Goal: Information Seeking & Learning: Check status

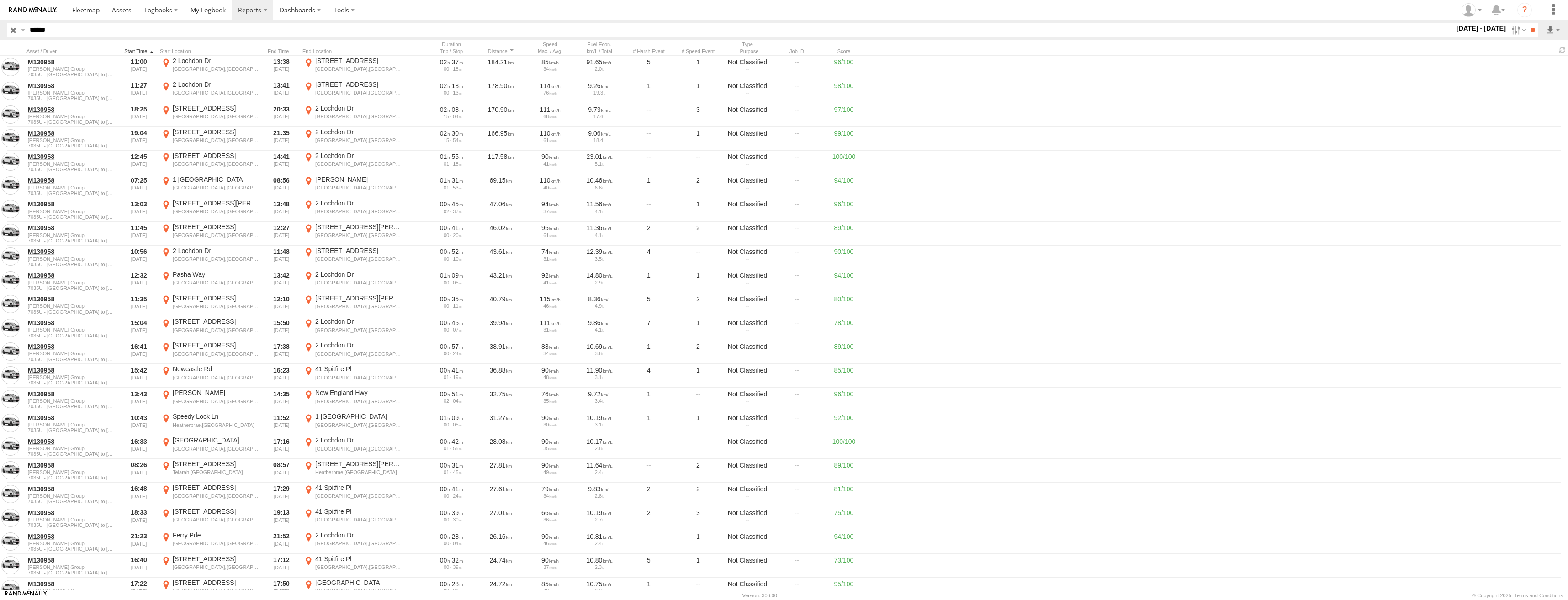
click at [140, 49] on div at bounding box center [139, 51] width 35 height 7
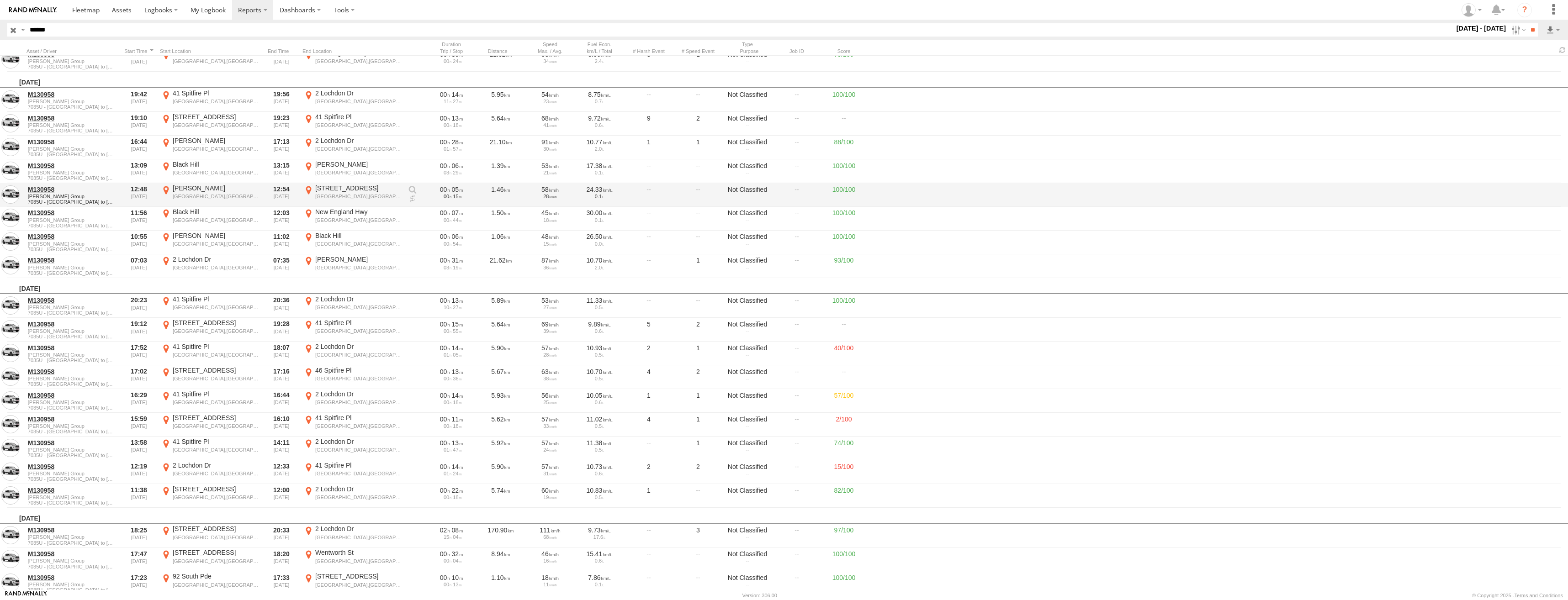
scroll to position [6851, 0]
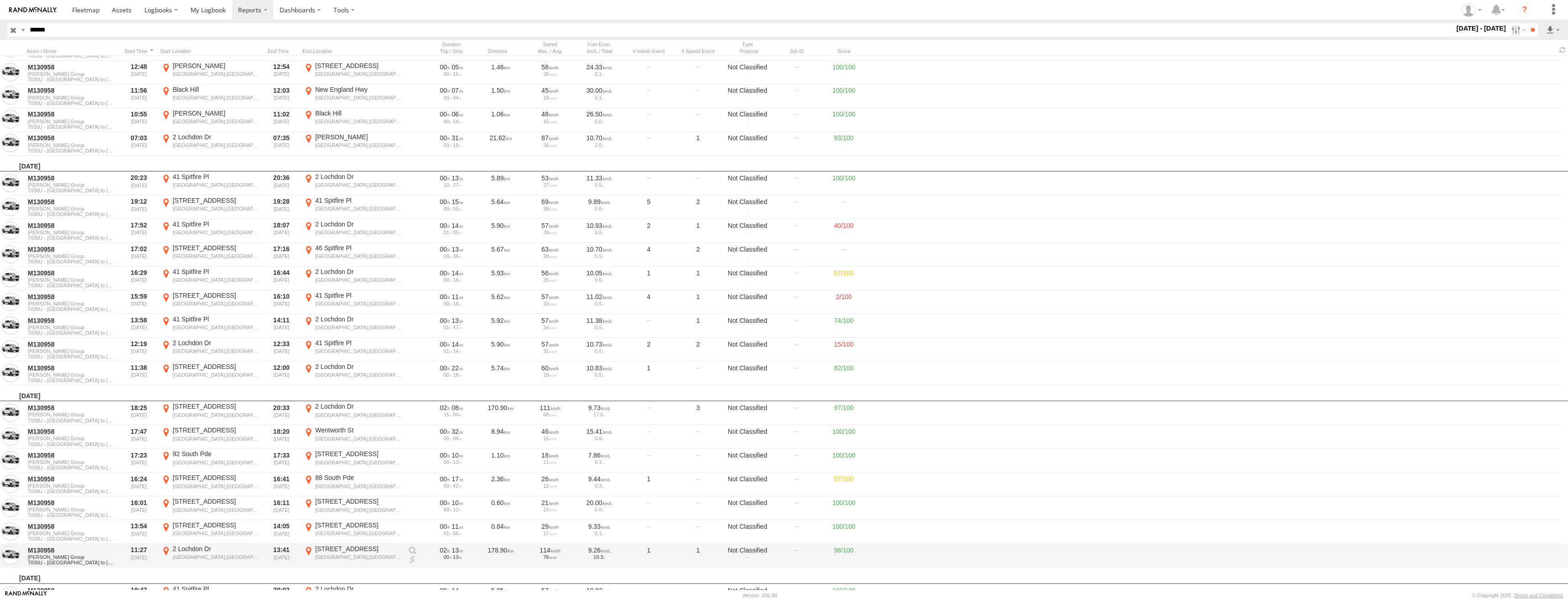
click at [416, 558] on link at bounding box center [412, 560] width 9 height 9
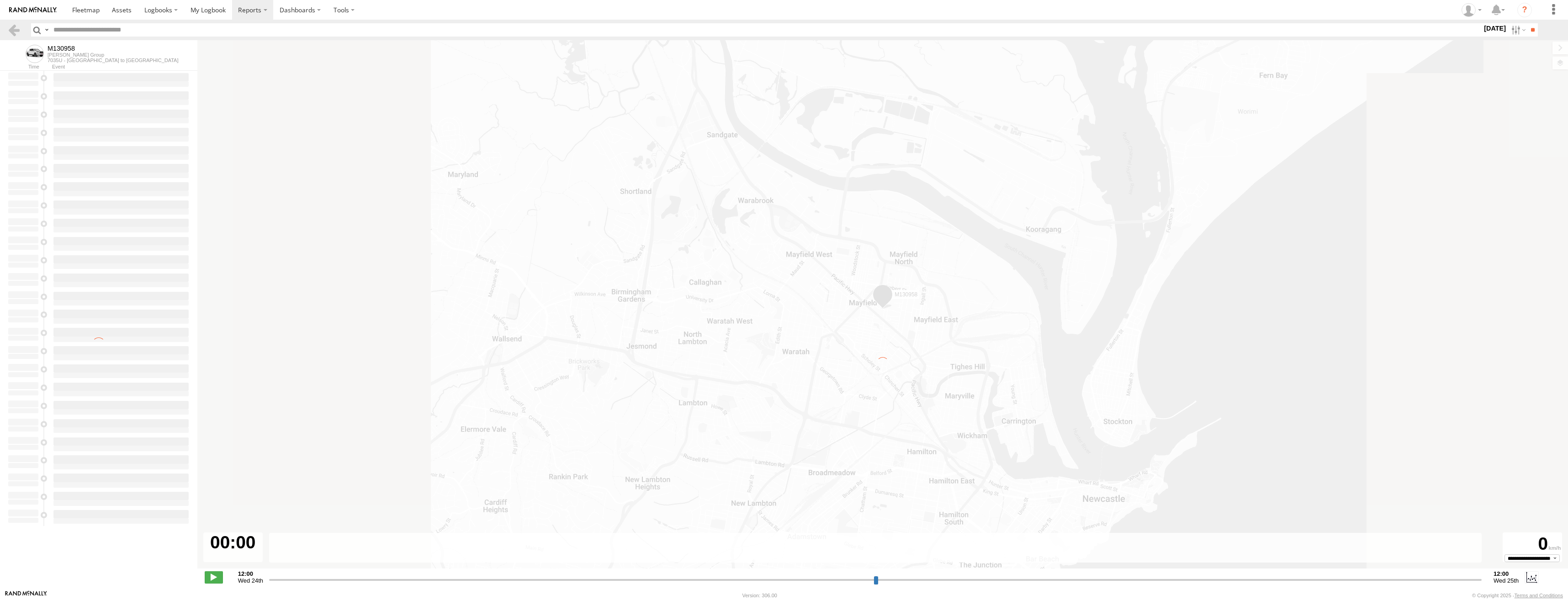
type input "**********"
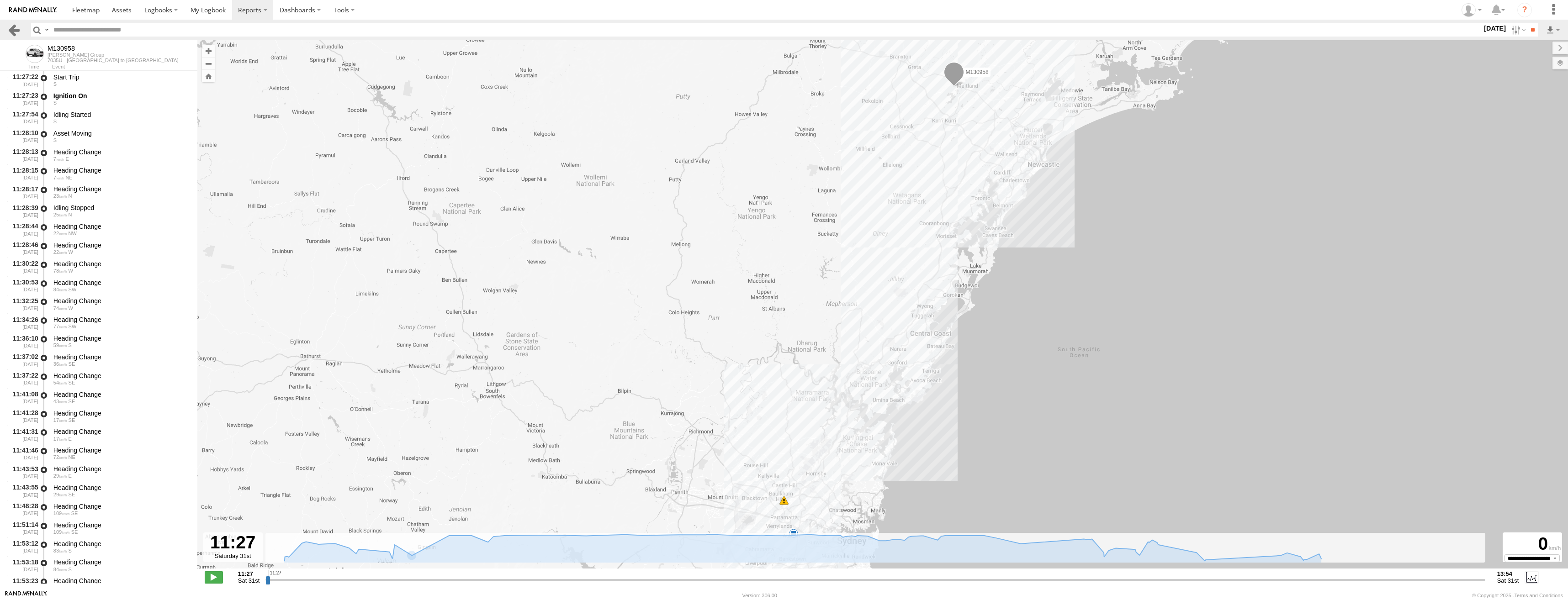
click at [12, 31] on link at bounding box center [14, 30] width 13 height 13
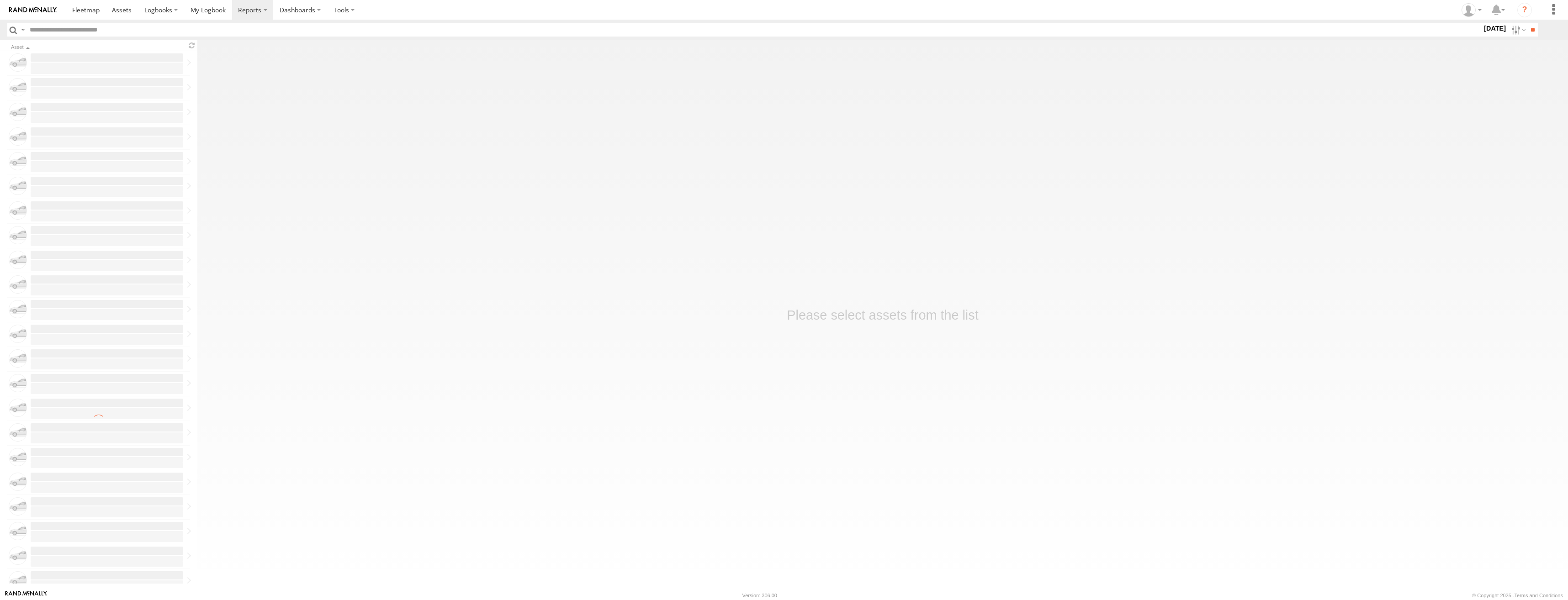
click at [0, 0] on label "Close" at bounding box center [0, 0] width 0 height 0
click at [264, 13] on label at bounding box center [253, 10] width 41 height 19
click at [267, 56] on span at bounding box center [257, 57] width 37 height 9
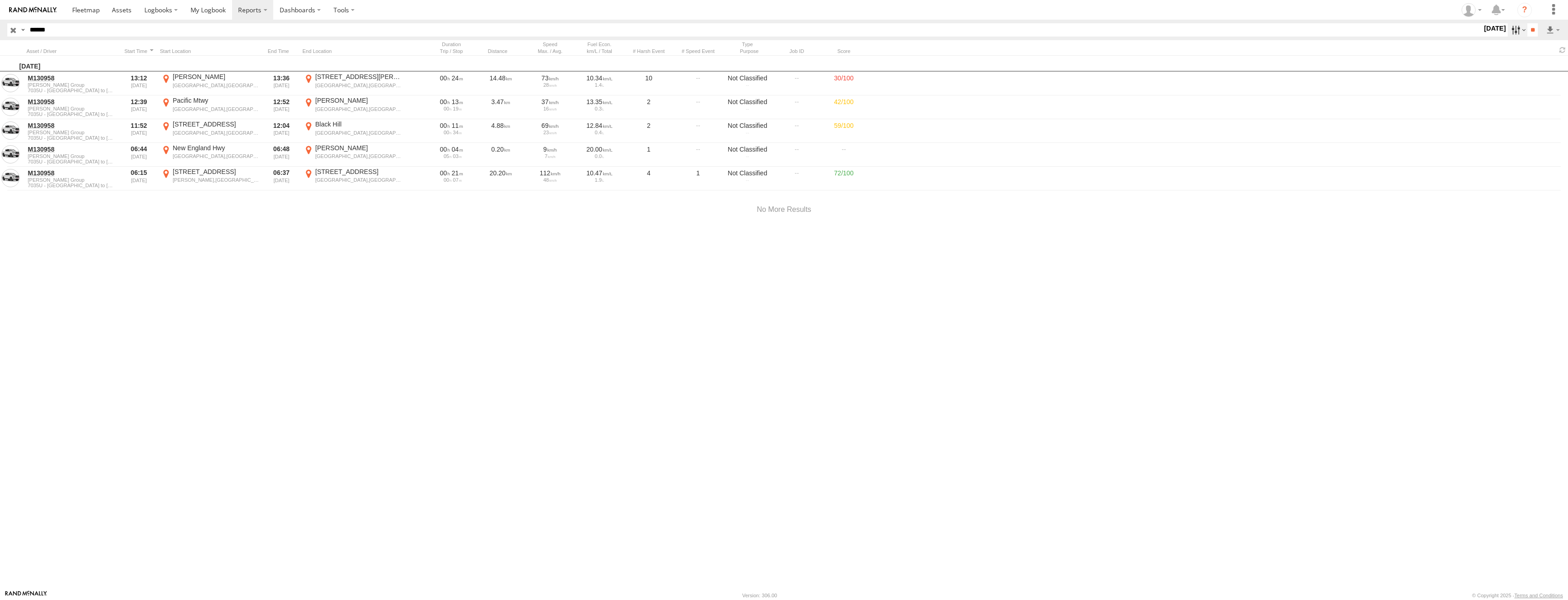
click at [1515, 32] on label at bounding box center [1517, 30] width 19 height 13
click at [0, 0] on label at bounding box center [0, 0] width 0 height 0
click at [1527, 35] on input "**" at bounding box center [1532, 30] width 10 height 13
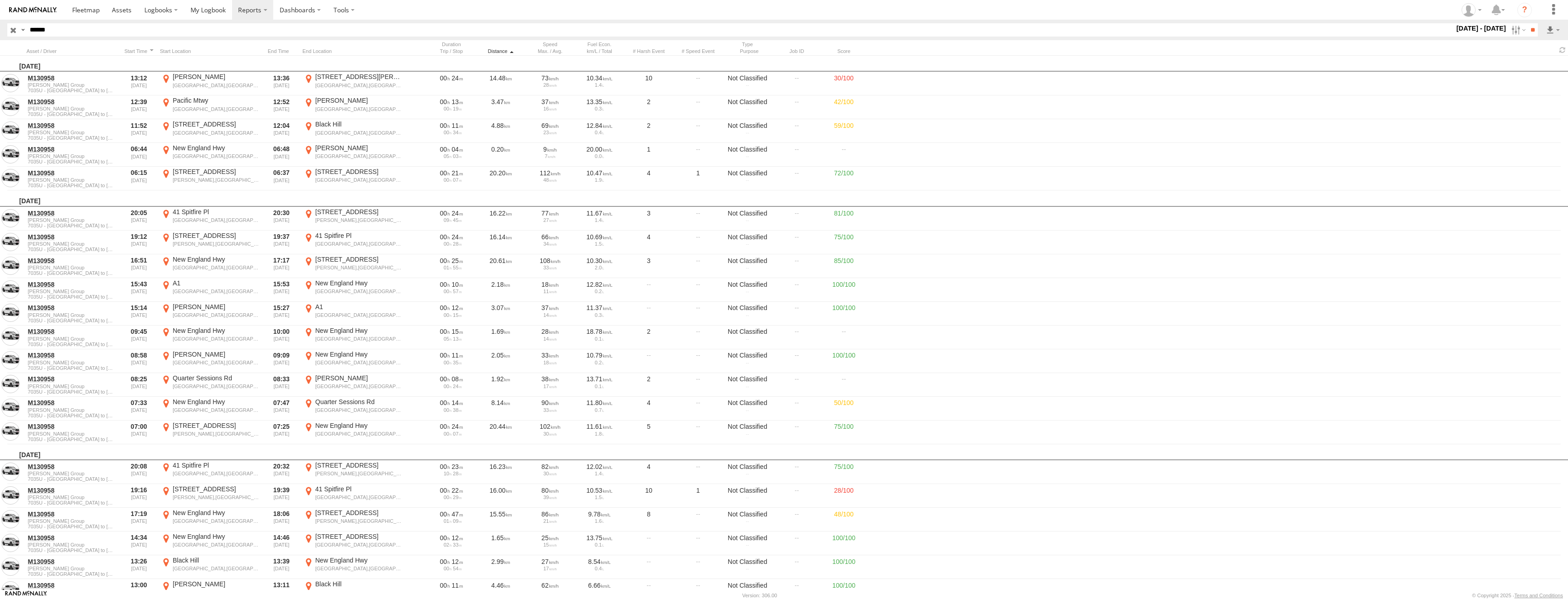
click at [502, 50] on div "Distance" at bounding box center [500, 51] width 46 height 7
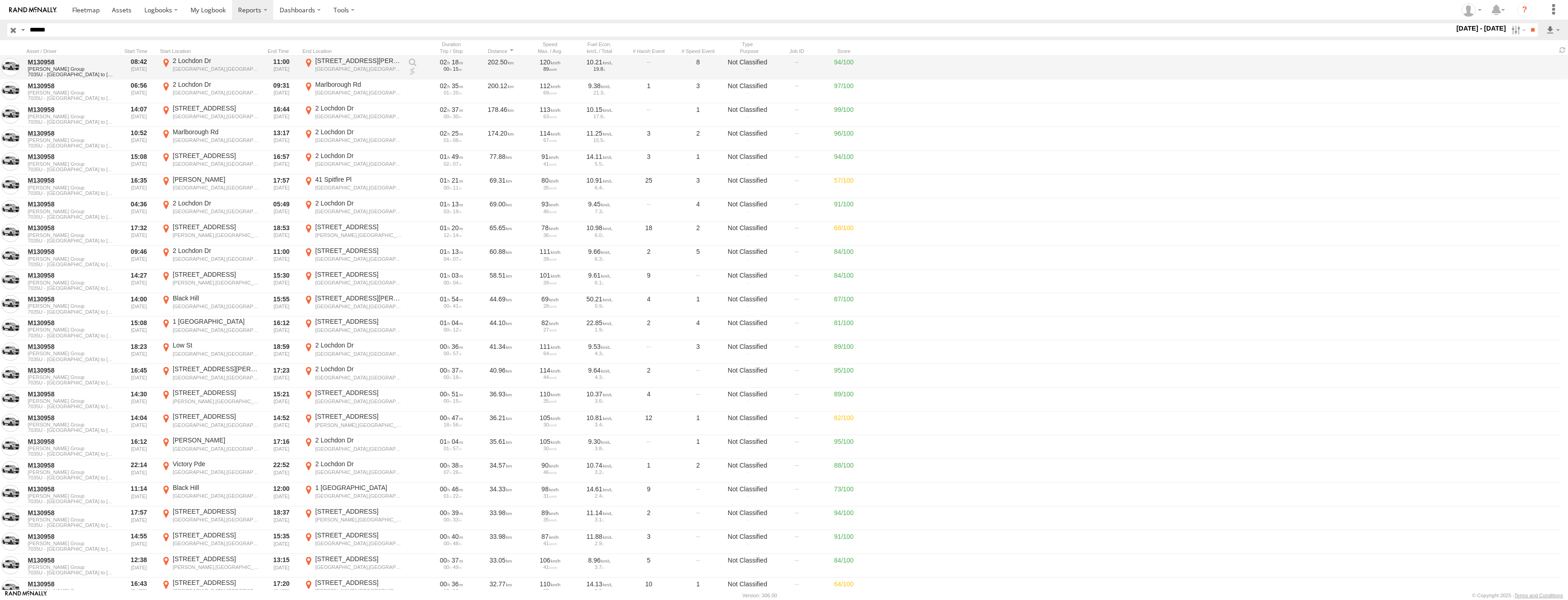
click at [182, 63] on div "2 Lochdon Dr" at bounding box center [216, 61] width 86 height 9
click at [0, 0] on label "×" at bounding box center [0, 0] width 0 height 0
click at [343, 63] on div "629 Elizabeth Dr" at bounding box center [359, 61] width 86 height 9
click at [0, 0] on button "Satellite" at bounding box center [0, 0] width 0 height 0
click at [0, 0] on button "Map" at bounding box center [0, 0] width 0 height 0
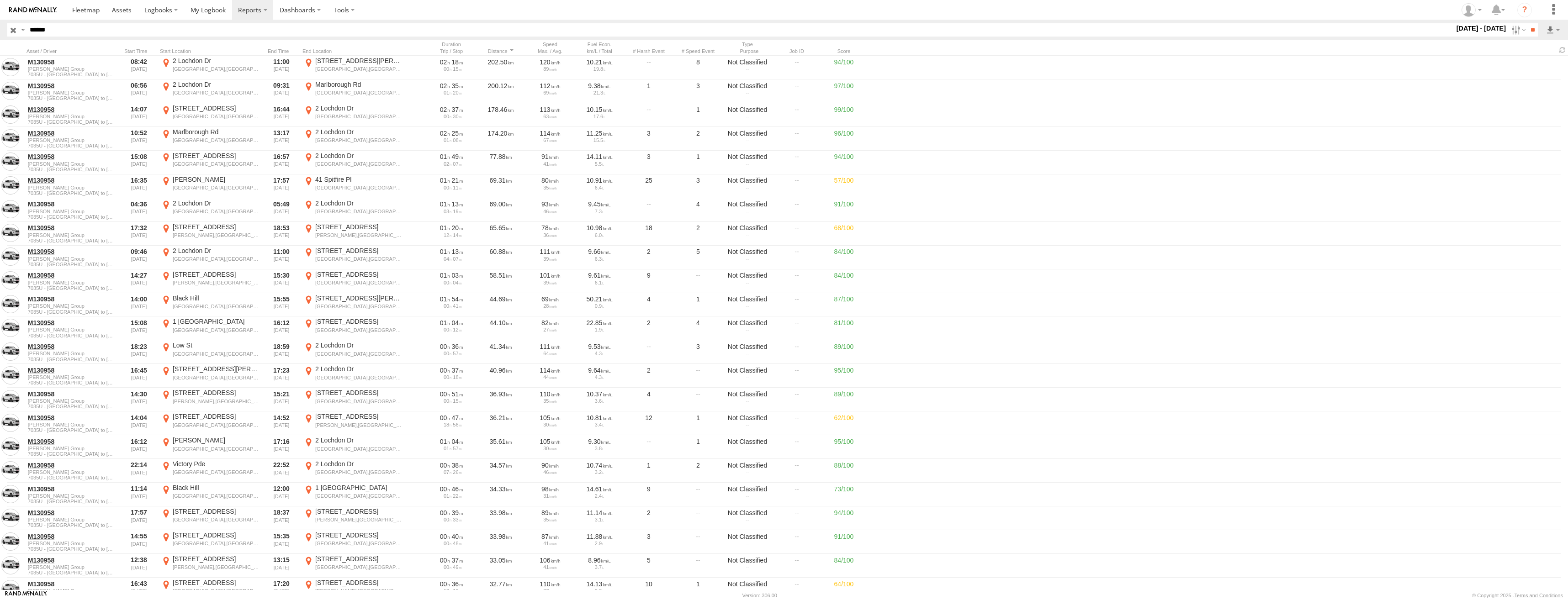
click at [0, 0] on label "×" at bounding box center [0, 0] width 0 height 0
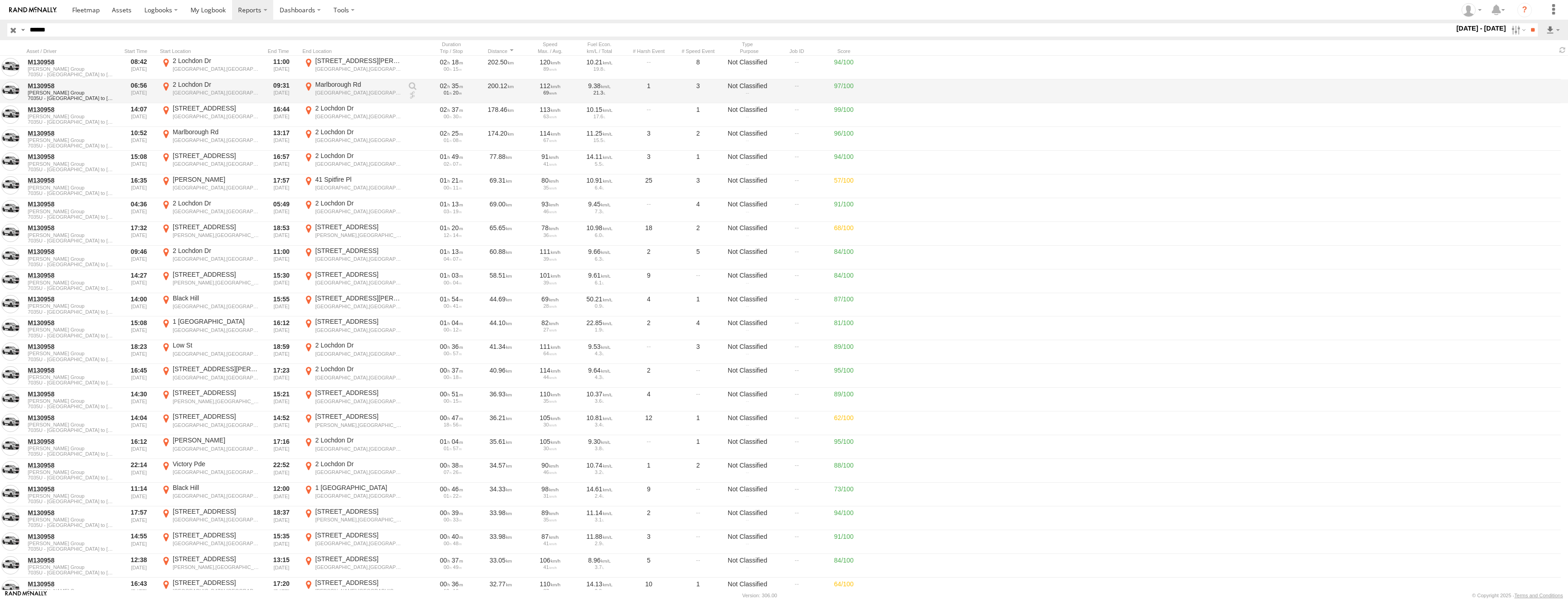
click at [343, 94] on div "Homebush West,NSW" at bounding box center [359, 92] width 86 height 7
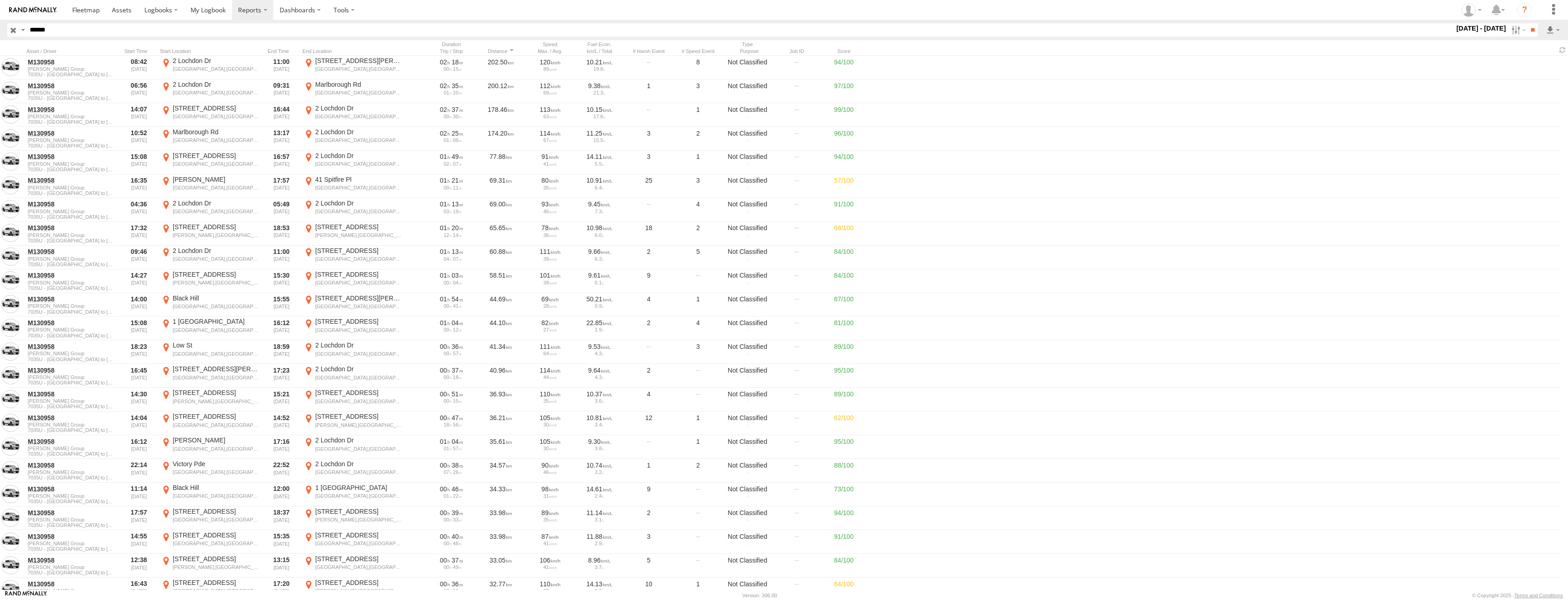
click at [0, 0] on button "Satellite" at bounding box center [0, 0] width 0 height 0
drag, startPoint x: 701, startPoint y: 257, endPoint x: 706, endPoint y: 428, distance: 171.1
click at [0, 0] on div at bounding box center [0, 0] width 0 height 0
click at [0, 0] on div "Location Details ×" at bounding box center [0, 0] width 0 height 0
click at [0, 0] on label "×" at bounding box center [0, 0] width 0 height 0
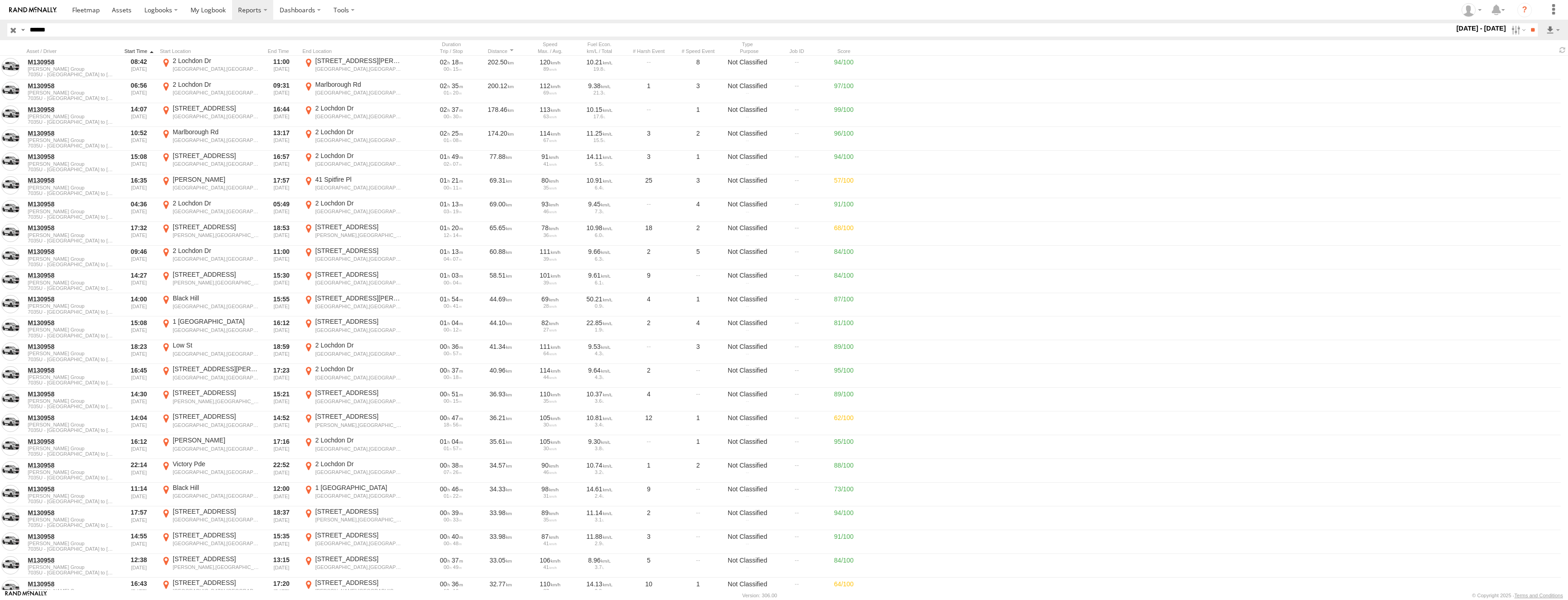
click at [127, 49] on div at bounding box center [139, 51] width 35 height 7
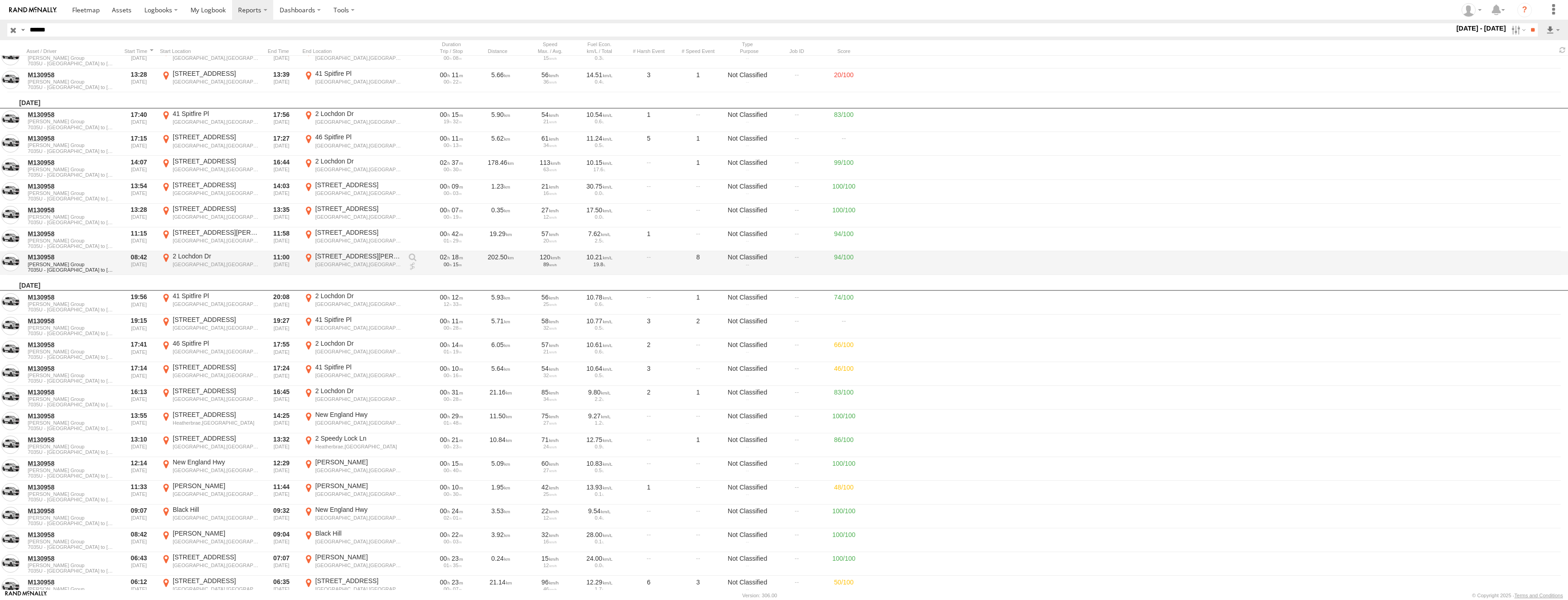
scroll to position [10185, 0]
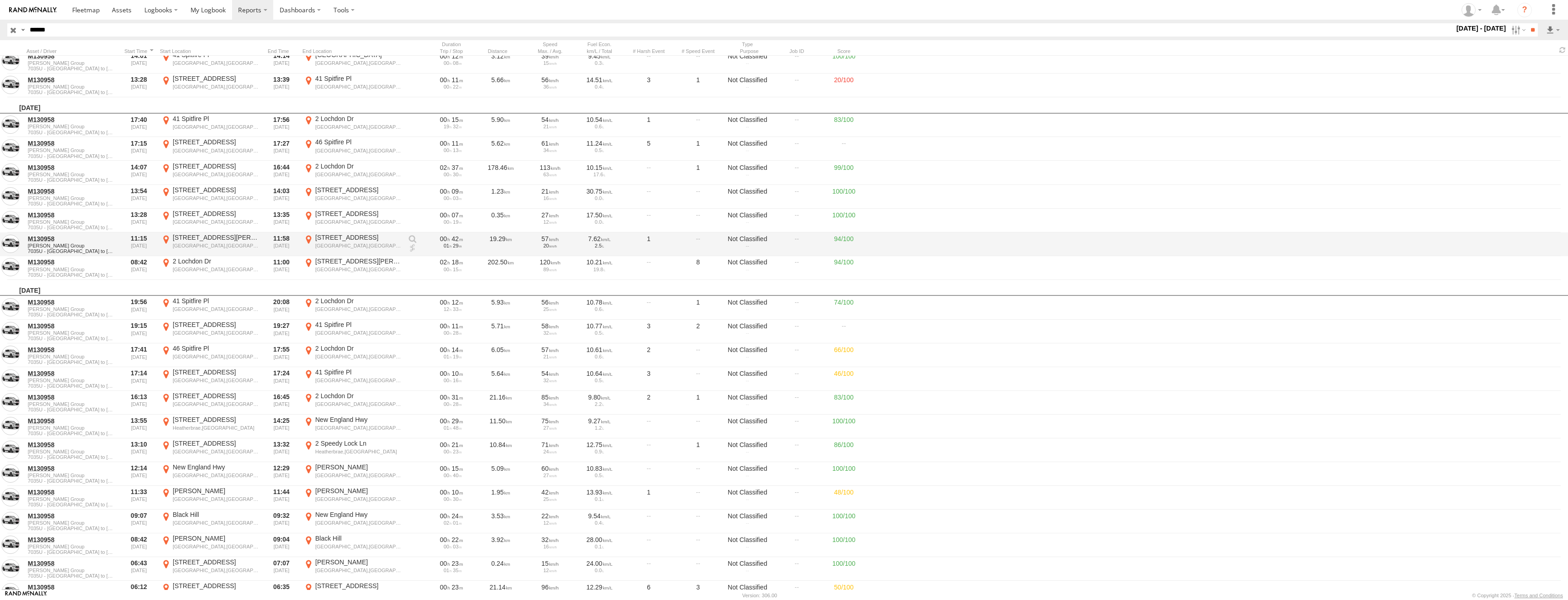
click at [331, 245] on div "Auburn,NSW" at bounding box center [359, 246] width 86 height 7
click at [0, 0] on label "×" at bounding box center [0, 0] width 0 height 0
drag, startPoint x: 69, startPoint y: 30, endPoint x: 28, endPoint y: 32, distance: 41.0
click at [28, 32] on input "******" at bounding box center [740, 30] width 1428 height 13
paste input "*"
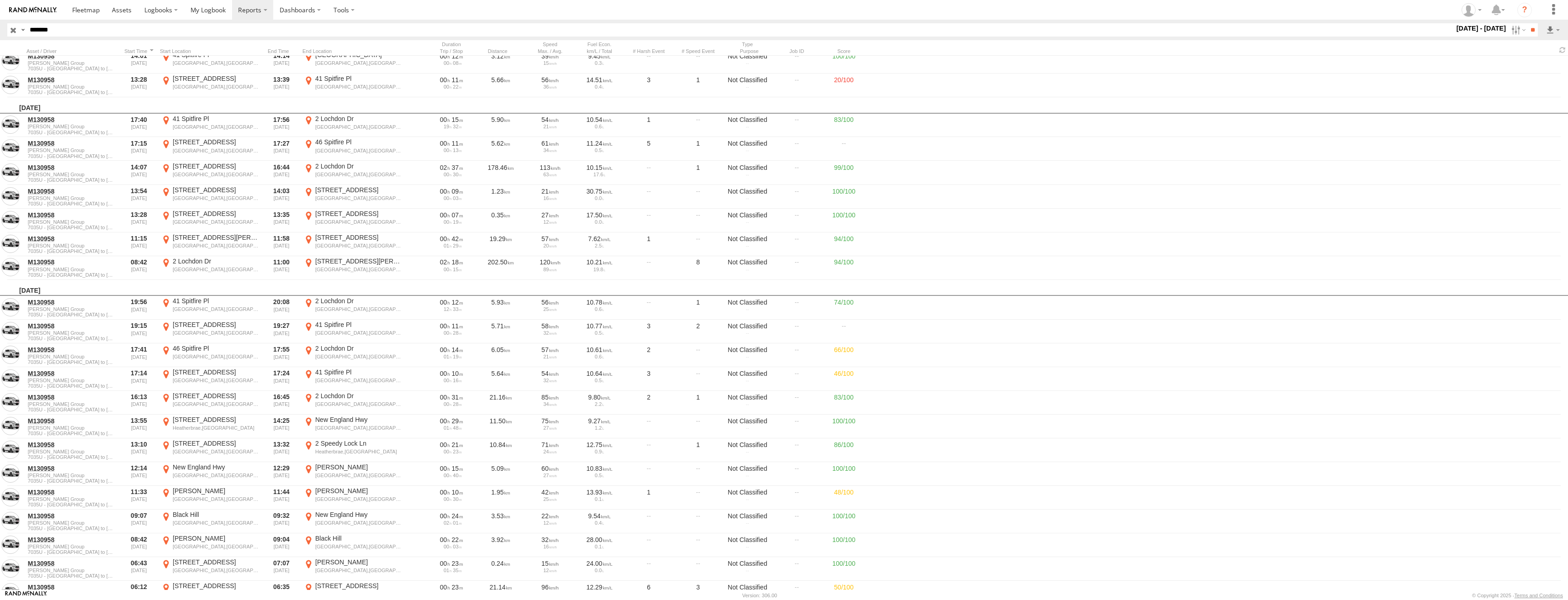
click at [41, 27] on input "*******" at bounding box center [740, 30] width 1428 height 13
click at [1516, 30] on label at bounding box center [1517, 30] width 19 height 13
click at [0, 0] on label at bounding box center [0, 0] width 0 height 0
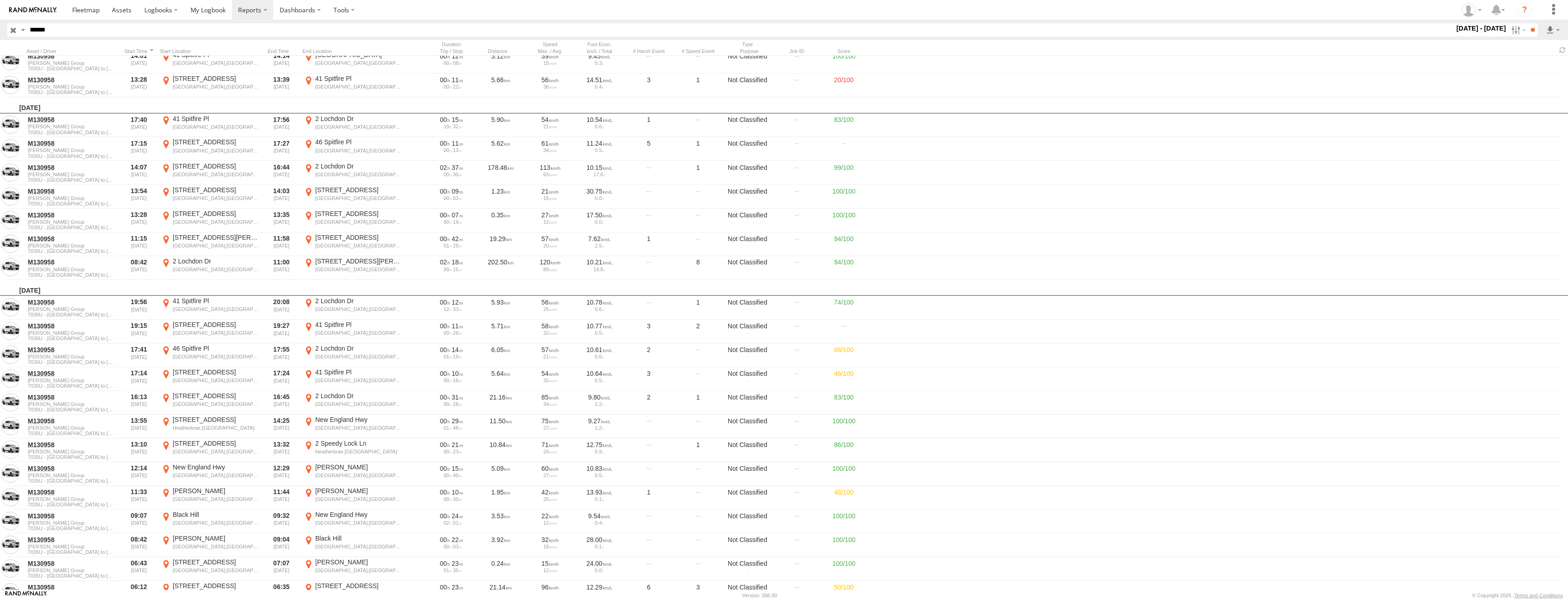
click at [0, 0] on label at bounding box center [0, 0] width 0 height 0
click at [1532, 33] on input "**" at bounding box center [1532, 30] width 10 height 13
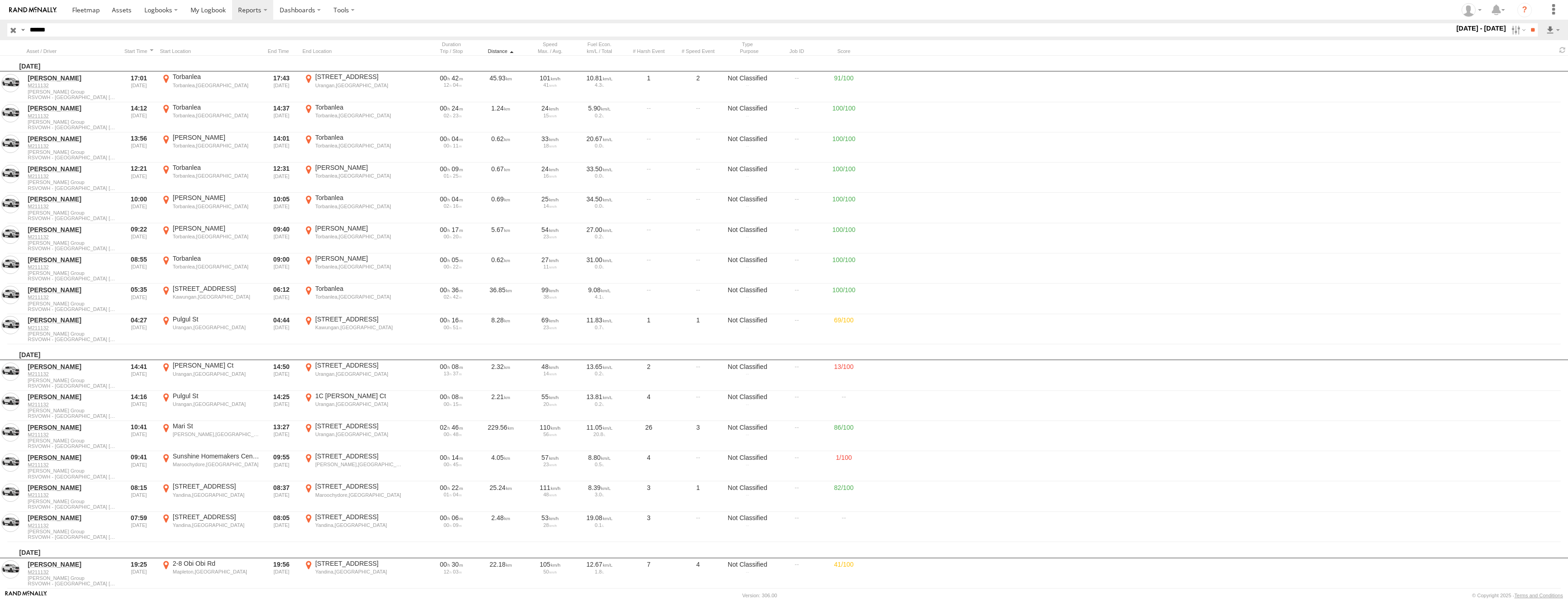
click at [494, 51] on div "Distance" at bounding box center [500, 51] width 46 height 7
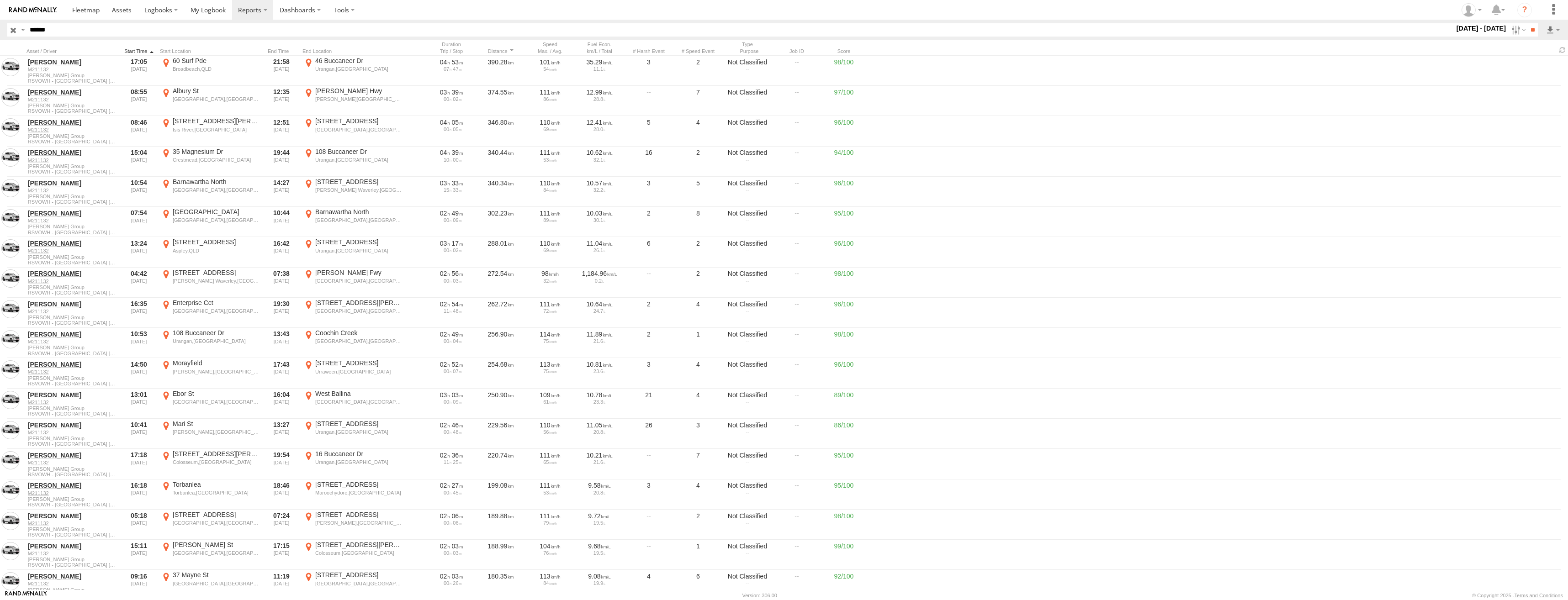
click at [132, 50] on div at bounding box center [139, 51] width 35 height 7
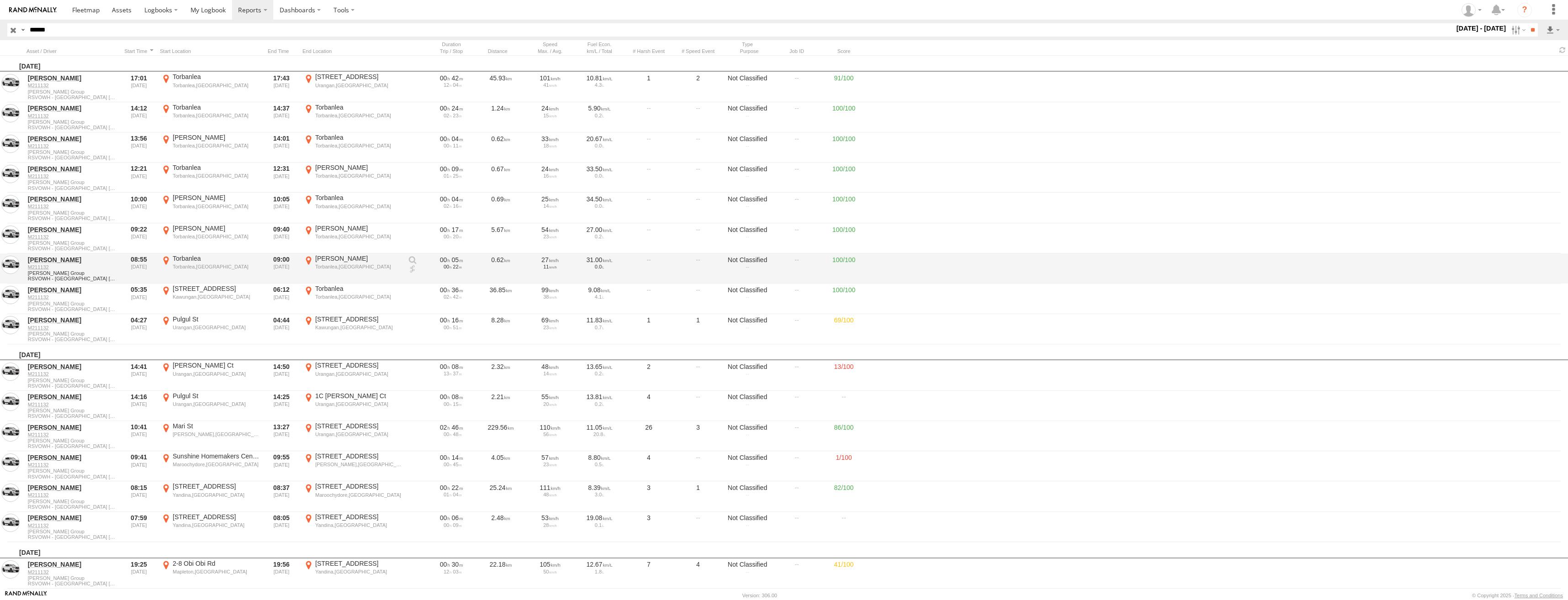
click at [337, 263] on label "Ritchie Rd Torbanlea,QLD -25.36712 152.60891" at bounding box center [352, 268] width 100 height 29
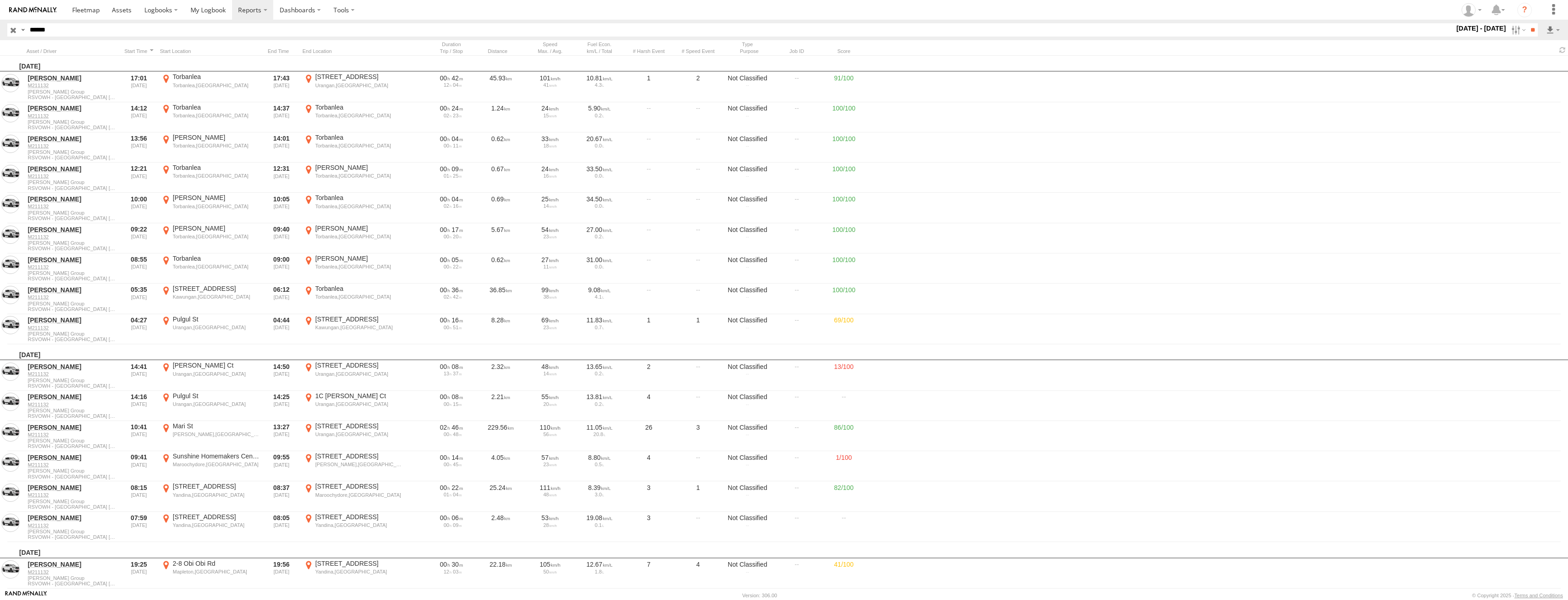
click at [0, 0] on label "×" at bounding box center [0, 0] width 0 height 0
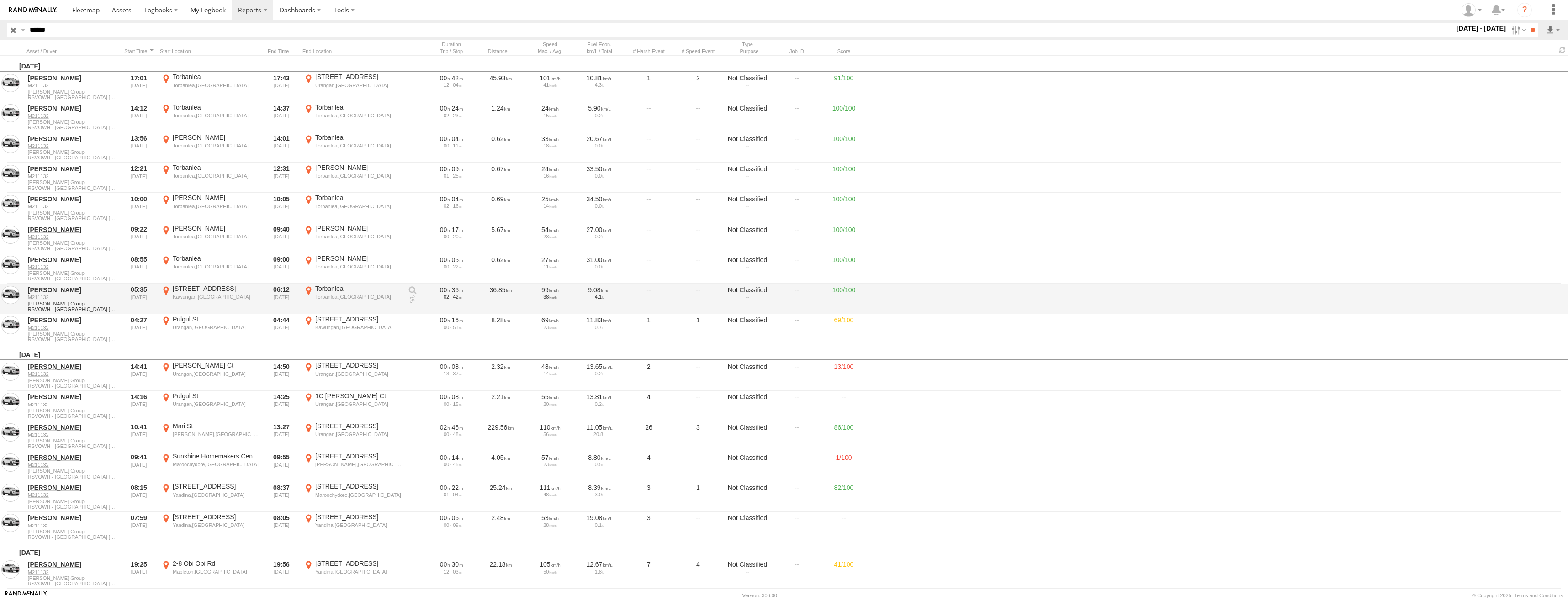
click at [195, 291] on div "176 Main St" at bounding box center [216, 289] width 86 height 9
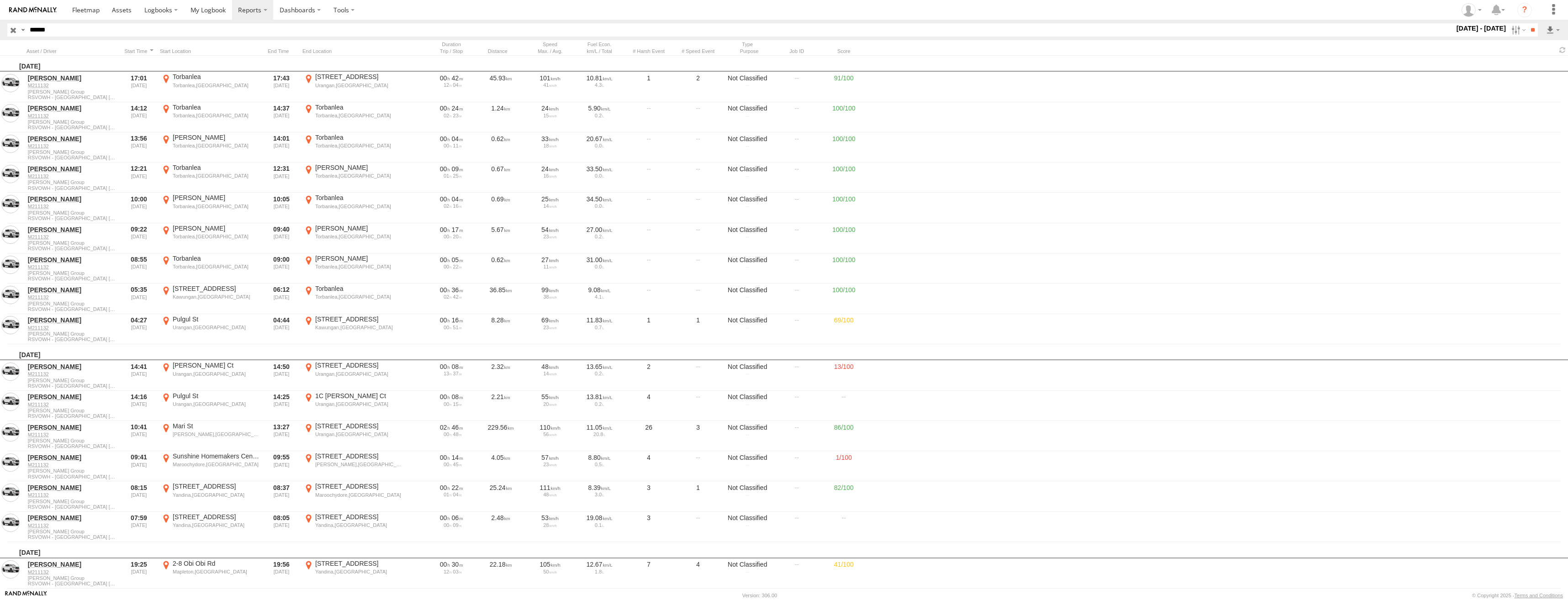
click at [0, 0] on label "×" at bounding box center [0, 0] width 0 height 0
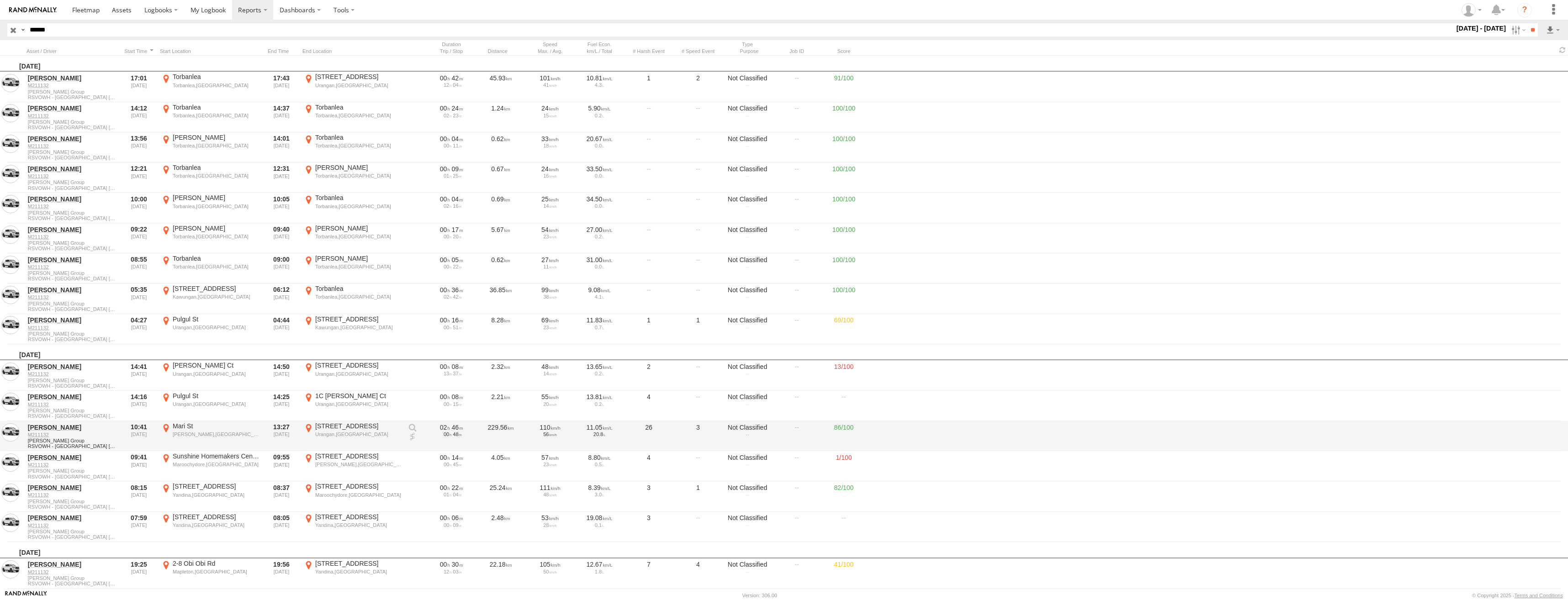
click at [325, 430] on div "633 Esplanade Rd" at bounding box center [359, 427] width 86 height 9
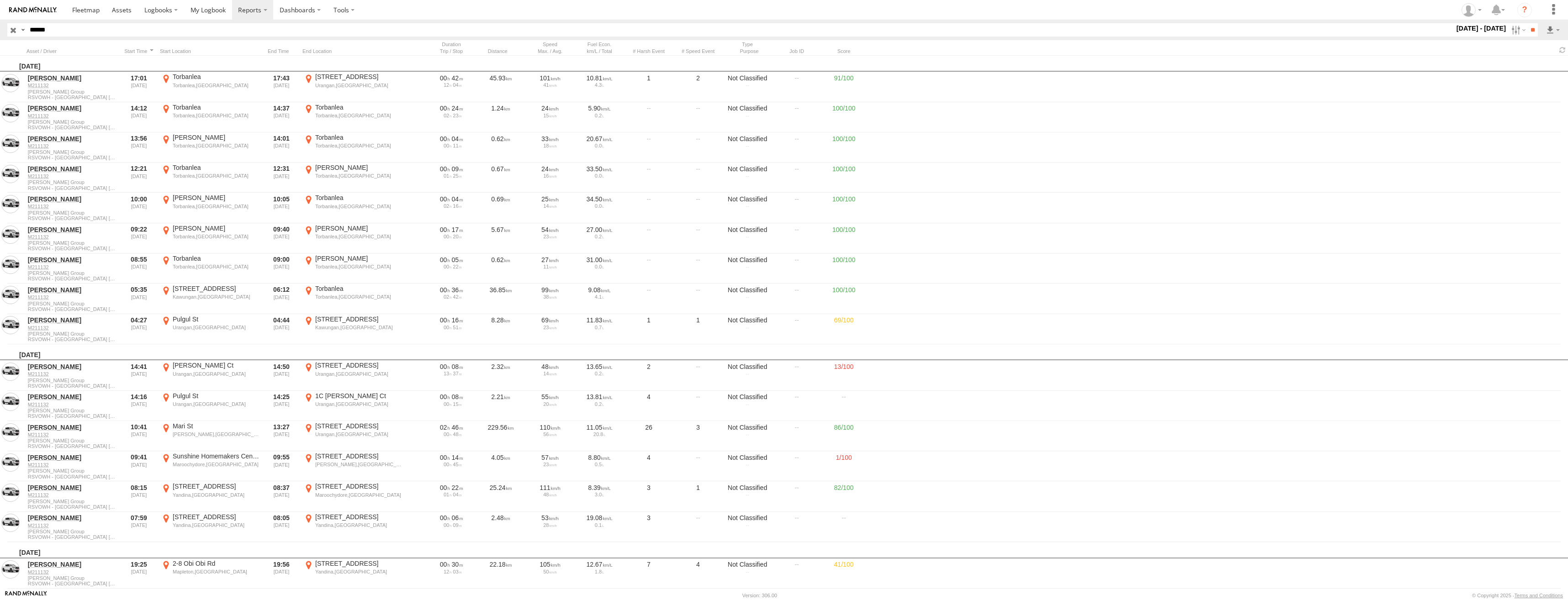
click at [0, 0] on label "×" at bounding box center [0, 0] width 0 height 0
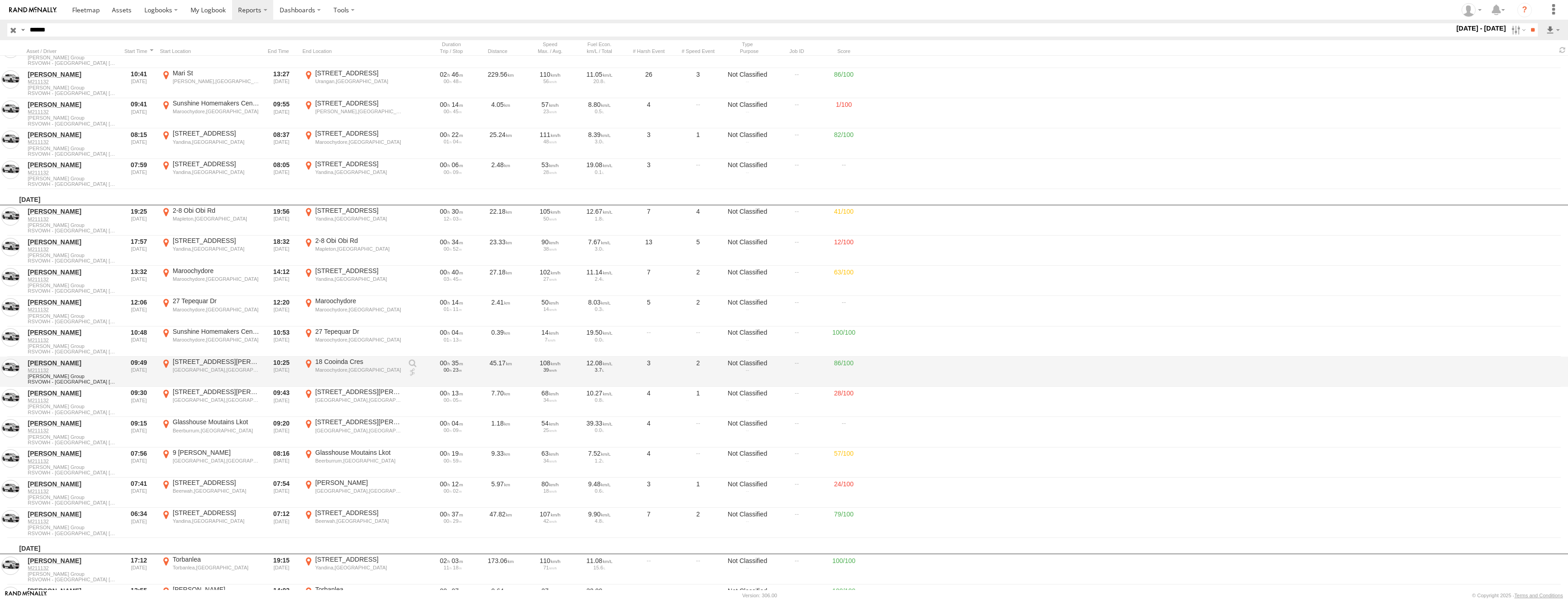
scroll to position [503, 0]
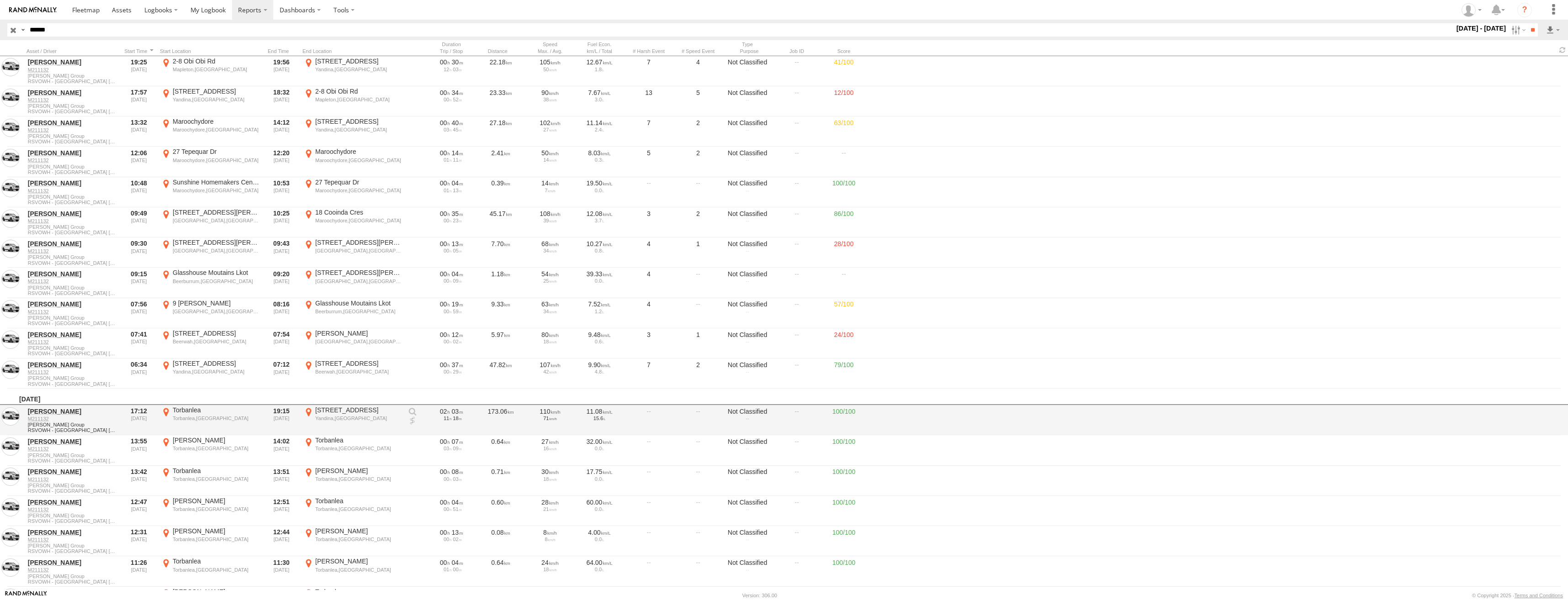
click at [180, 417] on div "Torbanlea,QLD" at bounding box center [216, 418] width 86 height 7
click at [0, 0] on label "×" at bounding box center [0, 0] width 0 height 0
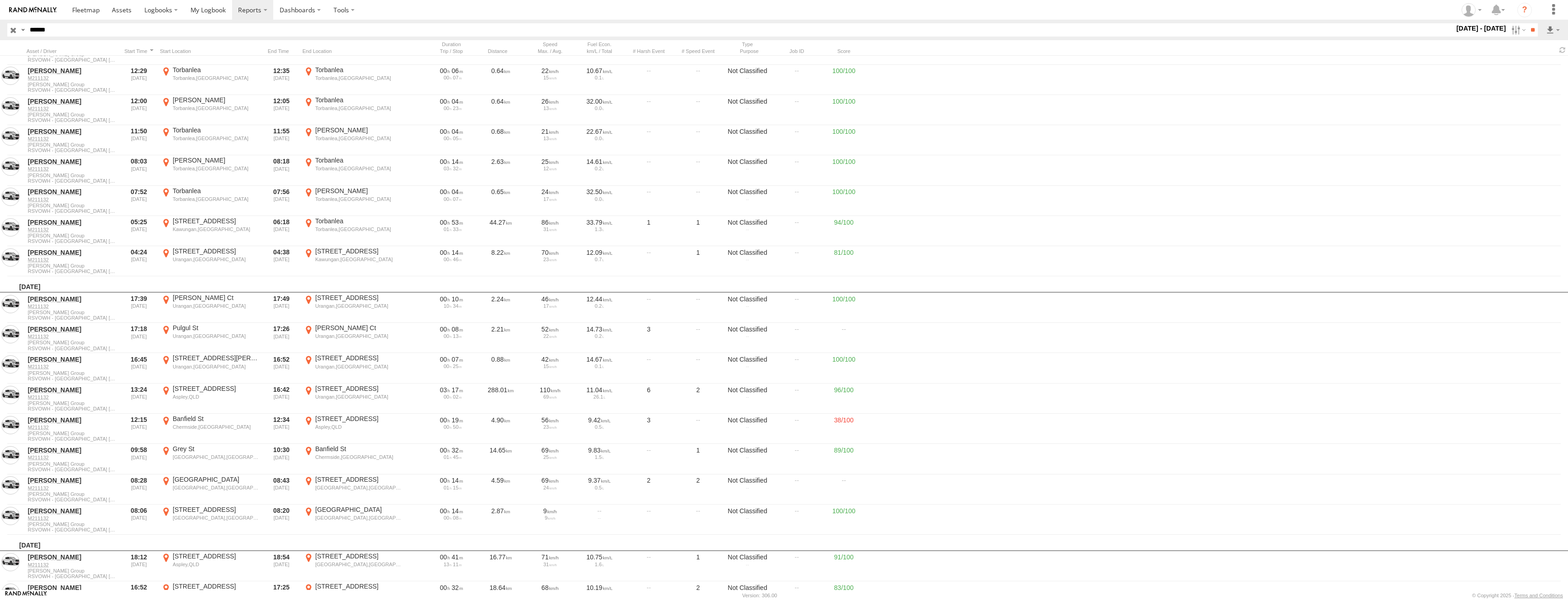
scroll to position [2192, 0]
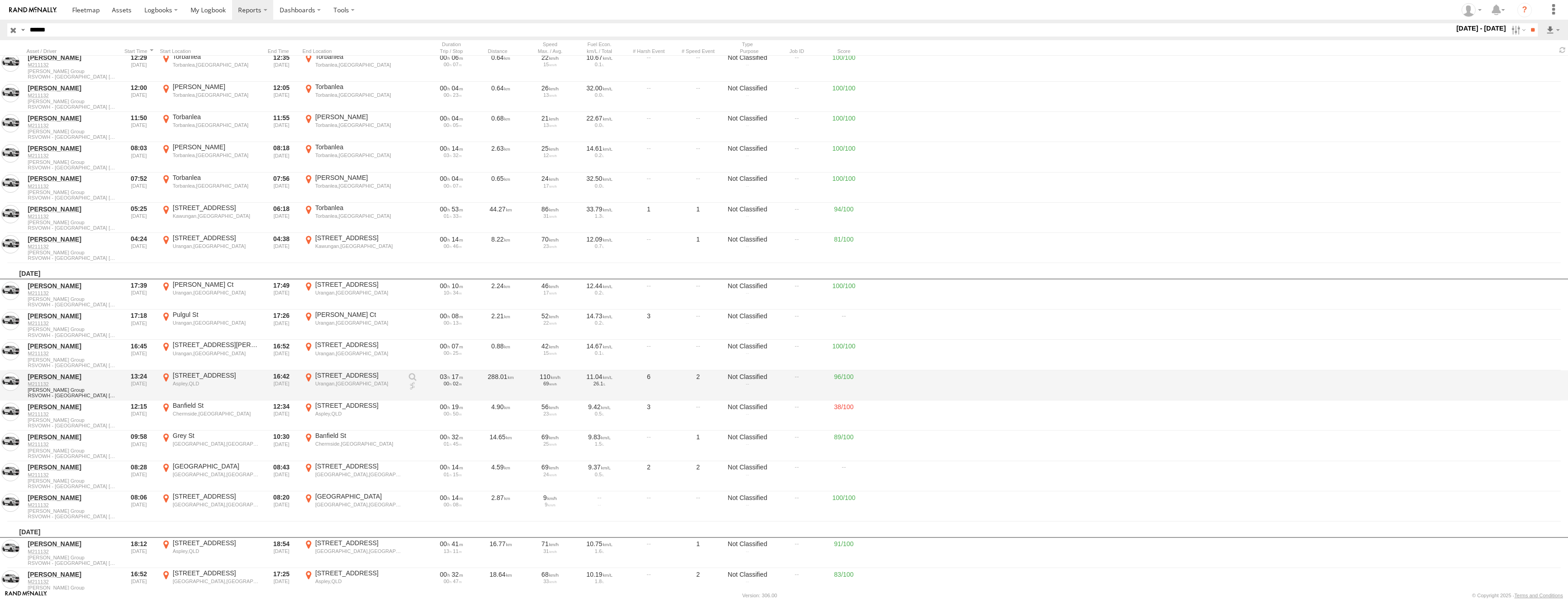
click at [203, 380] on div "Aspley,QLD" at bounding box center [216, 383] width 86 height 7
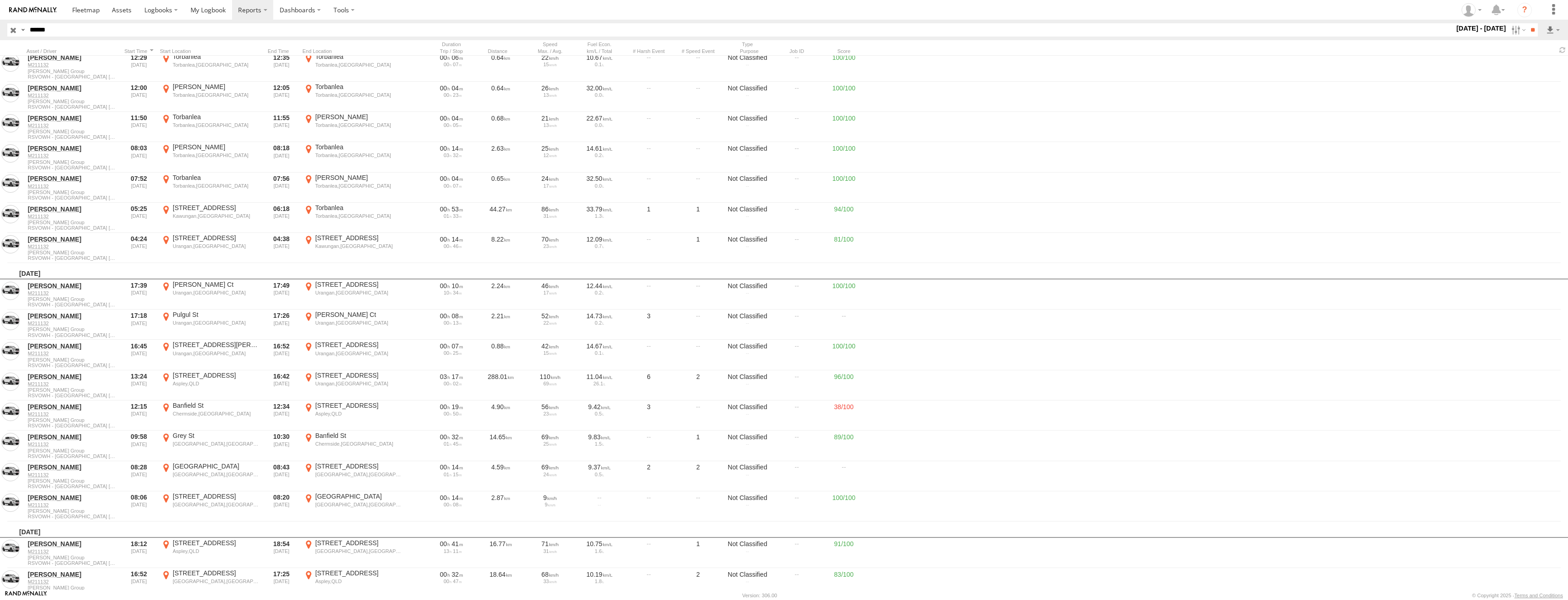
click at [0, 0] on label "×" at bounding box center [0, 0] width 0 height 0
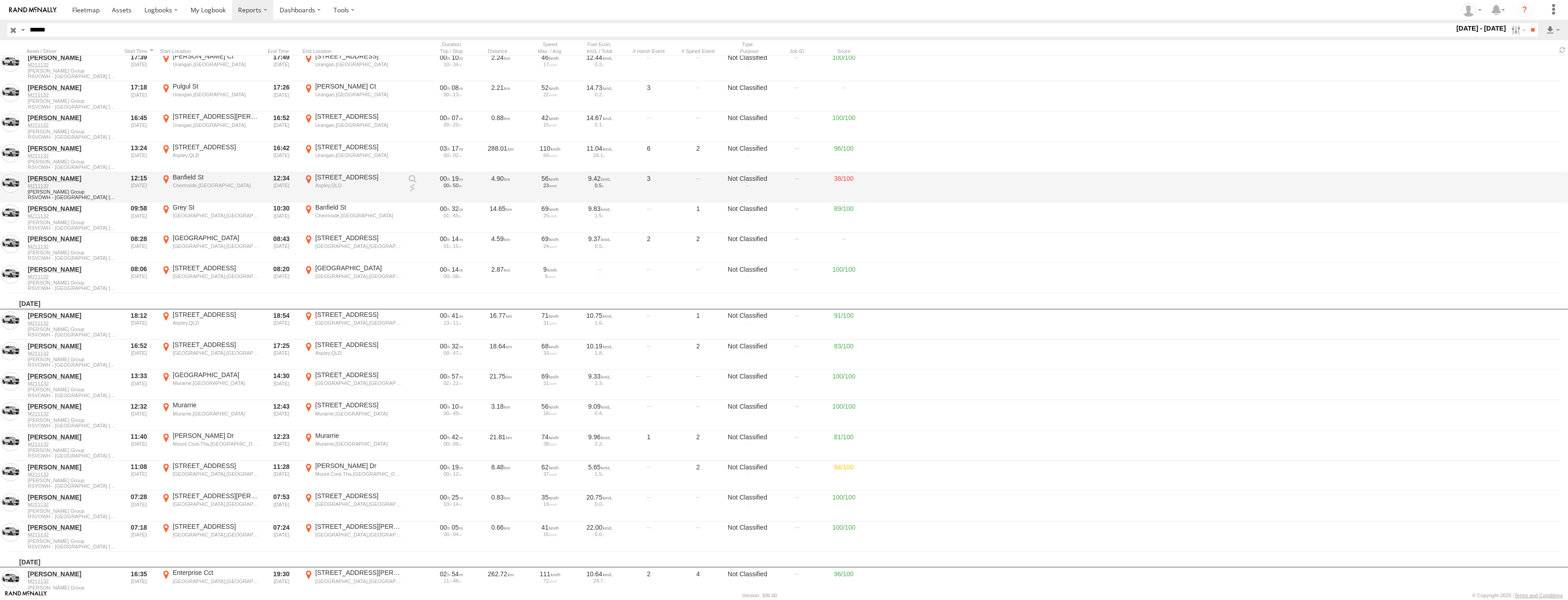
scroll to position [2695, 0]
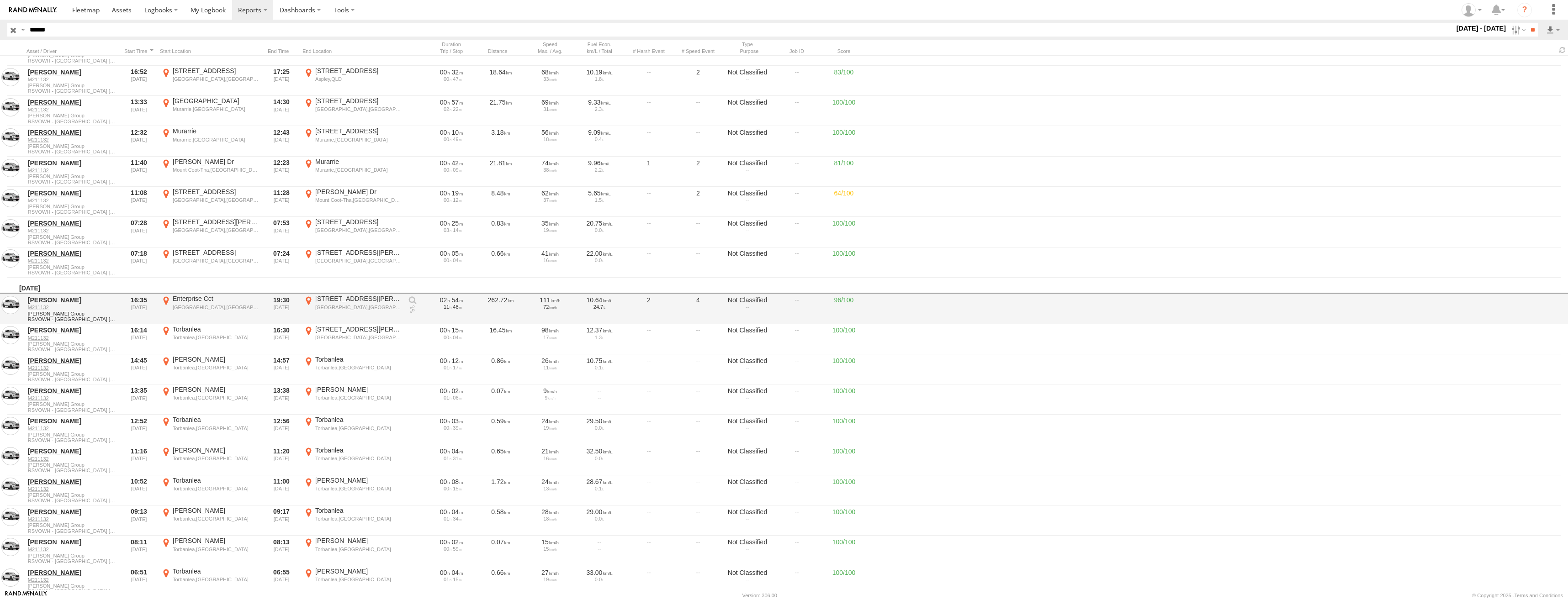
click at [198, 309] on div "Maryborough West,QLD" at bounding box center [216, 307] width 86 height 7
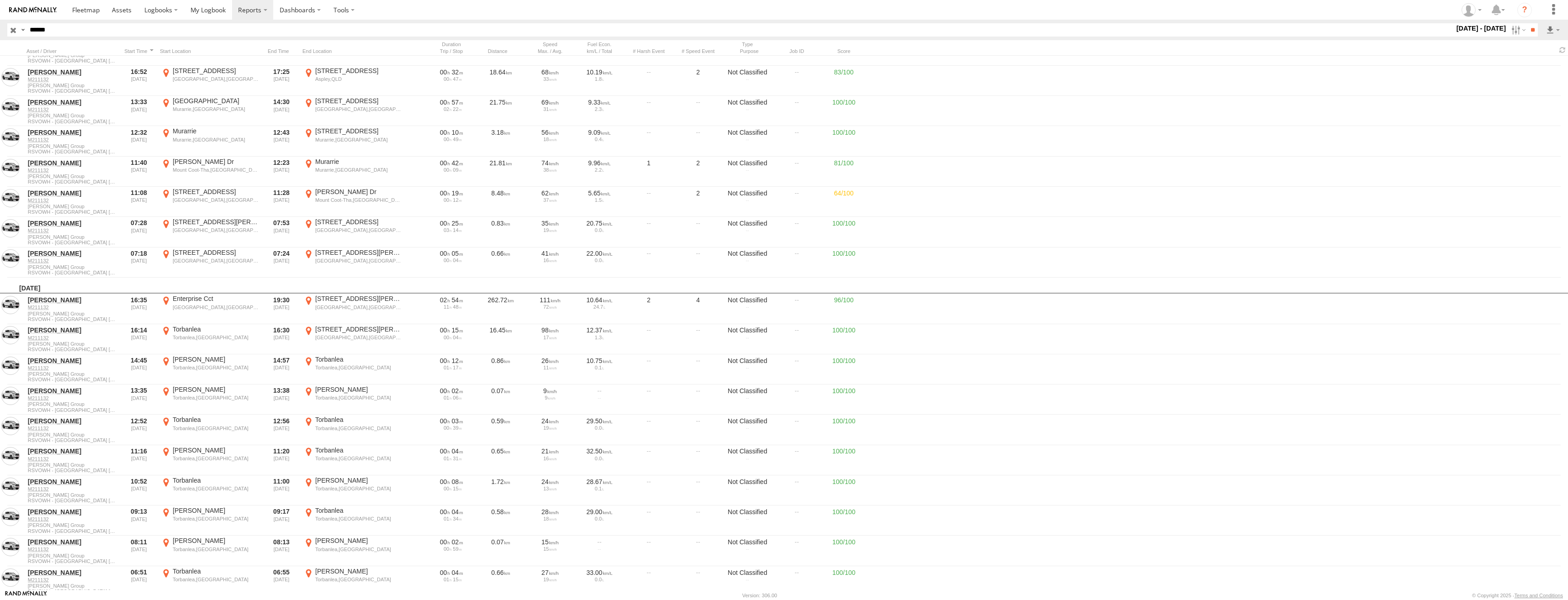
click at [0, 0] on label "×" at bounding box center [0, 0] width 0 height 0
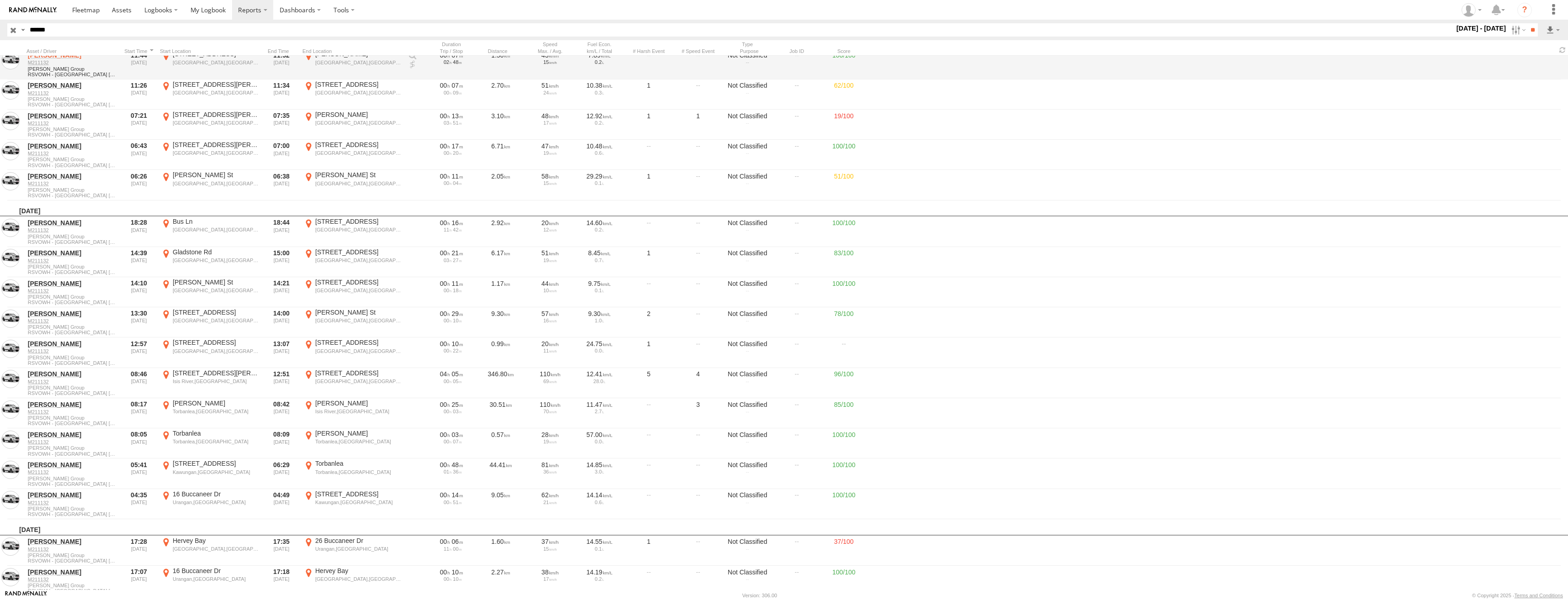
scroll to position [4111, 0]
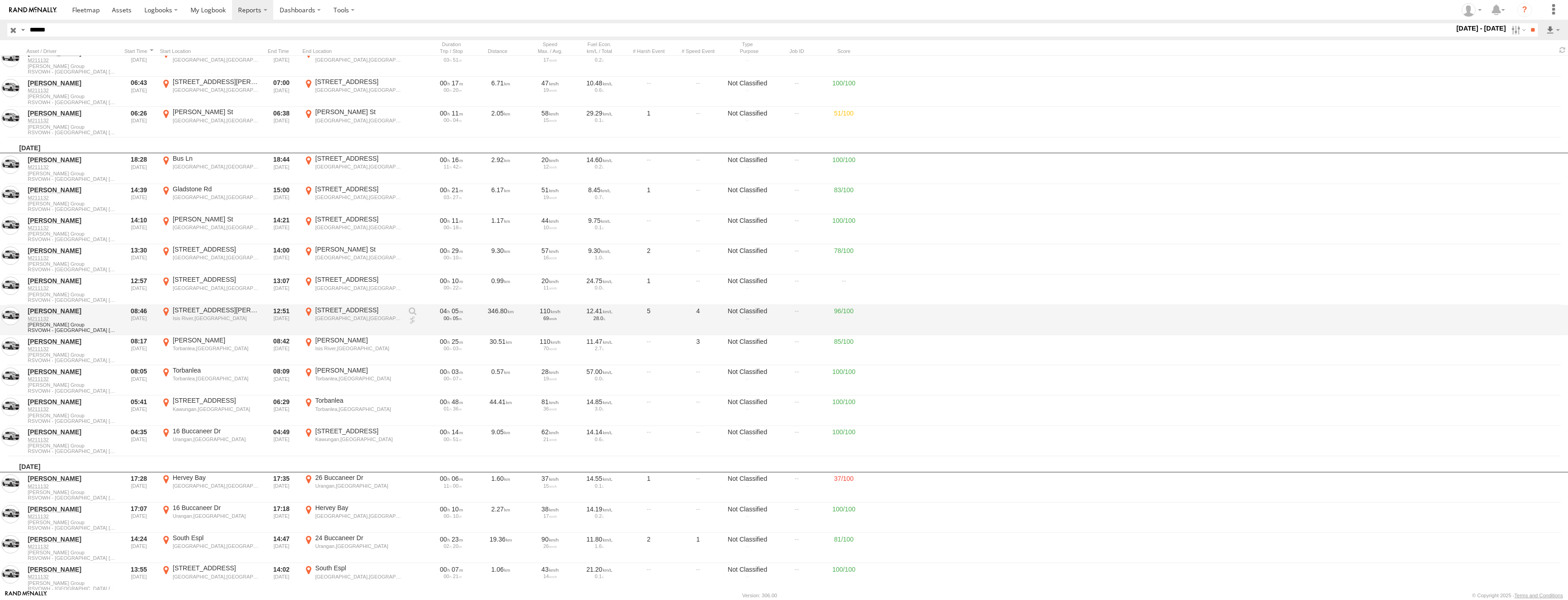
click at [200, 318] on div "Isis River,QLD" at bounding box center [216, 318] width 86 height 7
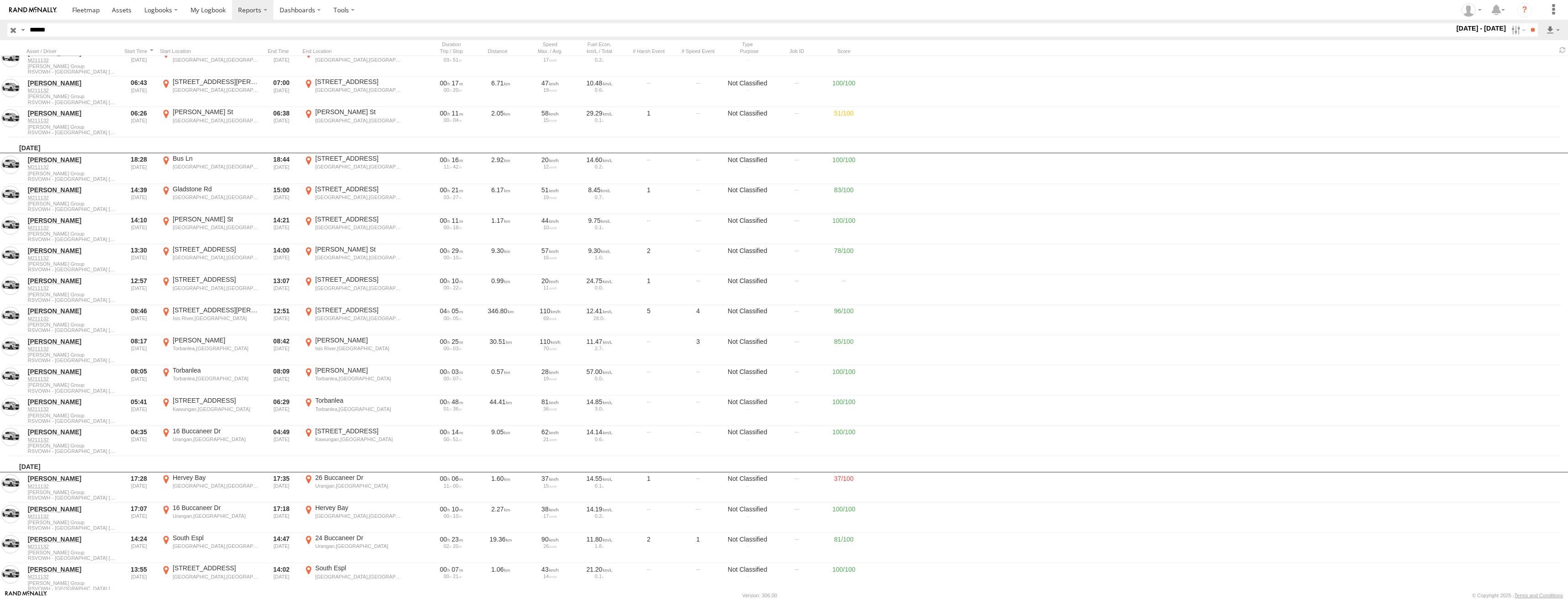
click at [0, 0] on label "×" at bounding box center [0, 0] width 0 height 0
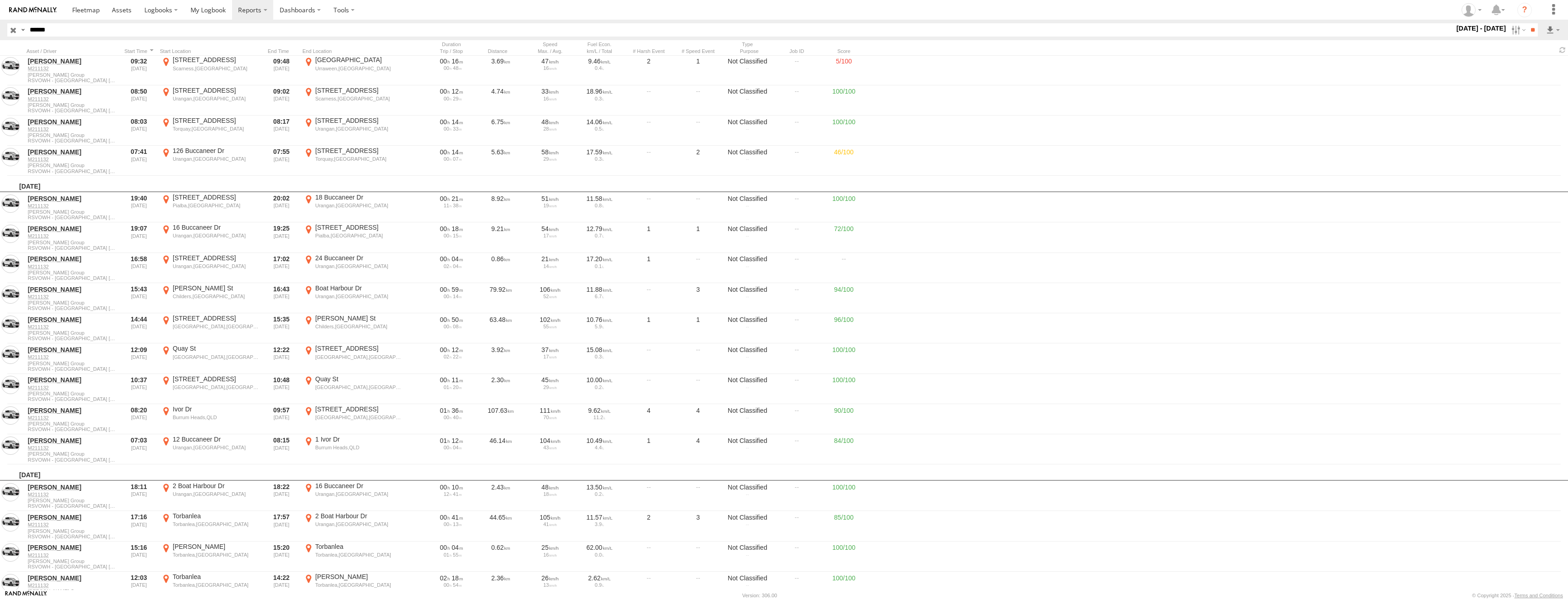
scroll to position [4750, 0]
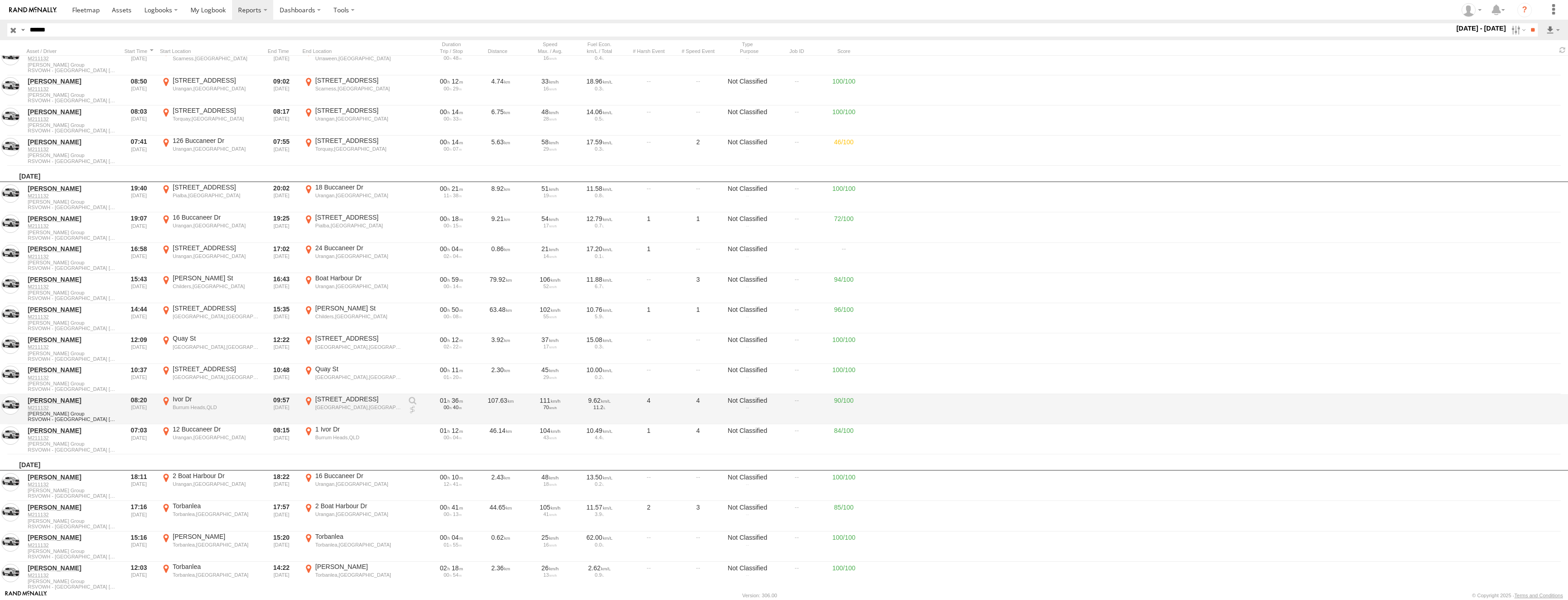
click at [204, 403] on div "Ivor Dr" at bounding box center [216, 399] width 86 height 9
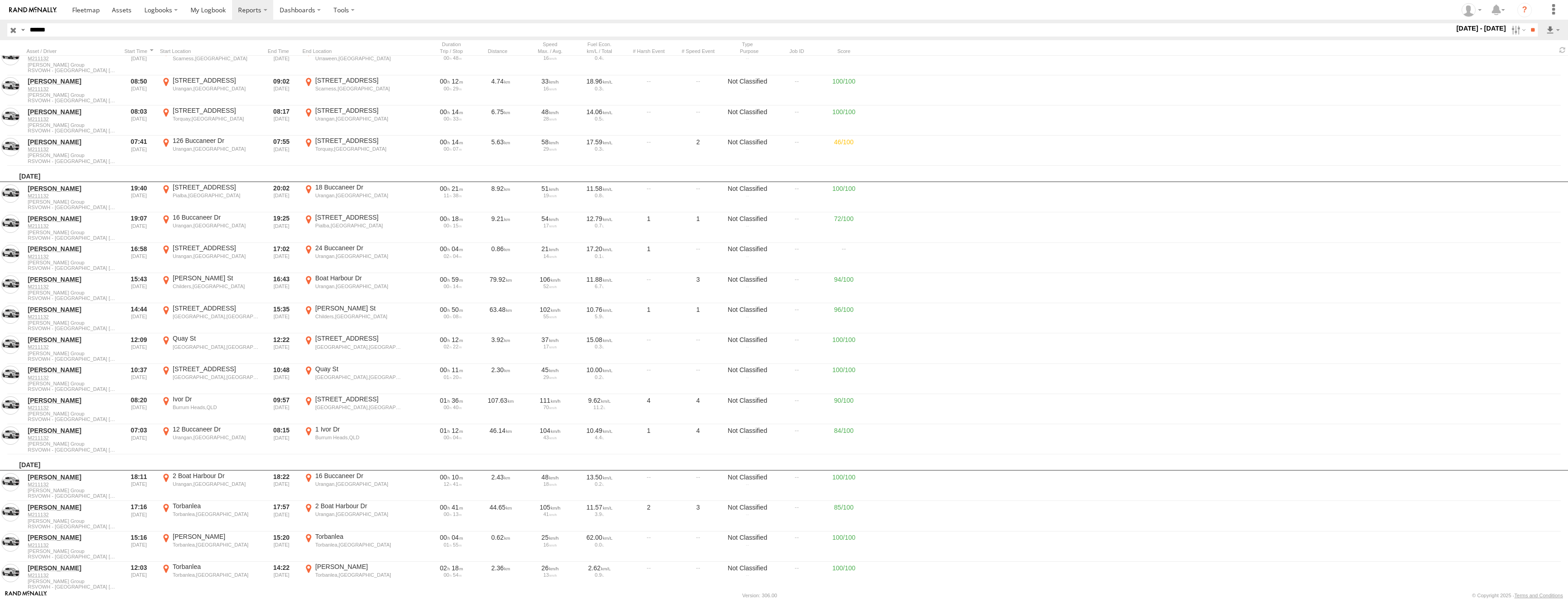
click at [0, 0] on label "×" at bounding box center [0, 0] width 0 height 0
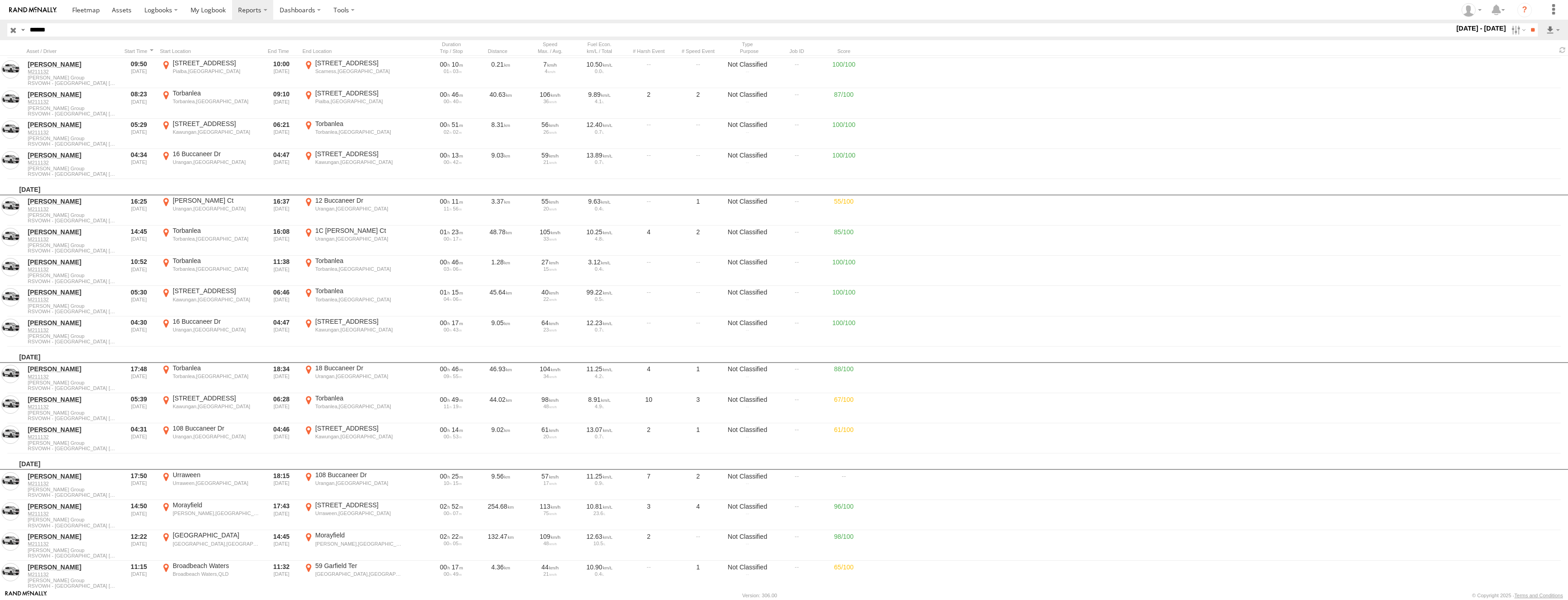
scroll to position [5663, 0]
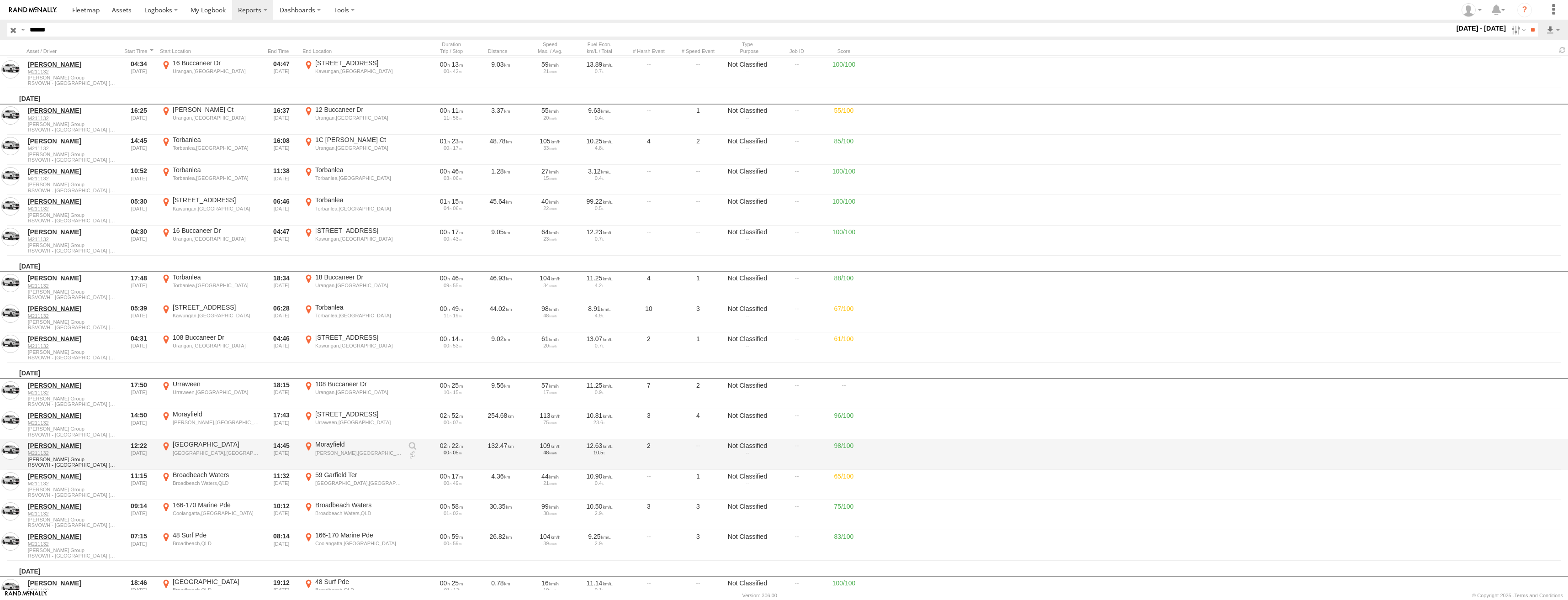
click at [341, 452] on div "Morayfield,QLD" at bounding box center [359, 453] width 86 height 7
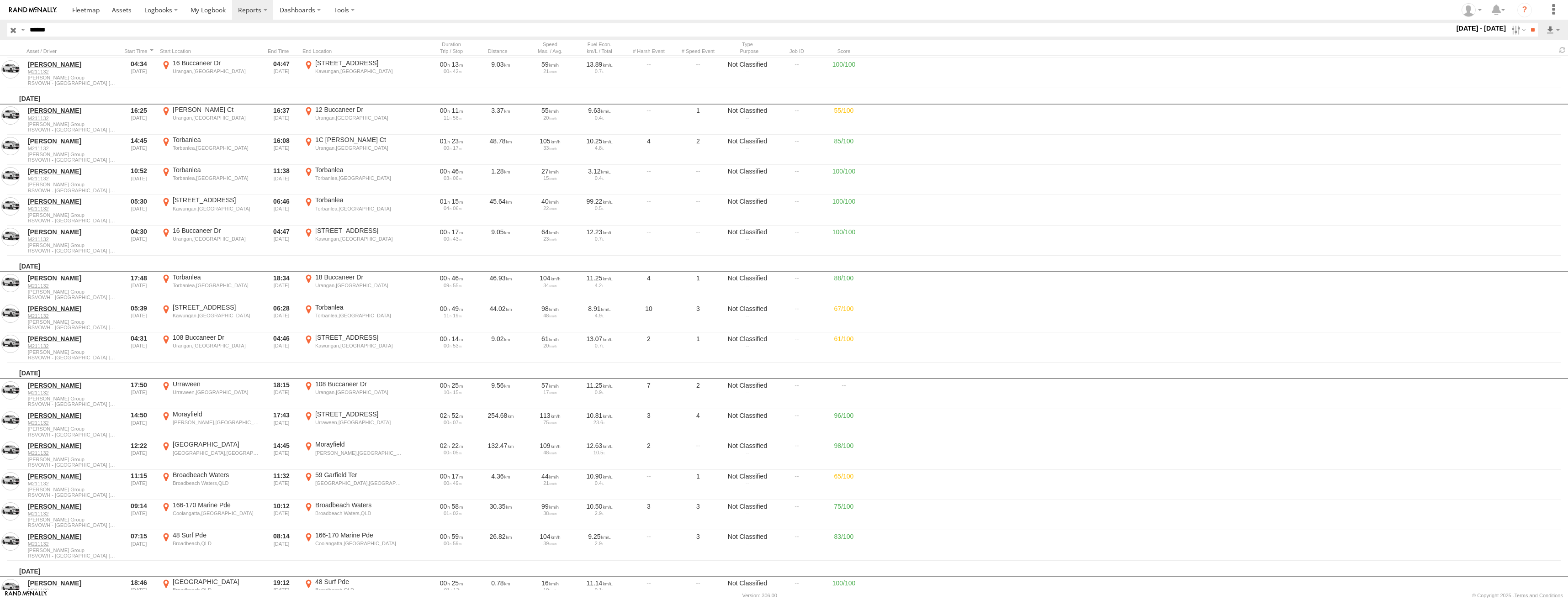
click at [0, 0] on label "×" at bounding box center [0, 0] width 0 height 0
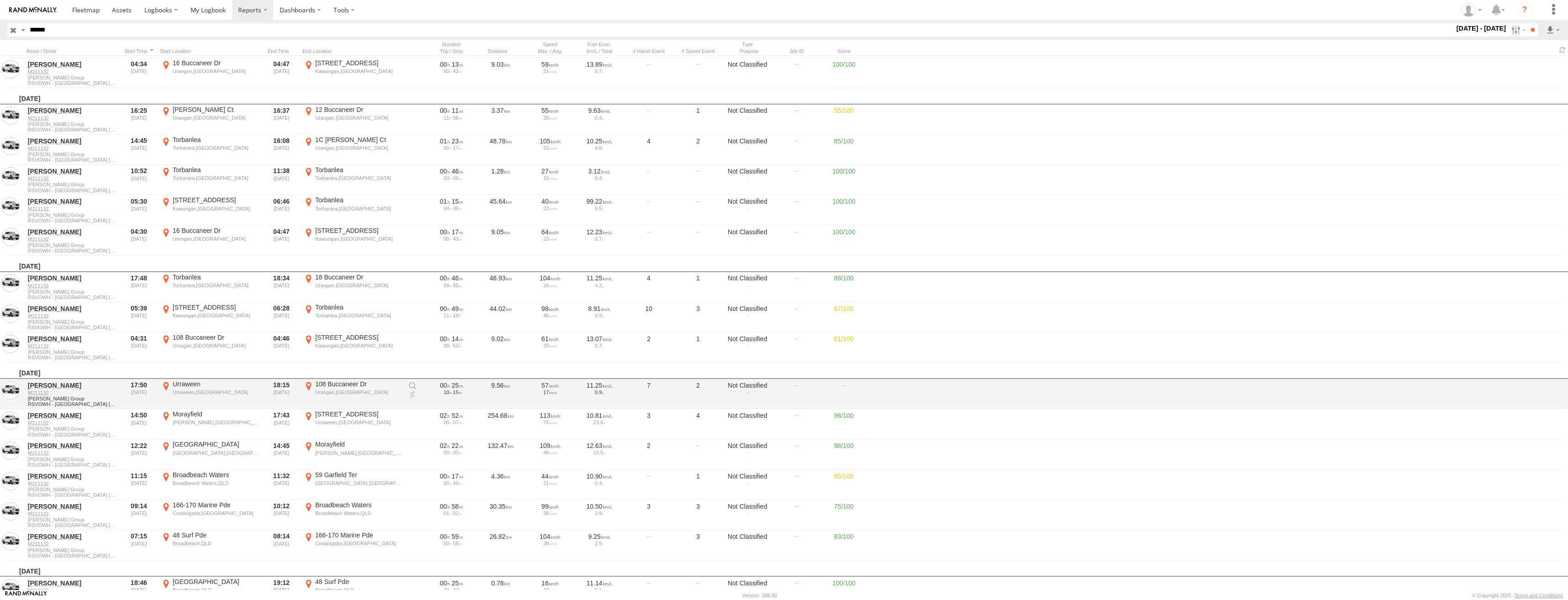
click at [341, 396] on label "108 Buccaneer Dr Urangan,QLD -25.29247 152.90938" at bounding box center [352, 394] width 100 height 29
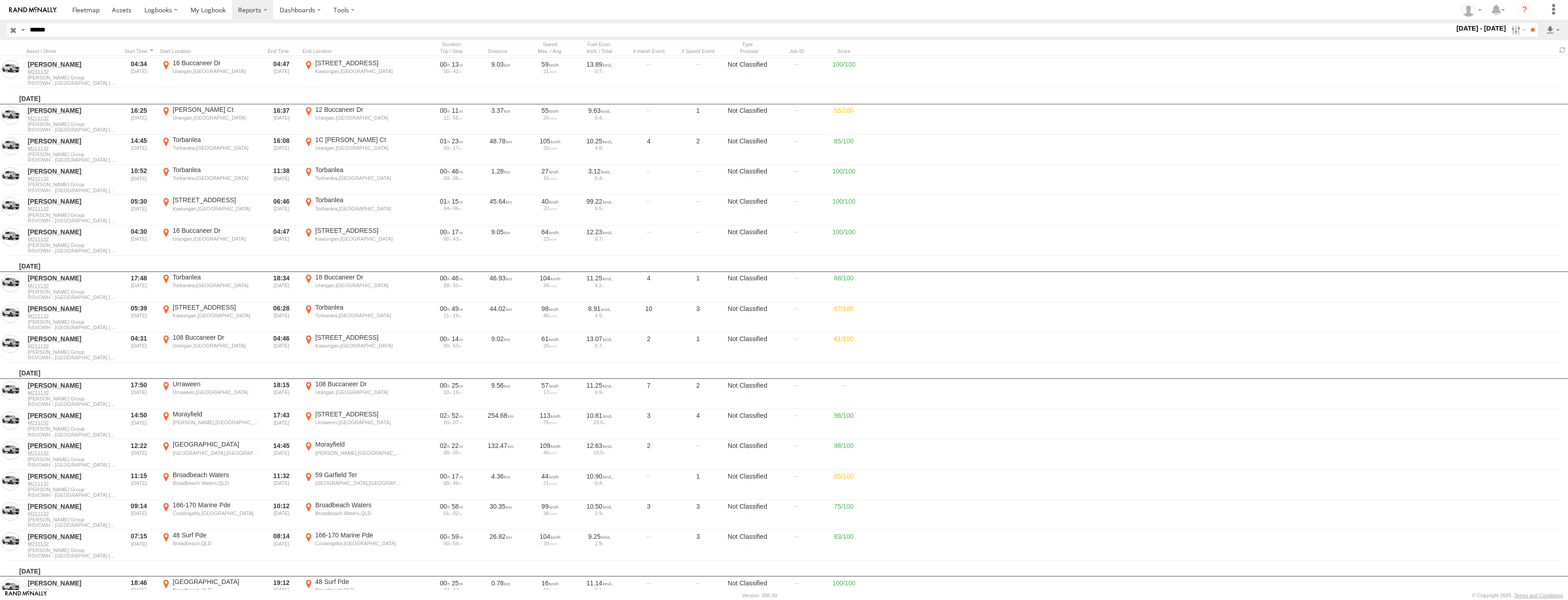
click at [0, 0] on label "×" at bounding box center [0, 0] width 0 height 0
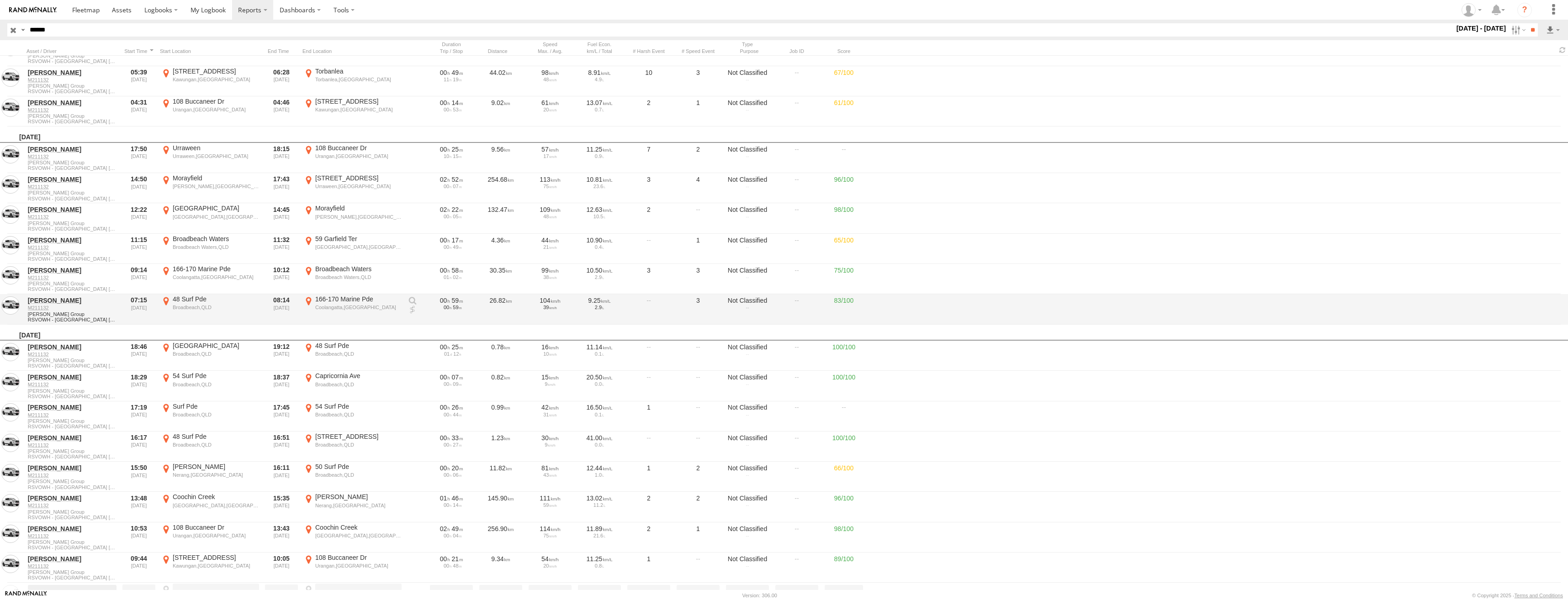
scroll to position [5938, 0]
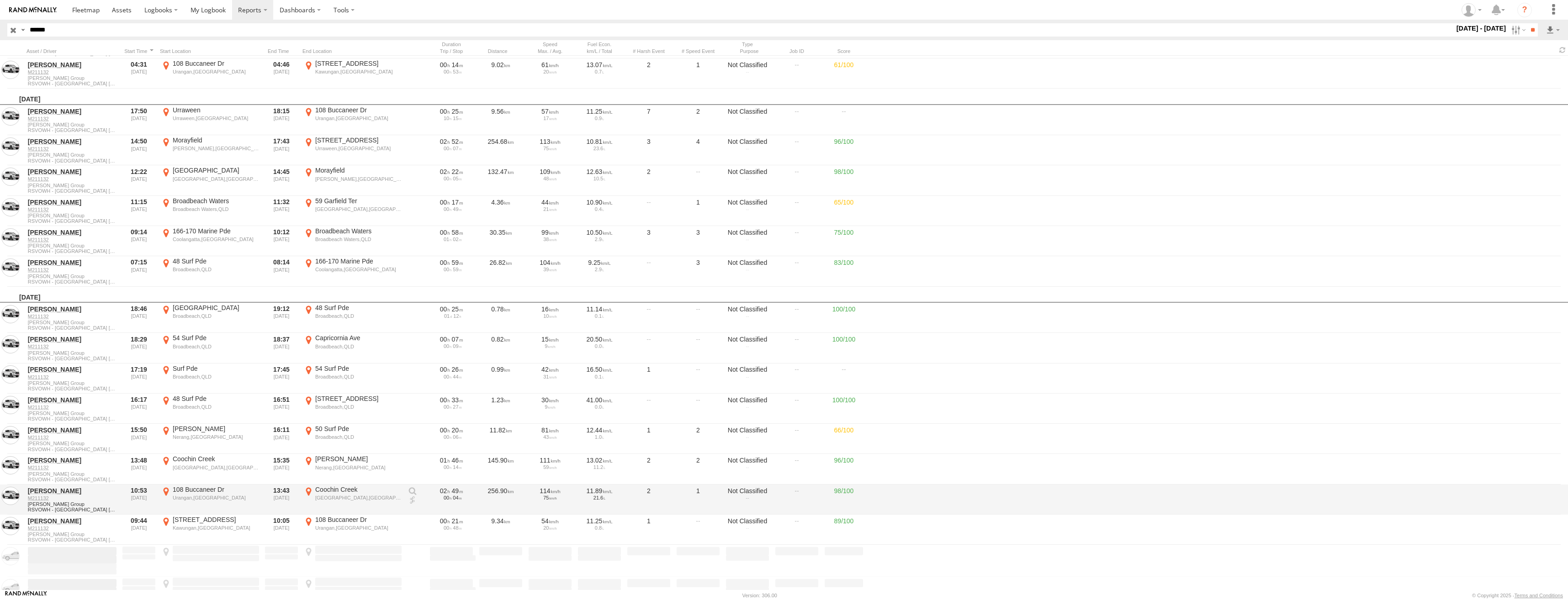
click at [358, 495] on div "Coochin Creek,QLD" at bounding box center [359, 498] width 86 height 7
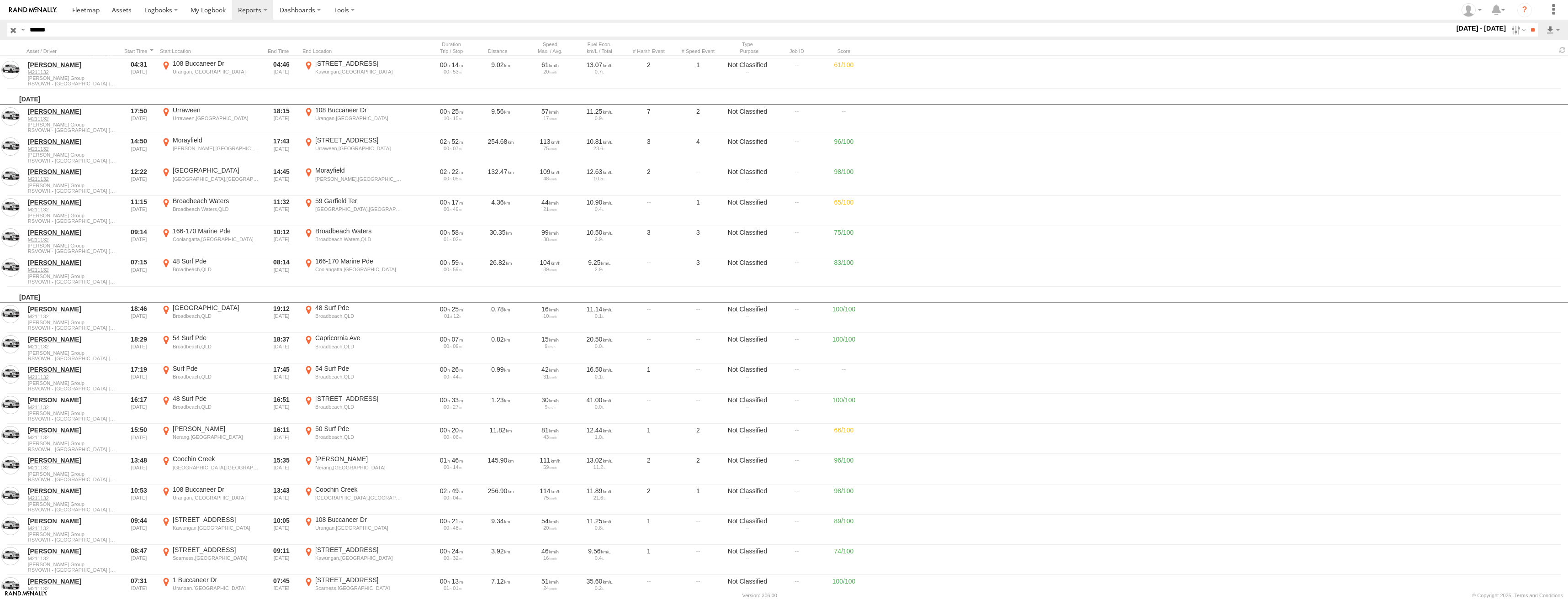
click at [0, 0] on label "×" at bounding box center [0, 0] width 0 height 0
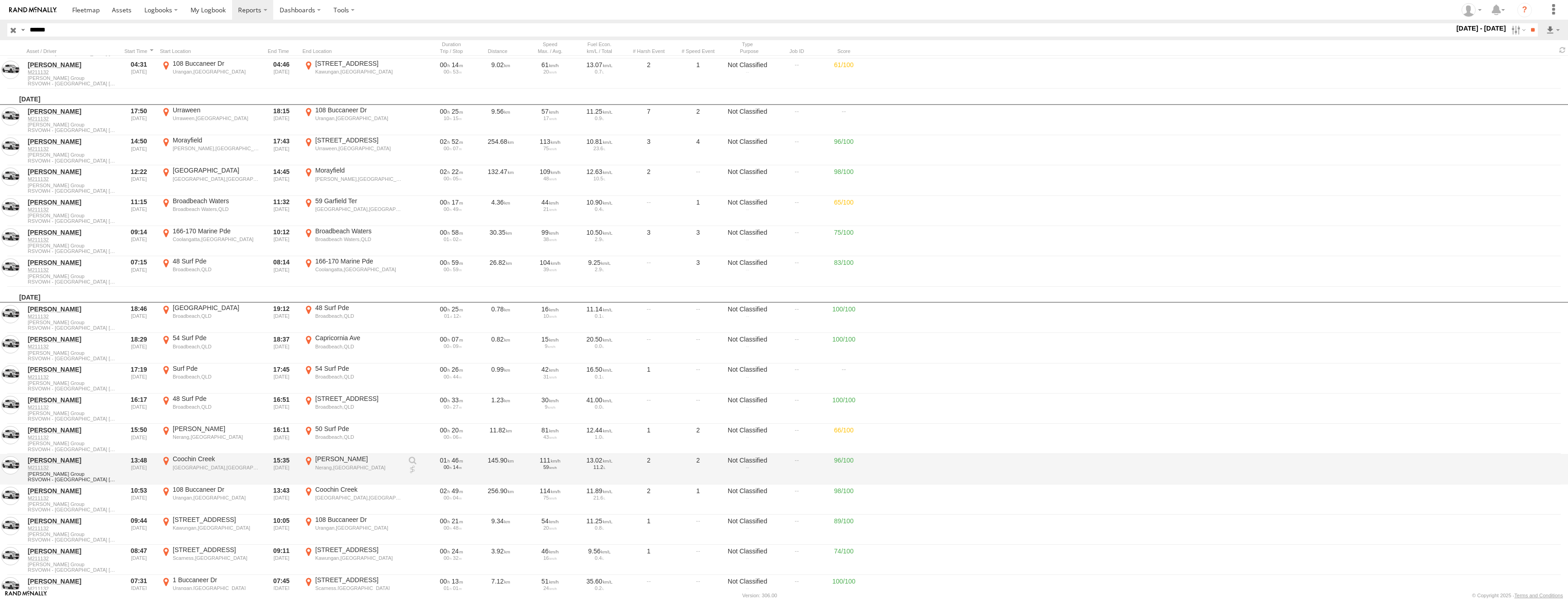
click at [333, 462] on div "Boulton Rd" at bounding box center [359, 459] width 86 height 9
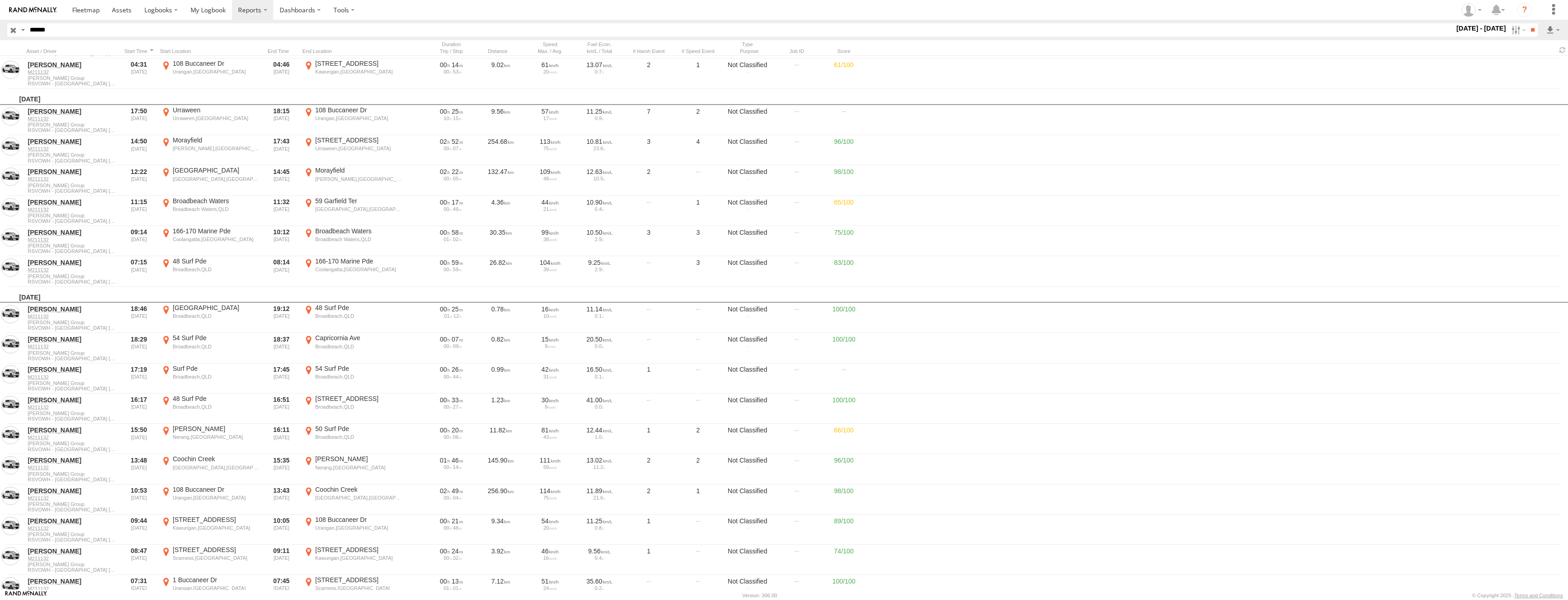
click at [0, 0] on label "×" at bounding box center [0, 0] width 0 height 0
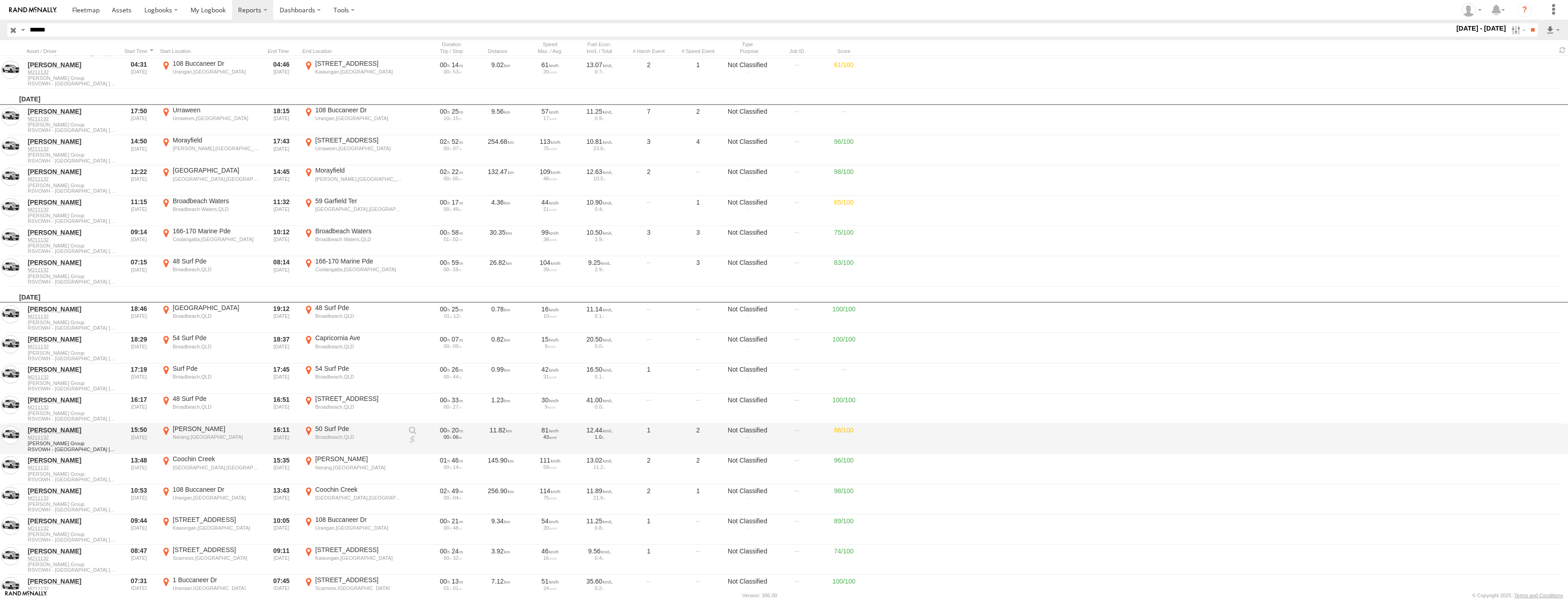
click at [324, 431] on div "50 Surf Pde" at bounding box center [359, 429] width 86 height 9
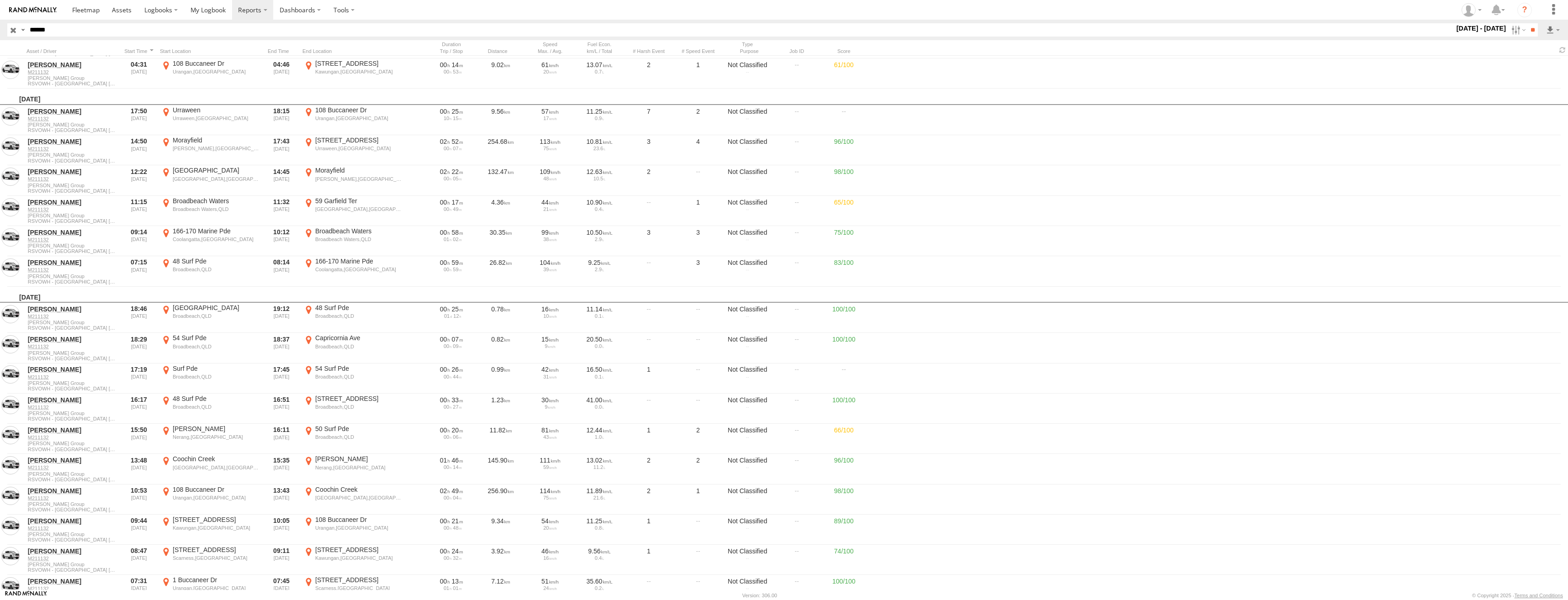
click at [0, 0] on label "×" at bounding box center [0, 0] width 0 height 0
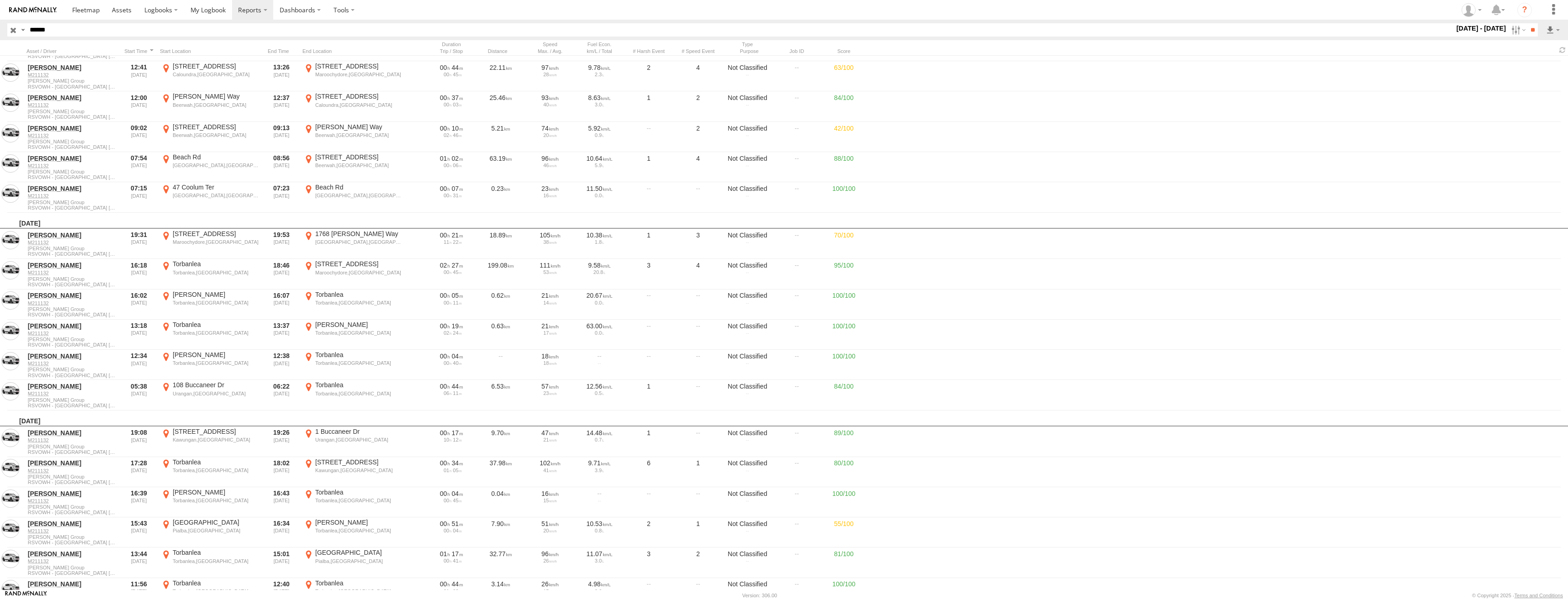
scroll to position [8175, 0]
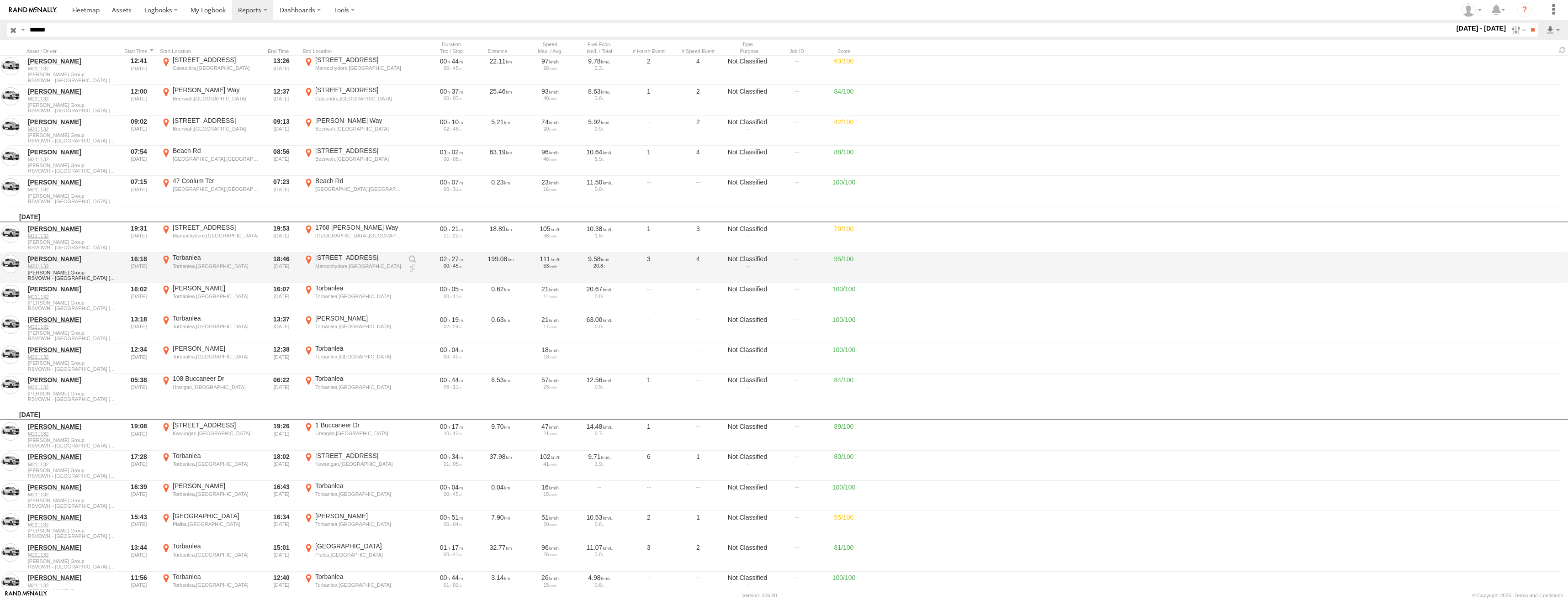
click at [359, 267] on div "Maroochydore,QLD" at bounding box center [359, 266] width 86 height 7
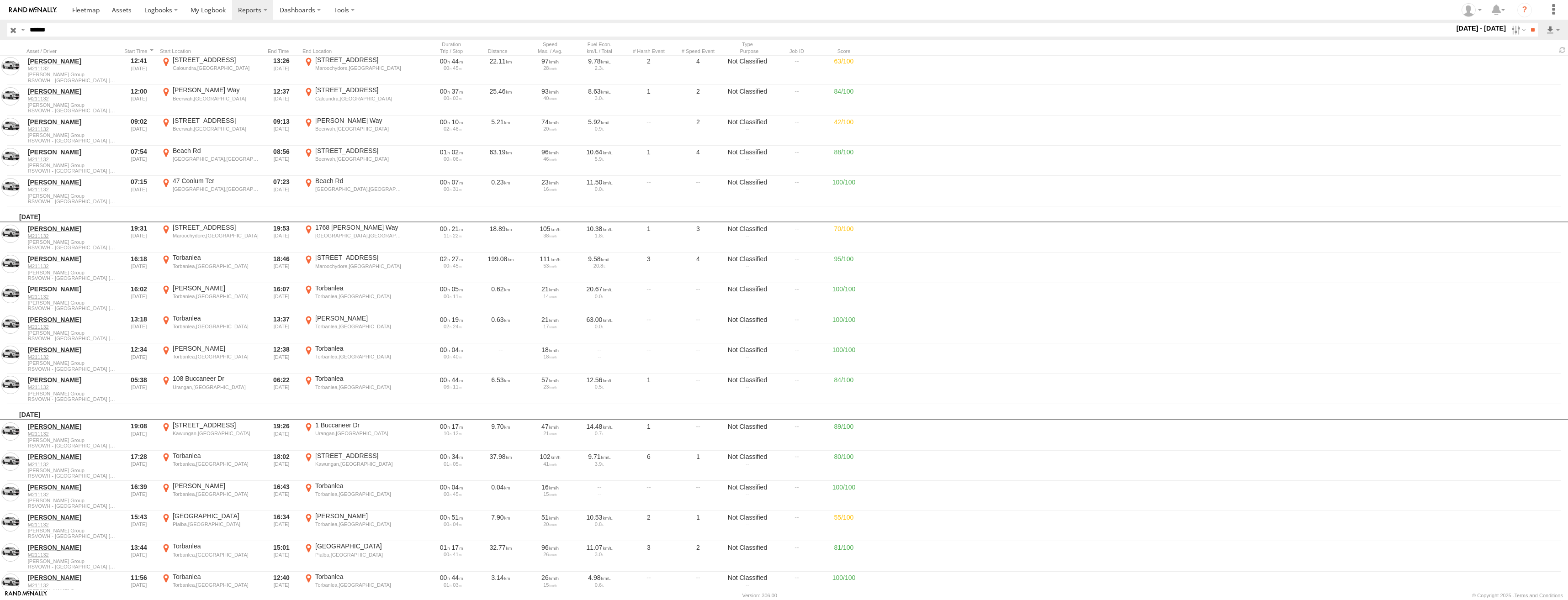
click at [0, 0] on label "×" at bounding box center [0, 0] width 0 height 0
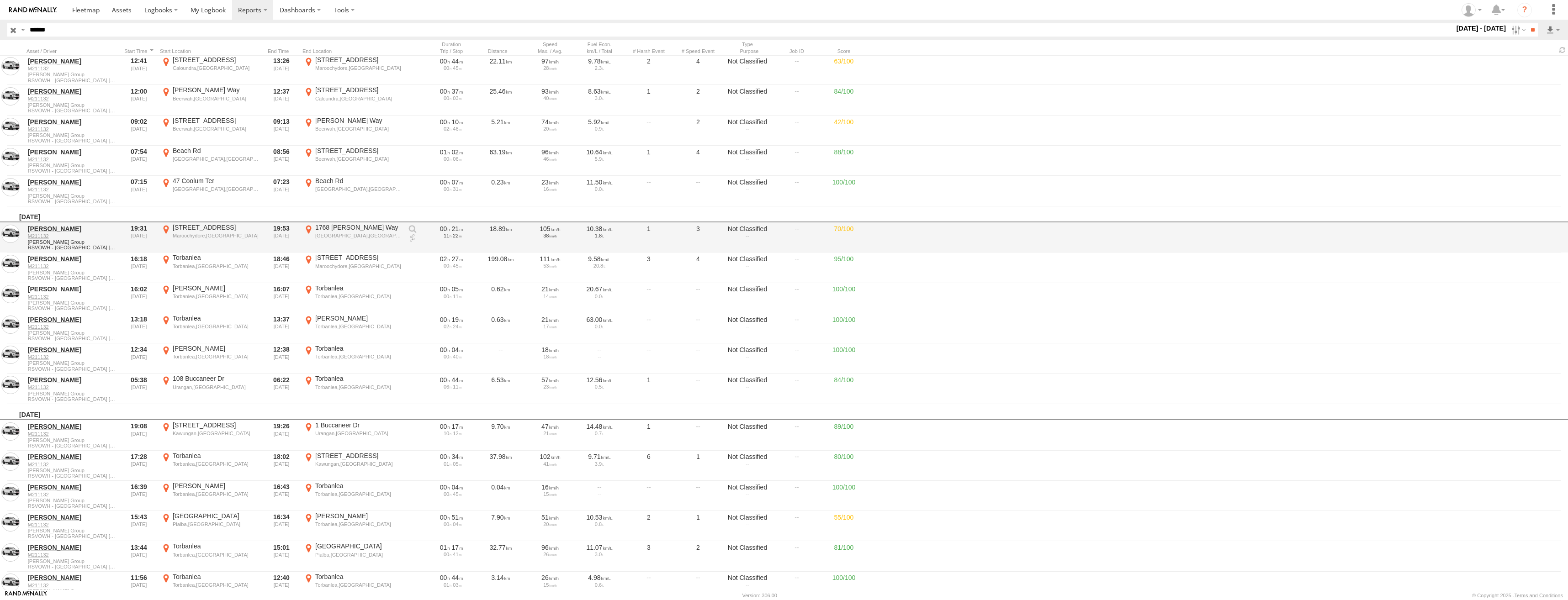
click at [340, 234] on div "Coolum Beach,QLD" at bounding box center [359, 235] width 86 height 7
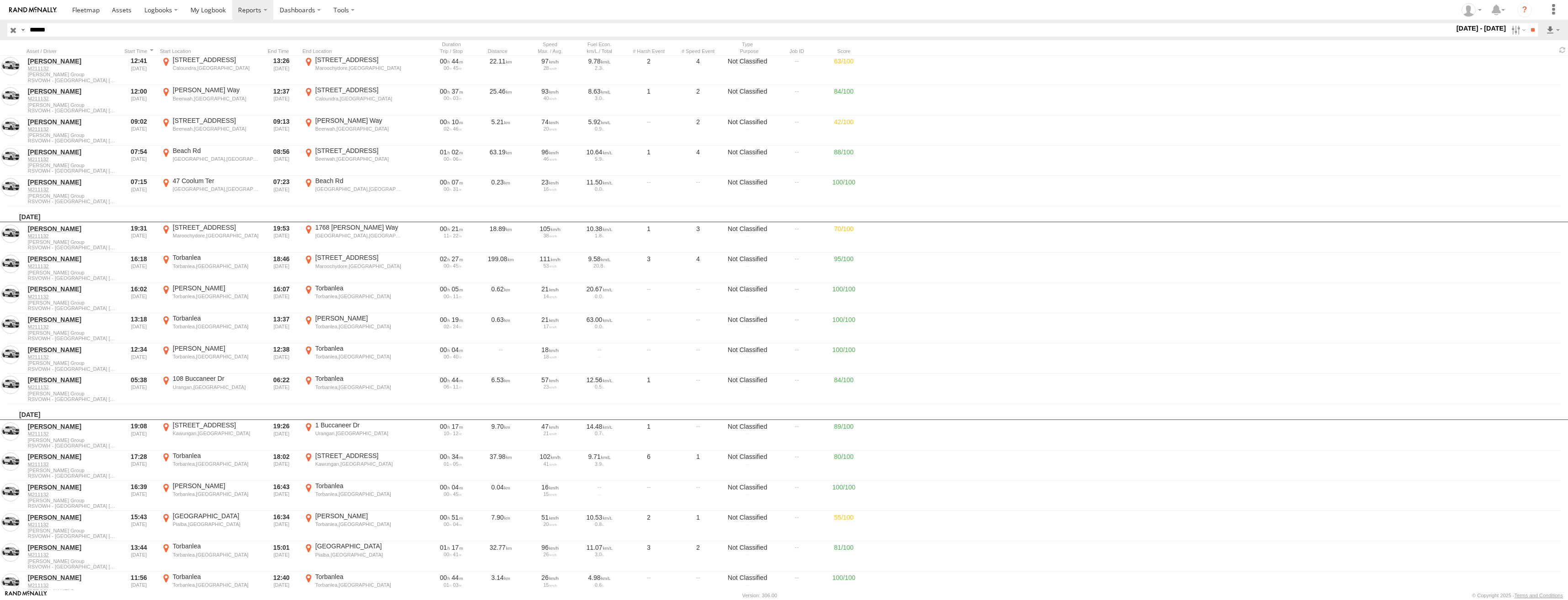
click at [0, 0] on label "×" at bounding box center [0, 0] width 0 height 0
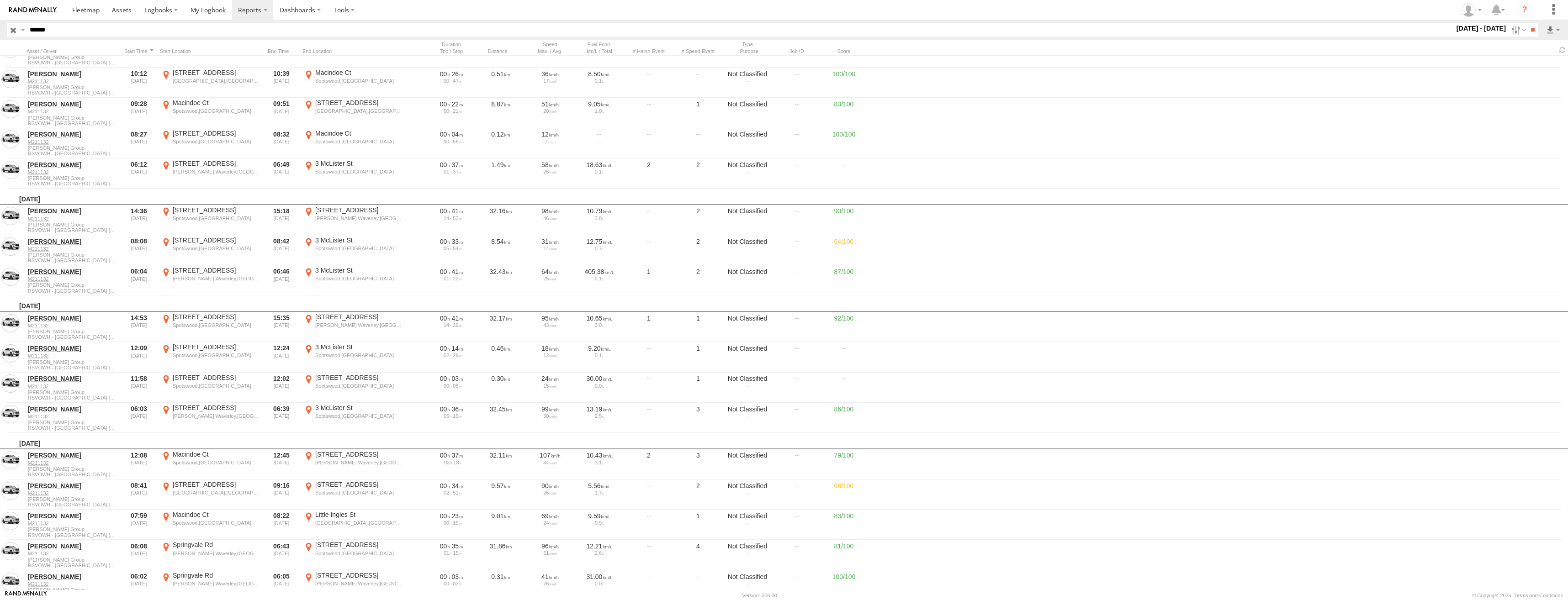
scroll to position [16169, 0]
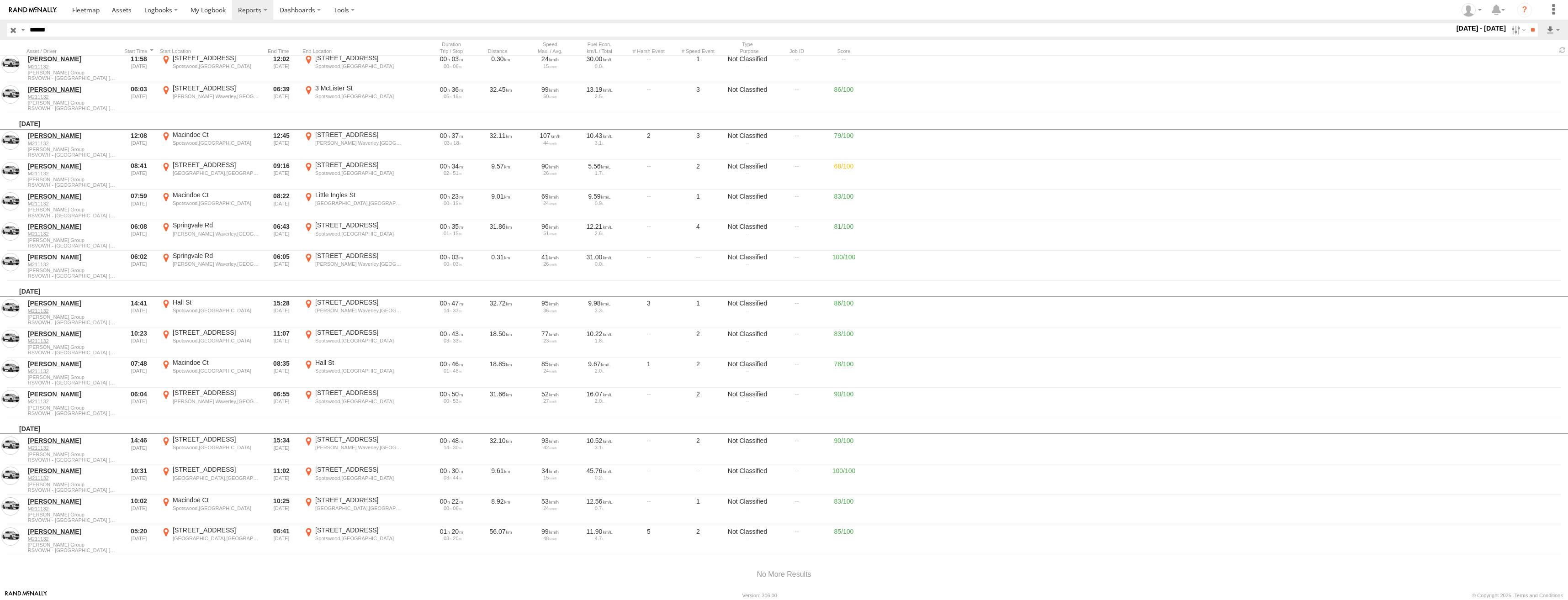
drag, startPoint x: 60, startPoint y: 30, endPoint x: 16, endPoint y: 30, distance: 44.0
click at [16, 30] on div "Search Query Asset ID Asset Label Registration Manufacturer Model VIN Job ID Dr…" at bounding box center [767, 30] width 1520 height 13
paste input "*"
click at [43, 29] on input "*******" at bounding box center [740, 30] width 1428 height 13
type input "******"
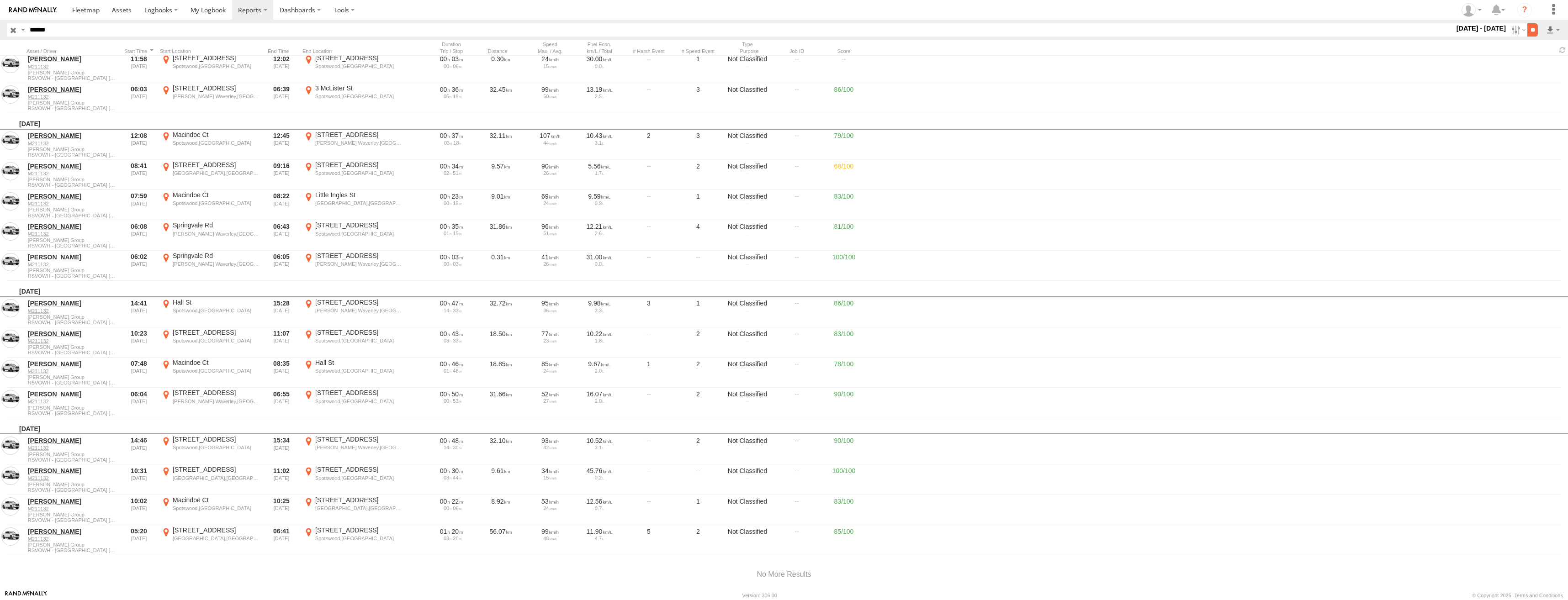
click at [1536, 29] on input "**" at bounding box center [1532, 30] width 10 height 13
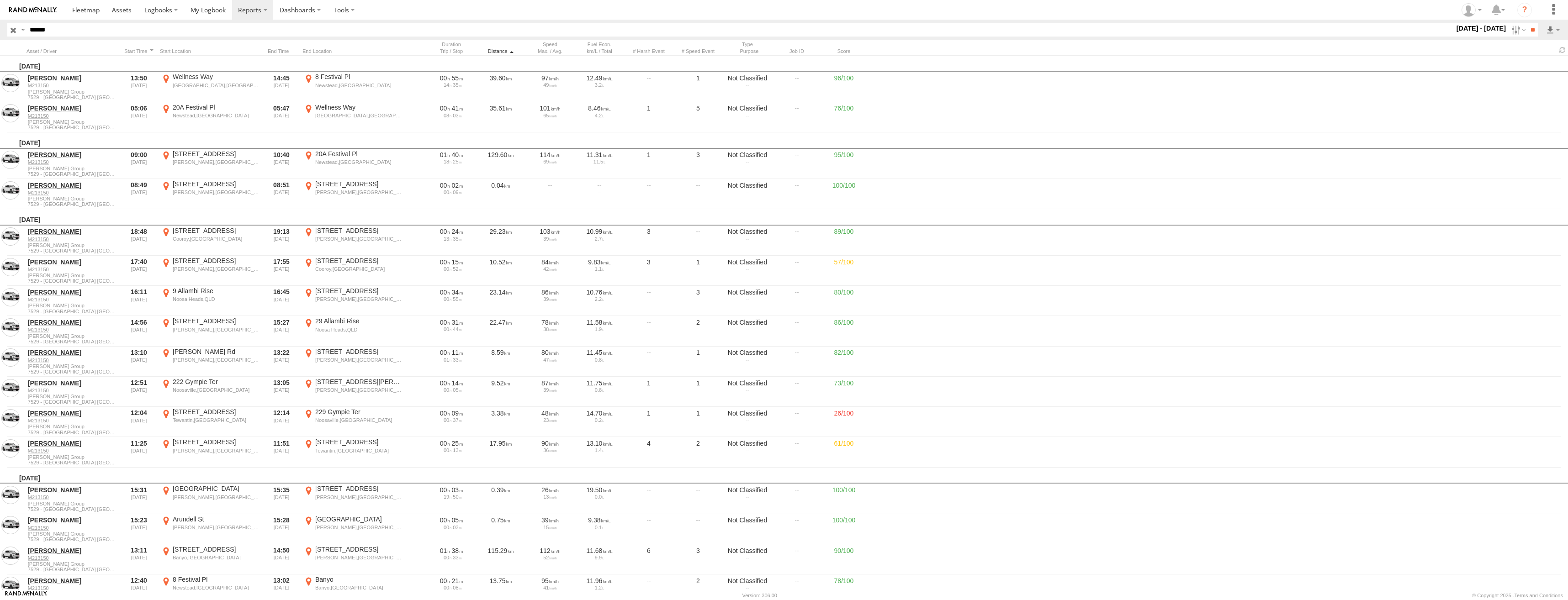
click at [502, 51] on div "Distance" at bounding box center [500, 51] width 46 height 7
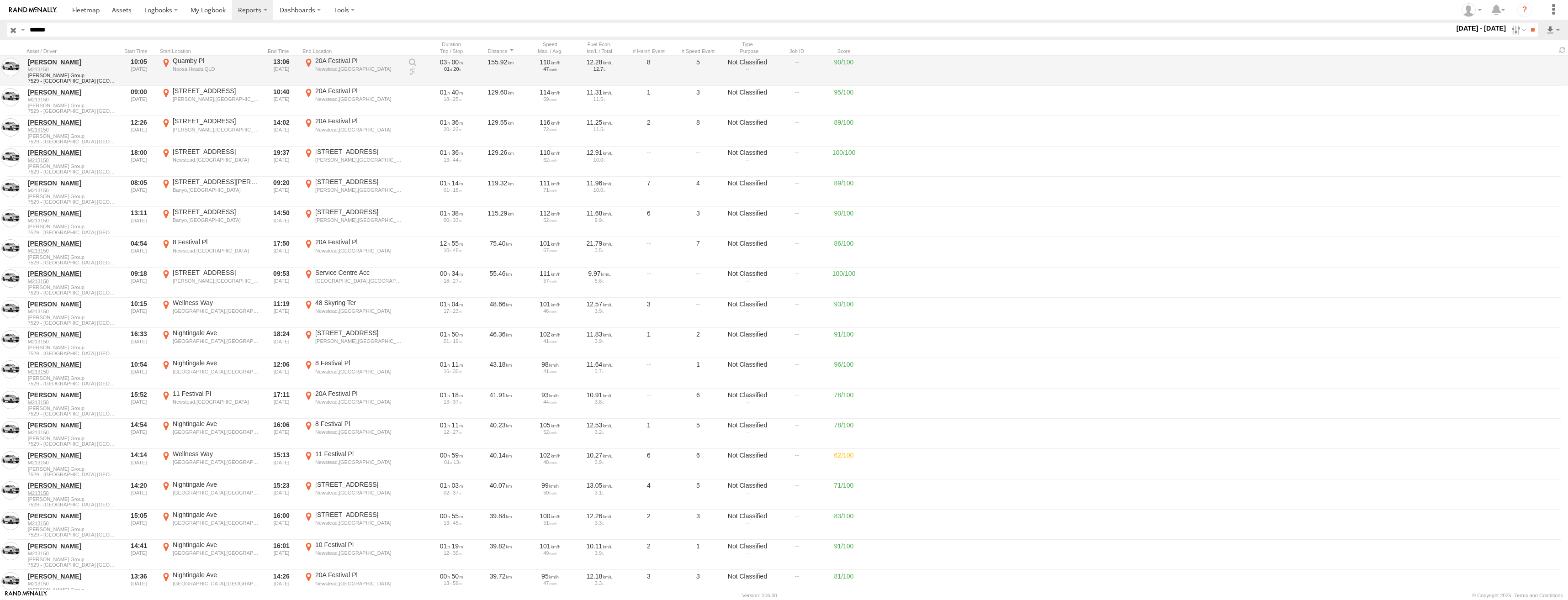
click at [195, 66] on div "Noosa Heads,QLD" at bounding box center [216, 69] width 86 height 7
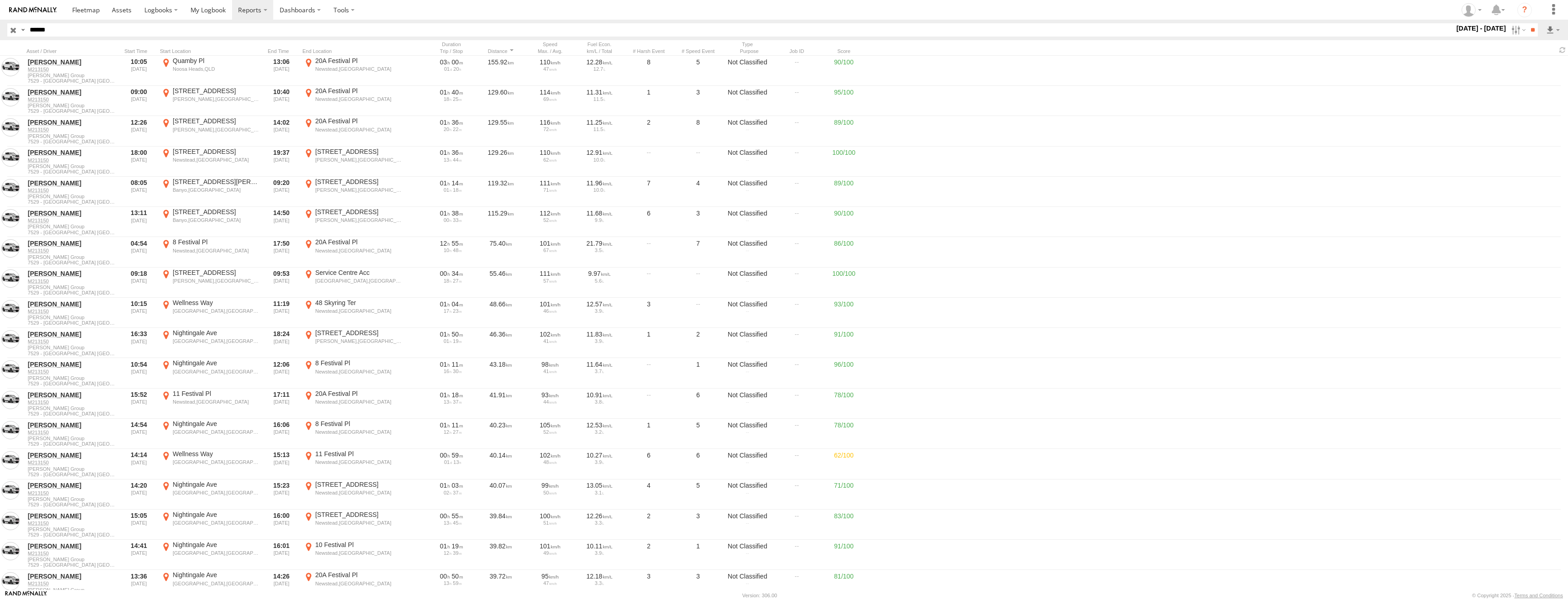
click at [0, 0] on label "×" at bounding box center [0, 0] width 0 height 0
click at [136, 49] on div at bounding box center [139, 51] width 35 height 7
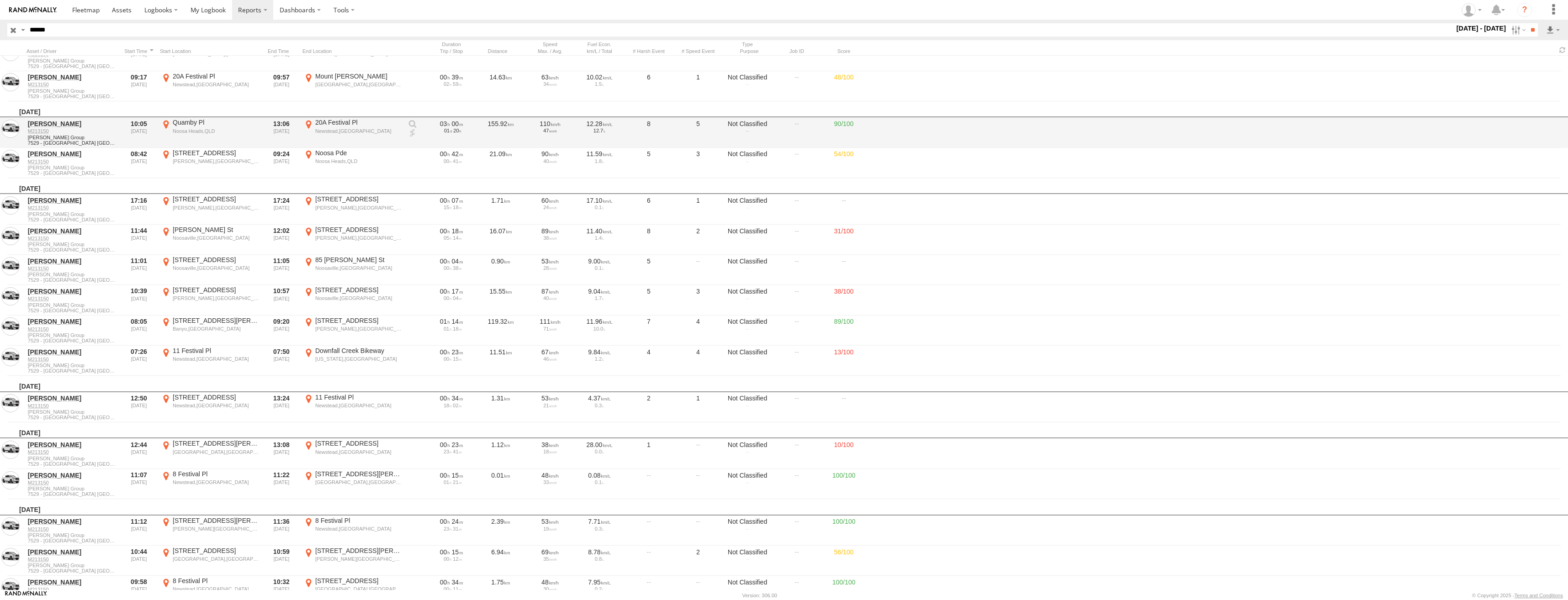
scroll to position [5984, 0]
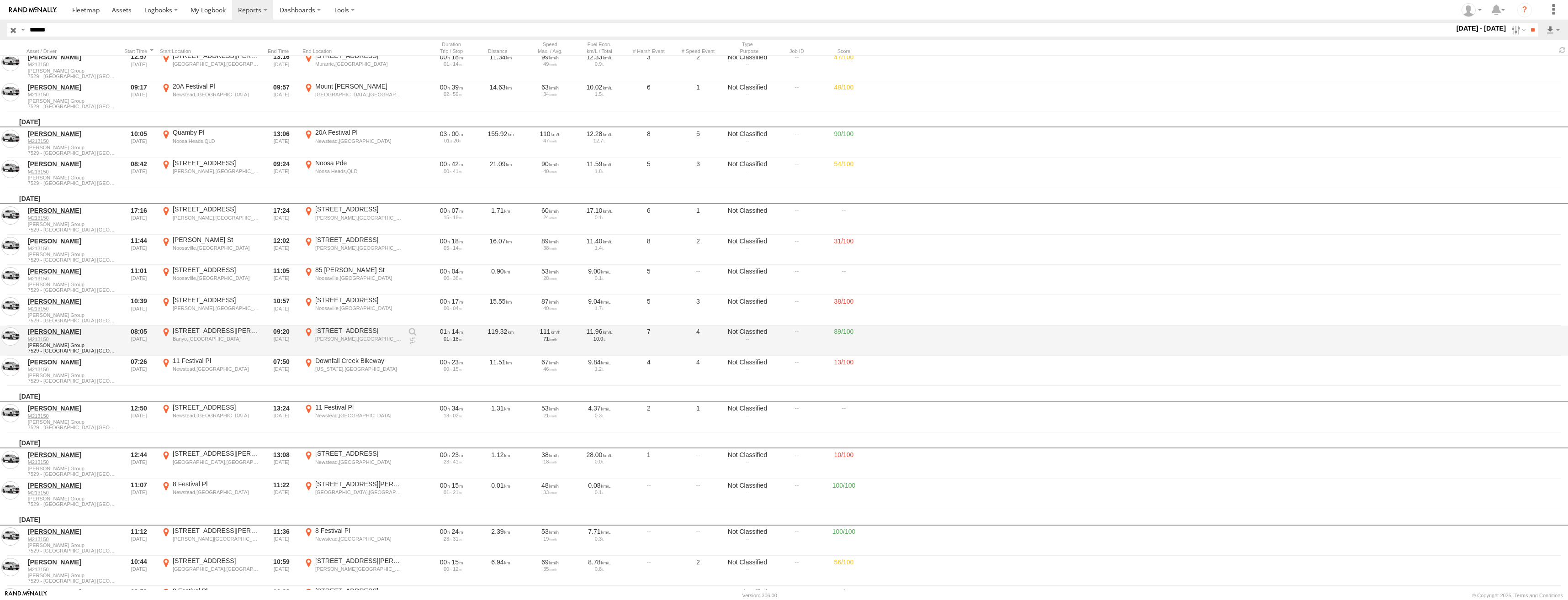
click at [338, 336] on div "Eumundi,QLD" at bounding box center [359, 339] width 86 height 7
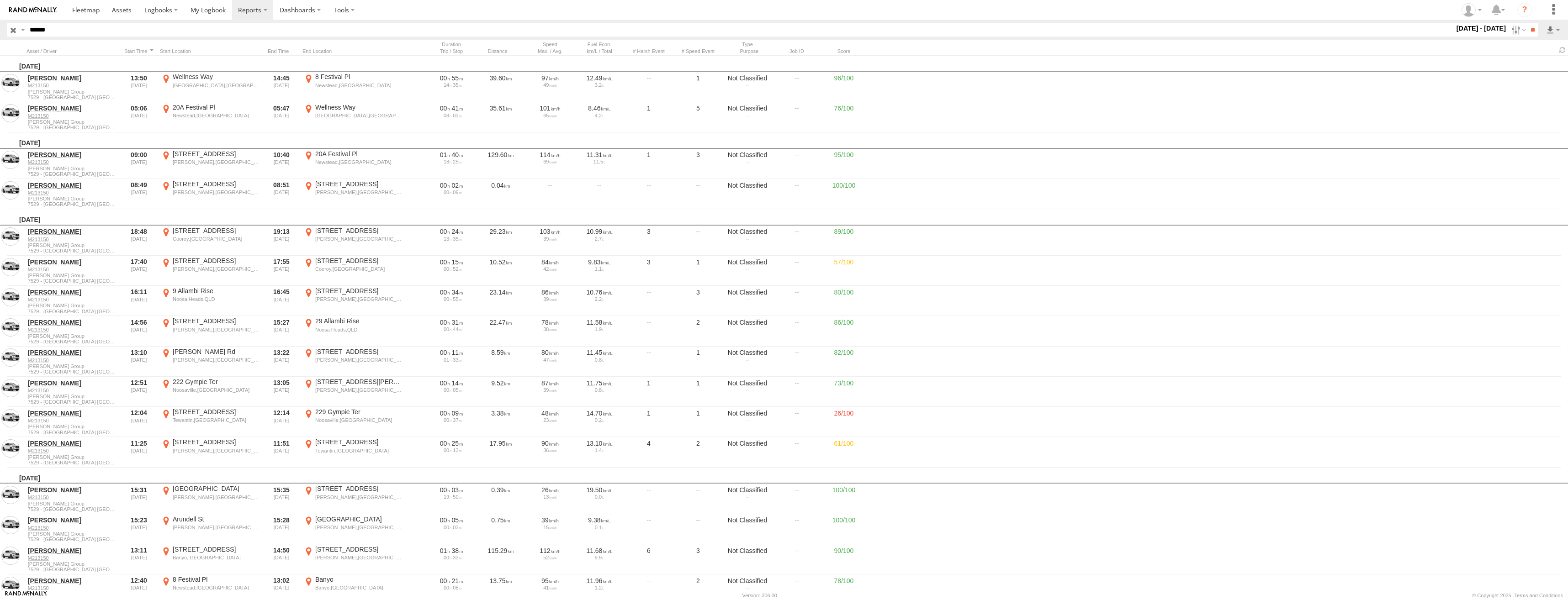
scroll to position [5984, 0]
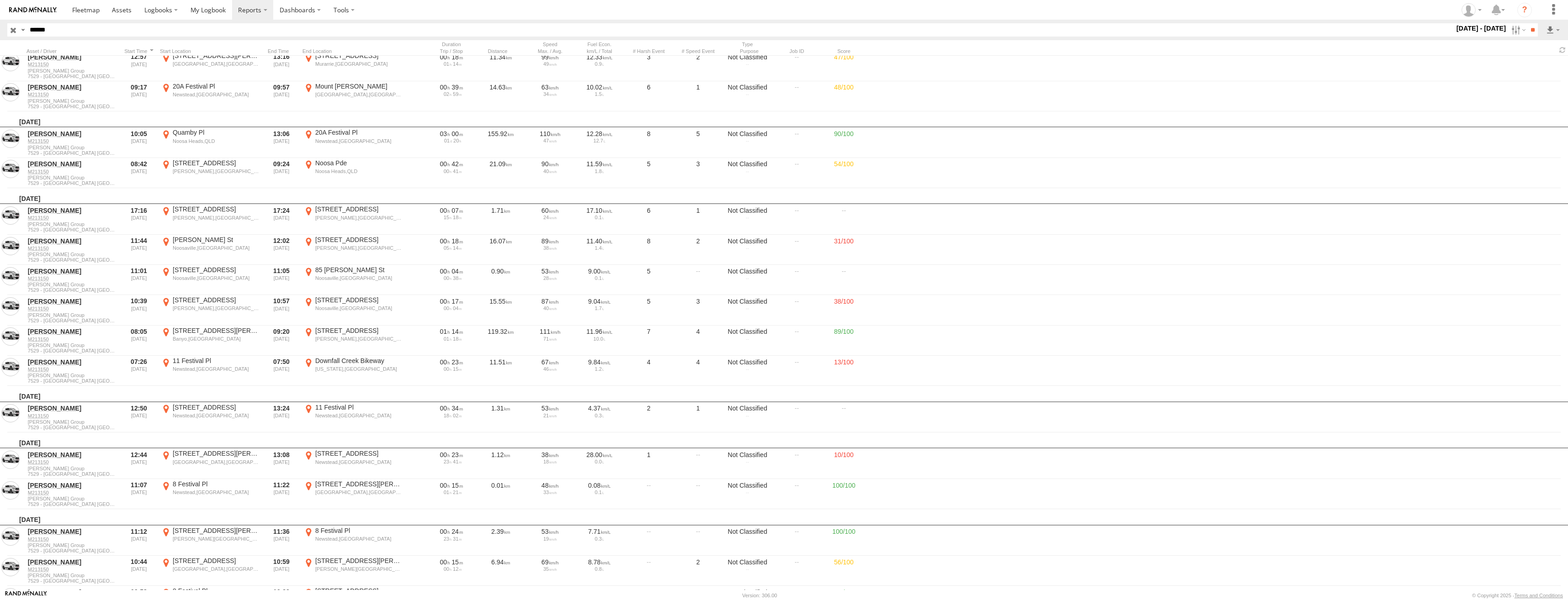
click at [0, 0] on label "×" at bounding box center [0, 0] width 0 height 0
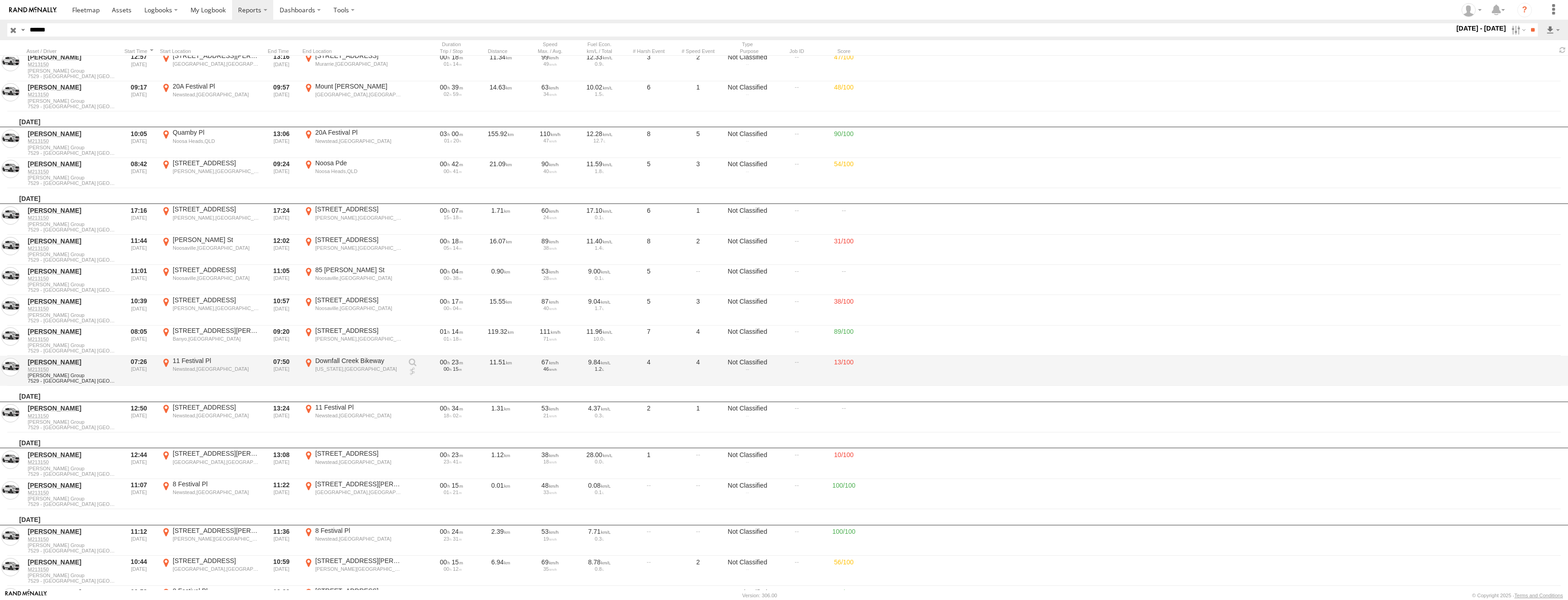
click at [201, 369] on div "Newstead,QLD" at bounding box center [216, 369] width 86 height 7
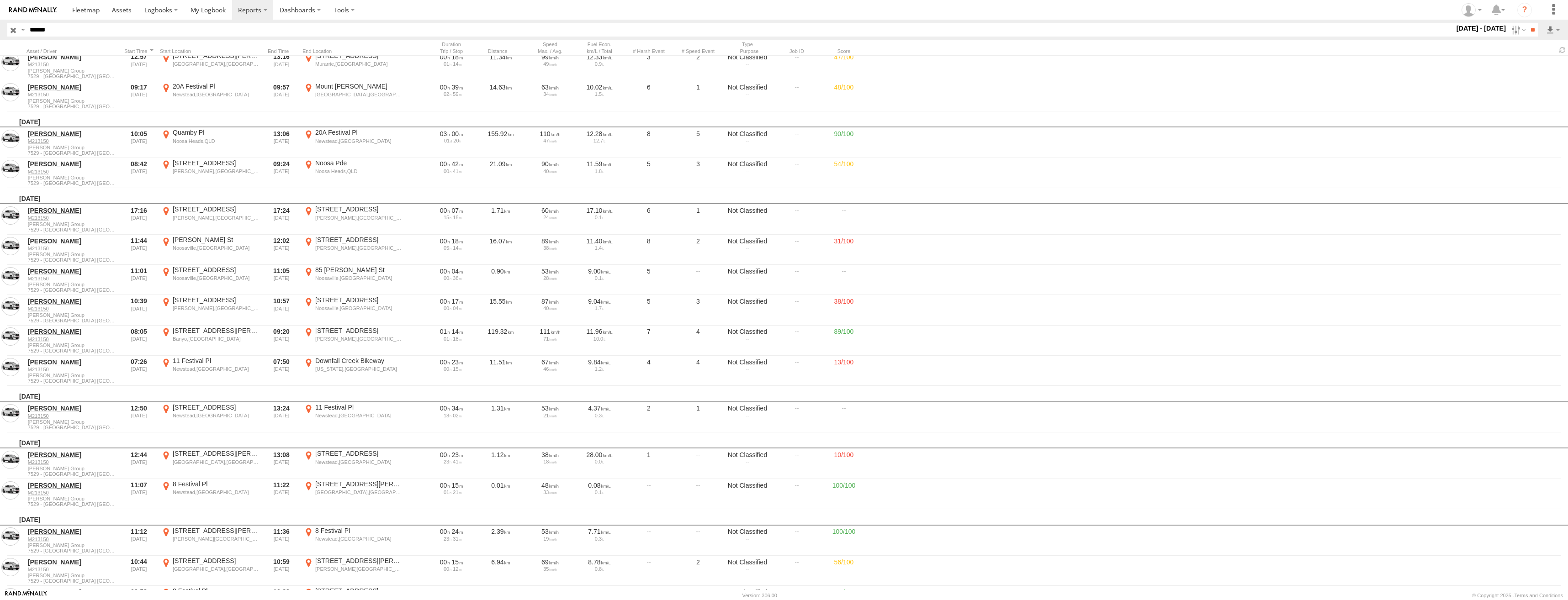
click at [0, 0] on label "×" at bounding box center [0, 0] width 0 height 0
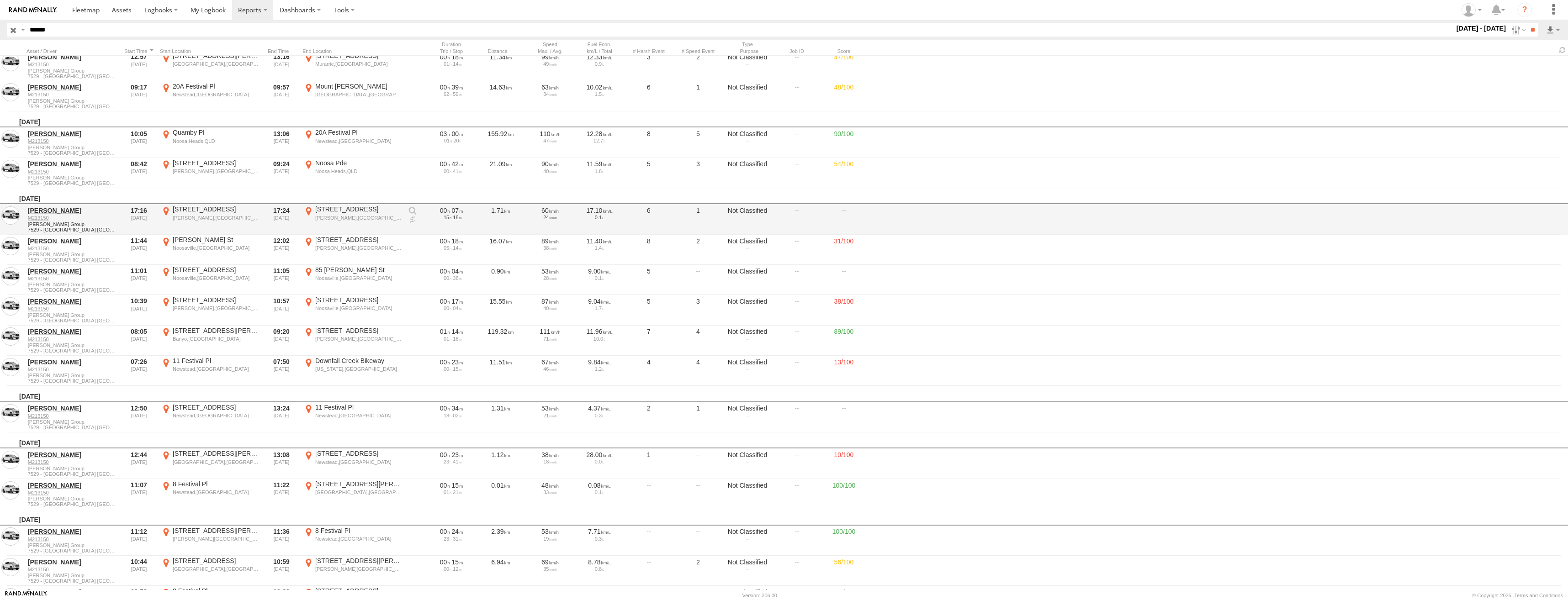
click at [354, 214] on label "4 Pacey St Eumundi,QLD -26.47905 152.95243" at bounding box center [352, 219] width 100 height 29
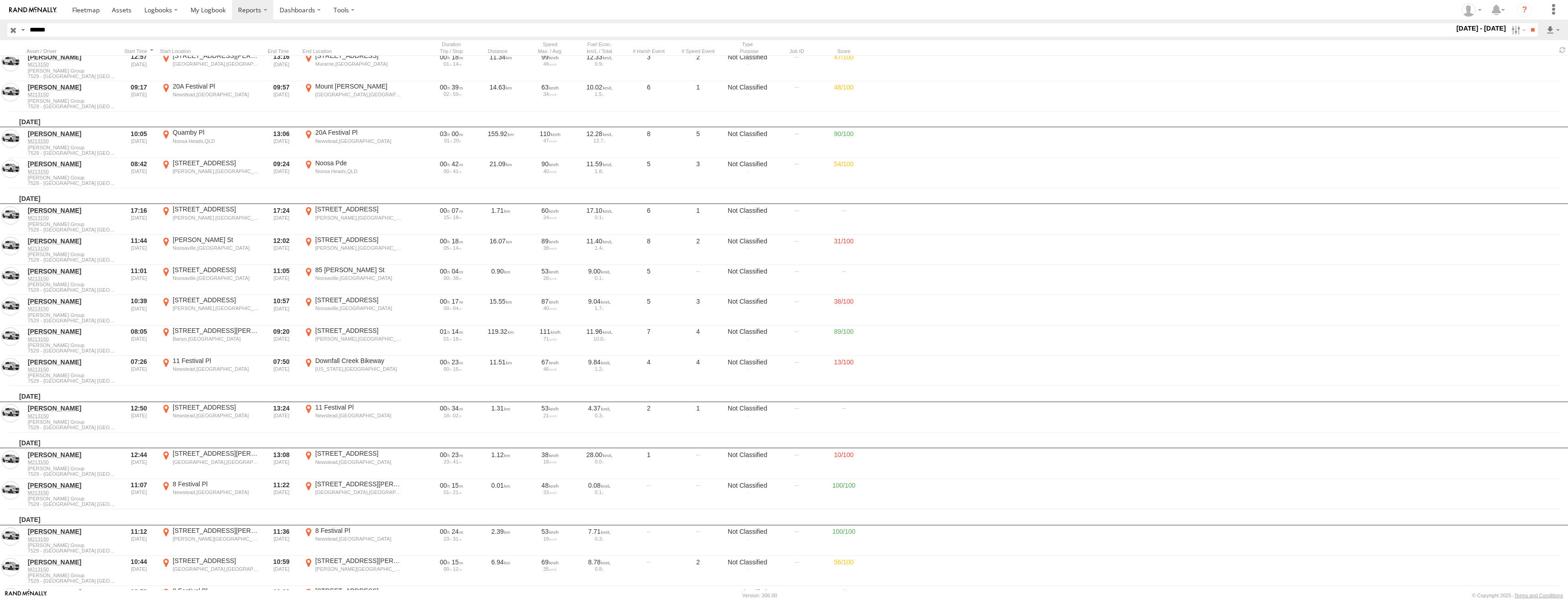
click at [0, 0] on label "×" at bounding box center [0, 0] width 0 height 0
drag, startPoint x: 69, startPoint y: 33, endPoint x: 10, endPoint y: 32, distance: 59.0
click at [10, 32] on div "Search Query Asset ID Asset Label Registration Manufacturer Model VIN Job ID Dr…" at bounding box center [767, 30] width 1520 height 13
paste input "text"
click at [1528, 27] on input "**" at bounding box center [1532, 30] width 10 height 13
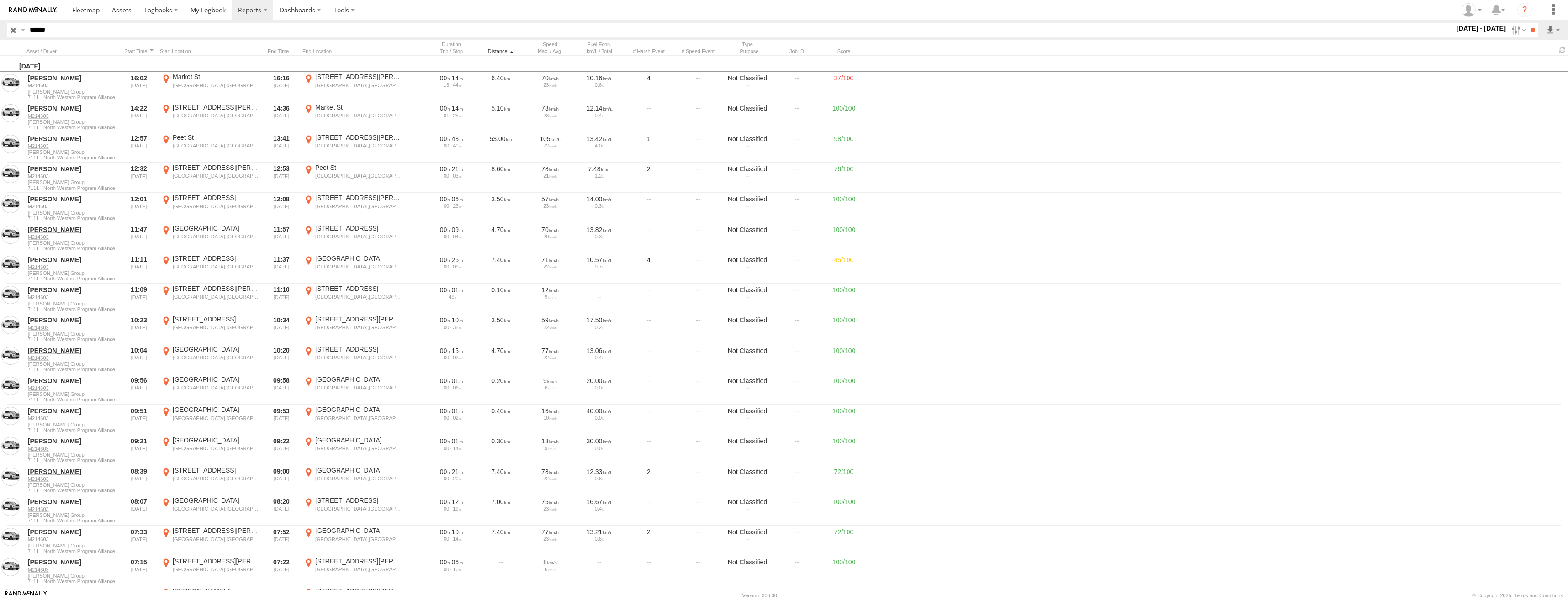
click at [503, 51] on div "Distance" at bounding box center [500, 51] width 46 height 7
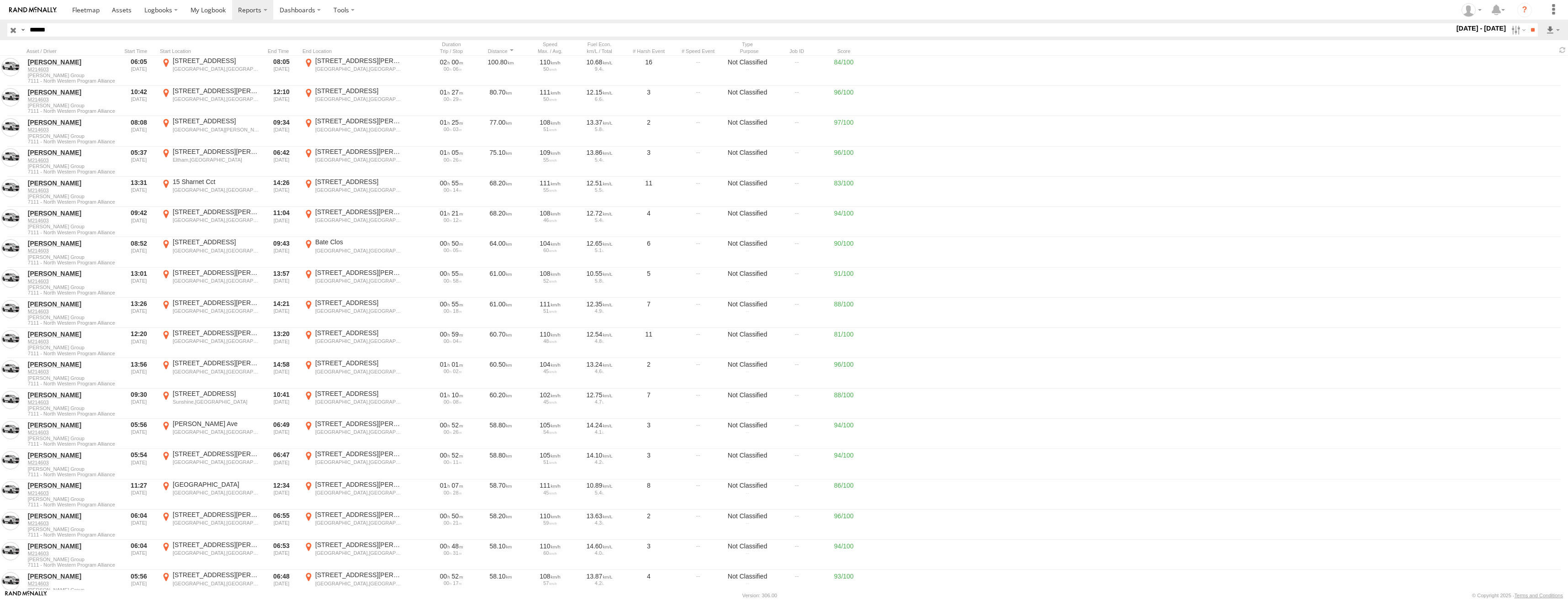
drag, startPoint x: 61, startPoint y: 27, endPoint x: 27, endPoint y: 29, distance: 34.1
click at [27, 29] on input "******" at bounding box center [740, 30] width 1428 height 13
paste input "text"
click at [1533, 32] on input "**" at bounding box center [1532, 30] width 10 height 13
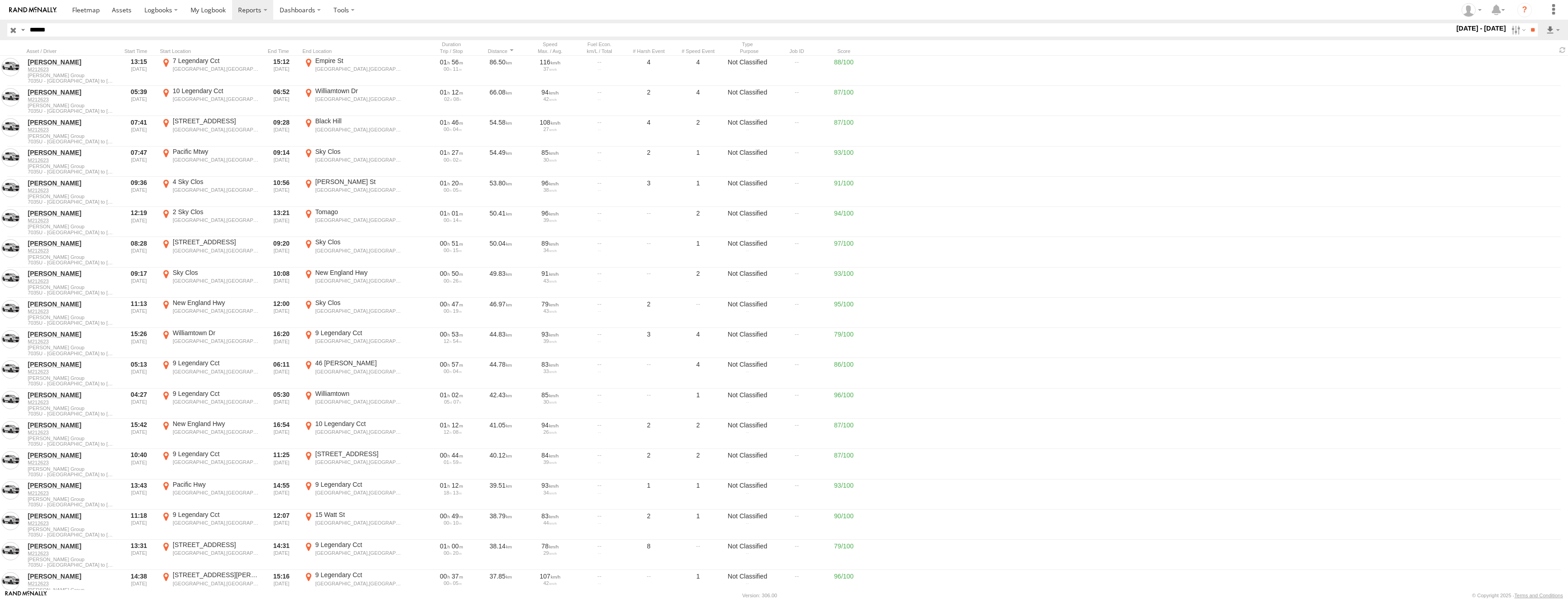
click at [764, 33] on input "******" at bounding box center [740, 30] width 1428 height 13
drag, startPoint x: 764, startPoint y: 33, endPoint x: 587, endPoint y: 26, distance: 177.1
click at [587, 26] on input "******" at bounding box center [740, 30] width 1428 height 13
drag, startPoint x: 547, startPoint y: 30, endPoint x: -2, endPoint y: 43, distance: 549.2
click at [0, 43] on html at bounding box center [784, 300] width 1568 height 600
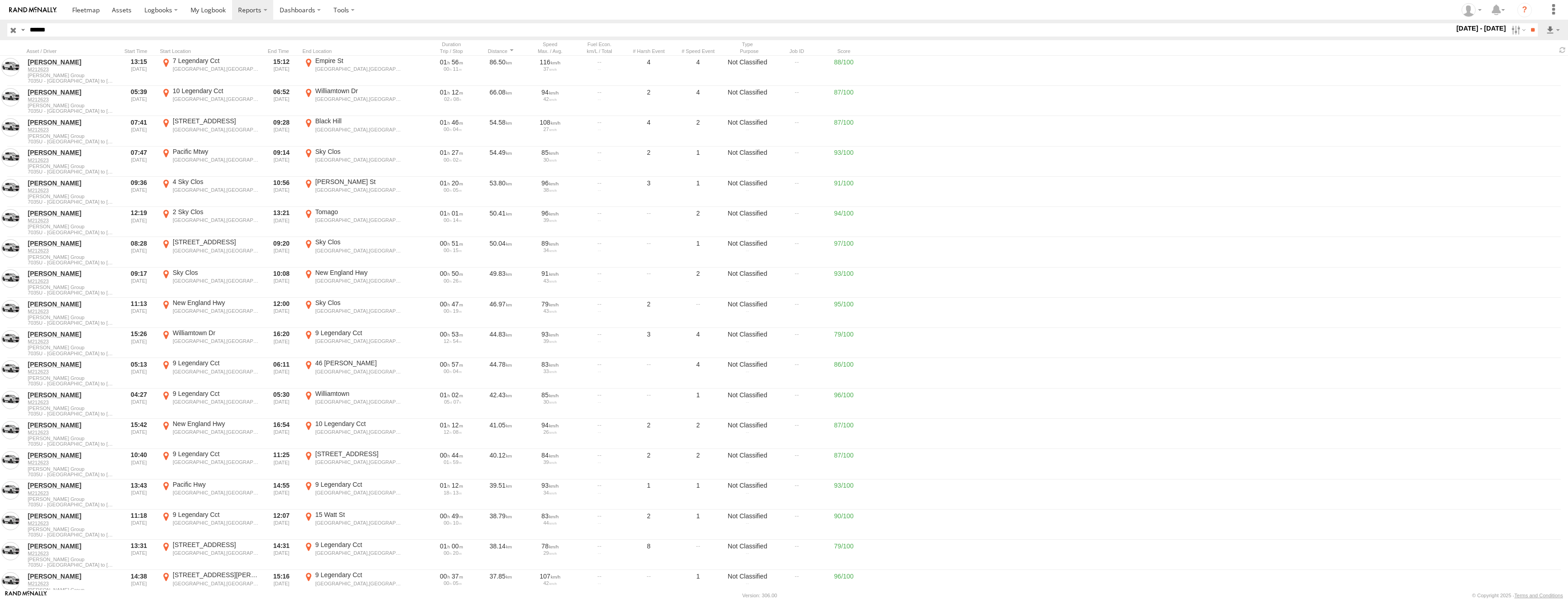
paste input "text"
click at [1530, 32] on input "**" at bounding box center [1532, 30] width 10 height 13
click at [138, 52] on div at bounding box center [139, 51] width 35 height 7
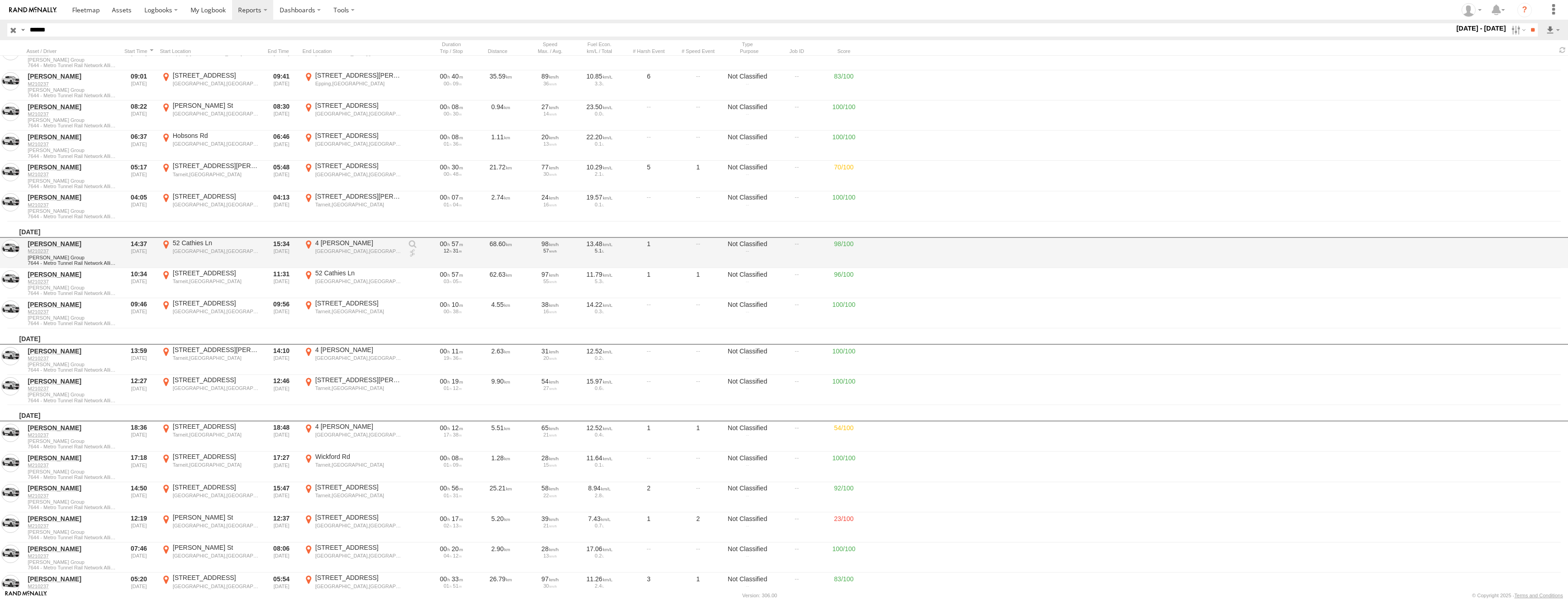
scroll to position [5161, 0]
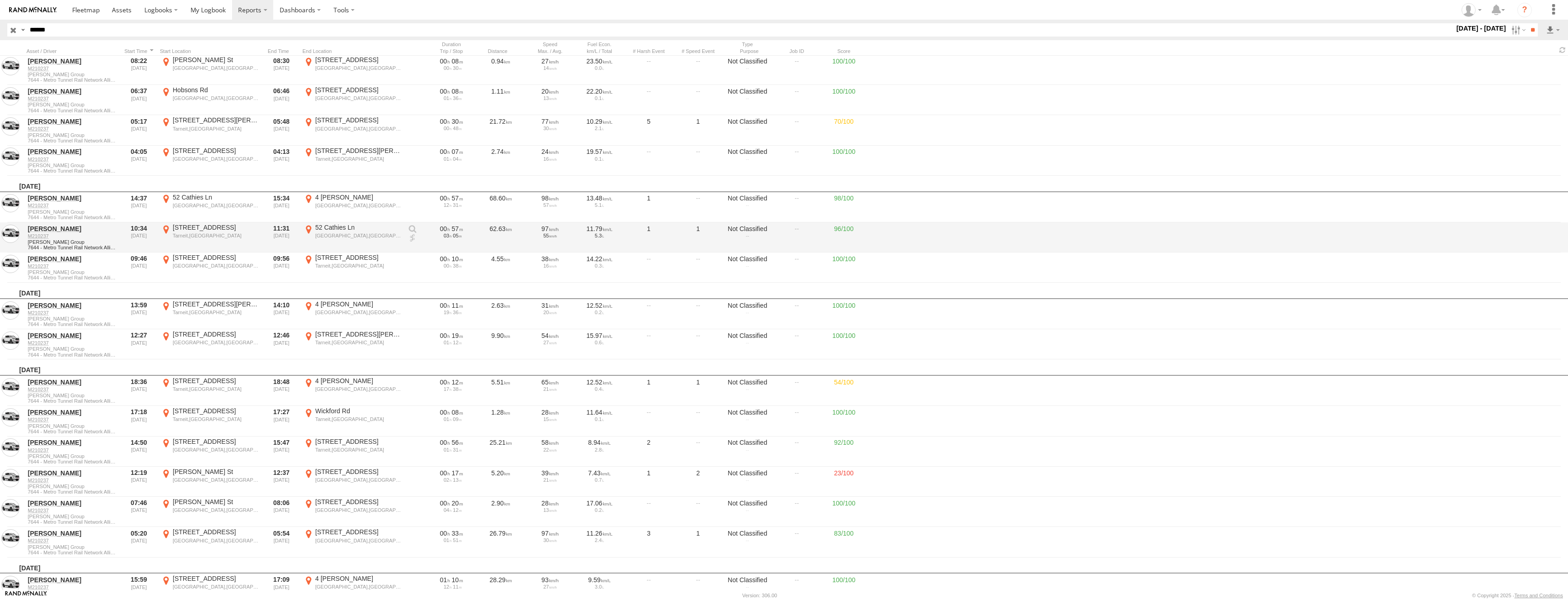
click at [328, 231] on div "52 Cathies Ln" at bounding box center [359, 228] width 86 height 9
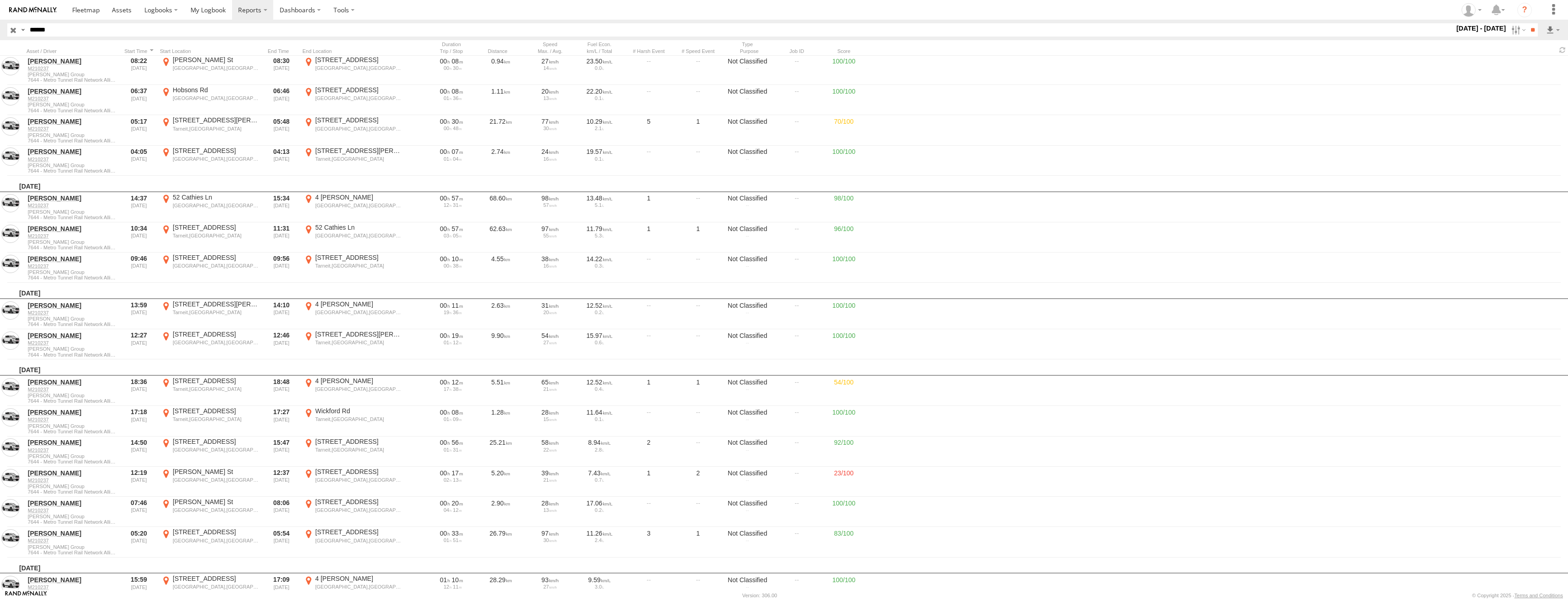
click at [0, 0] on label "×" at bounding box center [0, 0] width 0 height 0
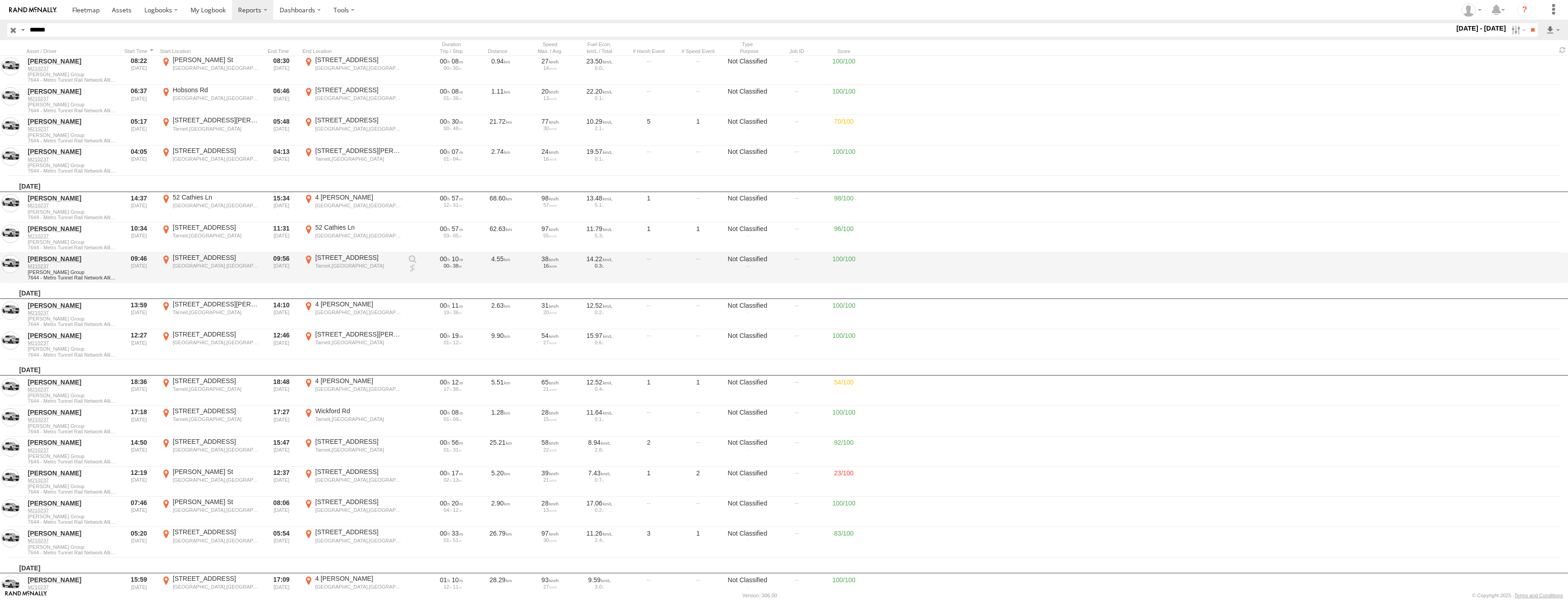
click at [344, 263] on div "Tarneit,VIC" at bounding box center [359, 266] width 86 height 7
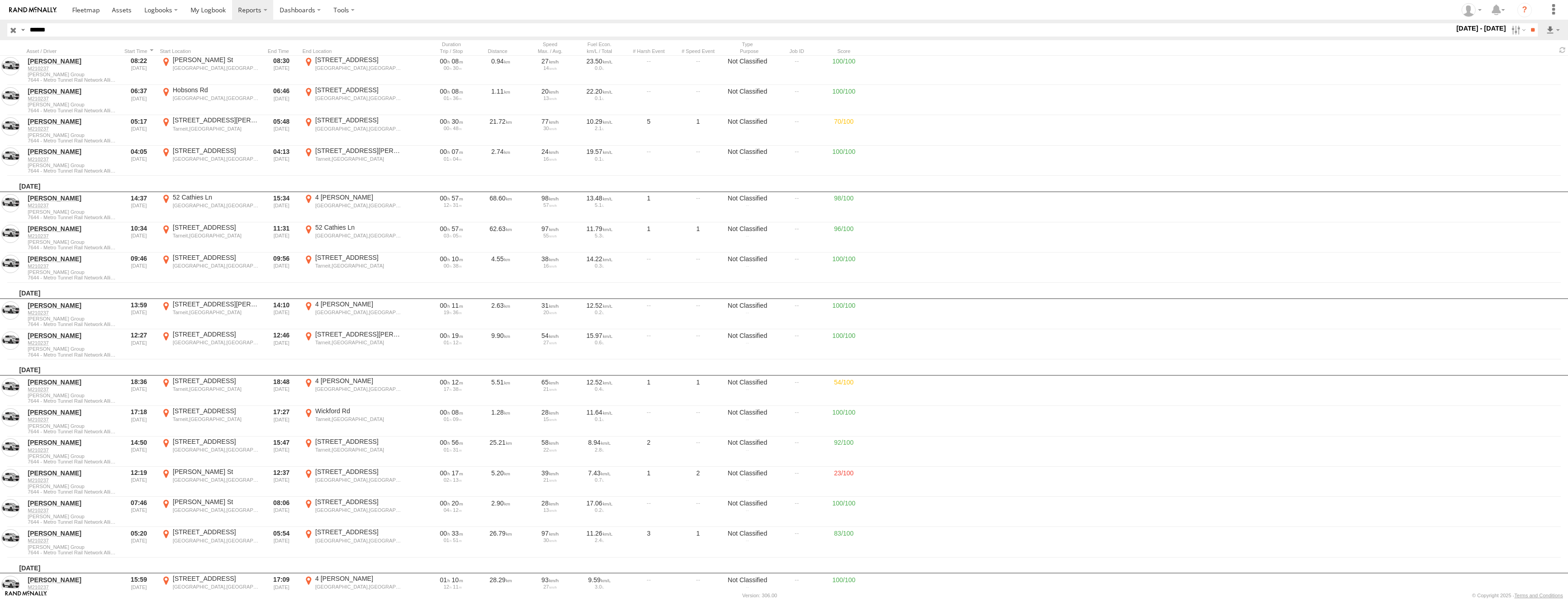
click at [0, 0] on div "Location Details ×" at bounding box center [0, 0] width 0 height 0
click at [0, 0] on label "×" at bounding box center [0, 0] width 0 height 0
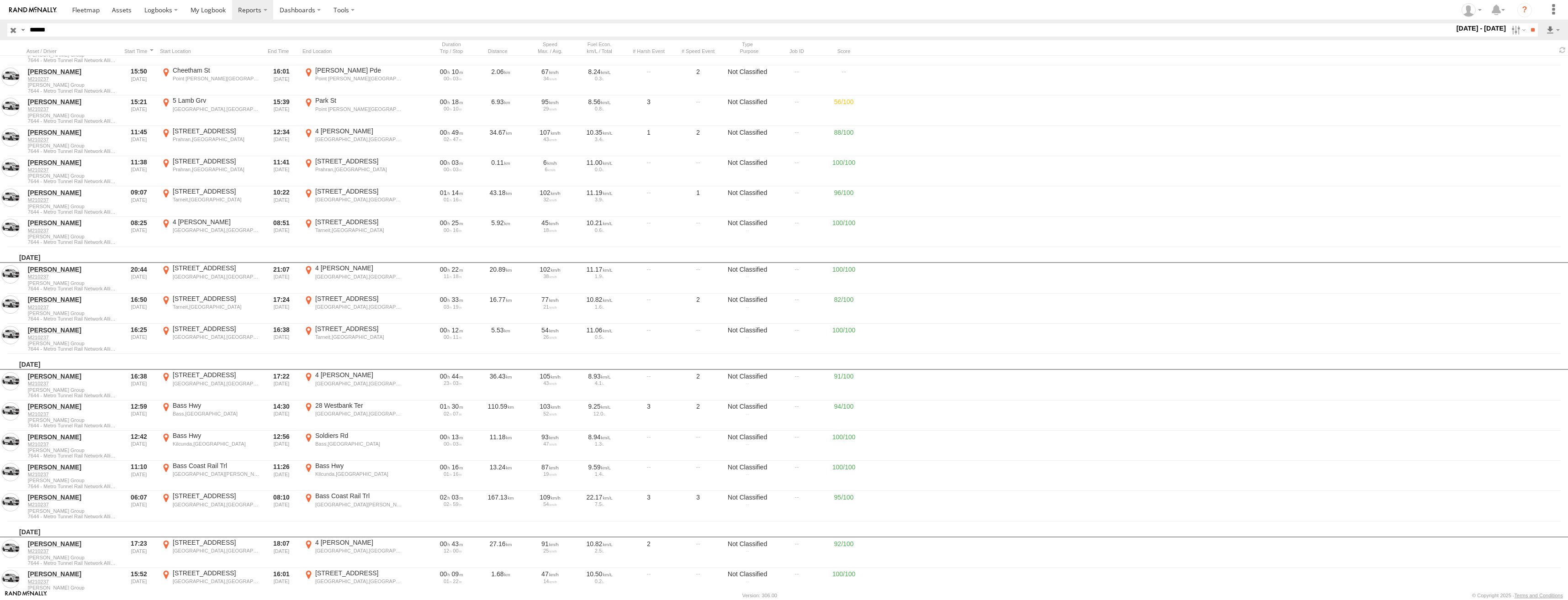
scroll to position [6349, 0]
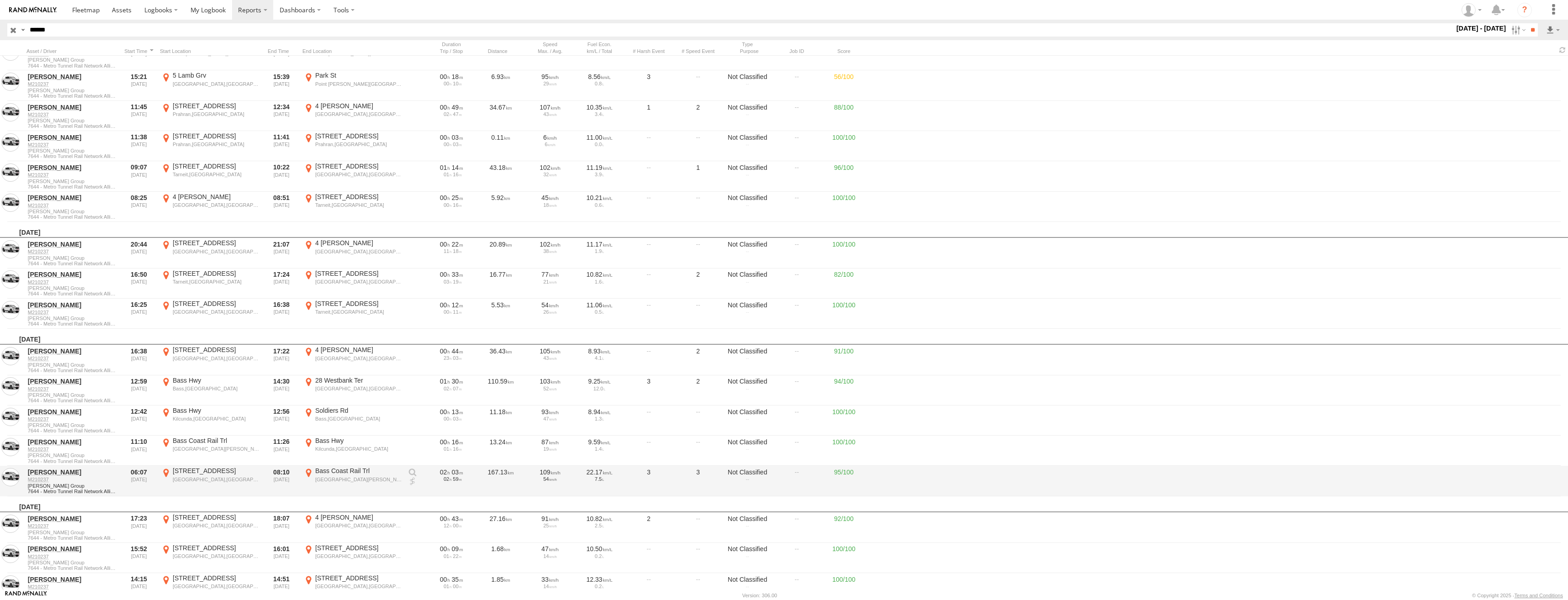
click at [356, 477] on div "South Dudley,VIC" at bounding box center [359, 480] width 86 height 7
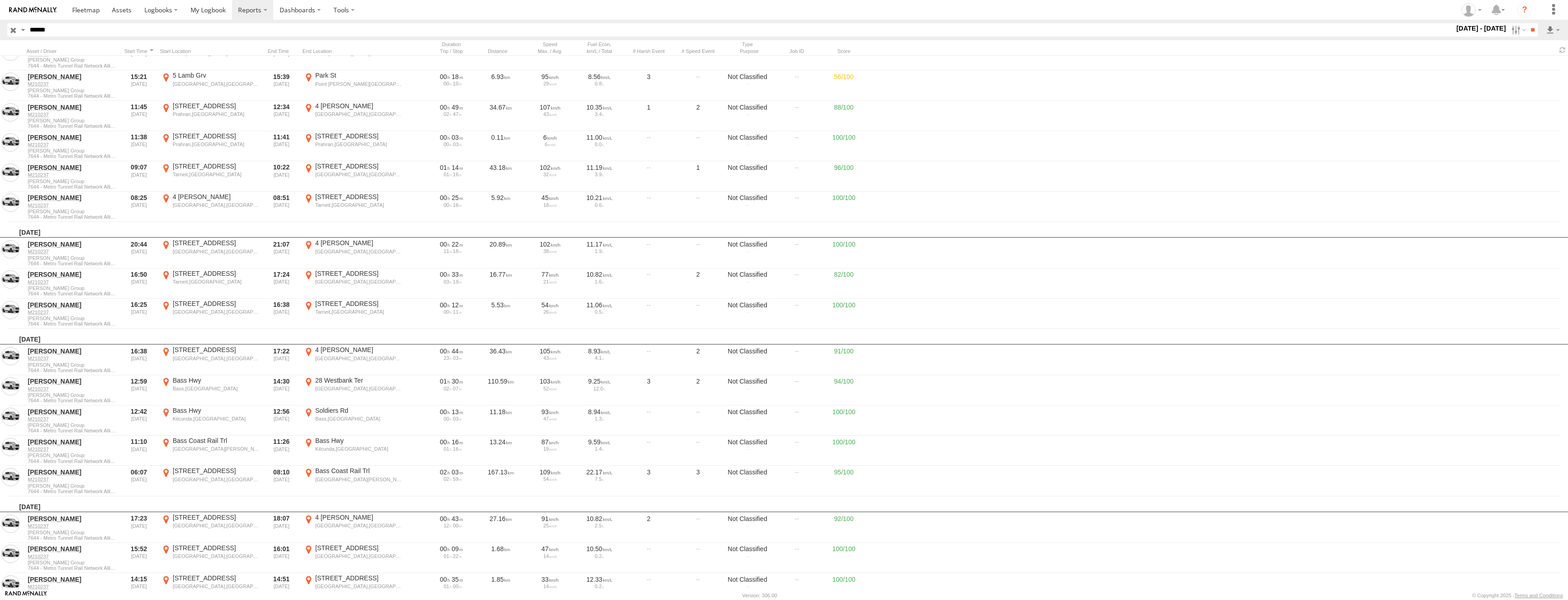
click at [0, 0] on label "×" at bounding box center [0, 0] width 0 height 0
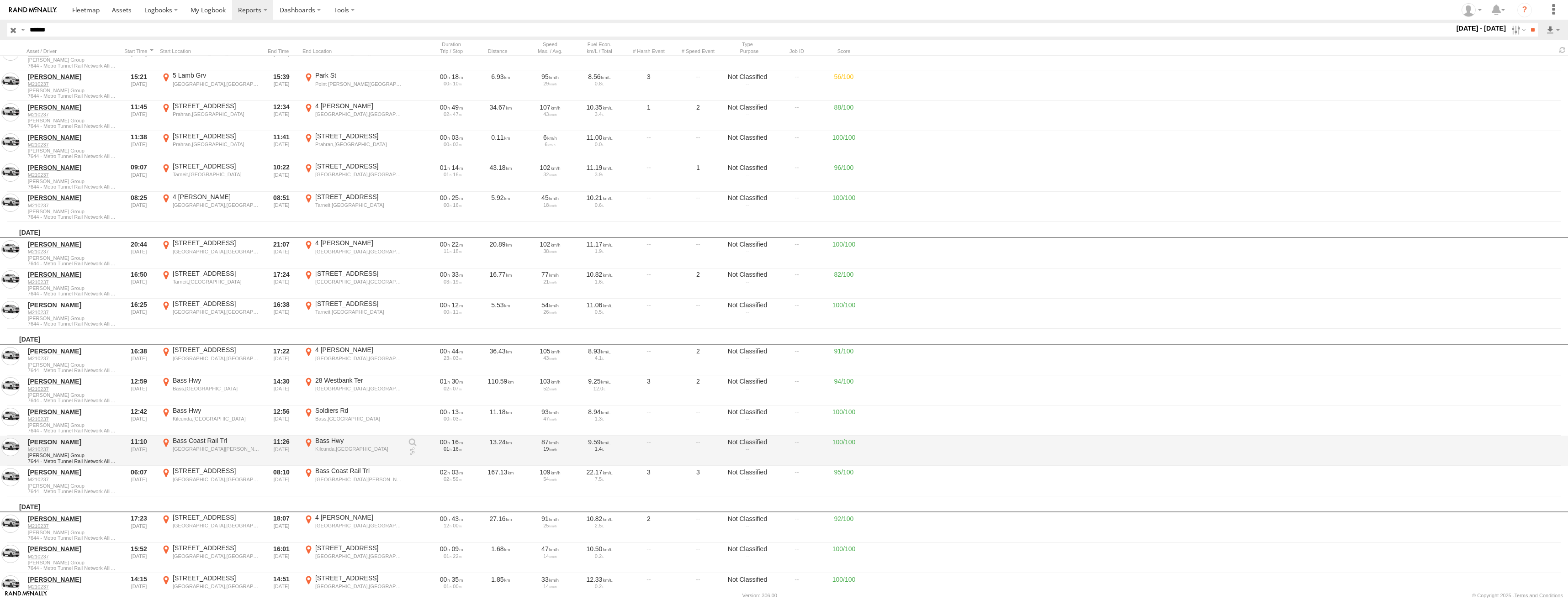
click at [348, 444] on div "Bass Hwy" at bounding box center [359, 441] width 86 height 9
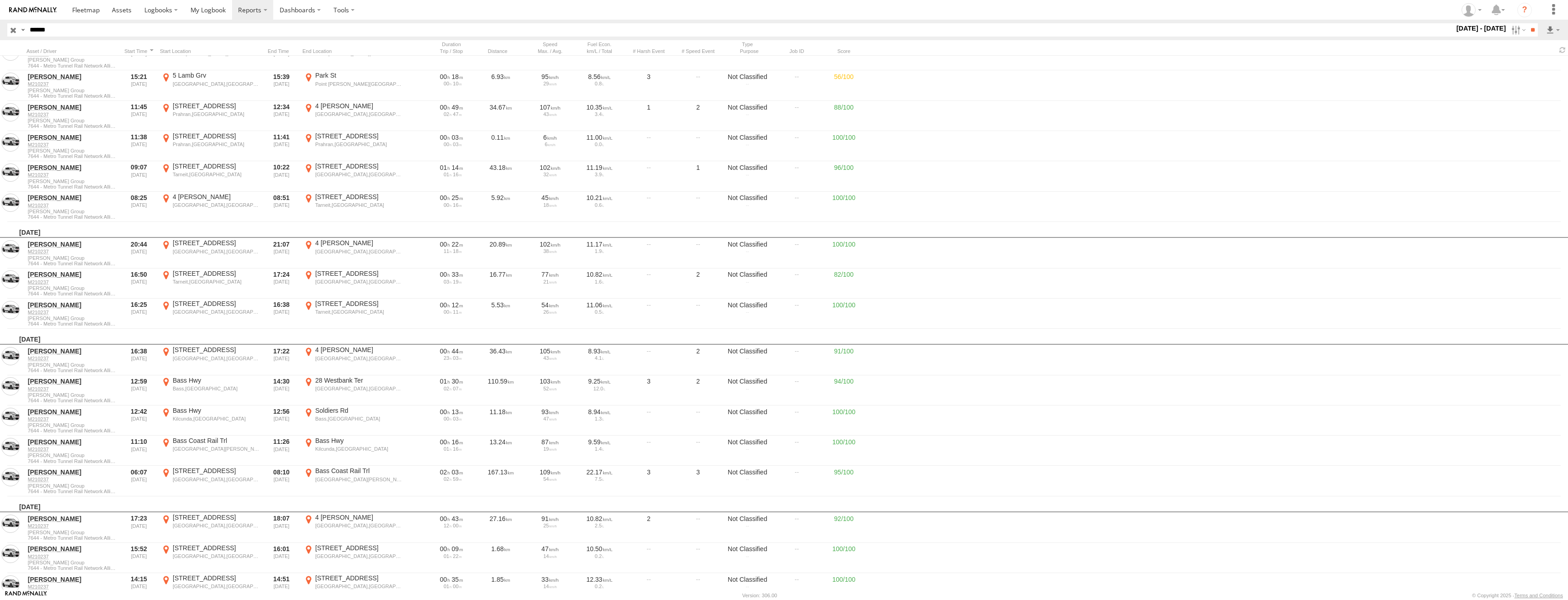
click at [0, 0] on label "×" at bounding box center [0, 0] width 0 height 0
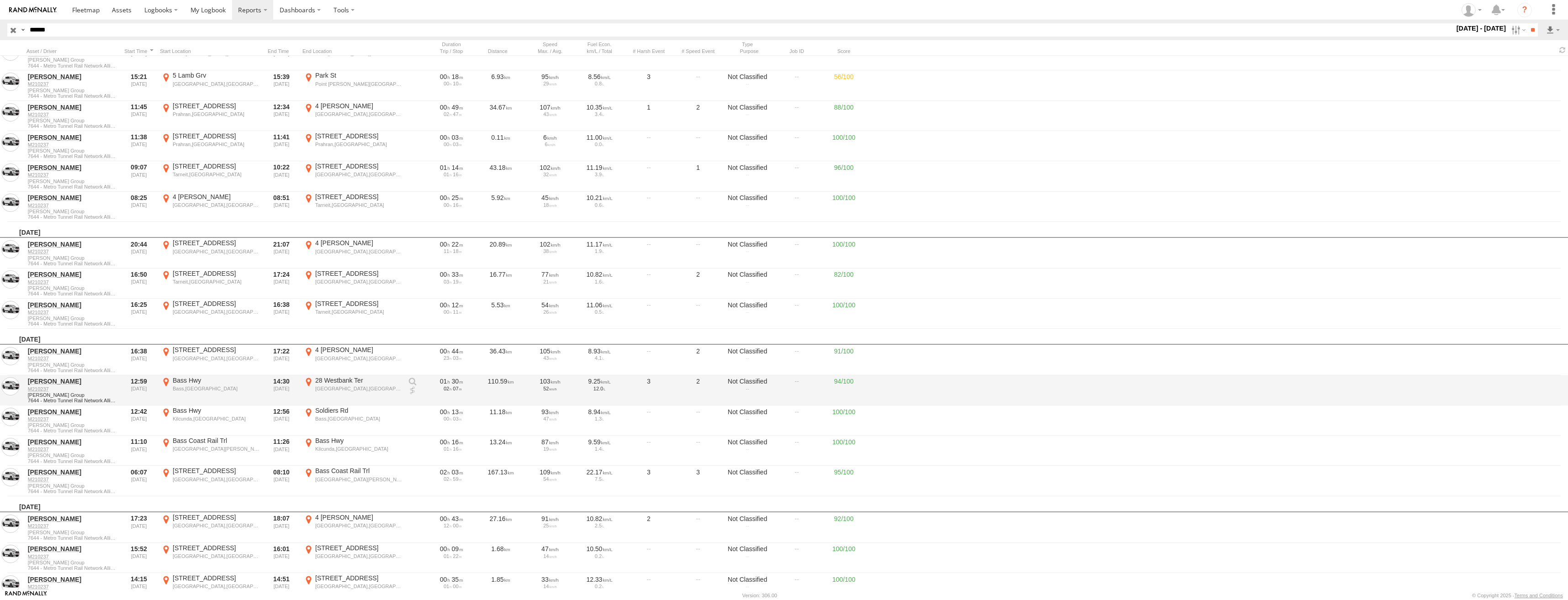
click at [209, 387] on div "Bass,VIC" at bounding box center [216, 388] width 86 height 7
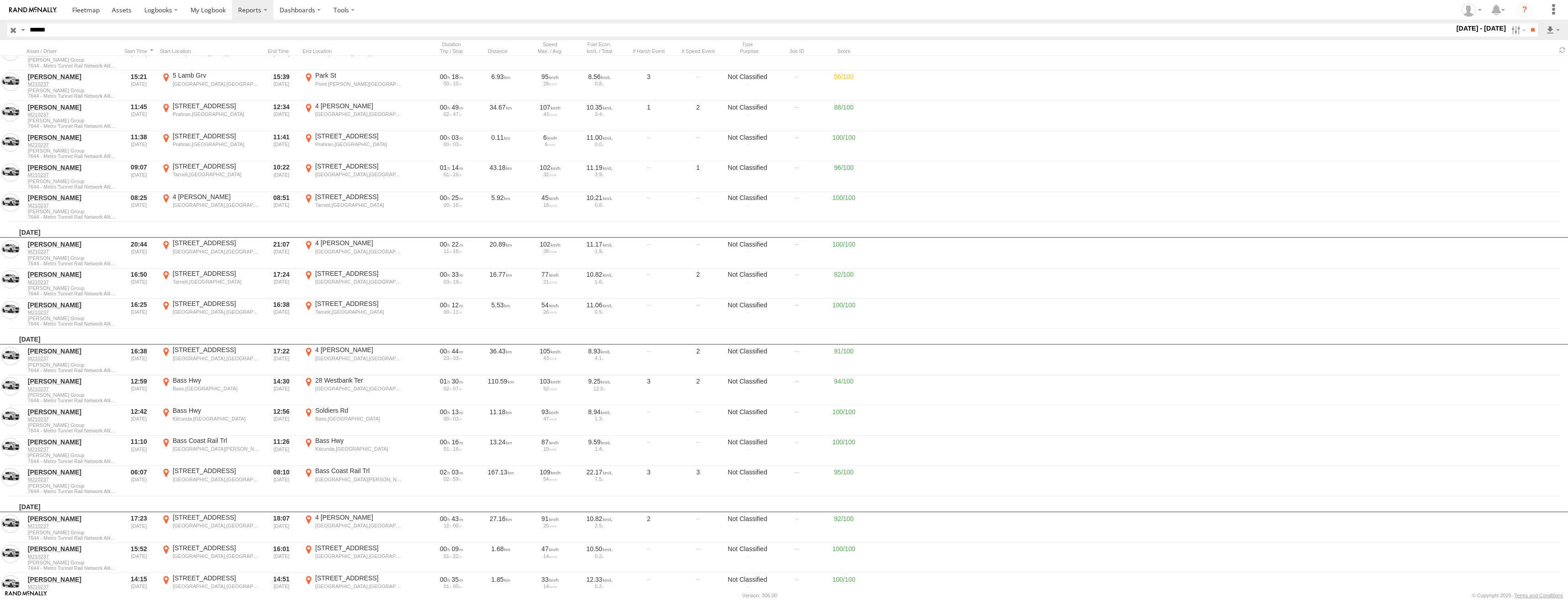
click at [0, 0] on label "×" at bounding box center [0, 0] width 0 height 0
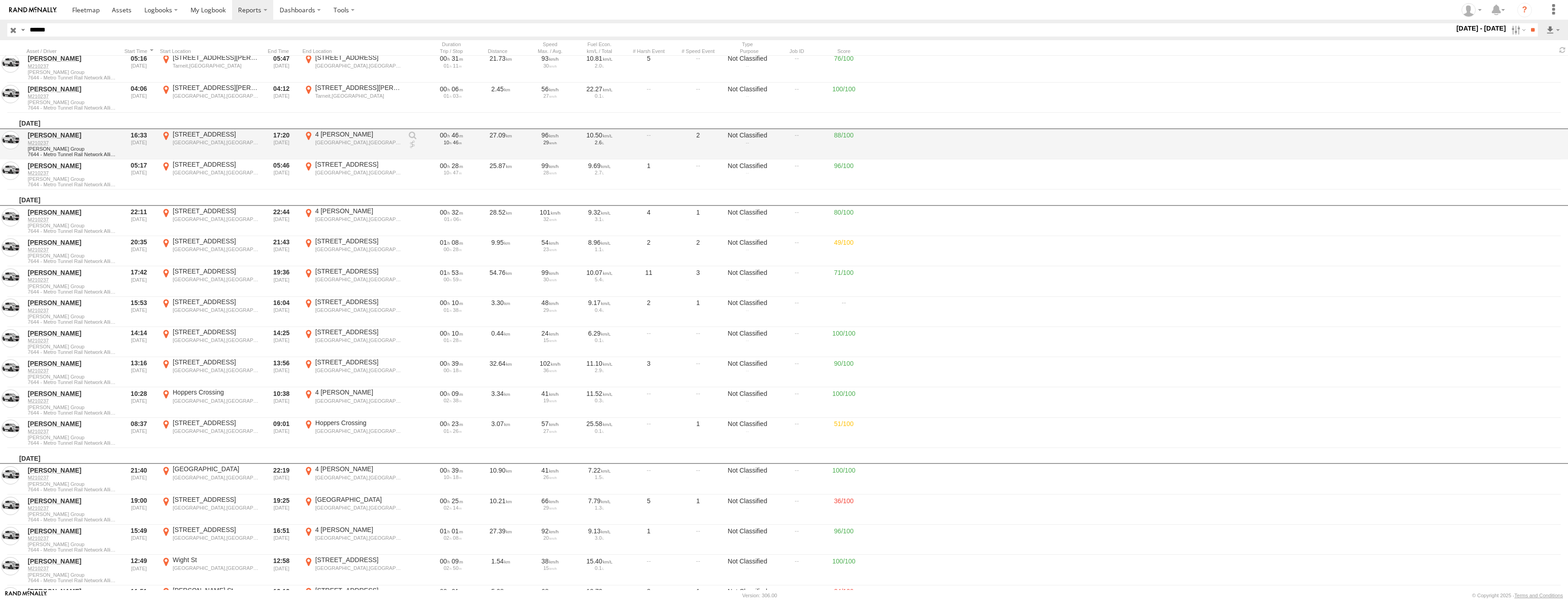
scroll to position [8861, 0]
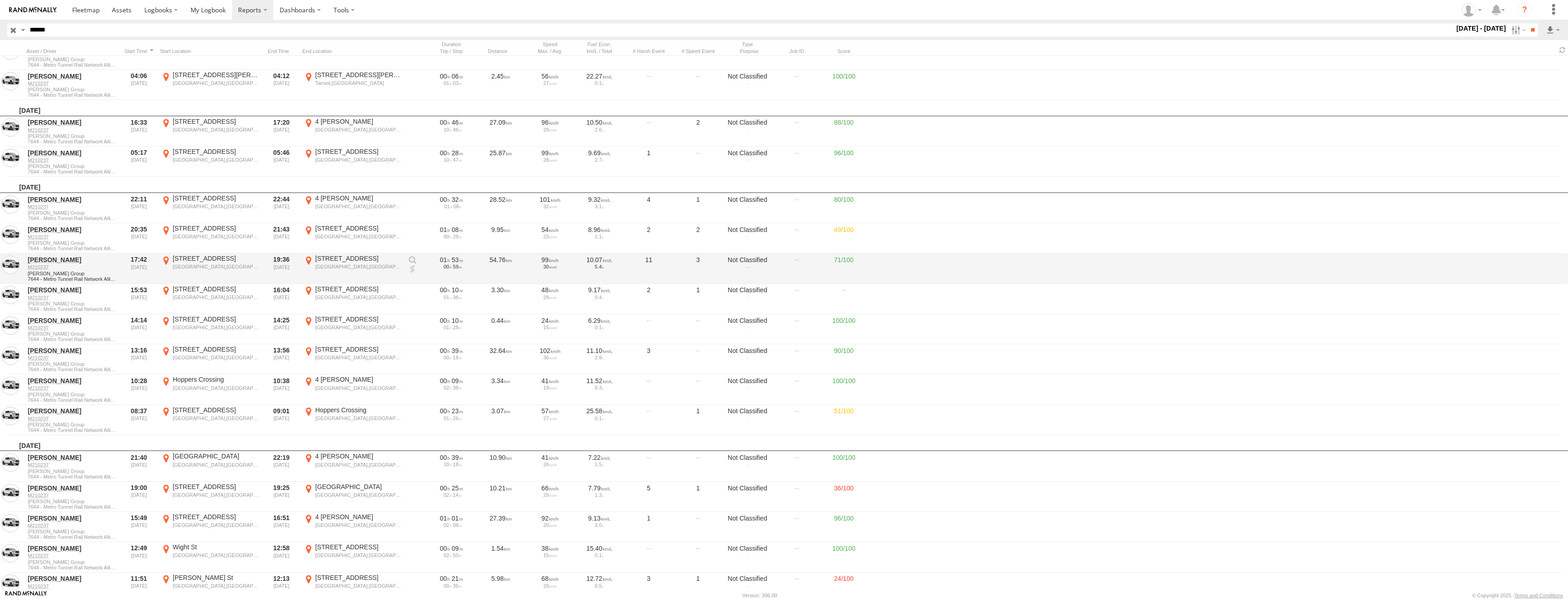
click at [214, 268] on div "Flemington,VIC" at bounding box center [216, 267] width 86 height 7
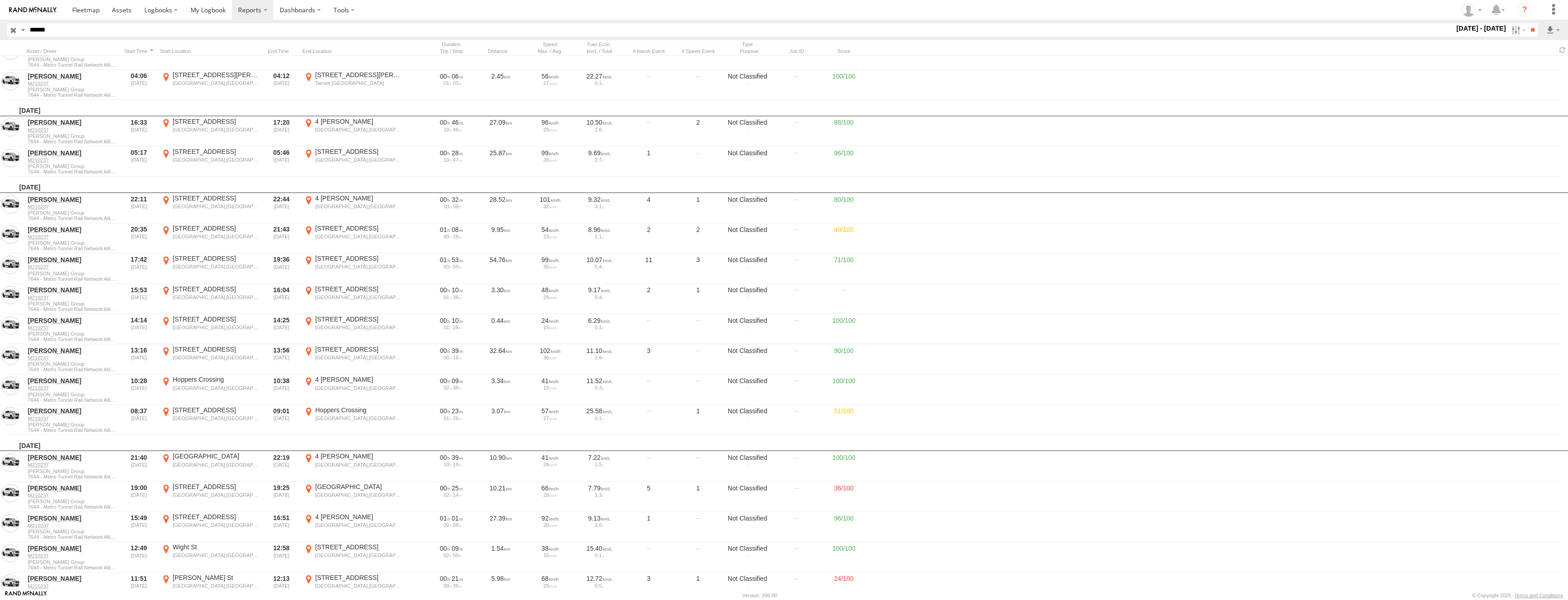
click at [0, 0] on label "×" at bounding box center [0, 0] width 0 height 0
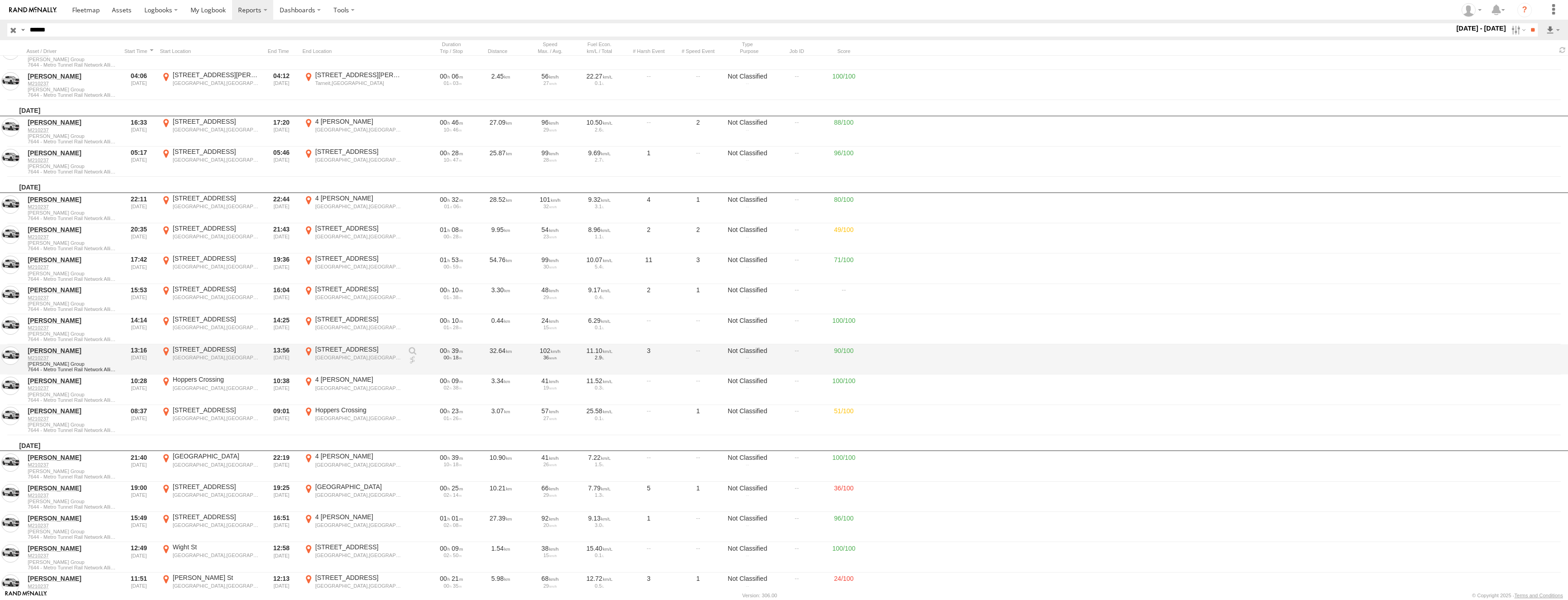
click at [332, 365] on label "7-19 Barwise St North Melbourne,VIC -37.80079 144.94154" at bounding box center [352, 359] width 100 height 29
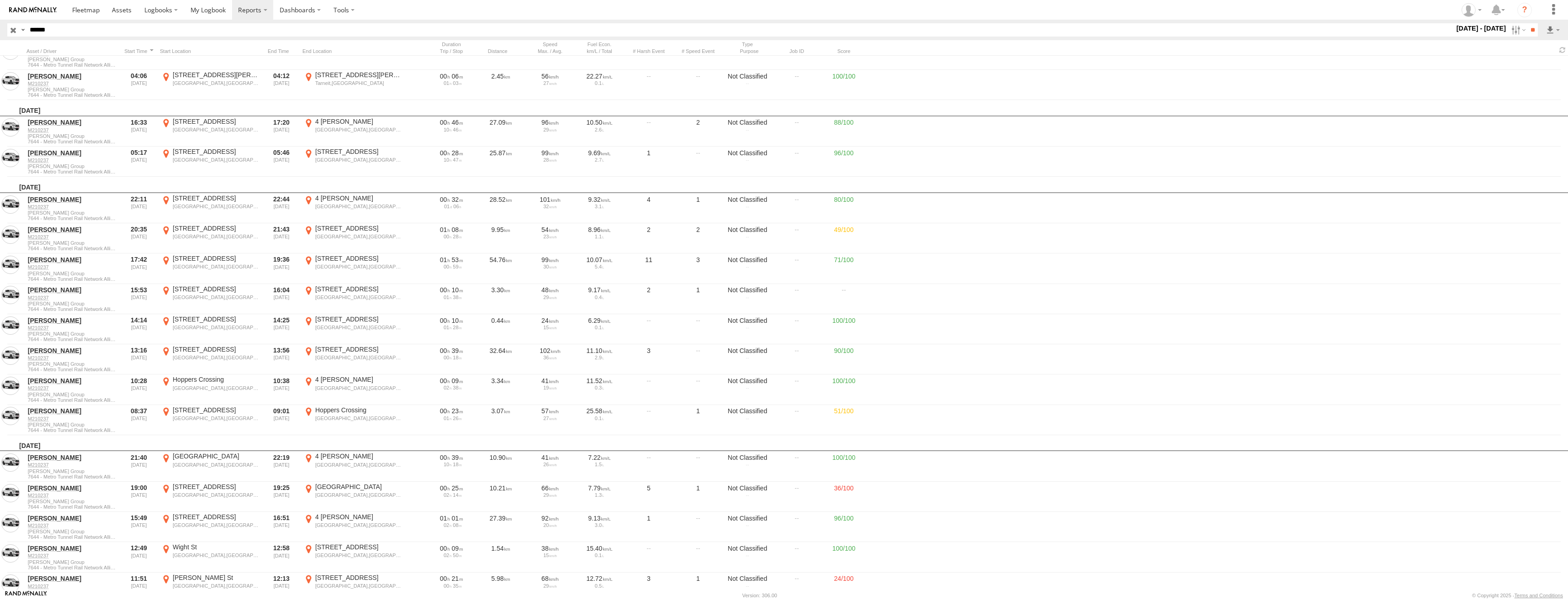
click at [0, 0] on label "×" at bounding box center [0, 0] width 0 height 0
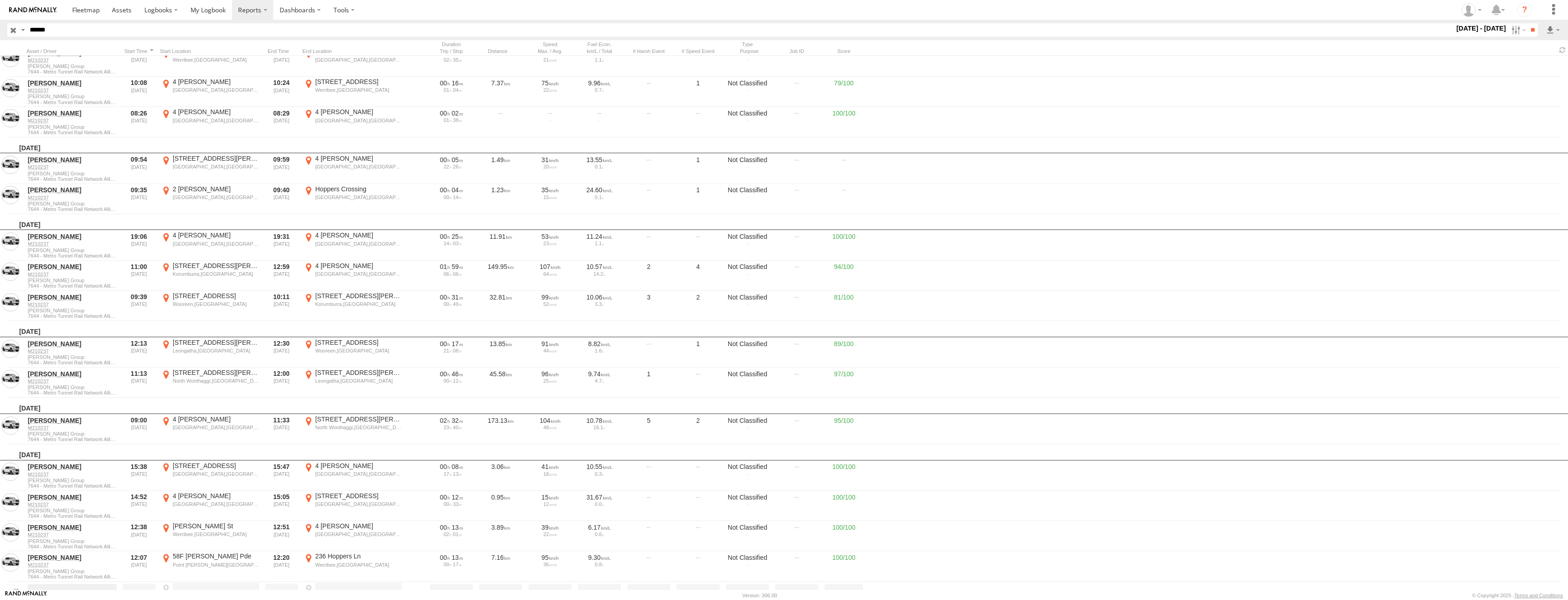
scroll to position [12743, 0]
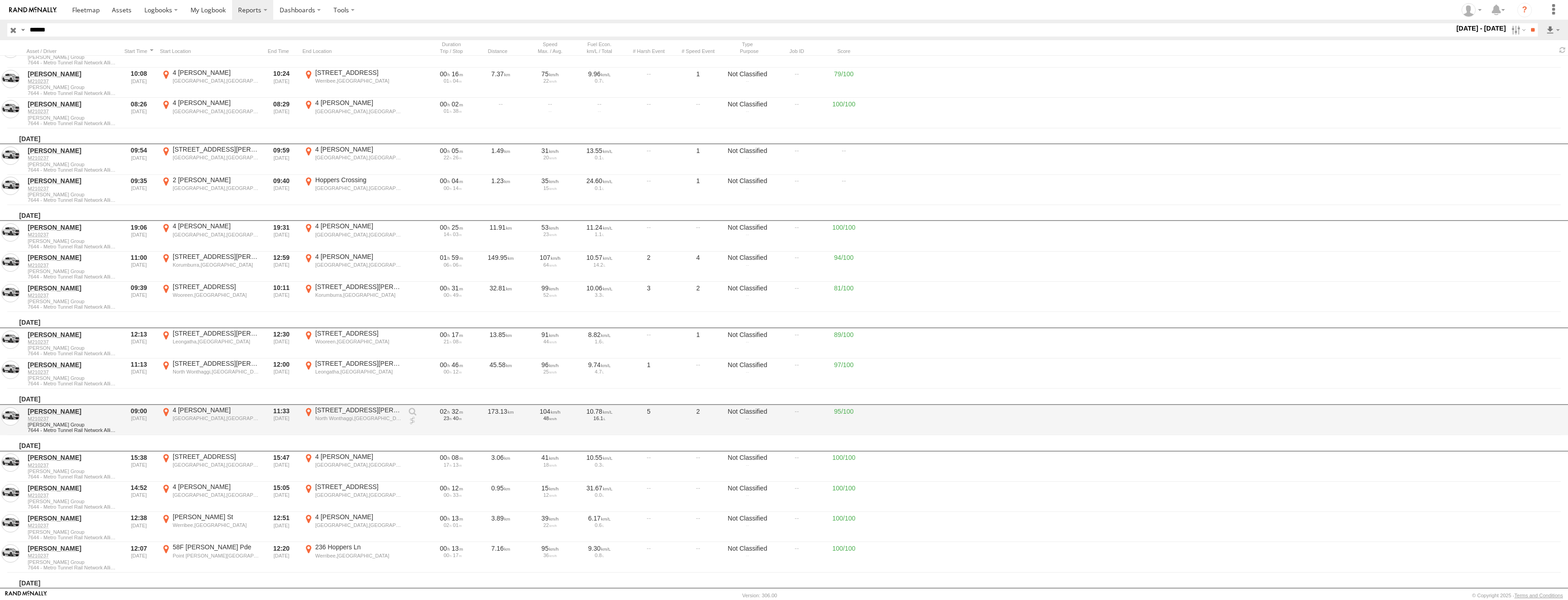
click at [342, 414] on div "28 Donald St" at bounding box center [359, 410] width 86 height 9
click at [0, 0] on label "×" at bounding box center [0, 0] width 0 height 0
click at [343, 419] on div "North Wonthaggi,VIC" at bounding box center [359, 418] width 86 height 7
drag, startPoint x: 675, startPoint y: 193, endPoint x: 707, endPoint y: 462, distance: 270.9
click at [0, 0] on div at bounding box center [0, 0] width 0 height 0
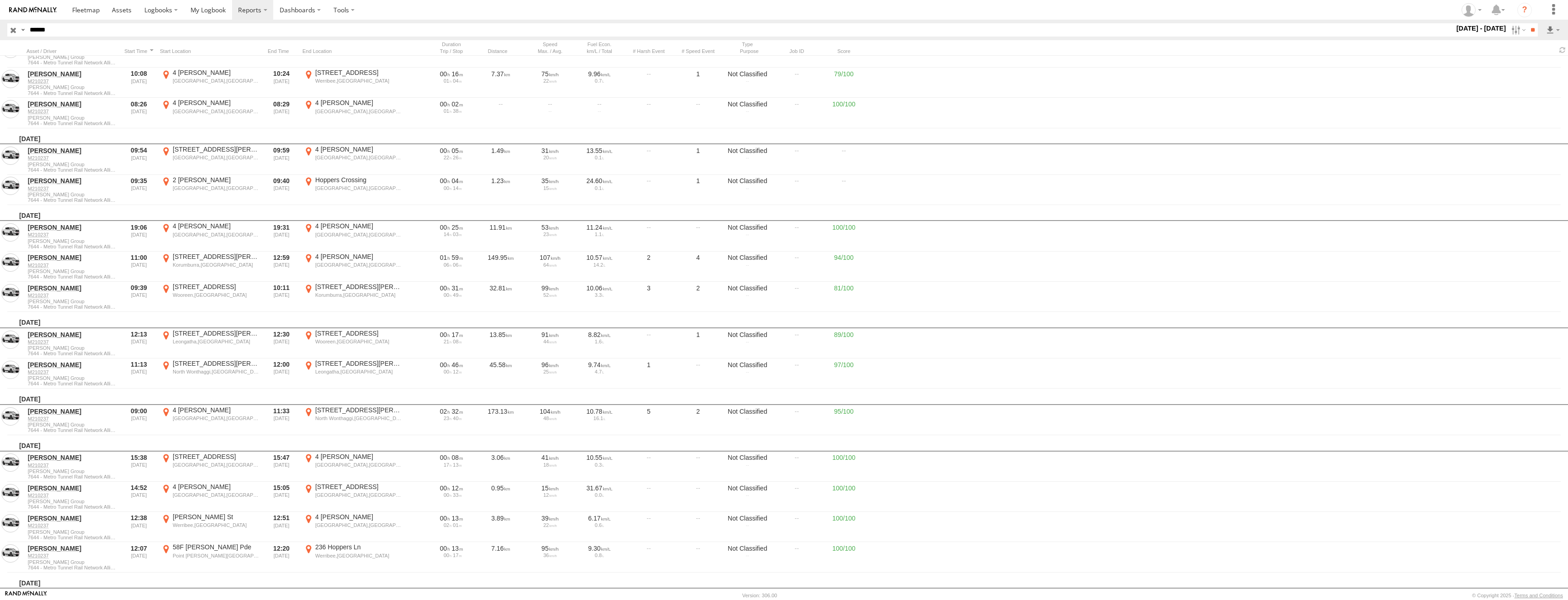
drag, startPoint x: 646, startPoint y: 283, endPoint x: 702, endPoint y: 365, distance: 99.3
click at [0, 0] on div at bounding box center [0, 0] width 0 height 0
click at [0, 0] on label "×" at bounding box center [0, 0] width 0 height 0
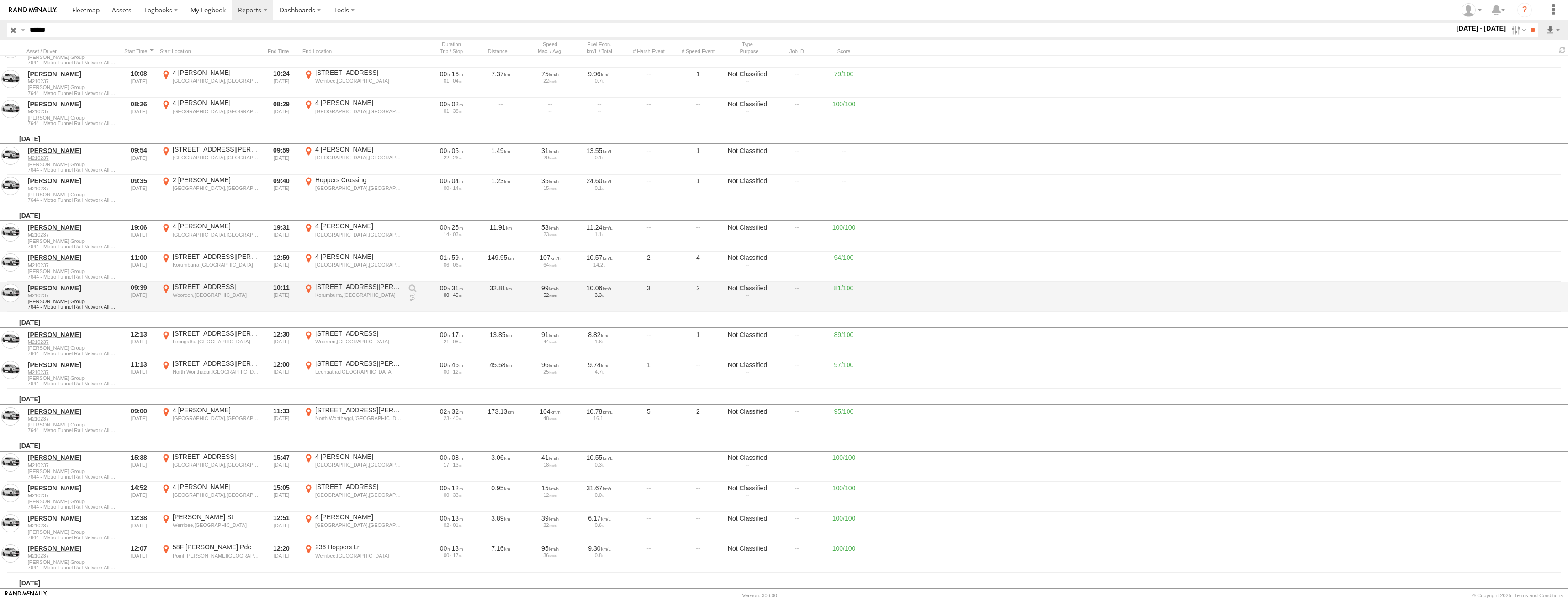
click at [333, 295] on div "Korumburra,VIC" at bounding box center [359, 295] width 86 height 7
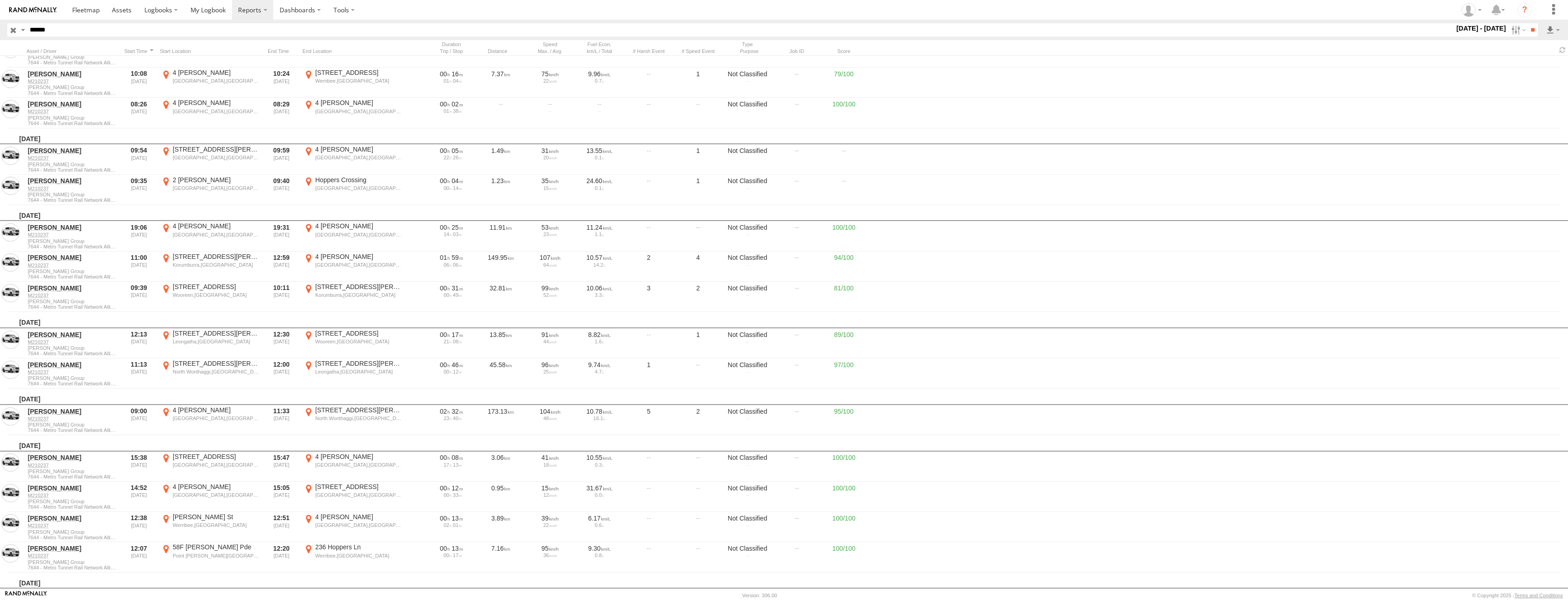
click at [0, 0] on label "×" at bounding box center [0, 0] width 0 height 0
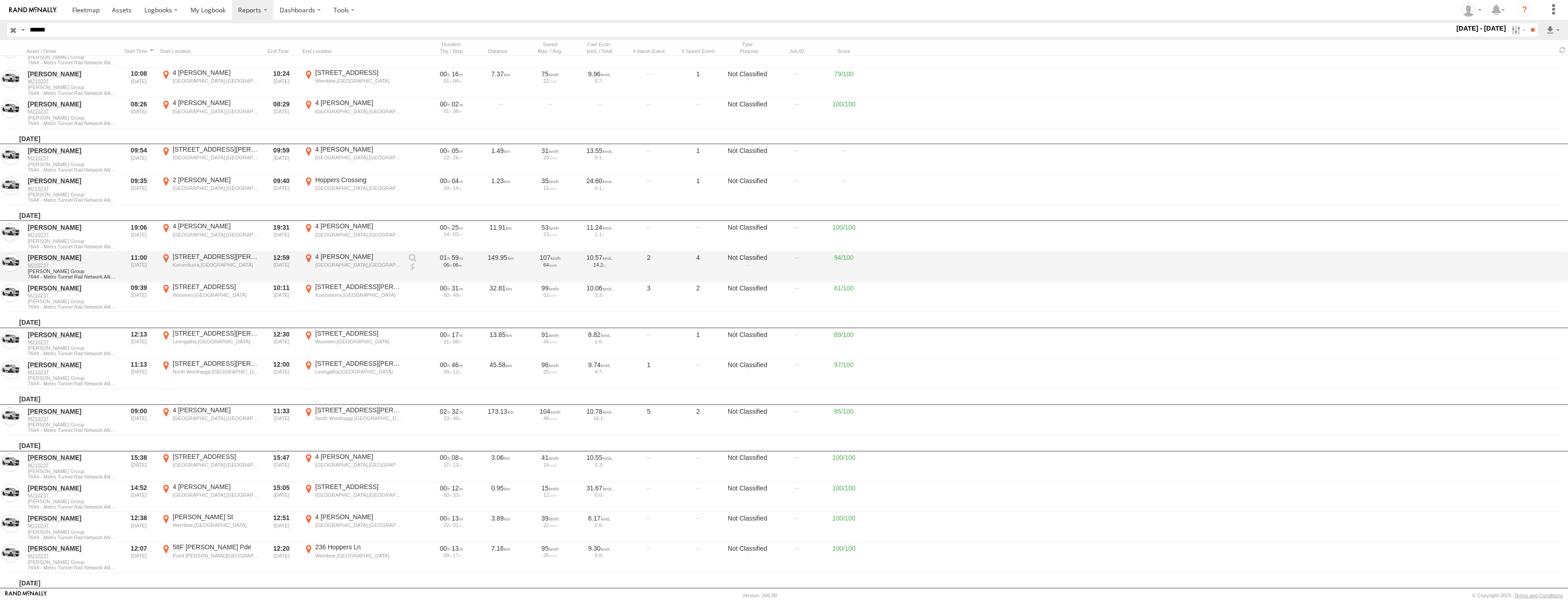
click at [367, 267] on div "[GEOGRAPHIC_DATA],[GEOGRAPHIC_DATA]" at bounding box center [359, 265] width 86 height 7
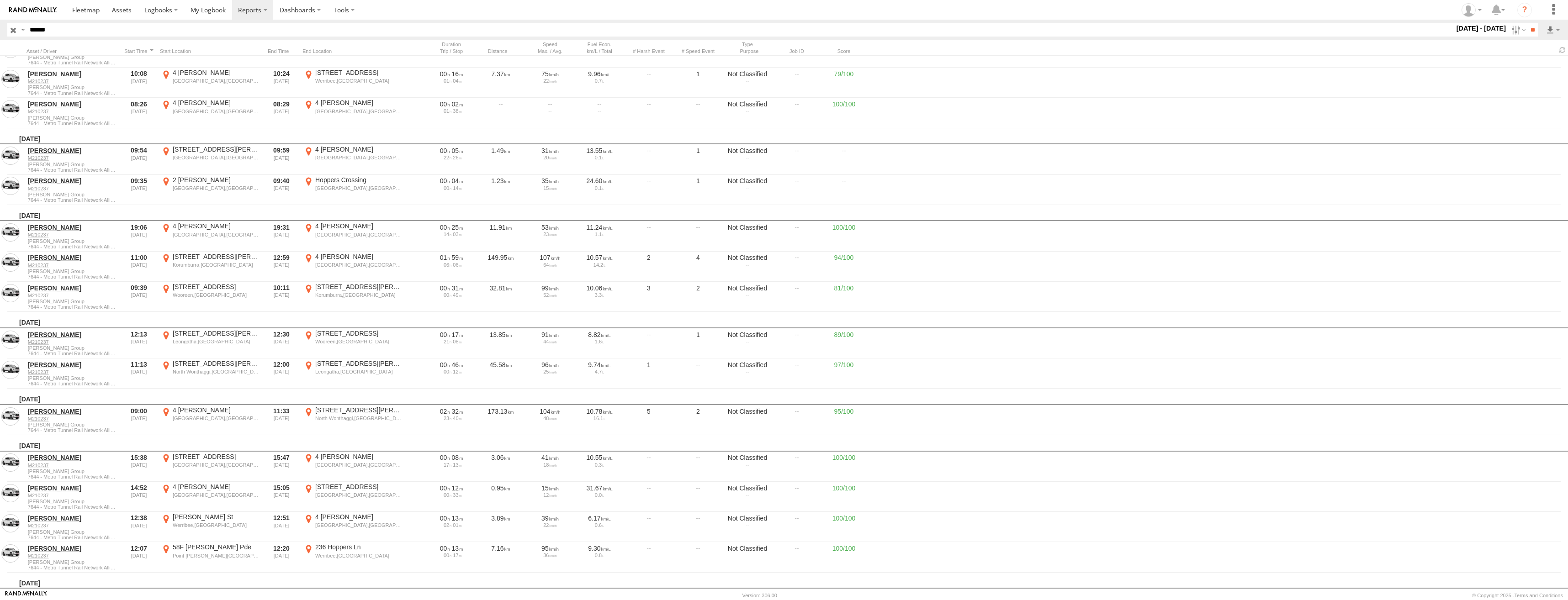
click at [0, 0] on label "×" at bounding box center [0, 0] width 0 height 0
drag, startPoint x: 122, startPoint y: 29, endPoint x: -1, endPoint y: 29, distance: 123.0
click at [0, 29] on html at bounding box center [784, 300] width 1568 height 600
paste input "text"
type input "******"
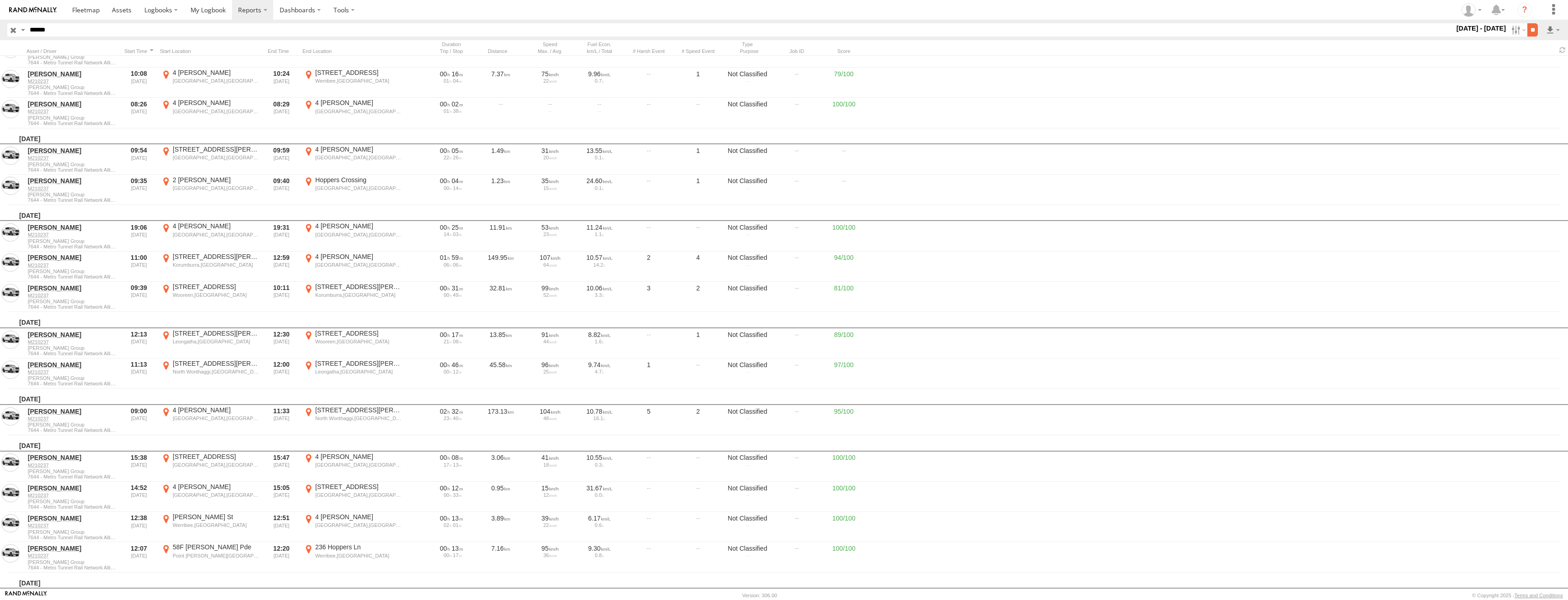
click at [1529, 29] on input "**" at bounding box center [1532, 30] width 10 height 13
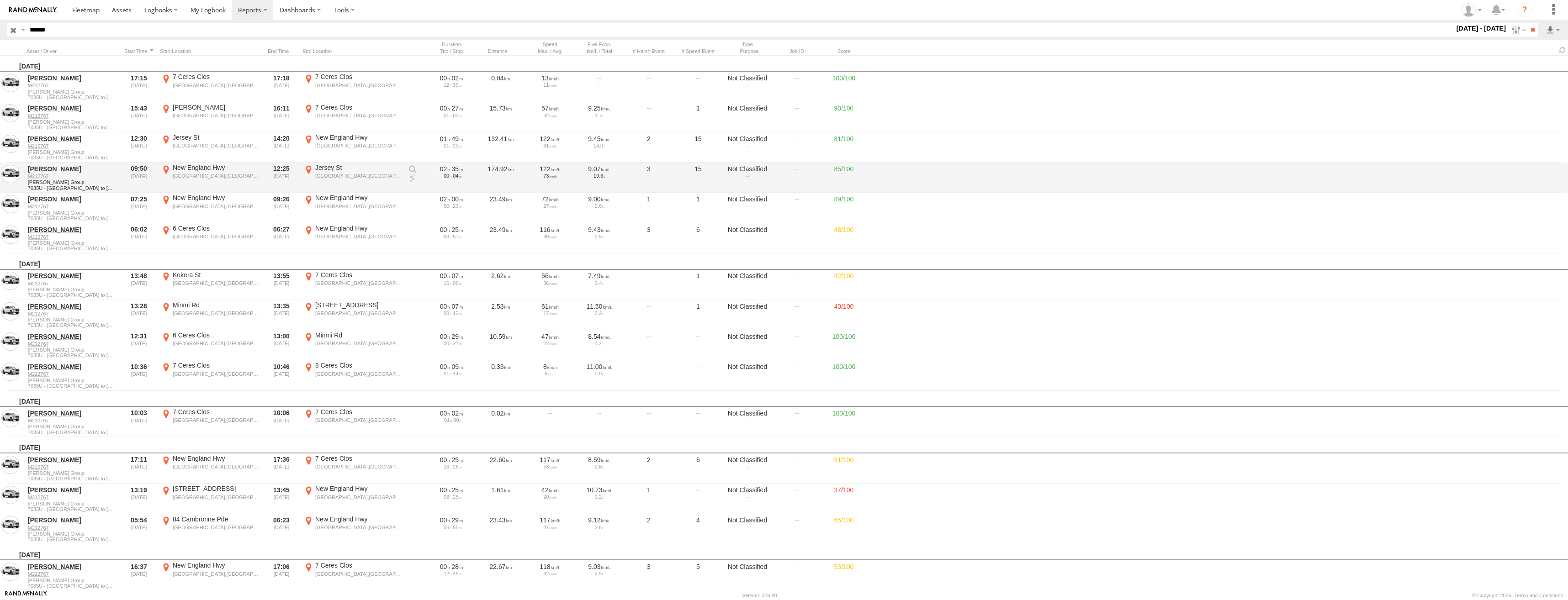
click at [343, 171] on div "Jersey St" at bounding box center [359, 168] width 86 height 9
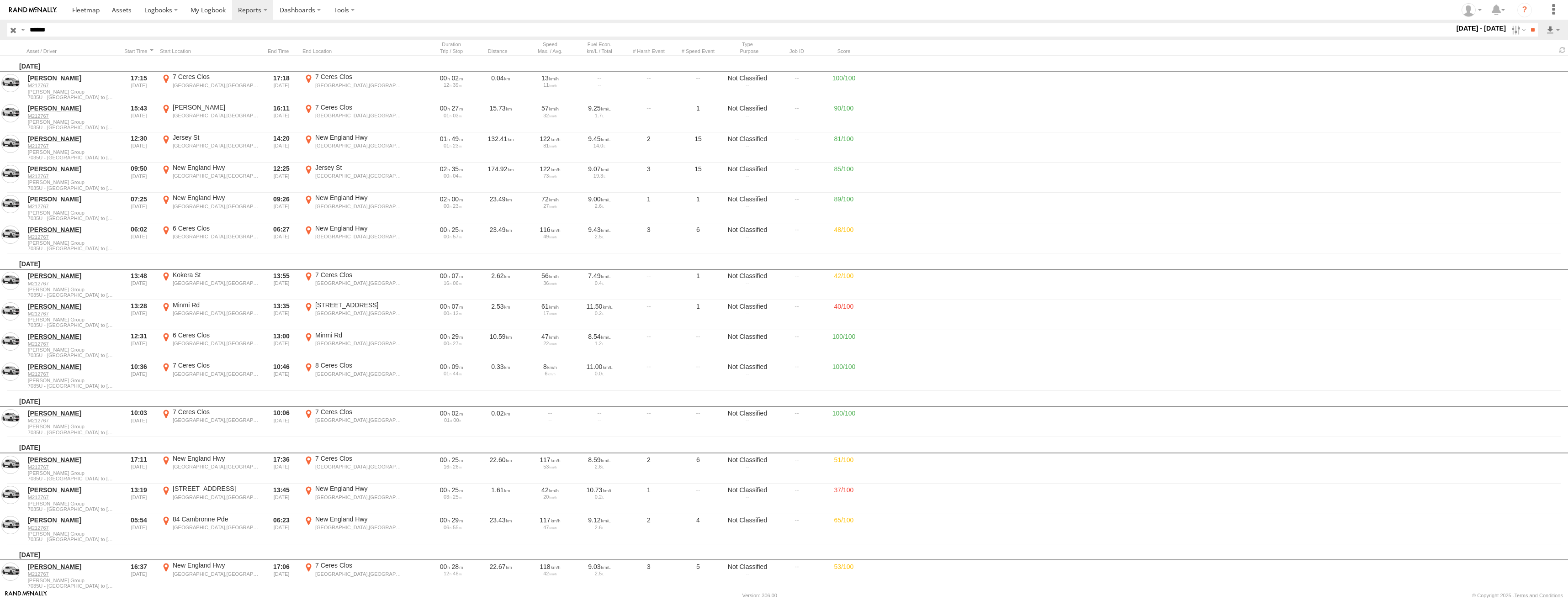
click at [0, 0] on label "×" at bounding box center [0, 0] width 0 height 0
click at [499, 51] on div "Distance" at bounding box center [500, 51] width 46 height 7
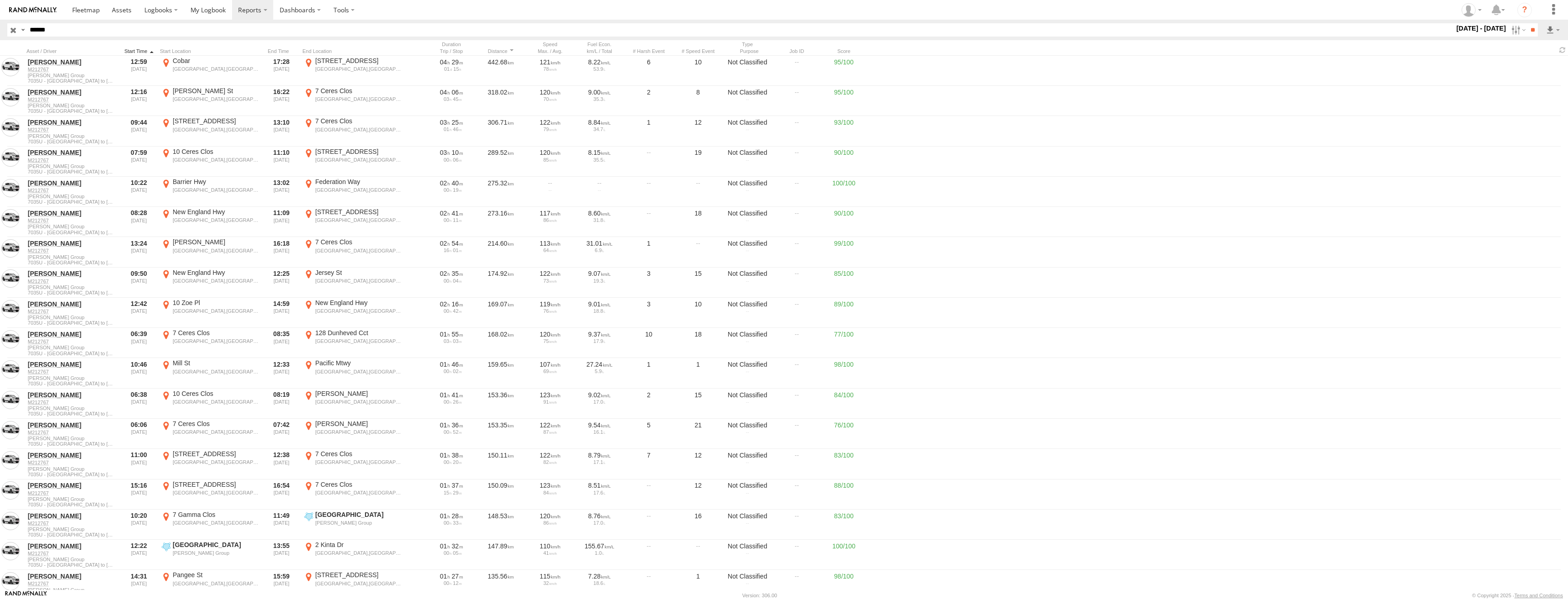
click at [132, 49] on div at bounding box center [139, 51] width 35 height 7
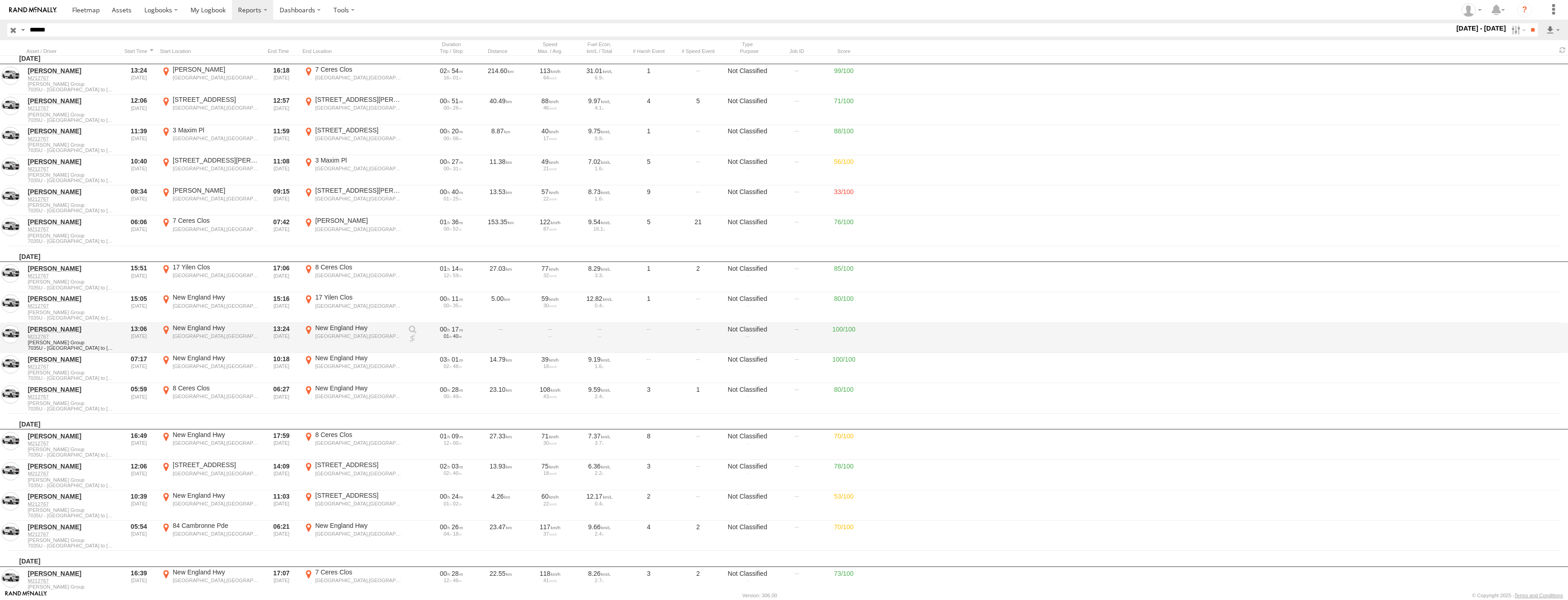
scroll to position [9683, 0]
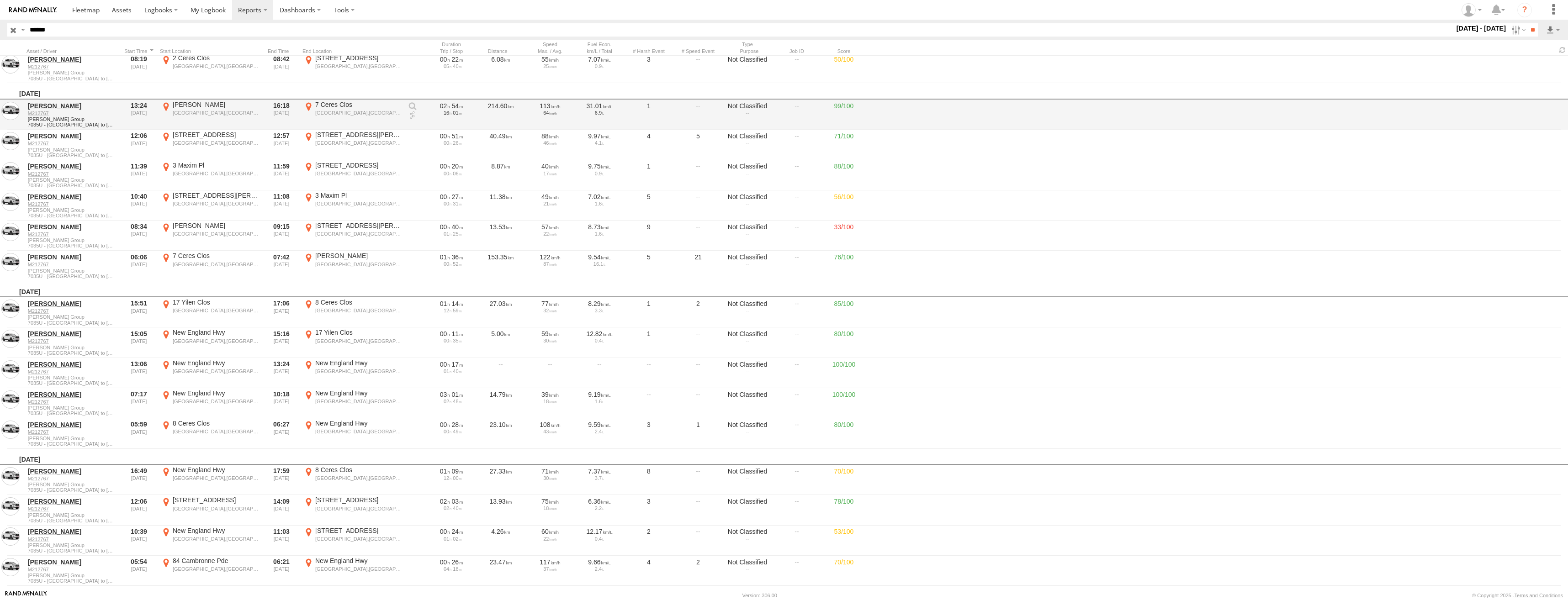
click at [212, 107] on div "Hartley Rd" at bounding box center [216, 105] width 86 height 9
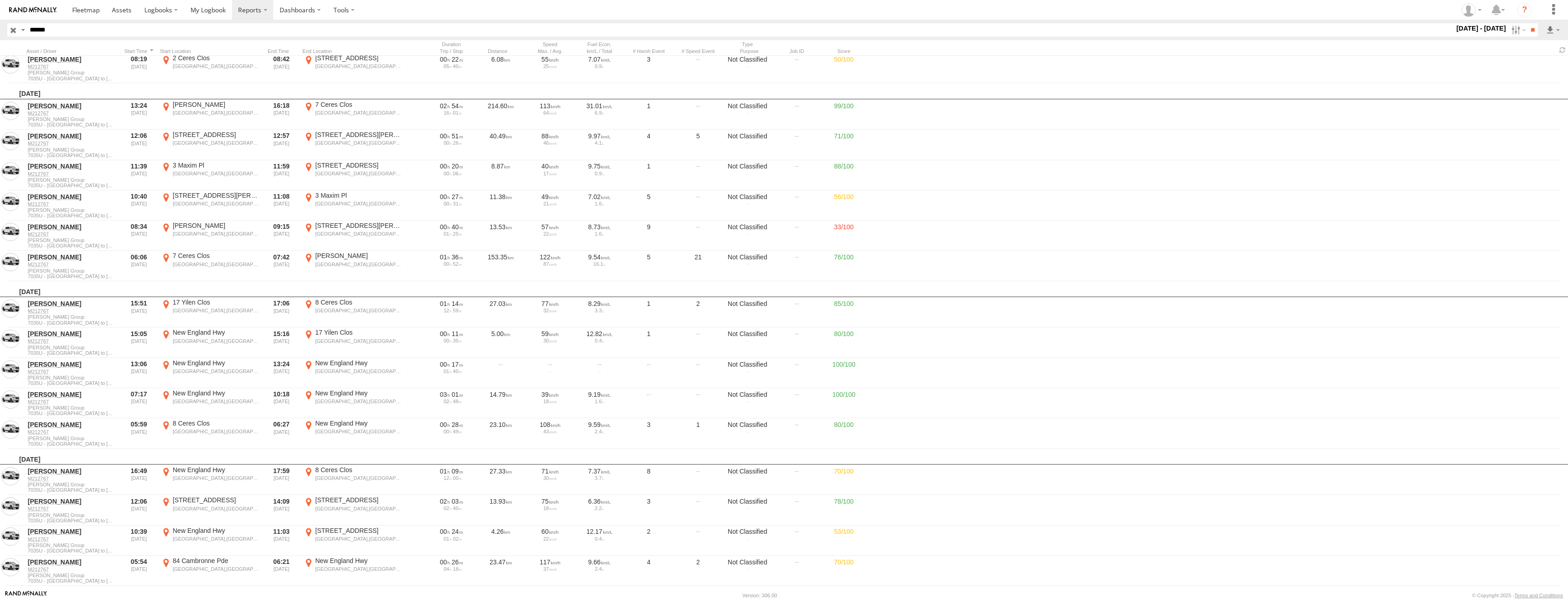
click at [0, 0] on label "×" at bounding box center [0, 0] width 0 height 0
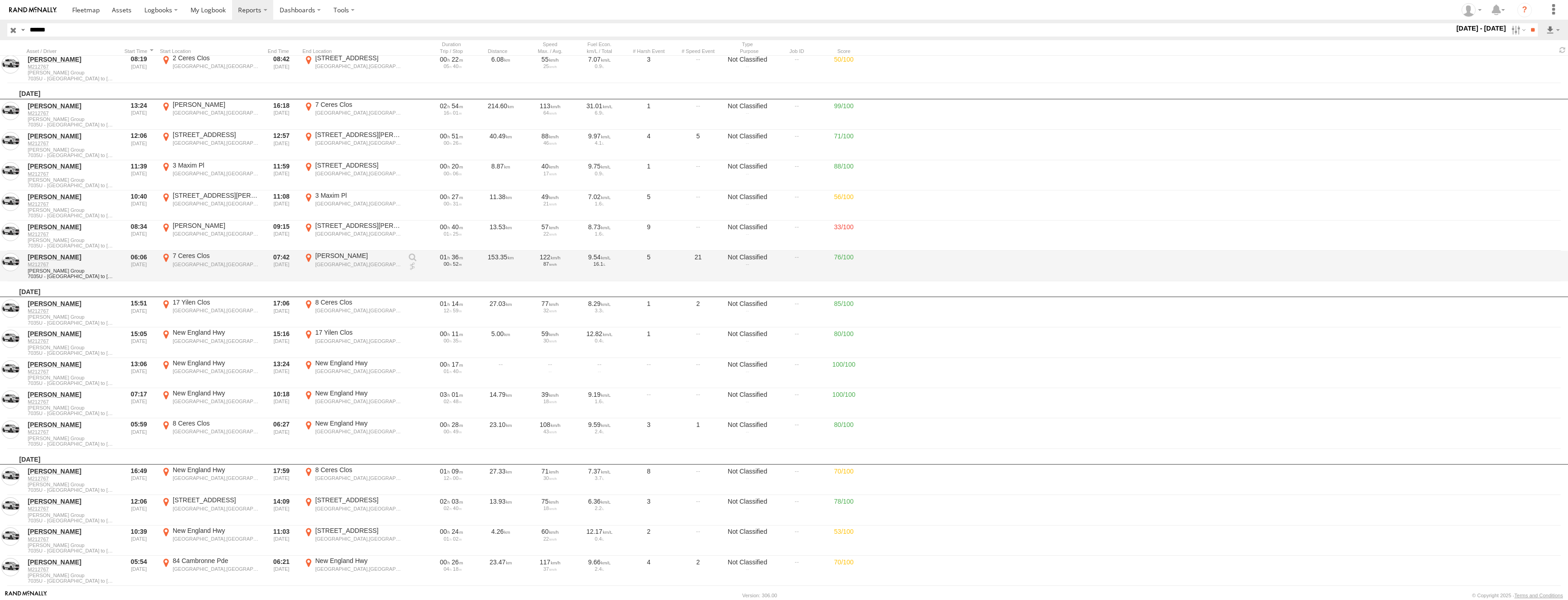
click at [198, 263] on div "Elermore Vale,NSW" at bounding box center [216, 264] width 86 height 7
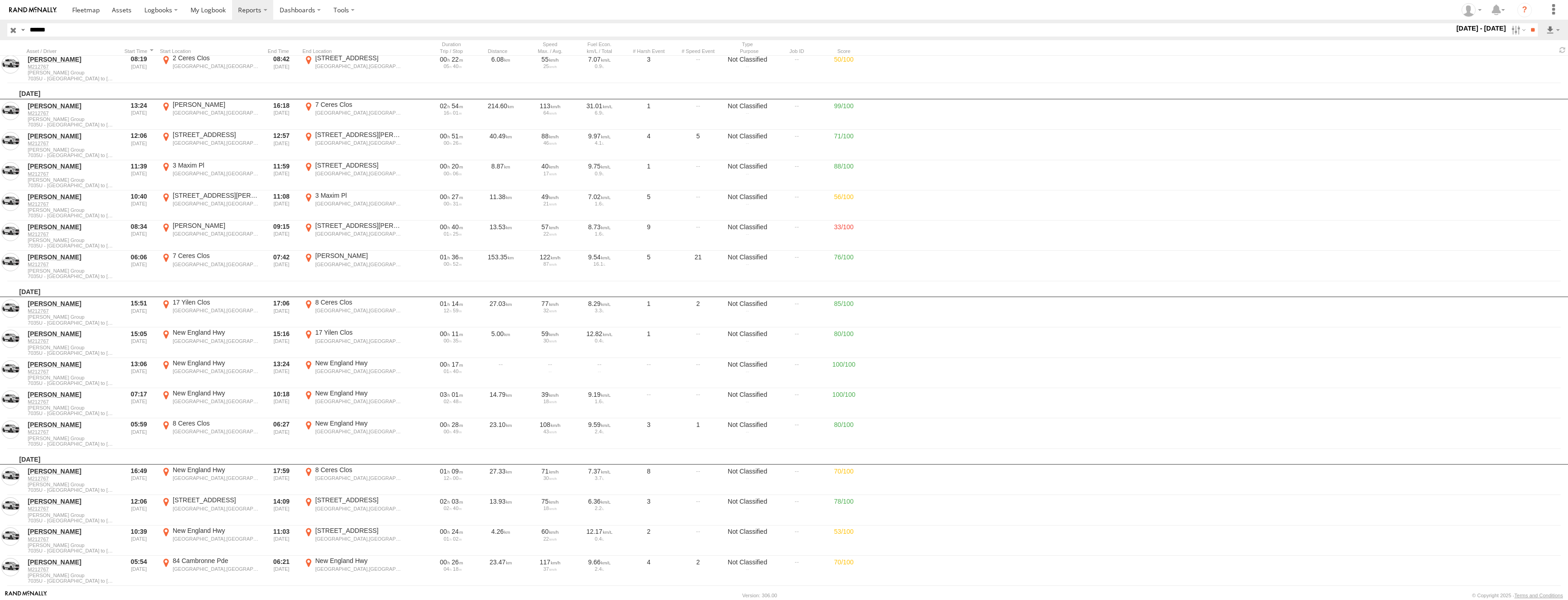
click at [0, 0] on label "×" at bounding box center [0, 0] width 0 height 0
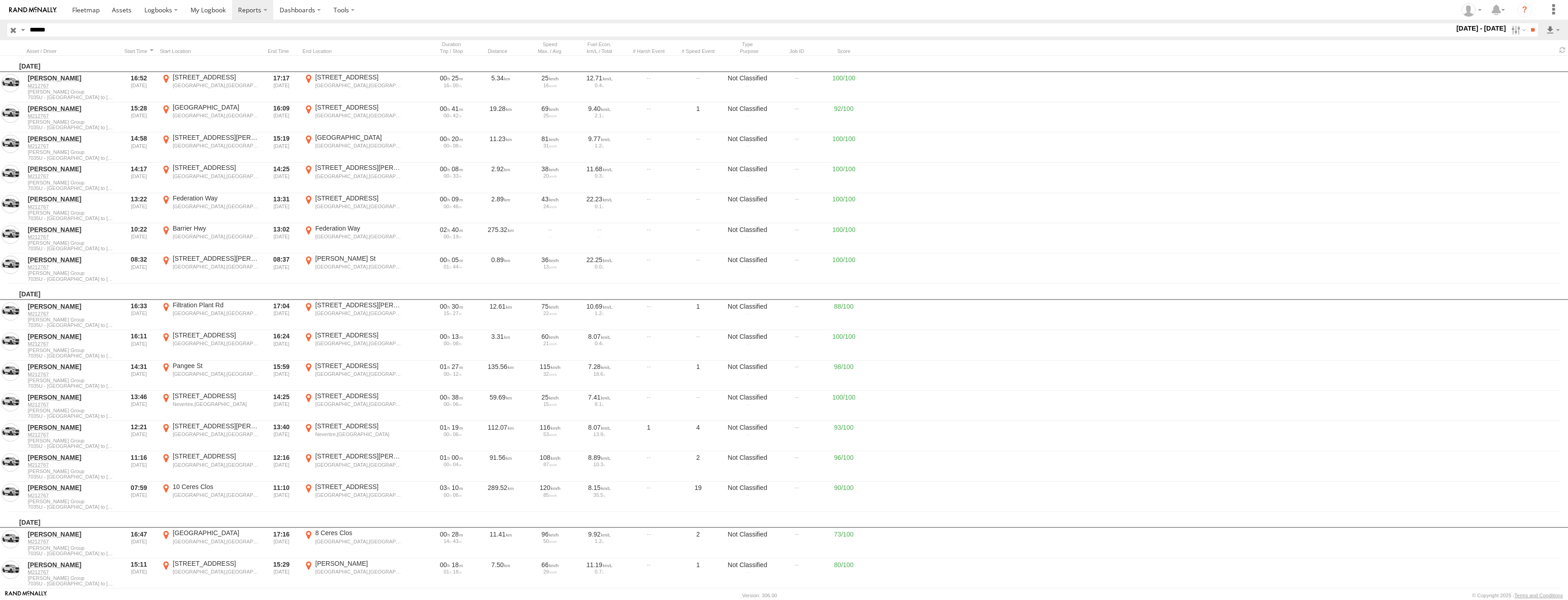
scroll to position [12515, 0]
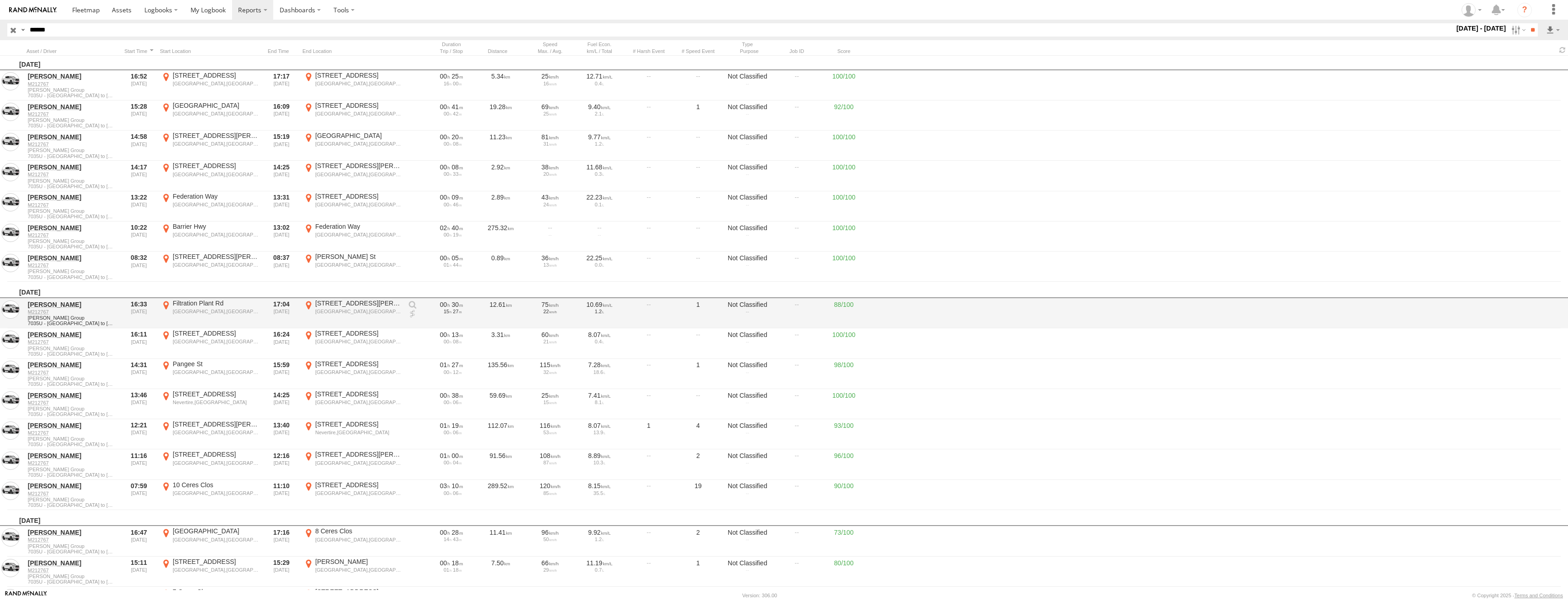
click at [345, 308] on label "18 Murray St Cobar,NSW -31.50013 145.83325" at bounding box center [352, 313] width 100 height 29
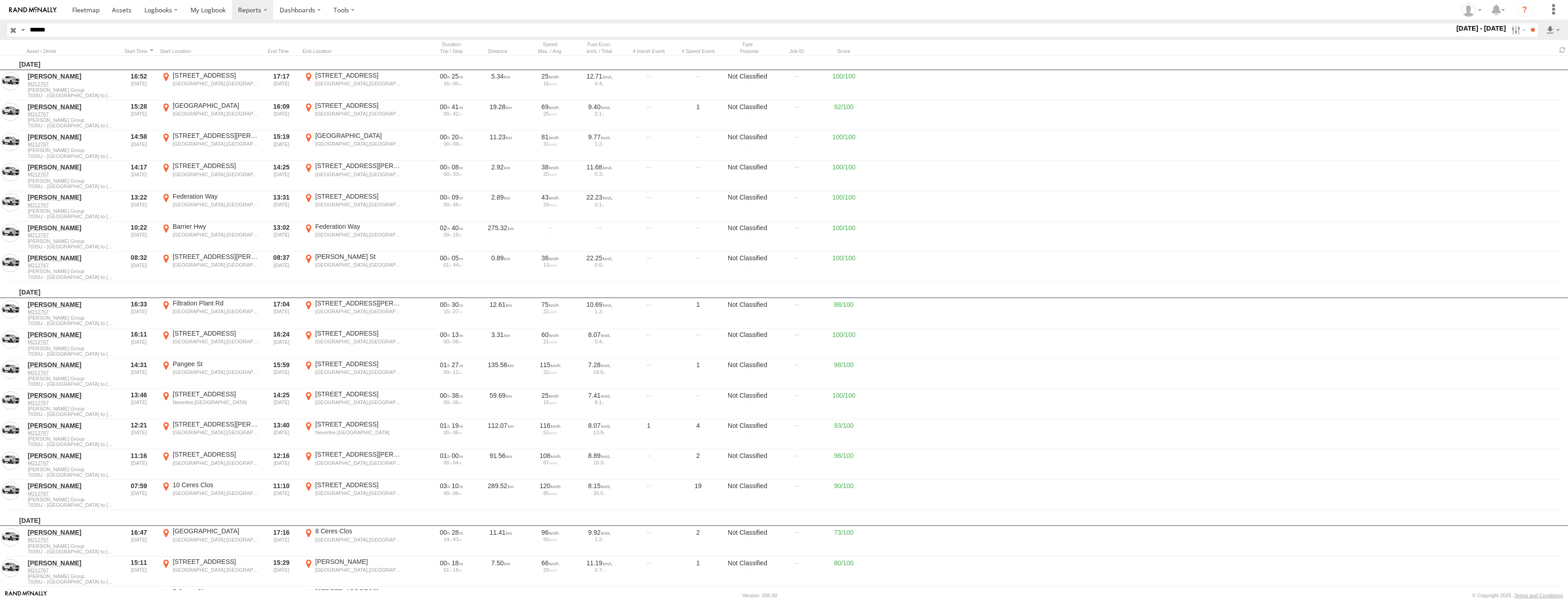
drag, startPoint x: 722, startPoint y: 245, endPoint x: 724, endPoint y: 377, distance: 132.0
click at [0, 0] on div at bounding box center [0, 0] width 0 height 0
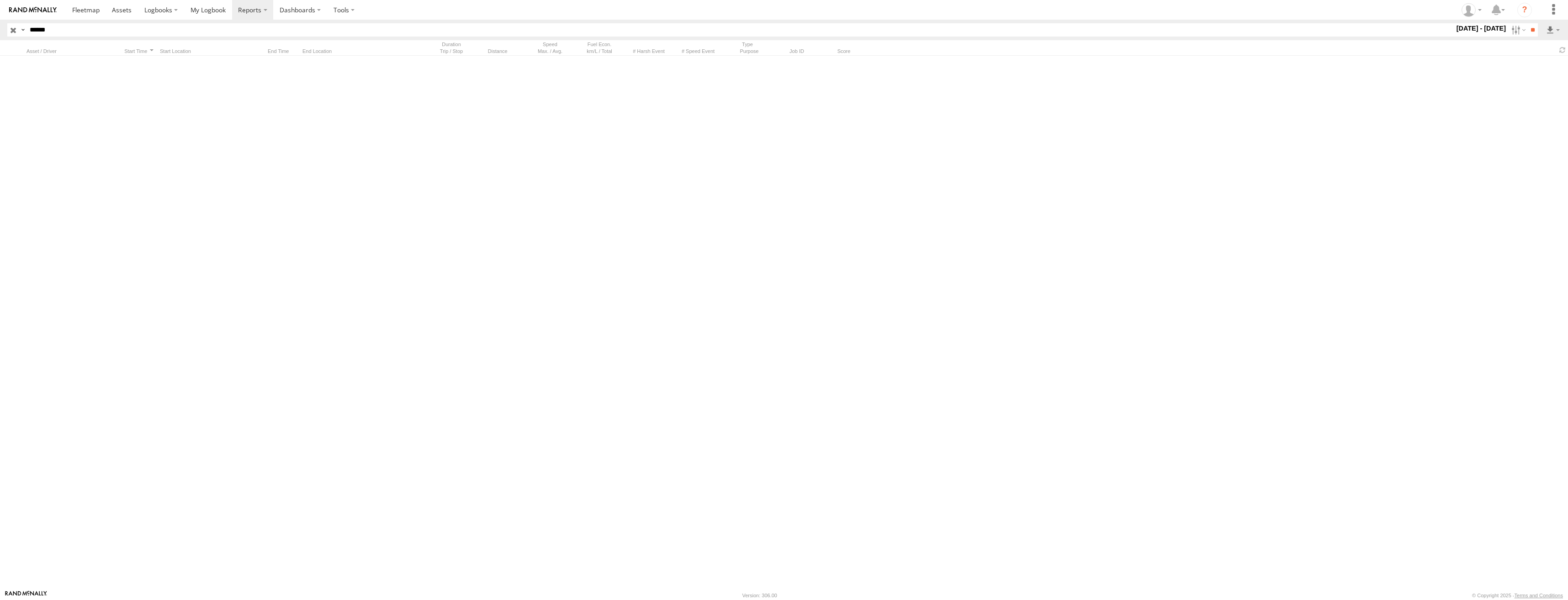
scroll to position [12515, 0]
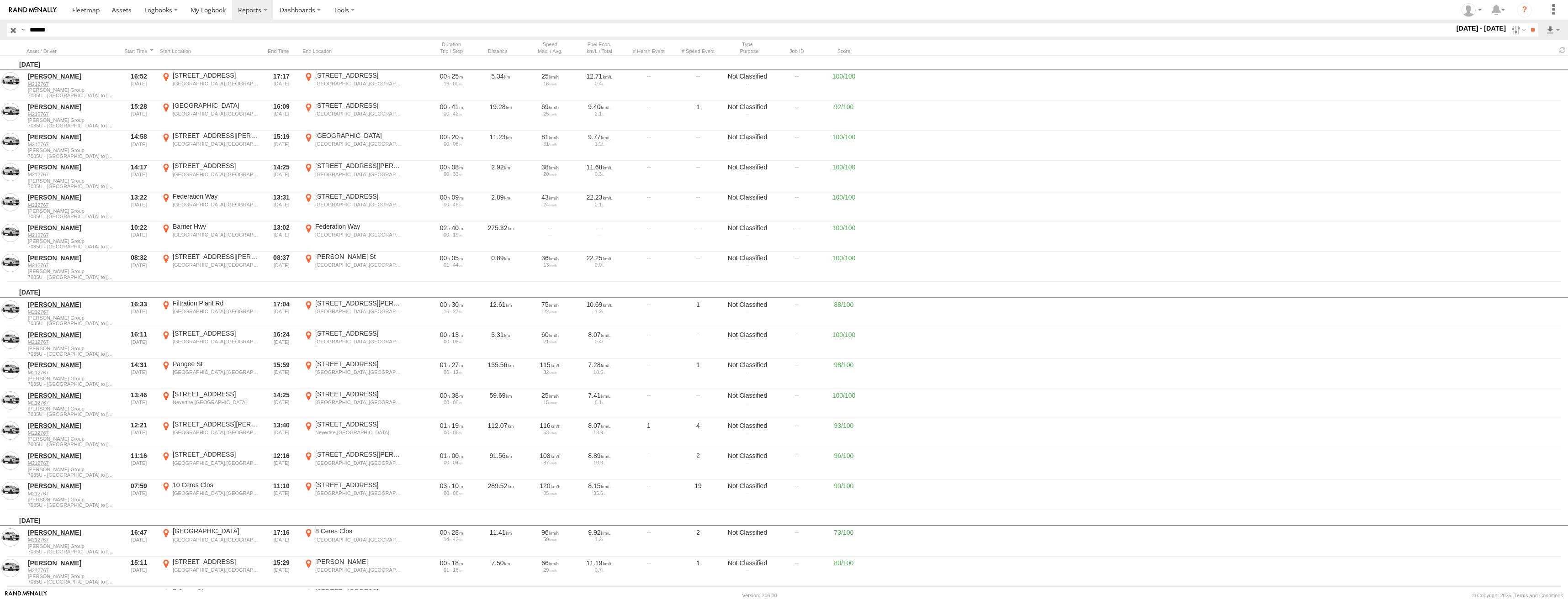
click at [0, 0] on label "×" at bounding box center [0, 0] width 0 height 0
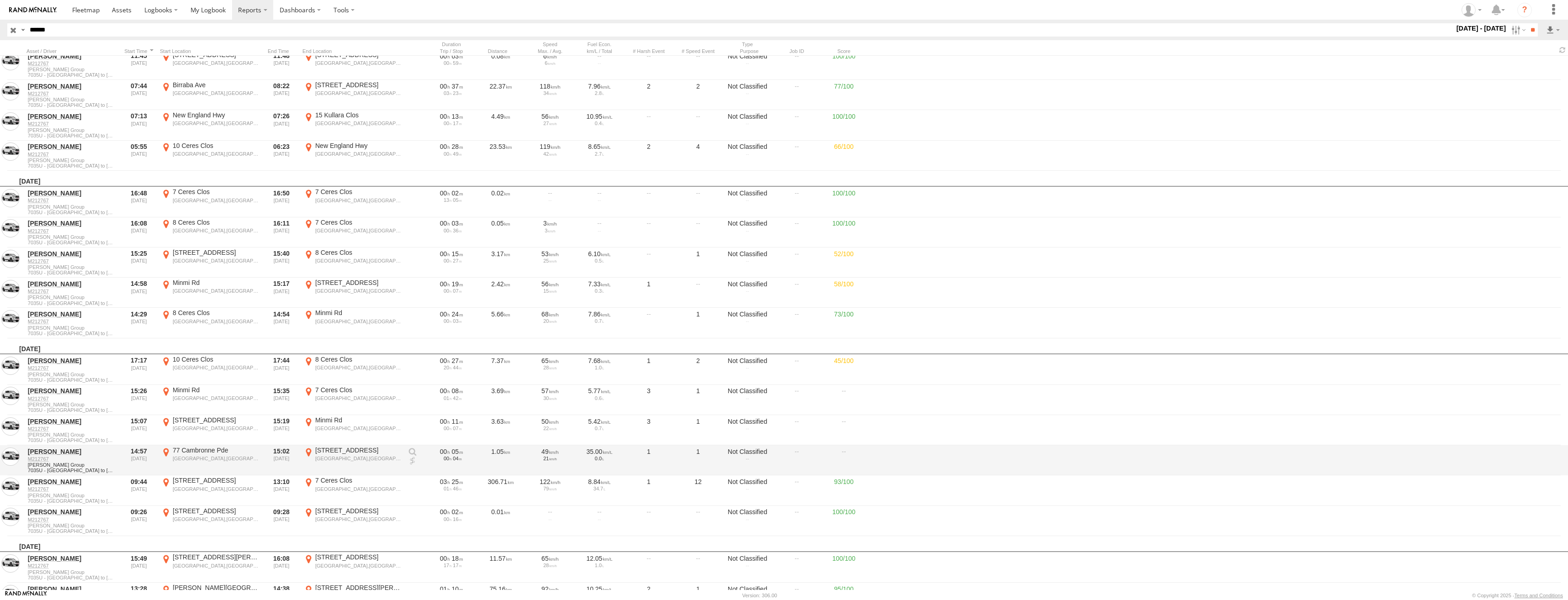
scroll to position [11281, 0]
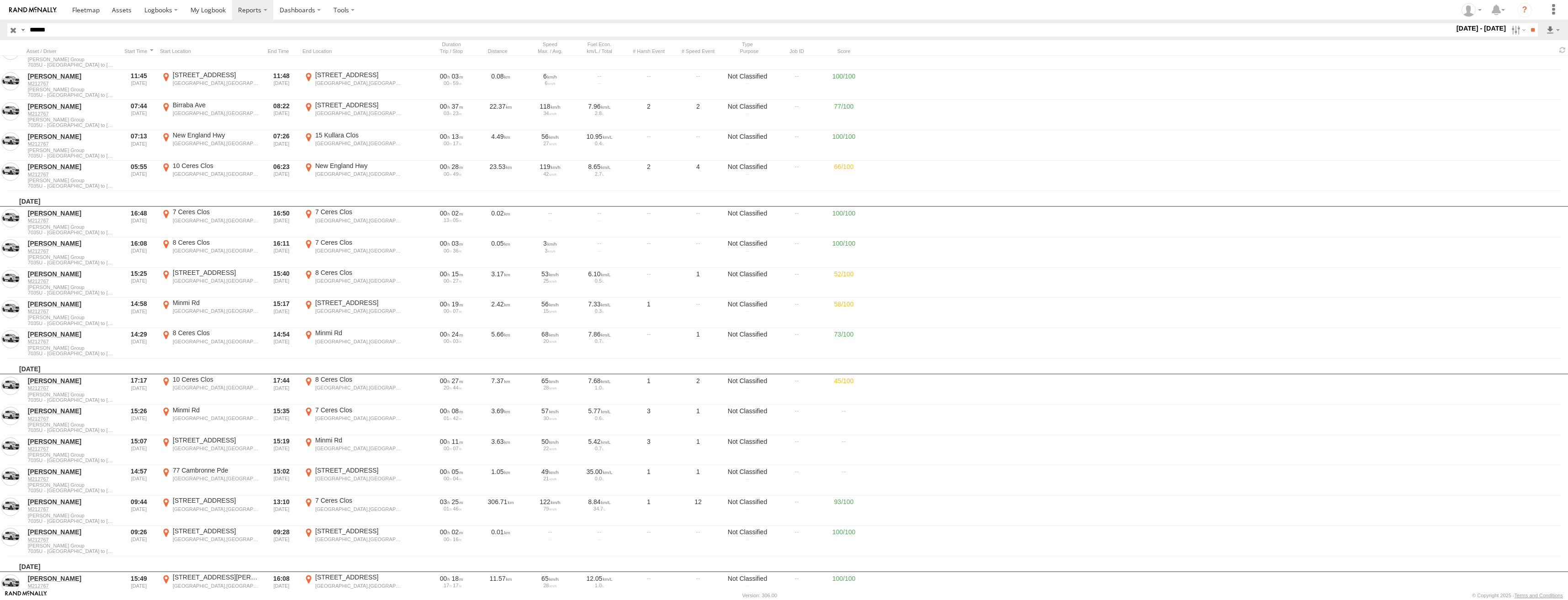
drag, startPoint x: 66, startPoint y: 27, endPoint x: 7, endPoint y: 30, distance: 59.1
click at [7, 30] on div "Search Query Asset ID Asset Label Registration Manufacturer Model VIN Job ID Dr…" at bounding box center [767, 30] width 1520 height 13
paste input "text"
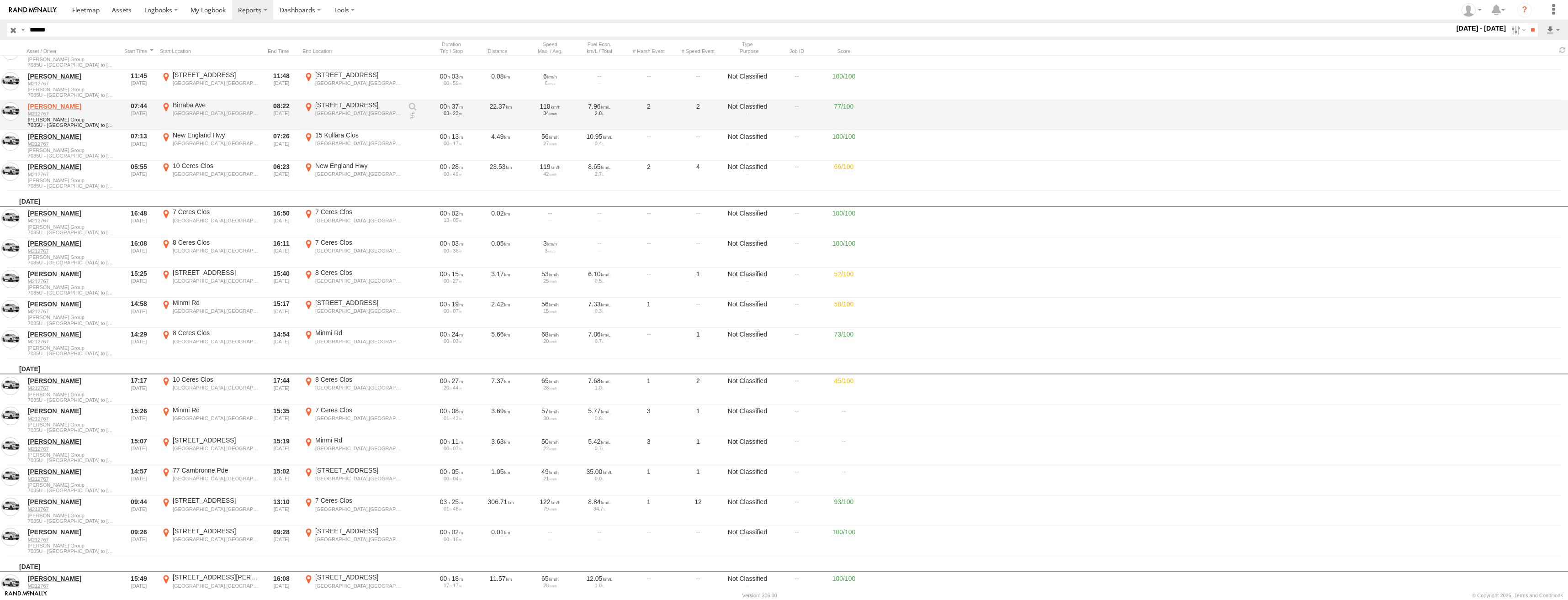
click at [1527, 23] on input "**" at bounding box center [1532, 30] width 10 height 13
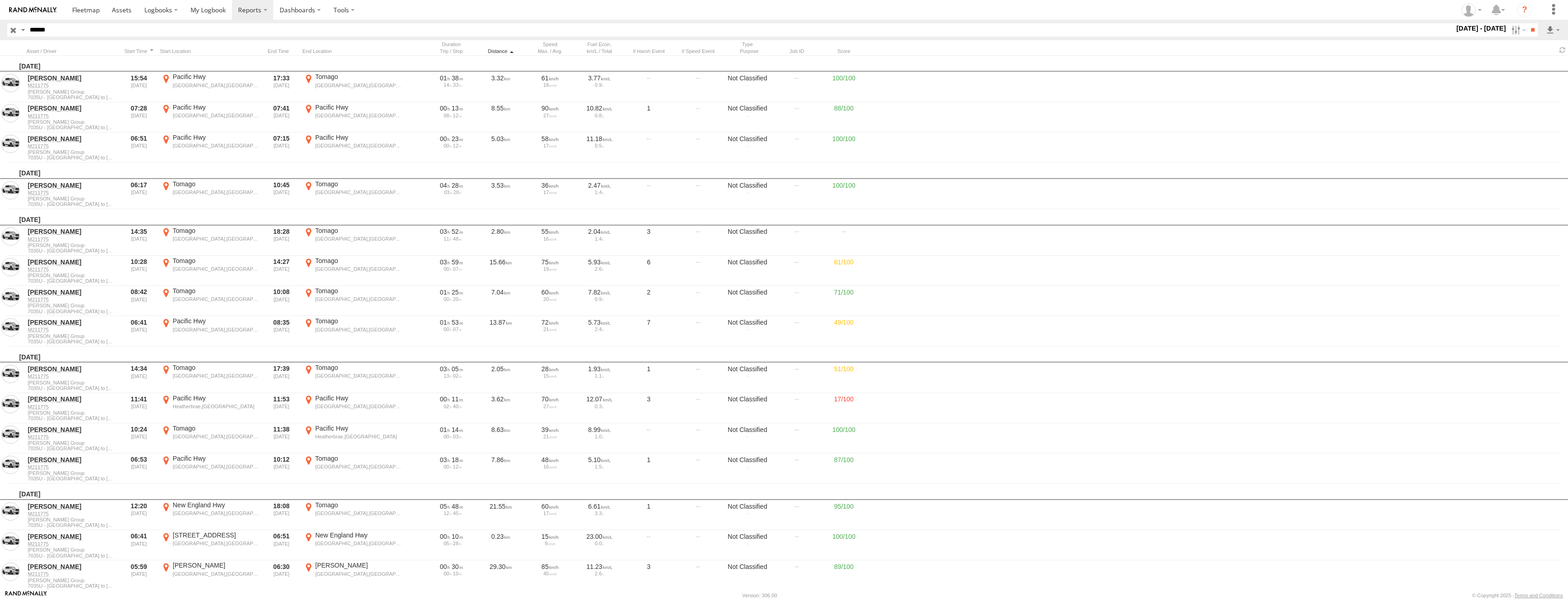
click at [504, 52] on div "Distance" at bounding box center [500, 51] width 46 height 7
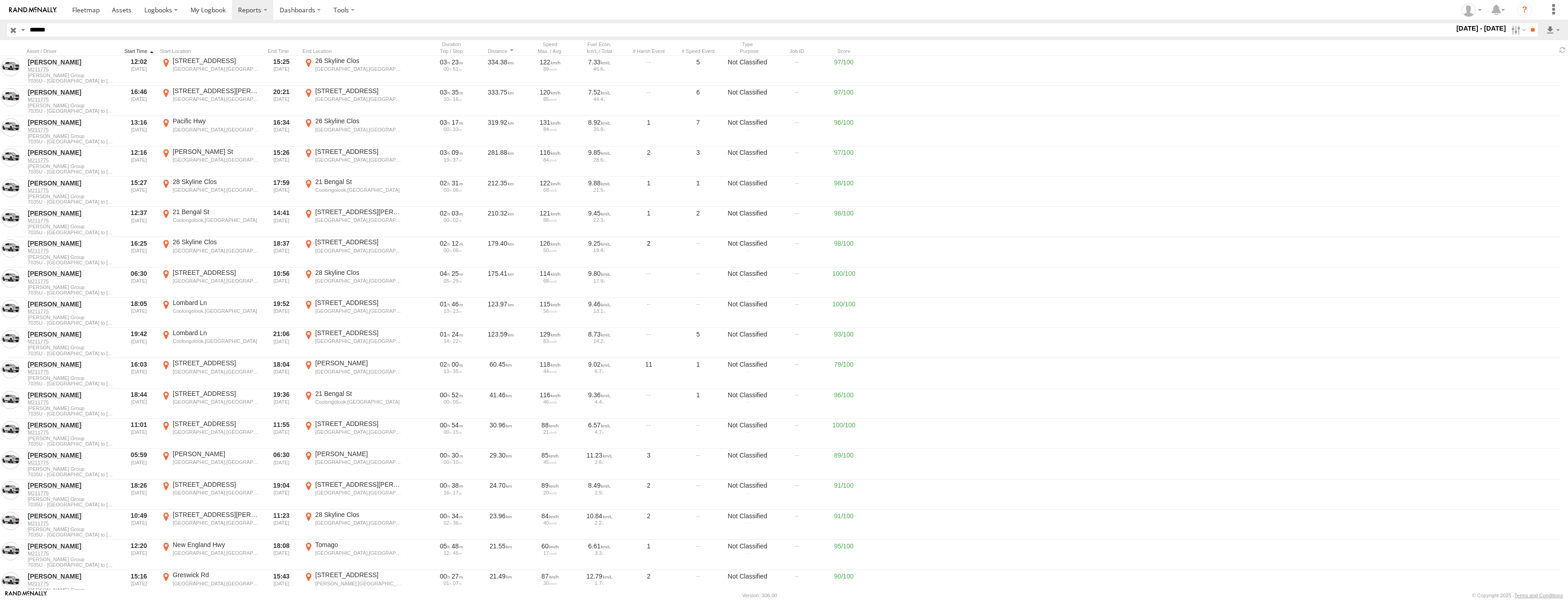
click at [136, 51] on div at bounding box center [139, 51] width 35 height 7
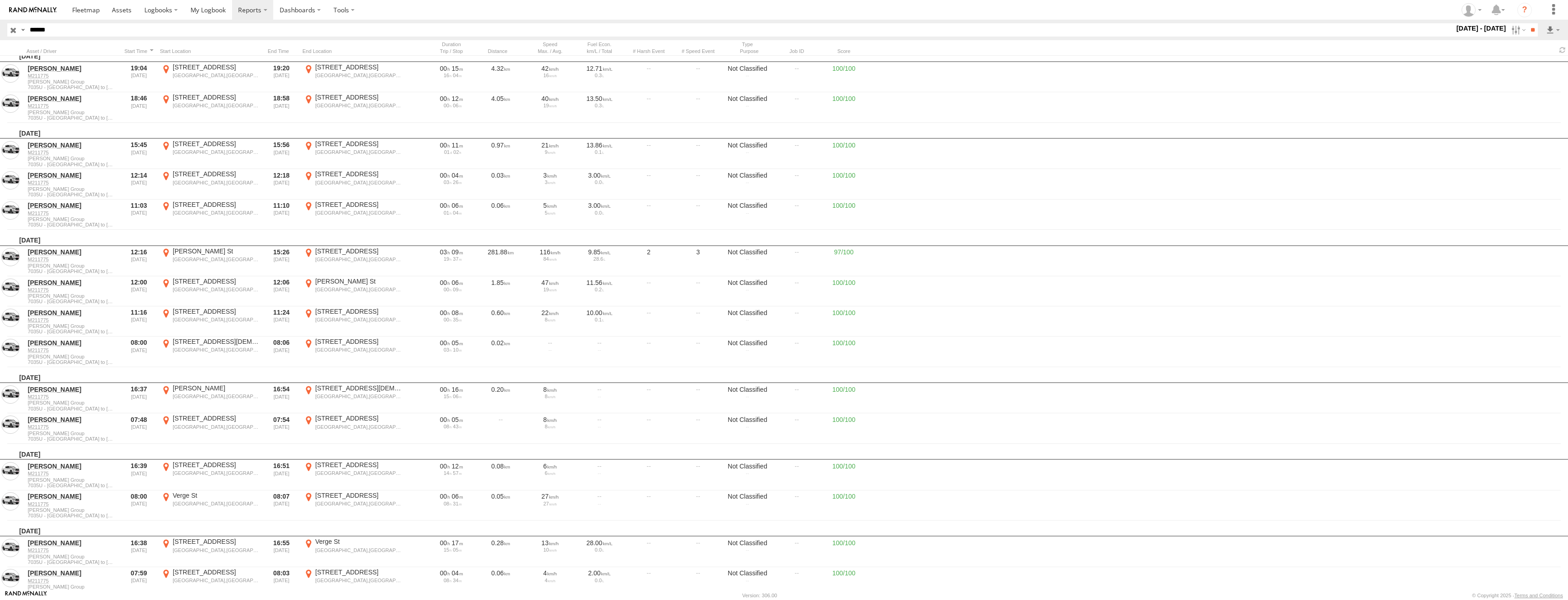
scroll to position [2558, 0]
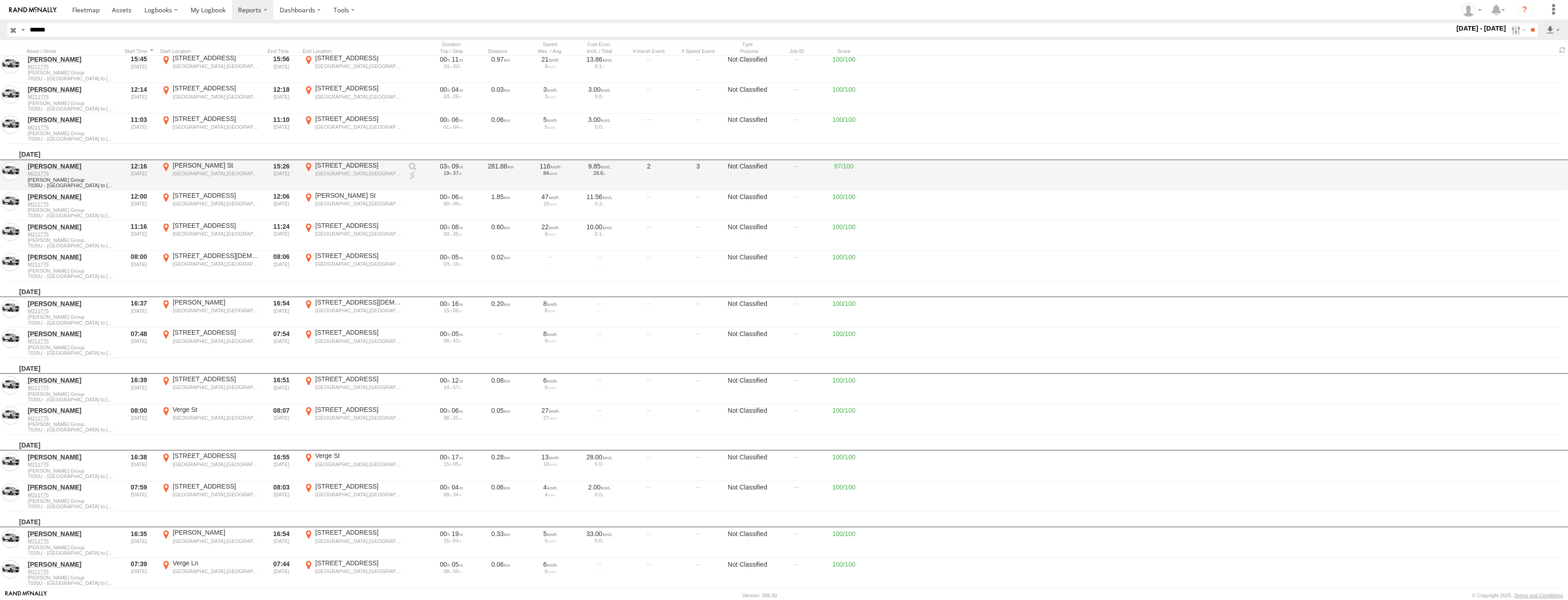
click at [201, 172] on div "Kempsey,NSW" at bounding box center [216, 173] width 86 height 7
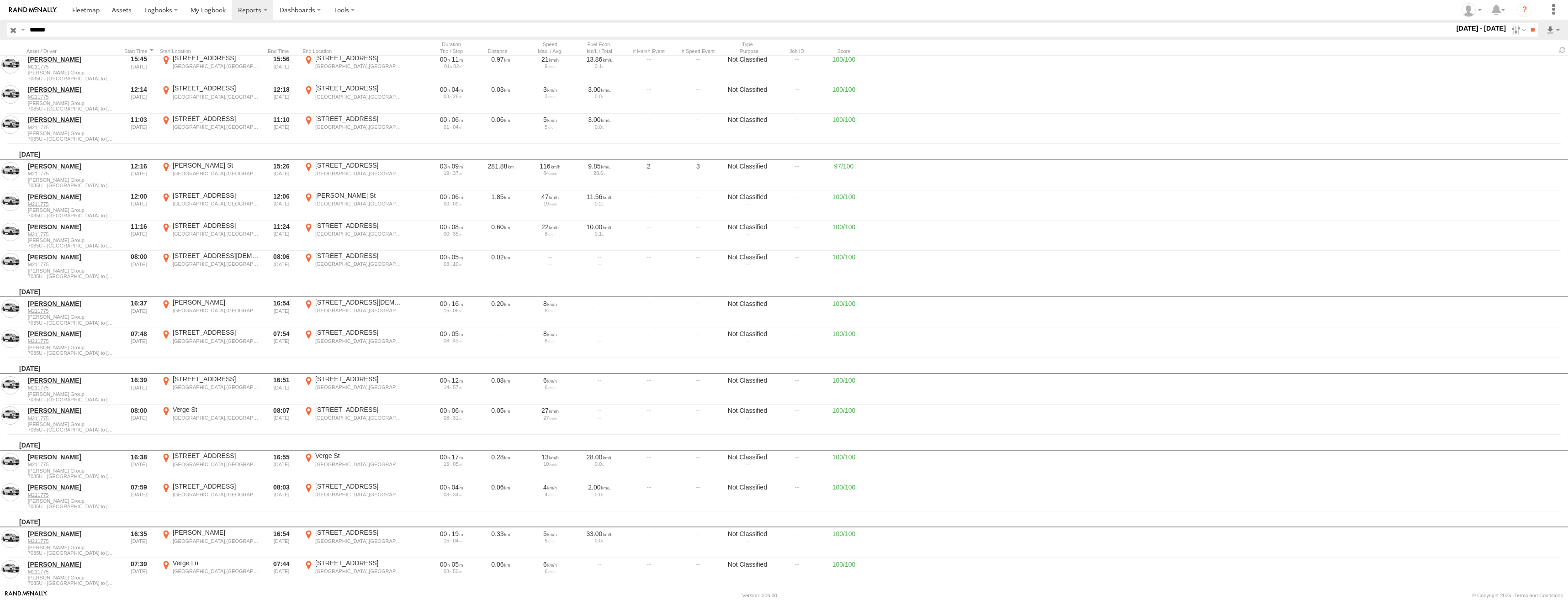
click at [0, 0] on label "×" at bounding box center [0, 0] width 0 height 0
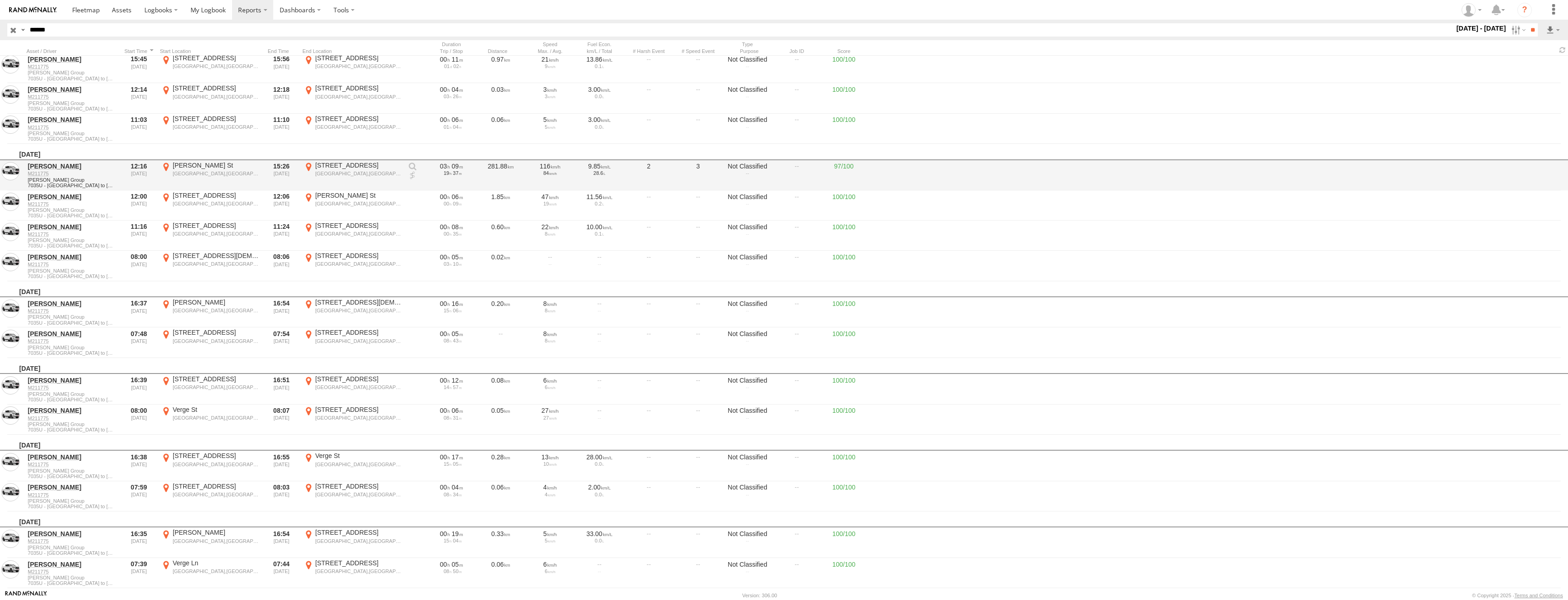
click at [330, 175] on div "Wallsend,NSW" at bounding box center [359, 173] width 86 height 7
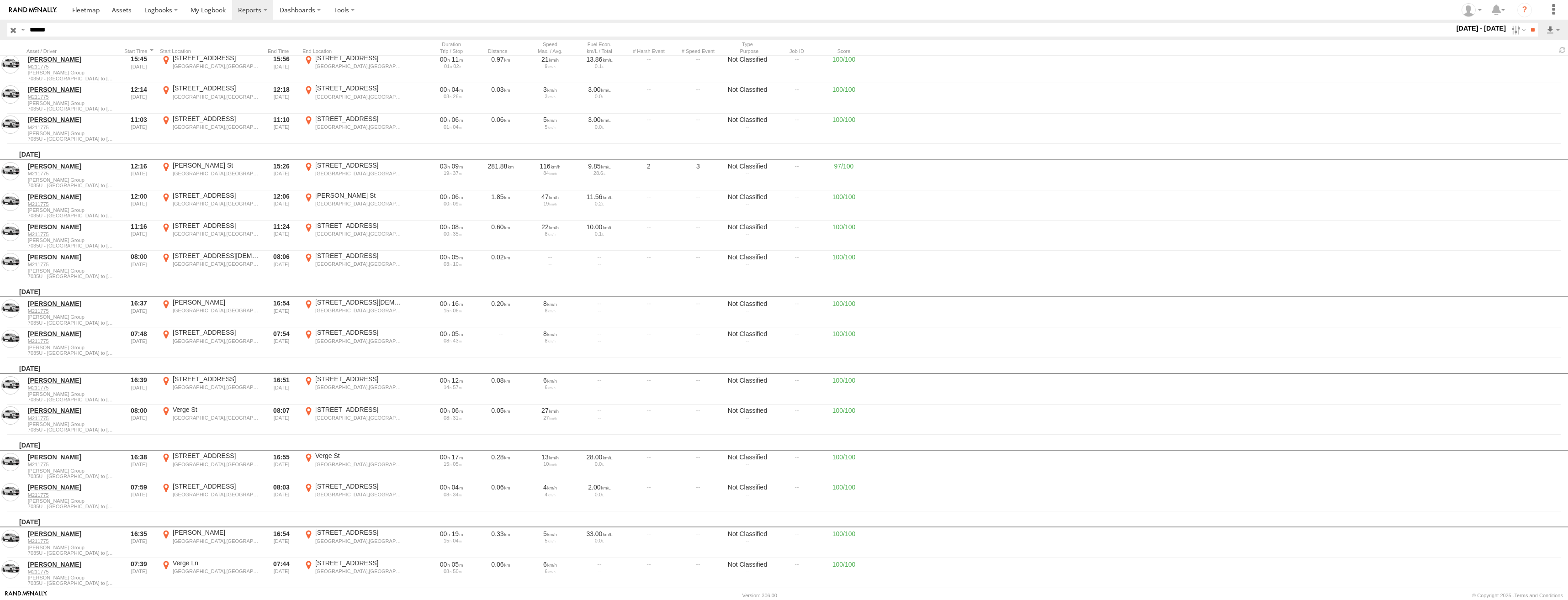
click at [0, 0] on label "×" at bounding box center [0, 0] width 0 height 0
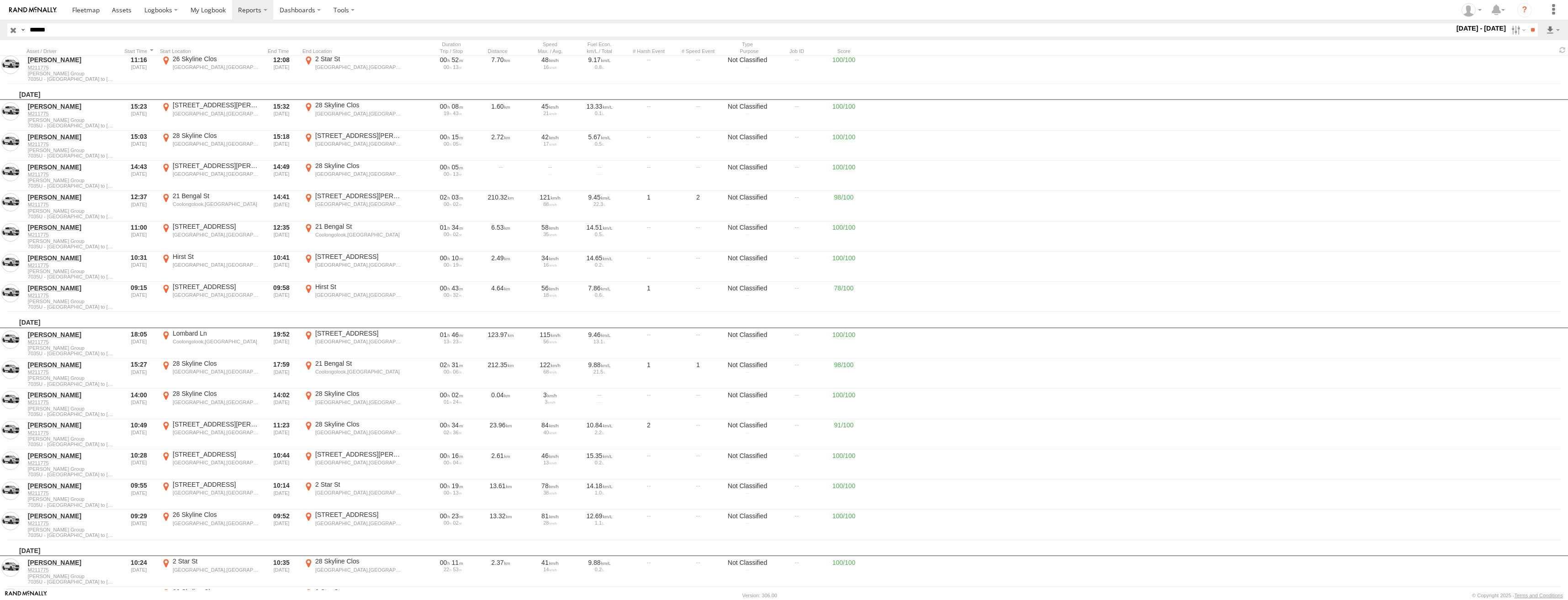
scroll to position [4293, 0]
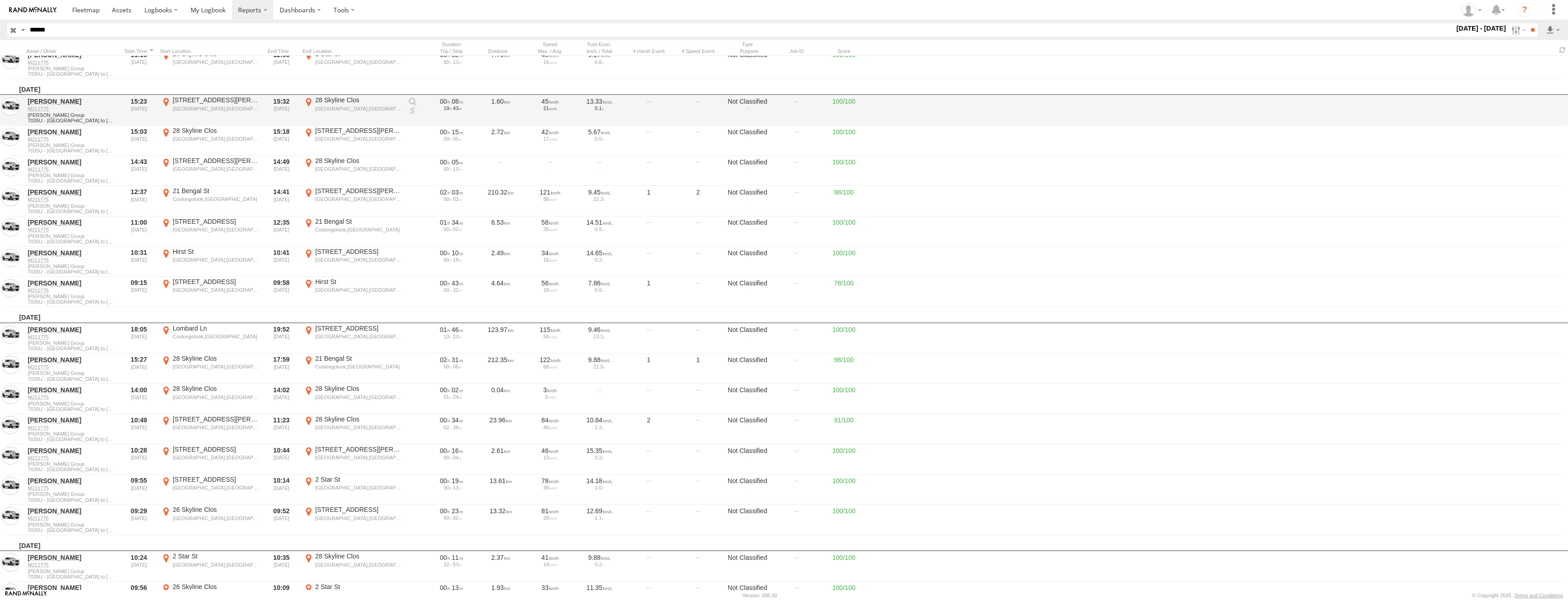
click at [354, 105] on div "North Macksville,NSW" at bounding box center [359, 108] width 86 height 7
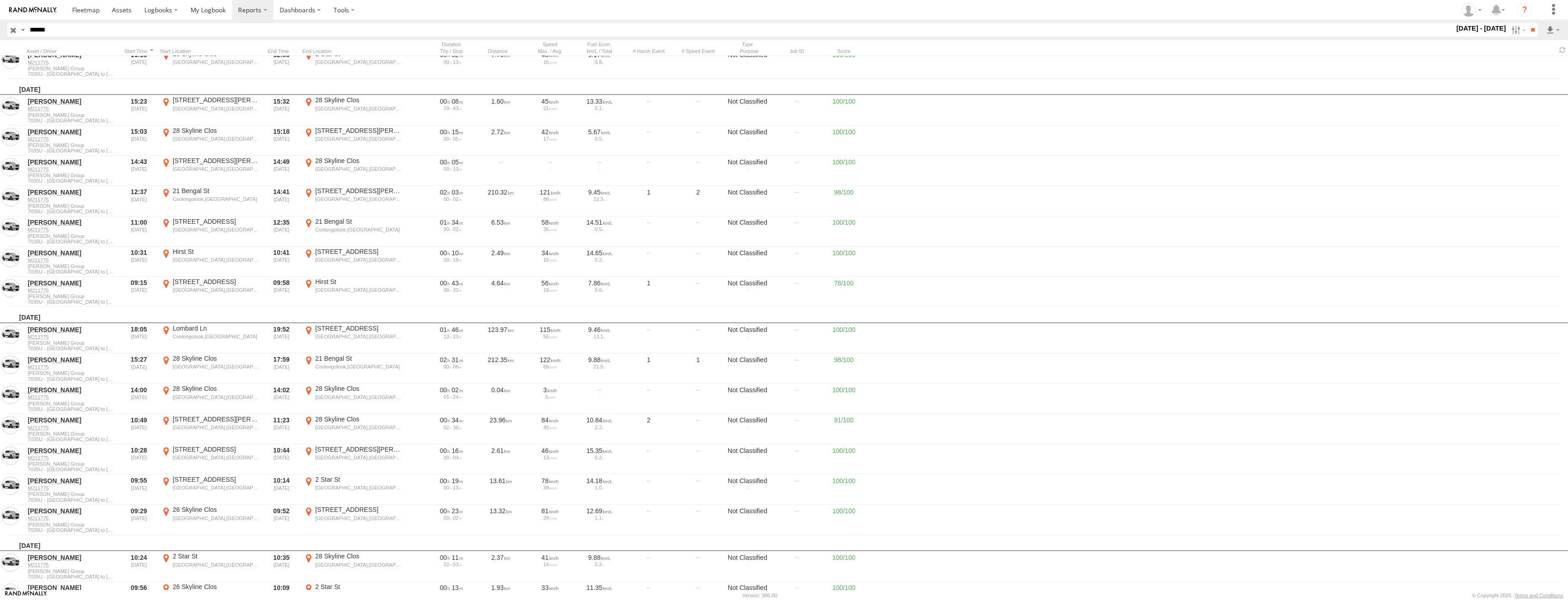
click at [0, 0] on label "×" at bounding box center [0, 0] width 0 height 0
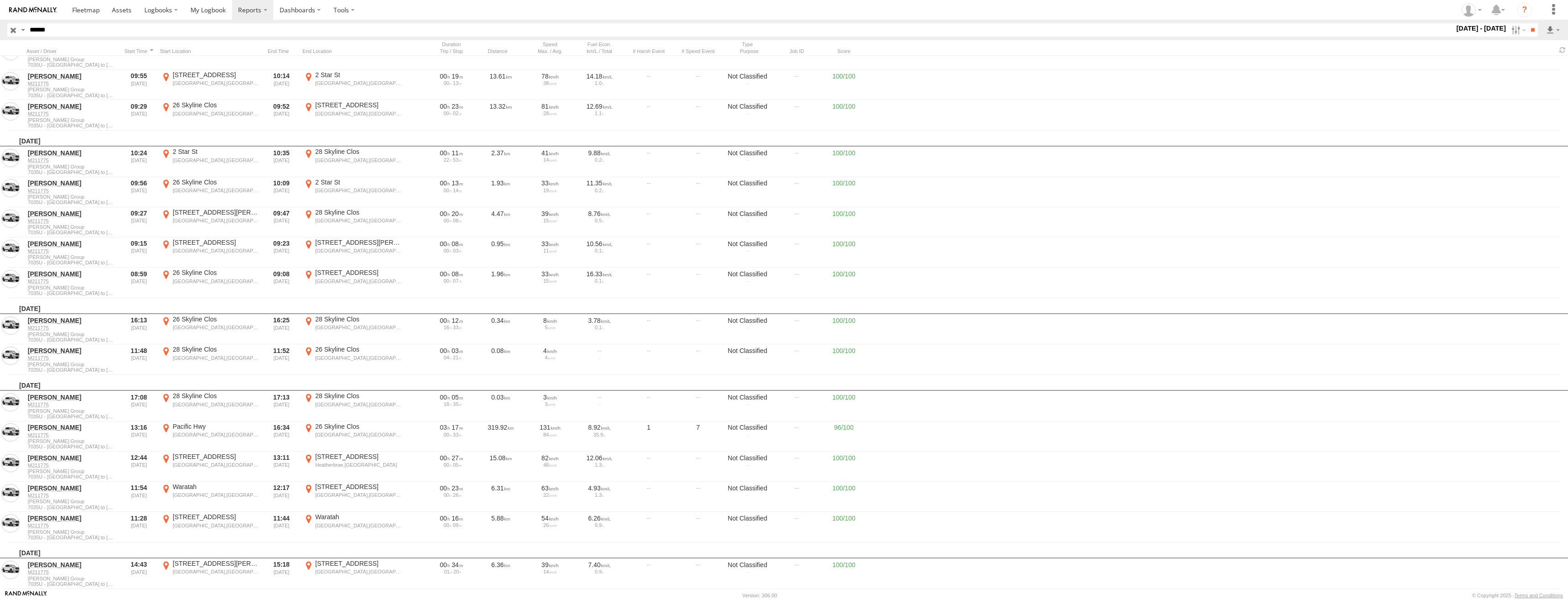
scroll to position [4704, 0]
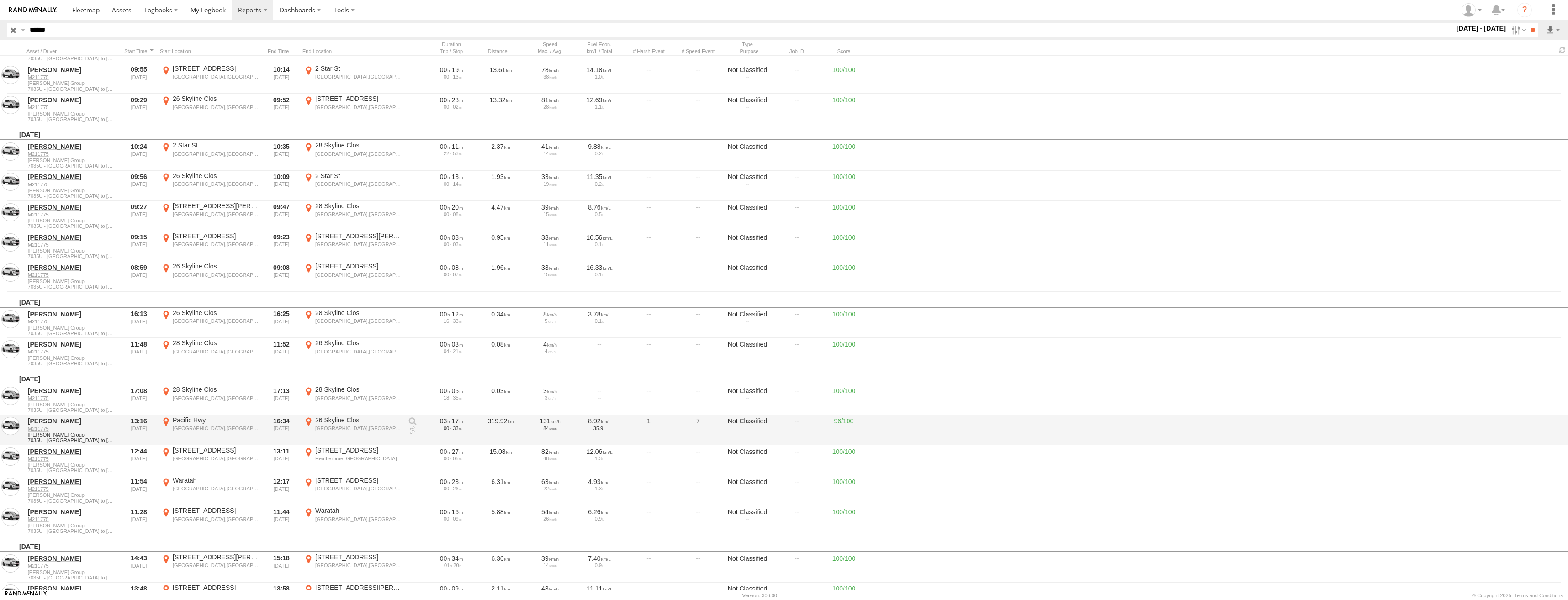
click at [324, 422] on div "26 Skyline Clos" at bounding box center [359, 420] width 86 height 9
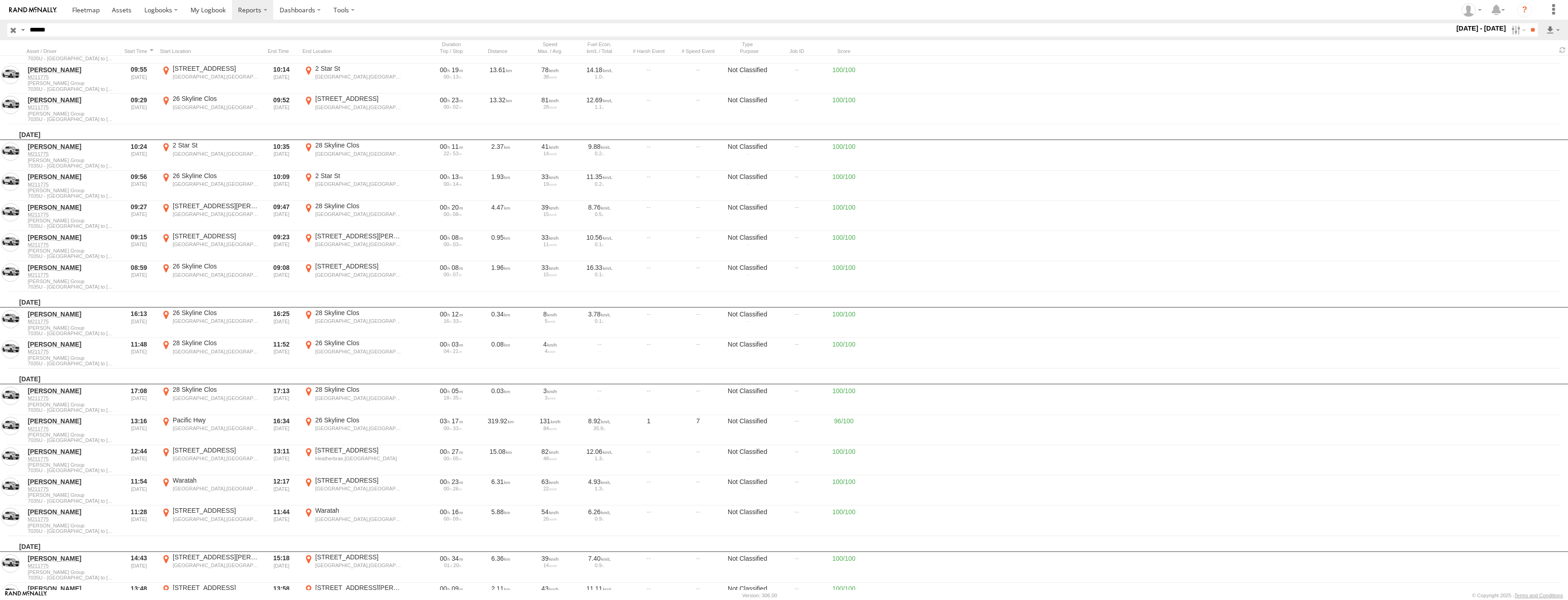
click at [0, 0] on label "×" at bounding box center [0, 0] width 0 height 0
drag, startPoint x: 69, startPoint y: 30, endPoint x: 15, endPoint y: 27, distance: 54.1
click at [15, 27] on div "Search Query Asset ID Asset Label Registration Manufacturer Model VIN Job ID Dr…" at bounding box center [767, 30] width 1520 height 13
paste input "text"
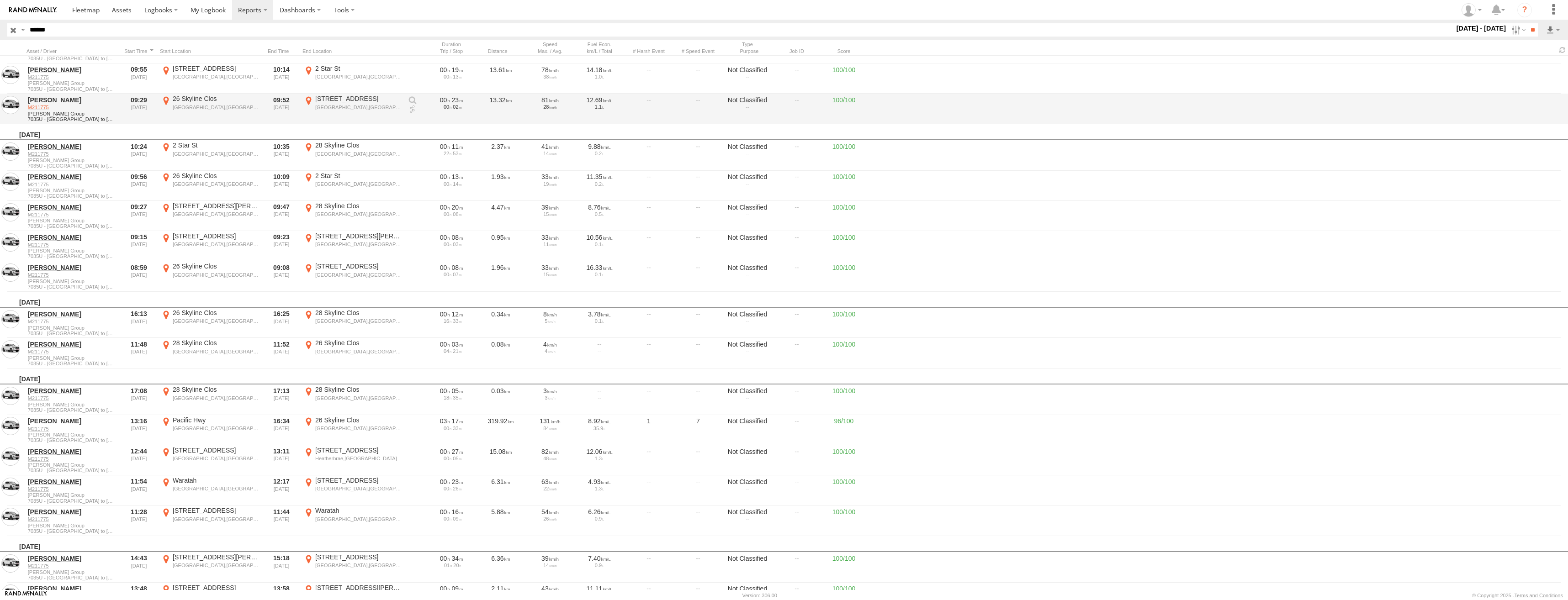
click at [1527, 23] on input "**" at bounding box center [1532, 30] width 10 height 13
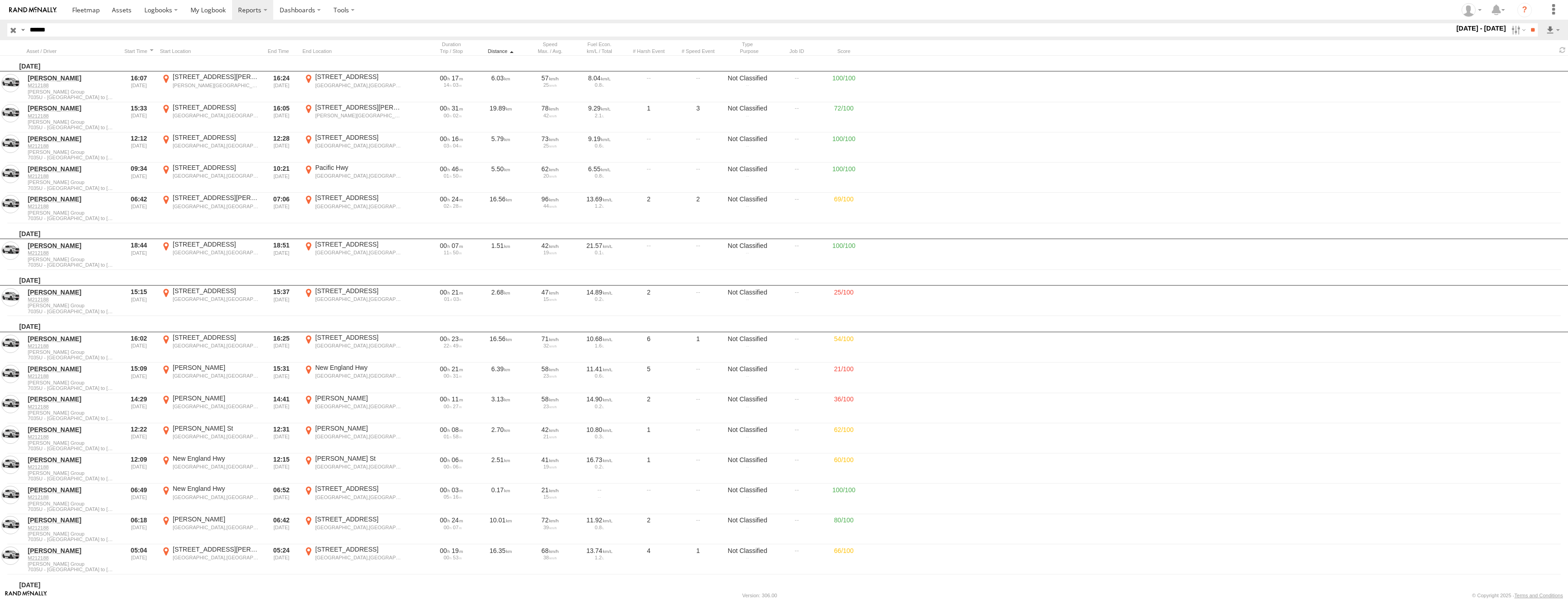
click at [497, 51] on div "Distance" at bounding box center [500, 51] width 46 height 7
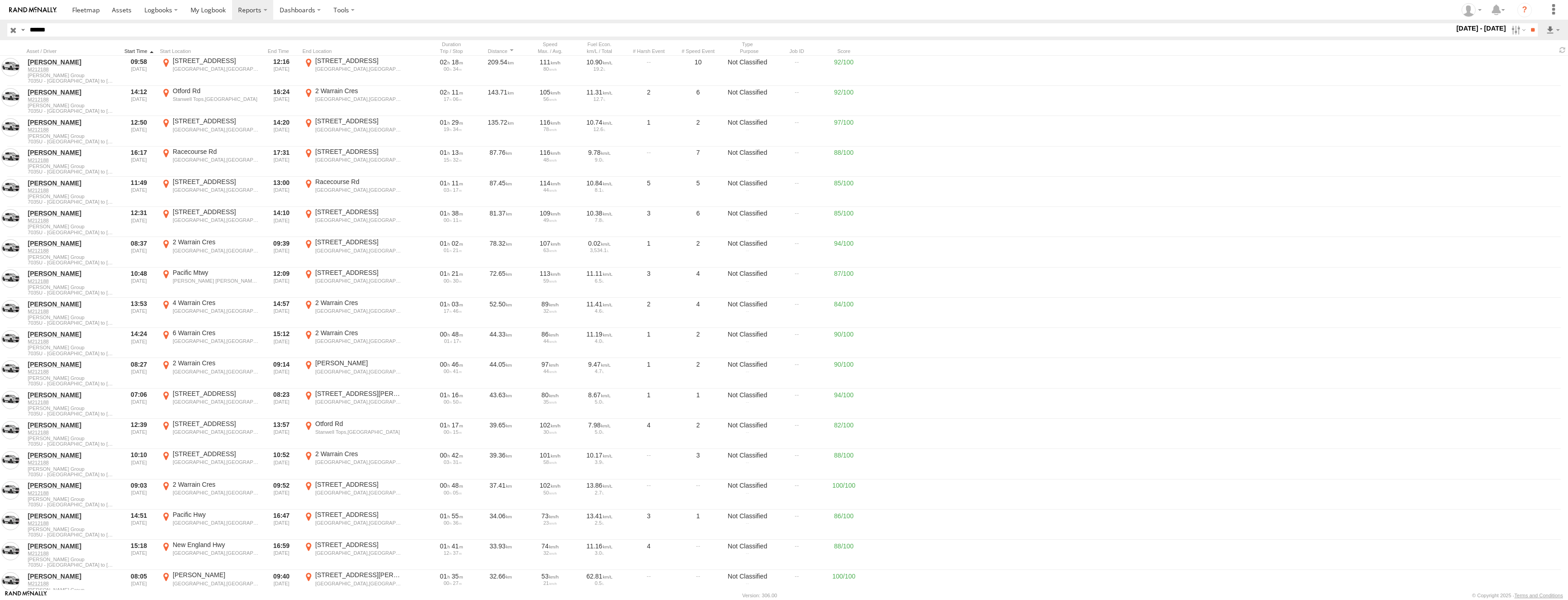
click at [131, 51] on div at bounding box center [139, 51] width 35 height 7
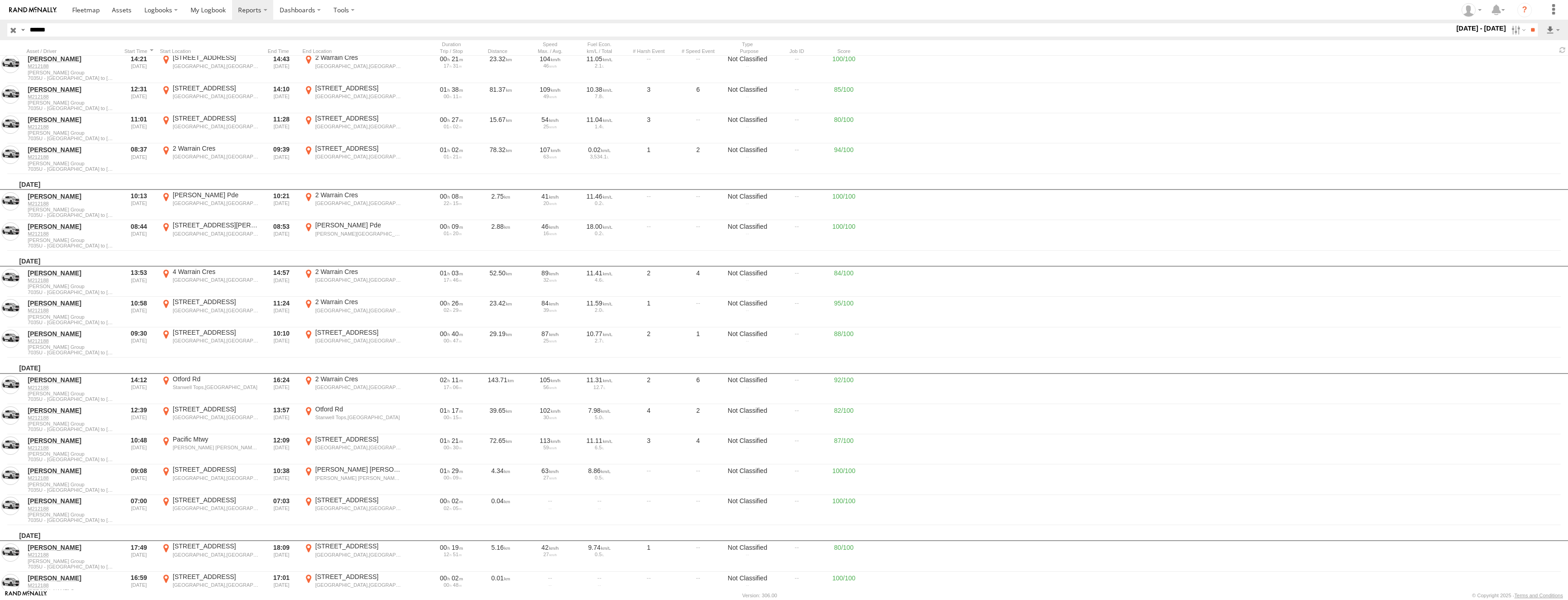
scroll to position [9866, 0]
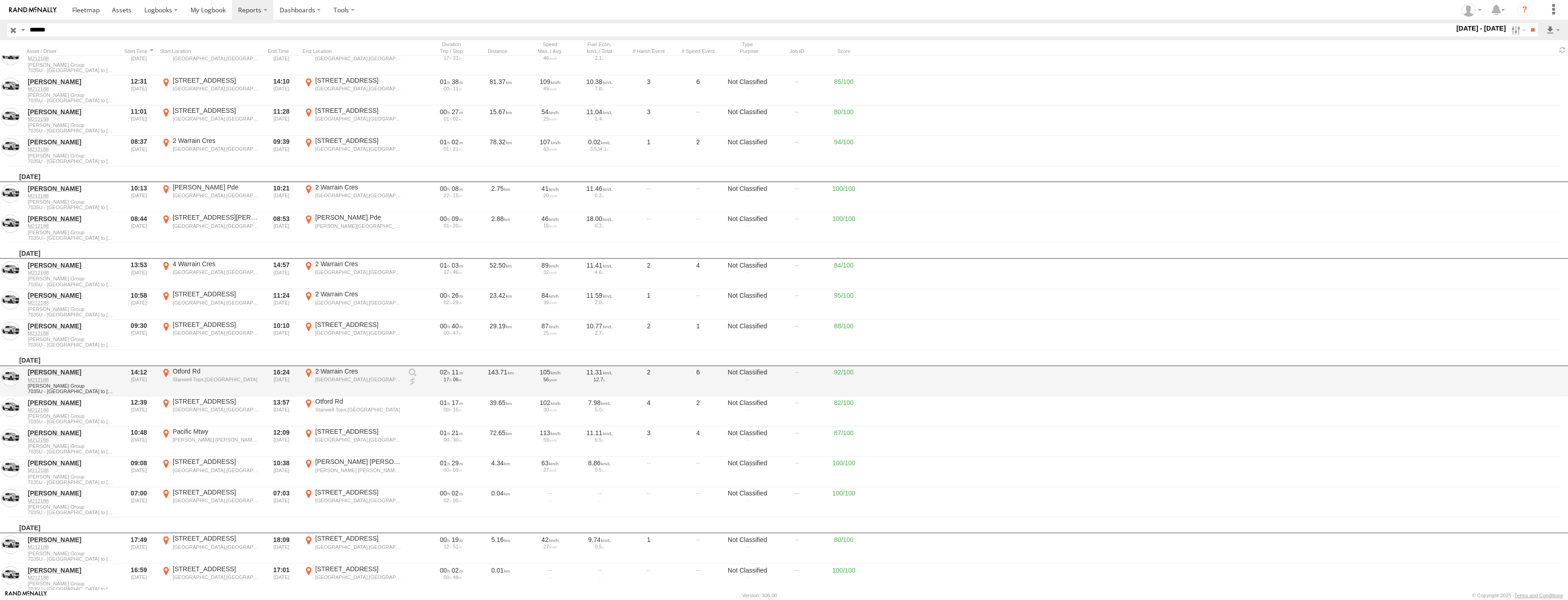
click at [340, 374] on div "2 Warrain Cres" at bounding box center [359, 371] width 86 height 9
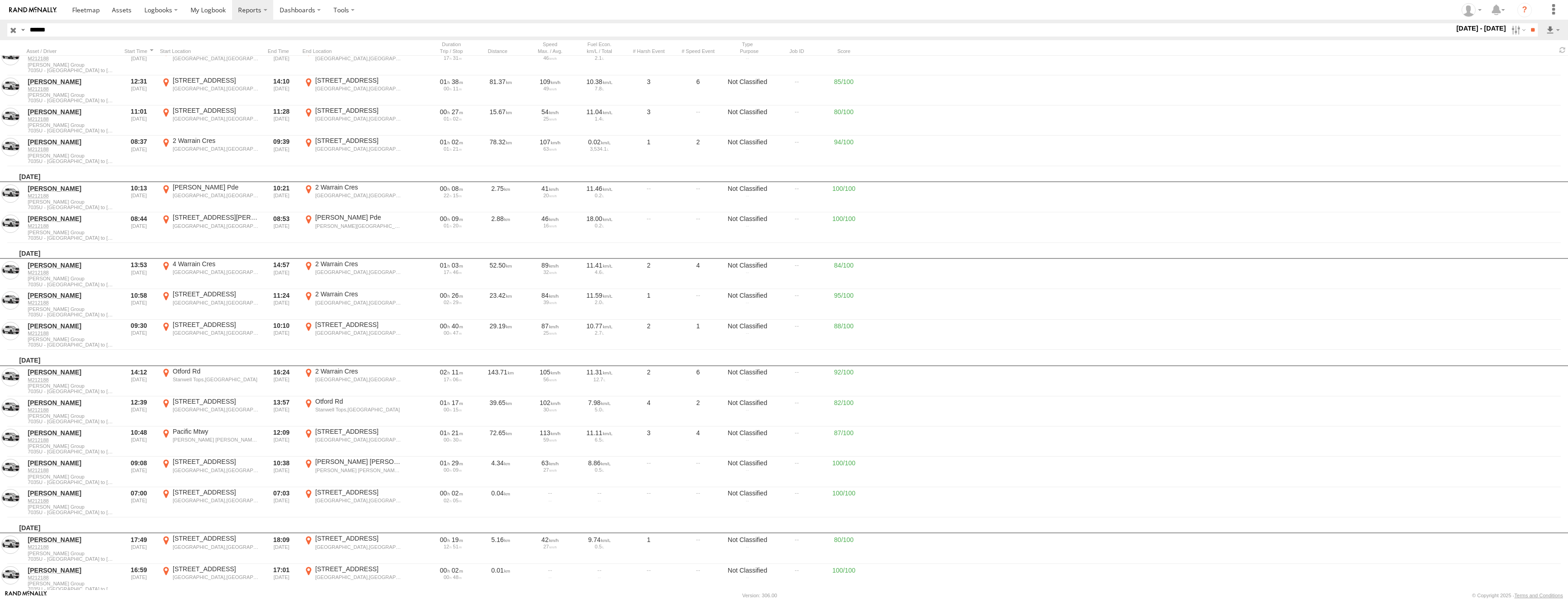
drag, startPoint x: 911, startPoint y: 231, endPoint x: 948, endPoint y: 230, distance: 37.0
click at [0, 0] on div at bounding box center [0, 0] width 0 height 0
click at [0, 0] on label "×" at bounding box center [0, 0] width 0 height 0
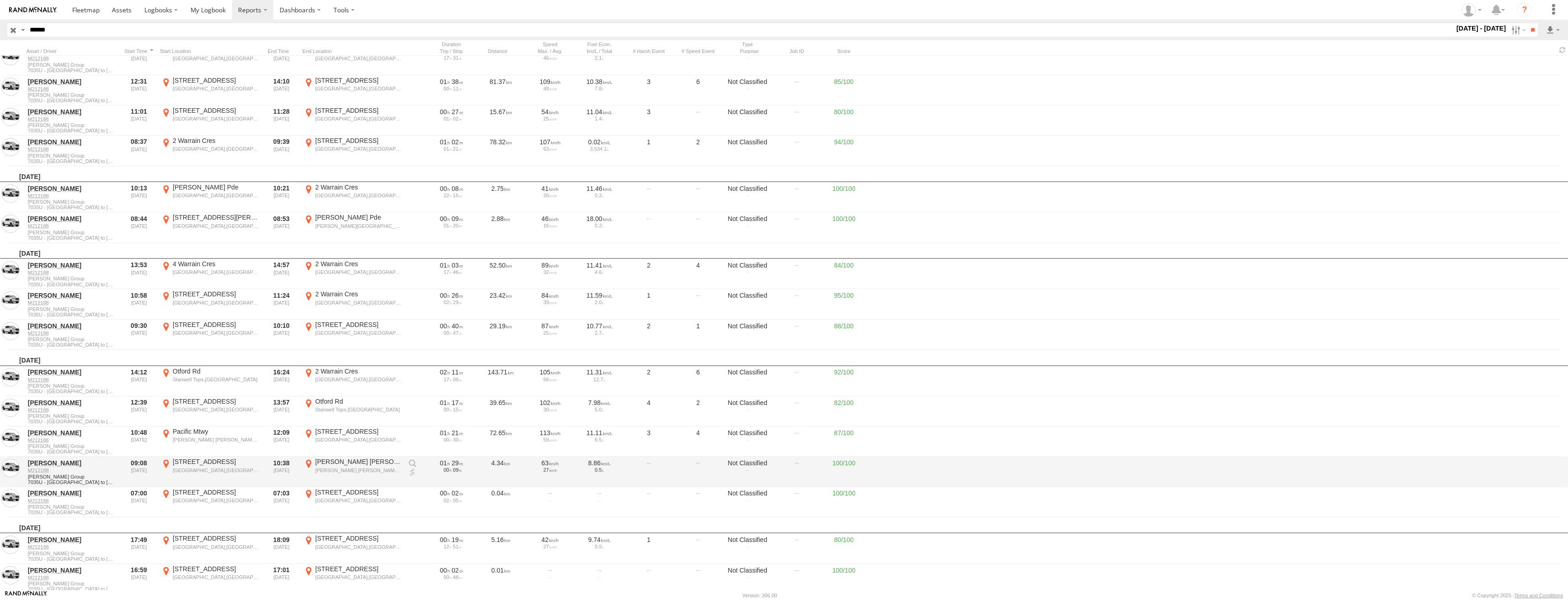
click at [183, 470] on div "Waratah,NSW" at bounding box center [216, 470] width 86 height 7
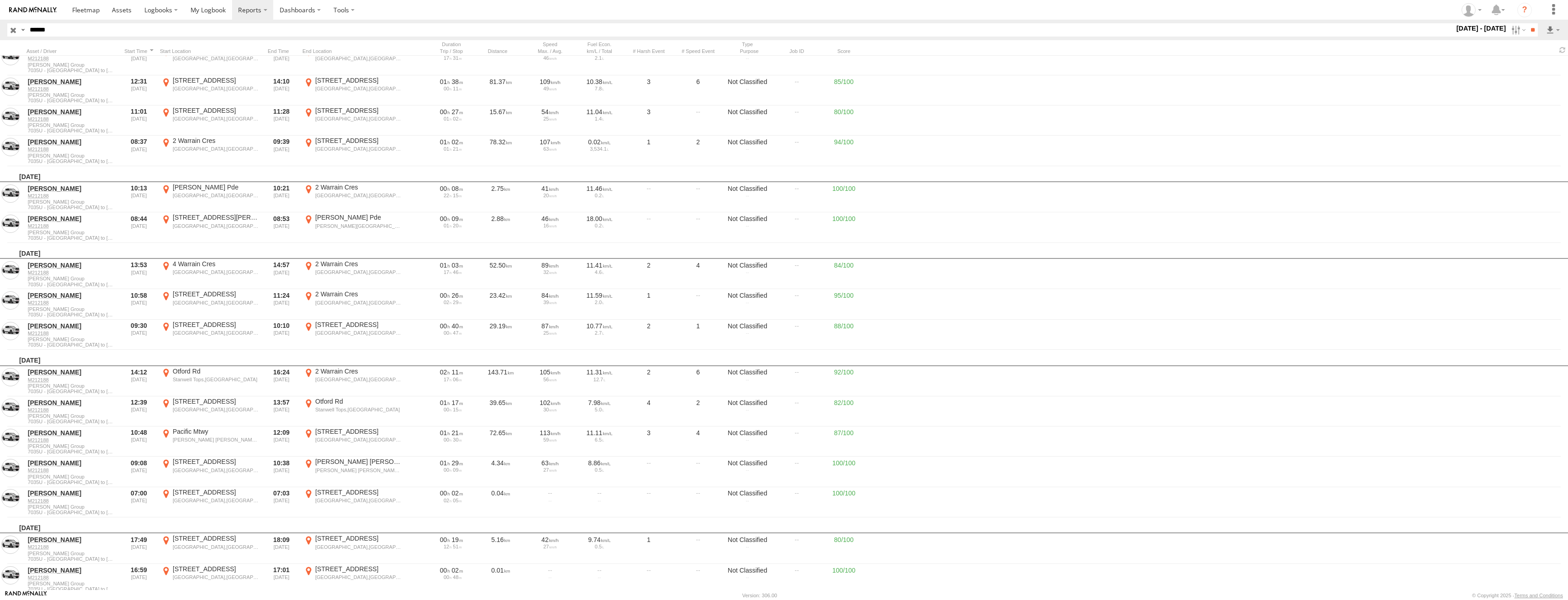
click at [0, 0] on label "×" at bounding box center [0, 0] width 0 height 0
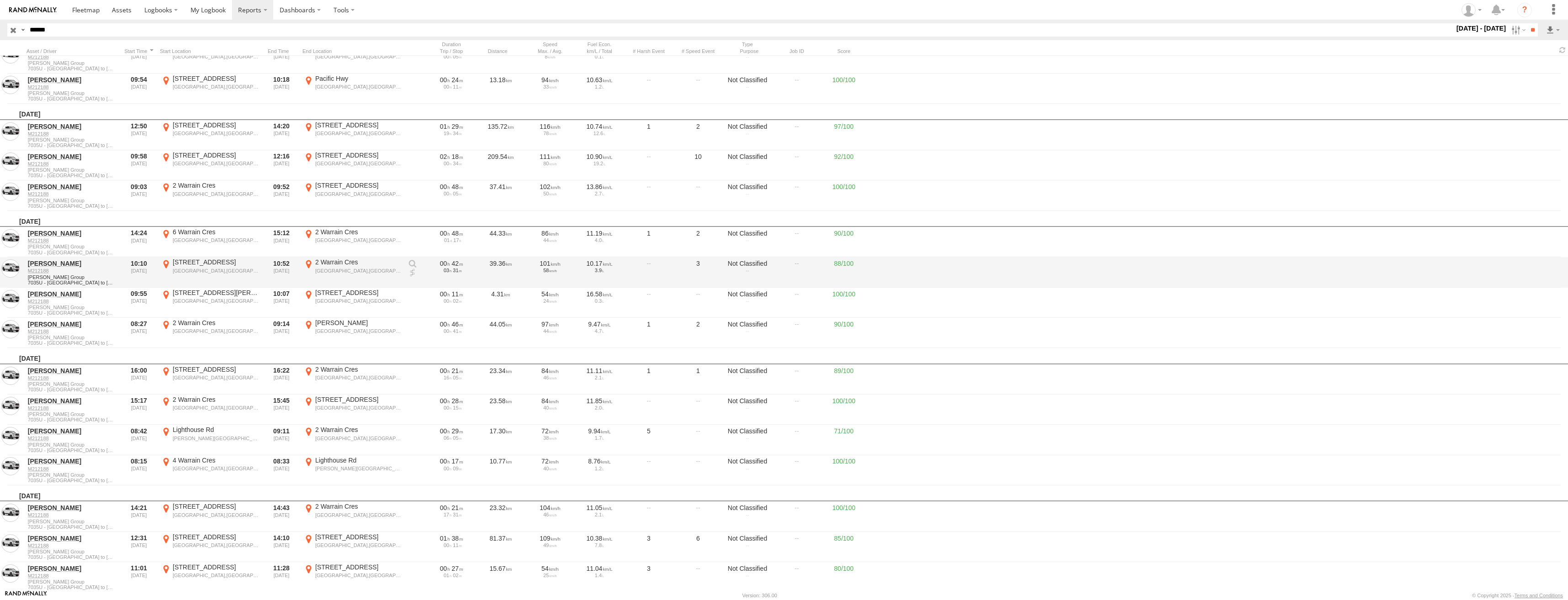
scroll to position [9318, 0]
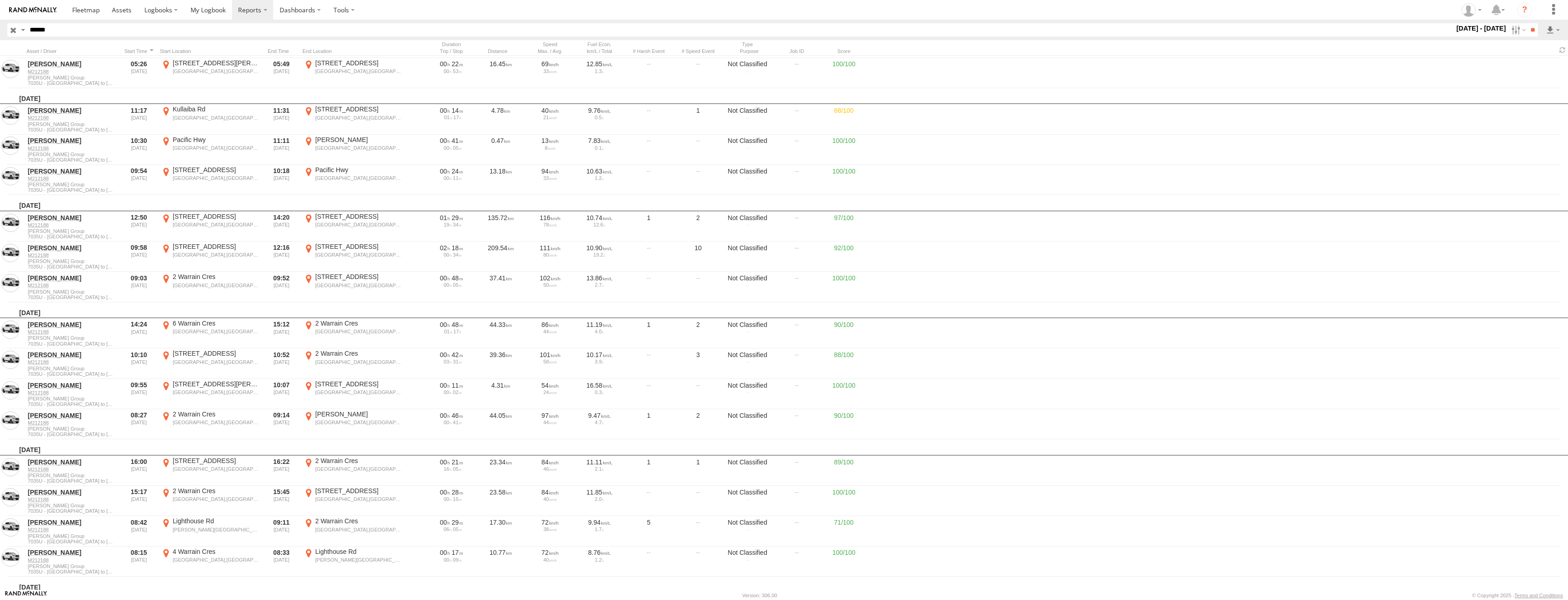
drag, startPoint x: 55, startPoint y: 29, endPoint x: 29, endPoint y: 30, distance: 26.0
click at [29, 30] on input "******" at bounding box center [740, 30] width 1428 height 13
paste input "text"
click at [1530, 32] on input "**" at bounding box center [1532, 30] width 10 height 13
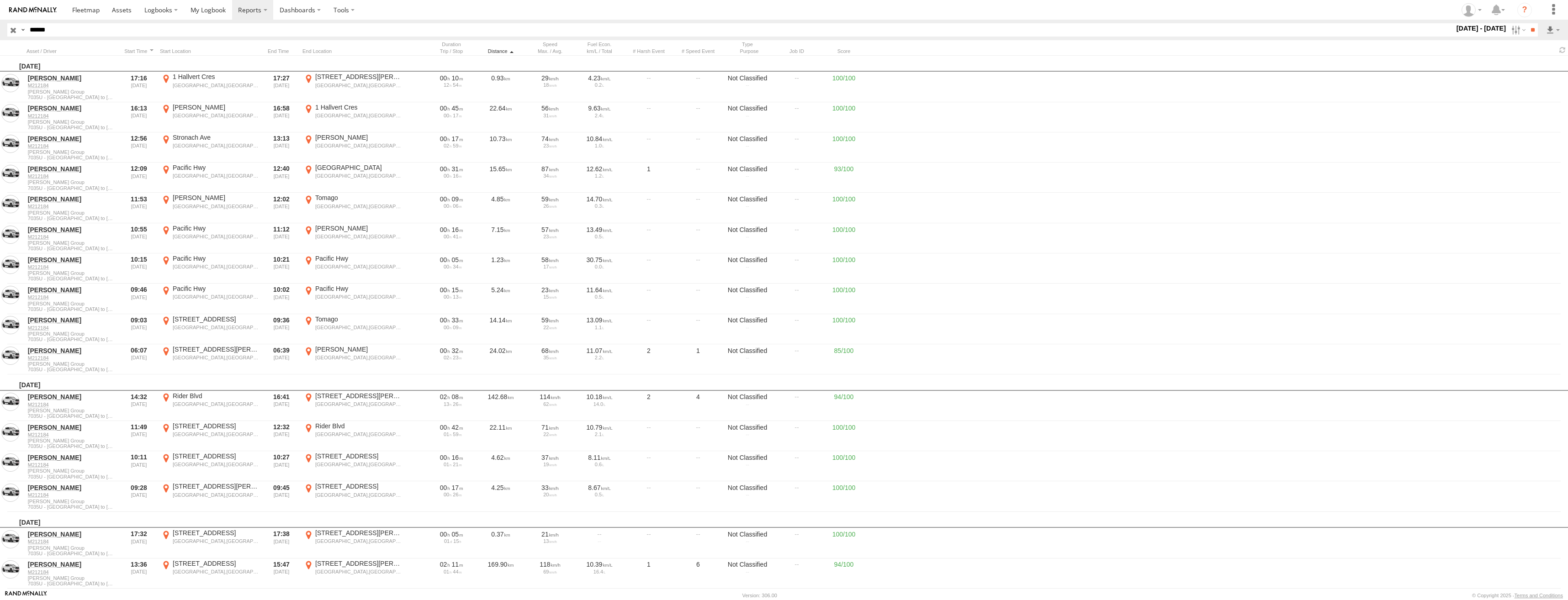
click at [498, 50] on div "Distance" at bounding box center [500, 51] width 46 height 7
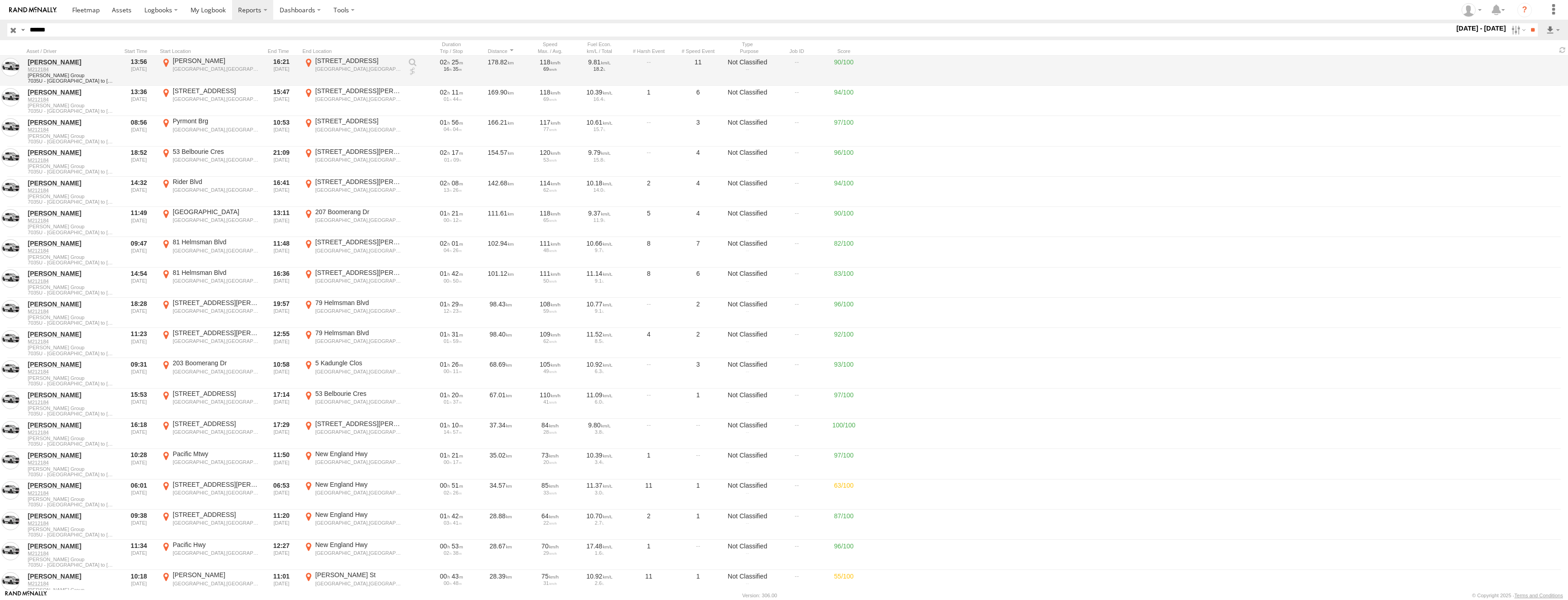
click at [323, 63] on div "204 Sussex St" at bounding box center [359, 61] width 86 height 9
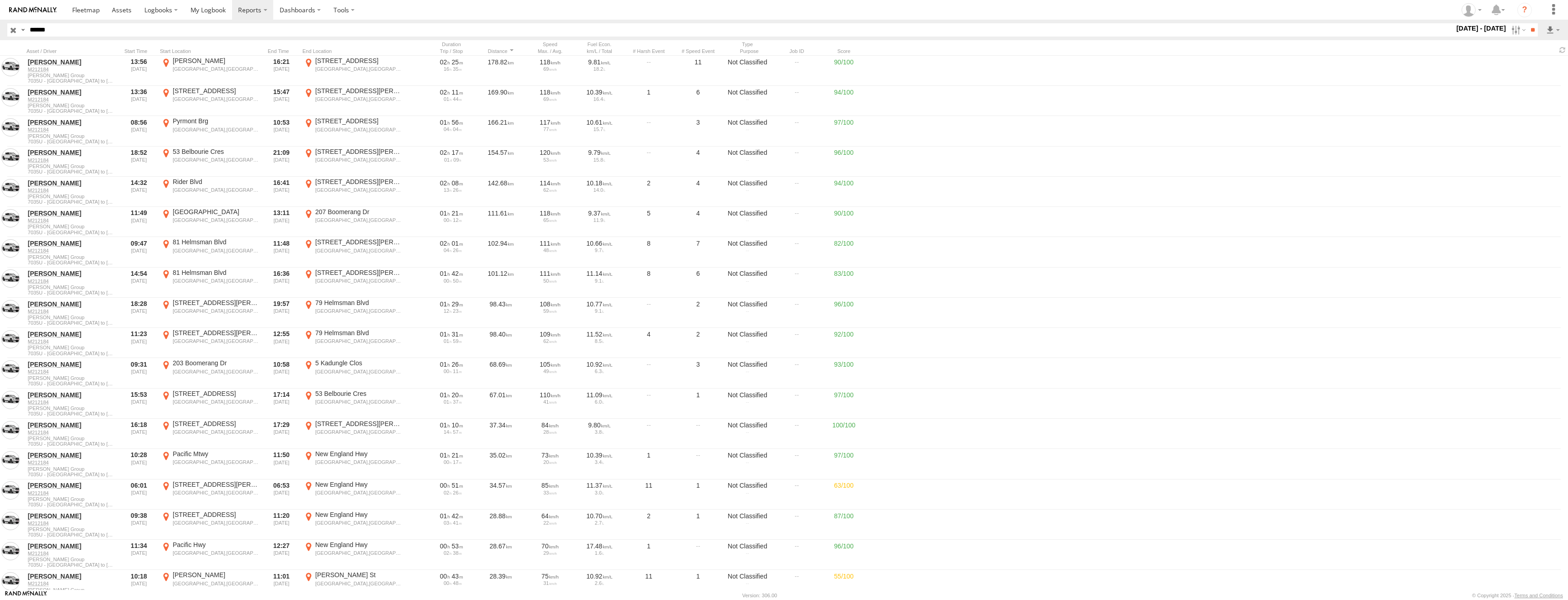
click at [0, 0] on label "×" at bounding box center [0, 0] width 0 height 0
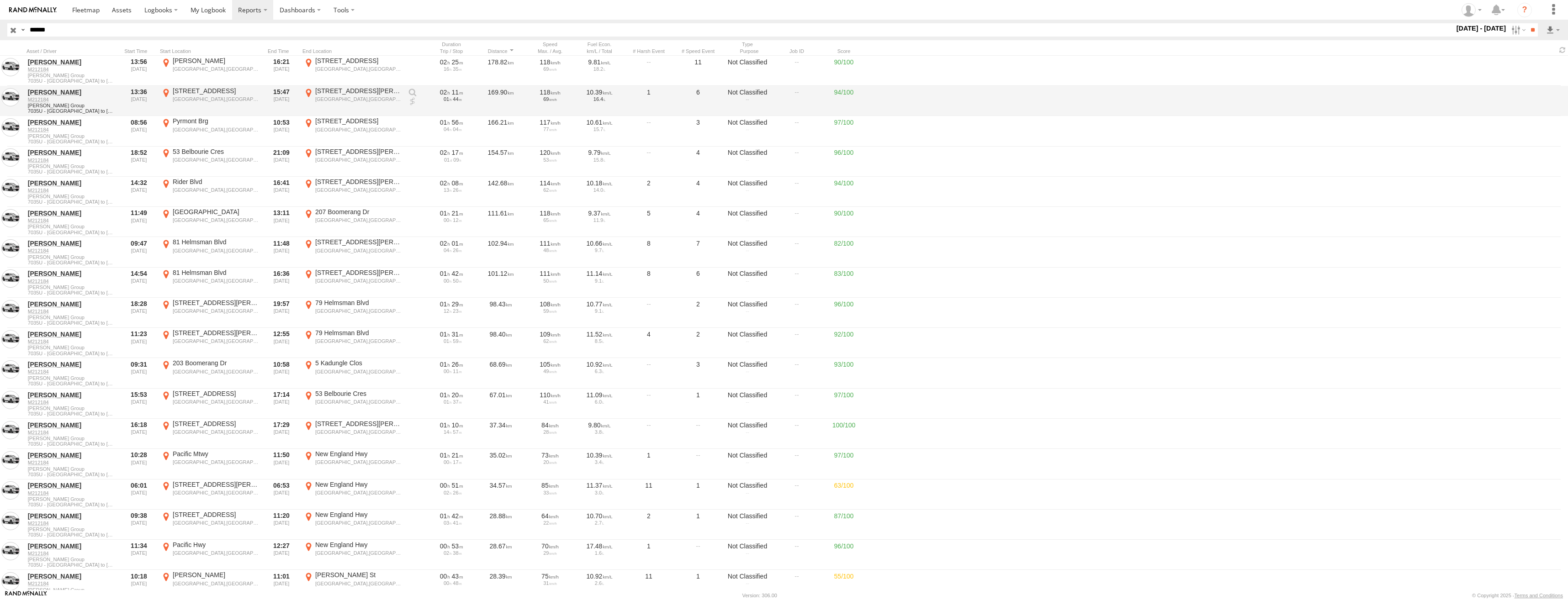
click at [326, 93] on div "1 Layton St" at bounding box center [359, 91] width 86 height 9
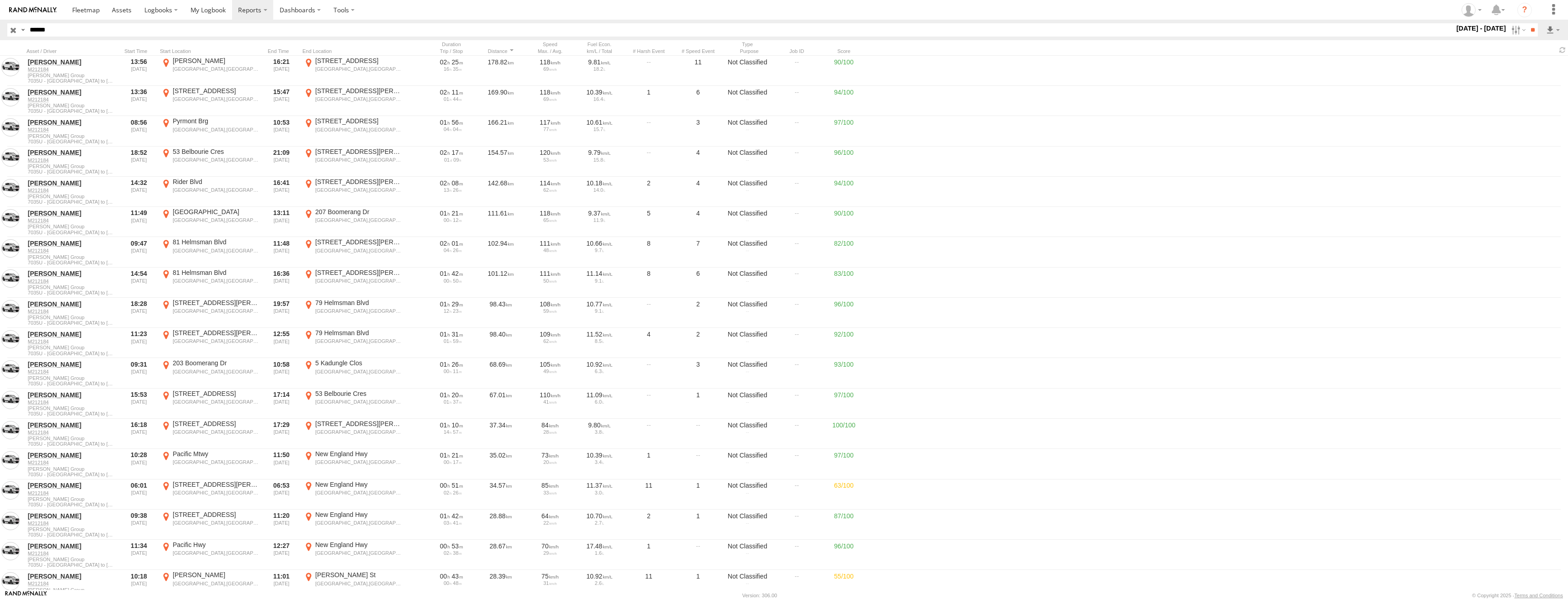
click at [0, 0] on label "×" at bounding box center [0, 0] width 0 height 0
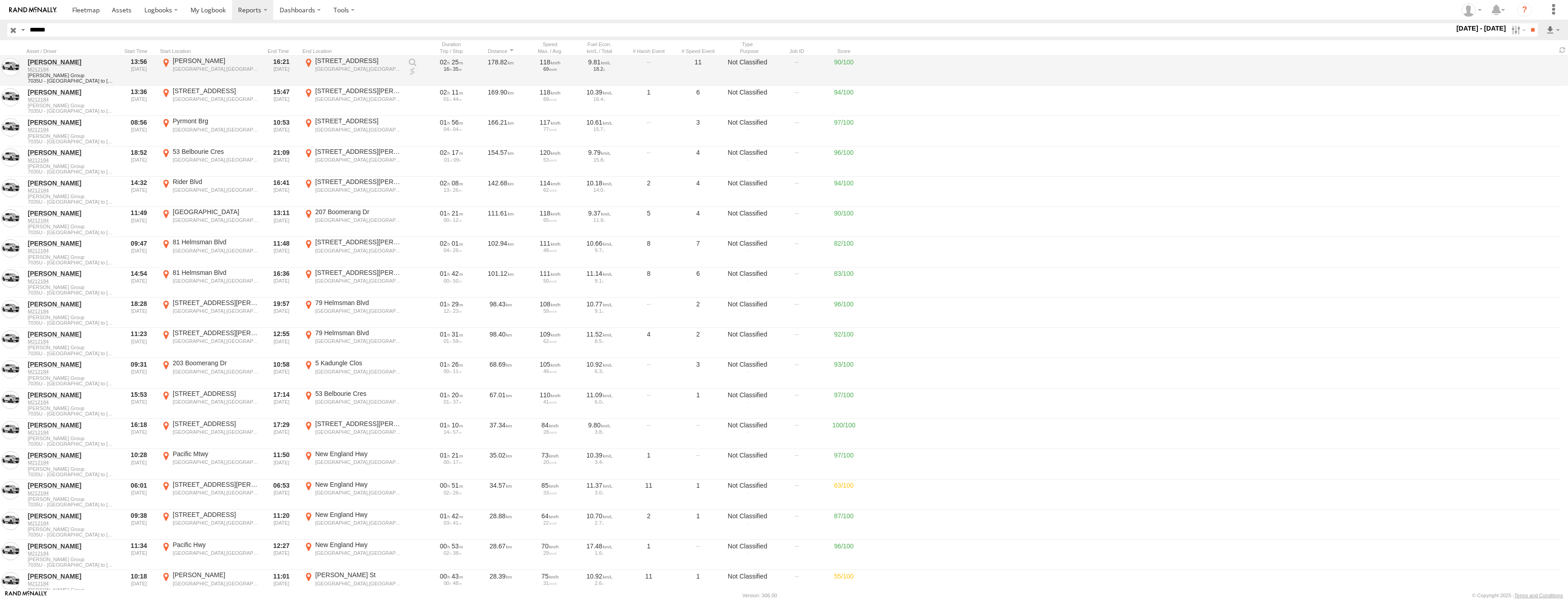
click at [332, 66] on div "Sydney,NSW" at bounding box center [359, 69] width 86 height 7
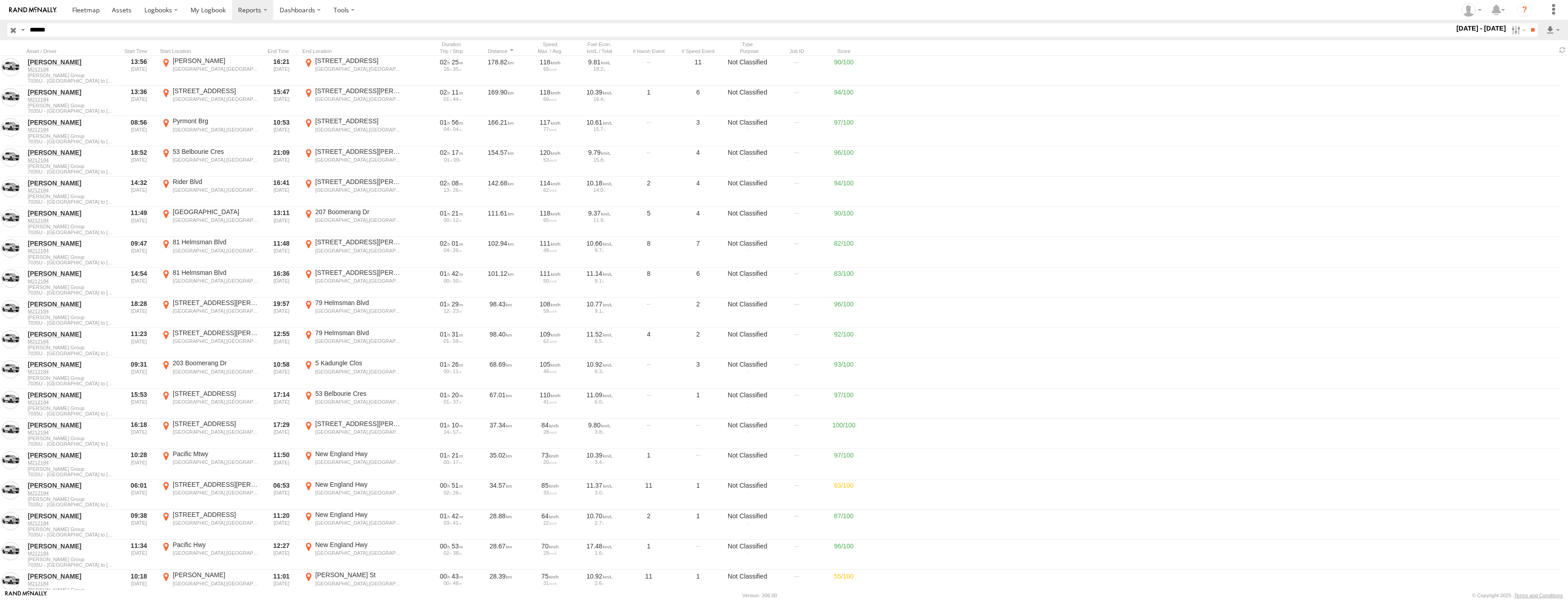
click at [0, 0] on label "×" at bounding box center [0, 0] width 0 height 0
click at [142, 49] on div at bounding box center [139, 51] width 35 height 7
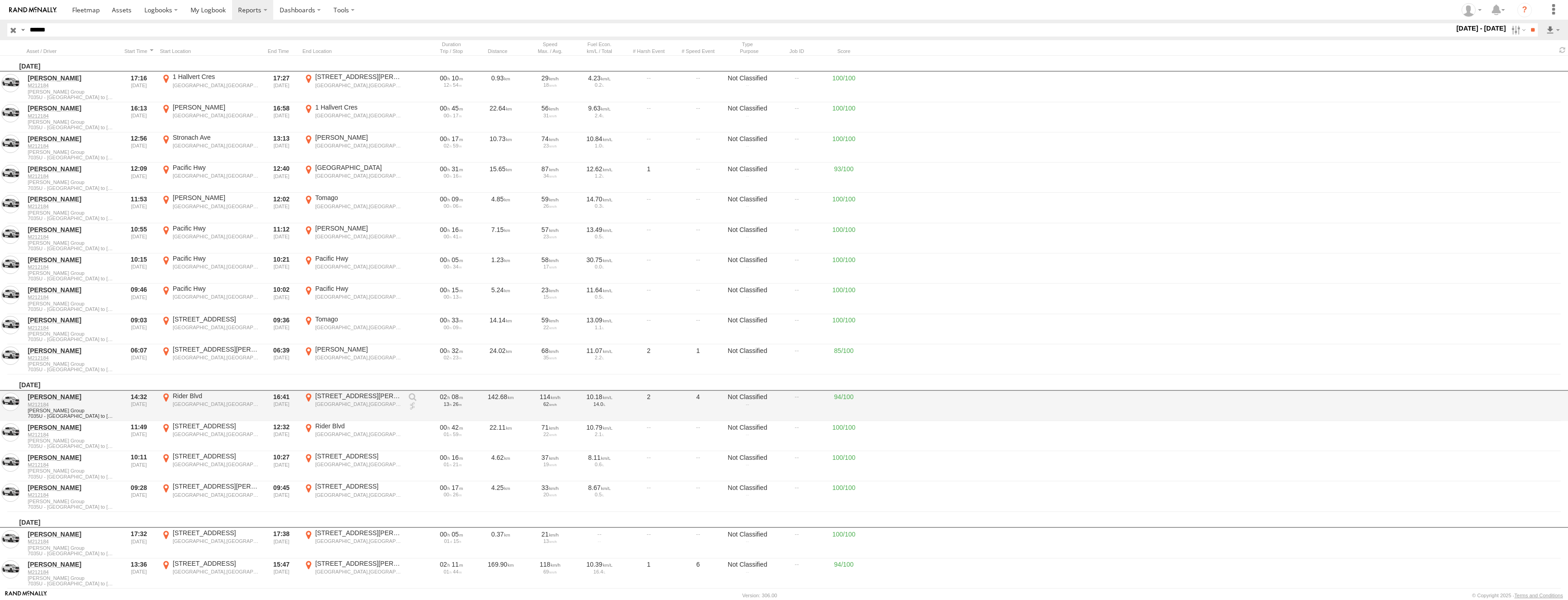
click at [201, 405] on div "Rhodes,NSW" at bounding box center [216, 404] width 86 height 7
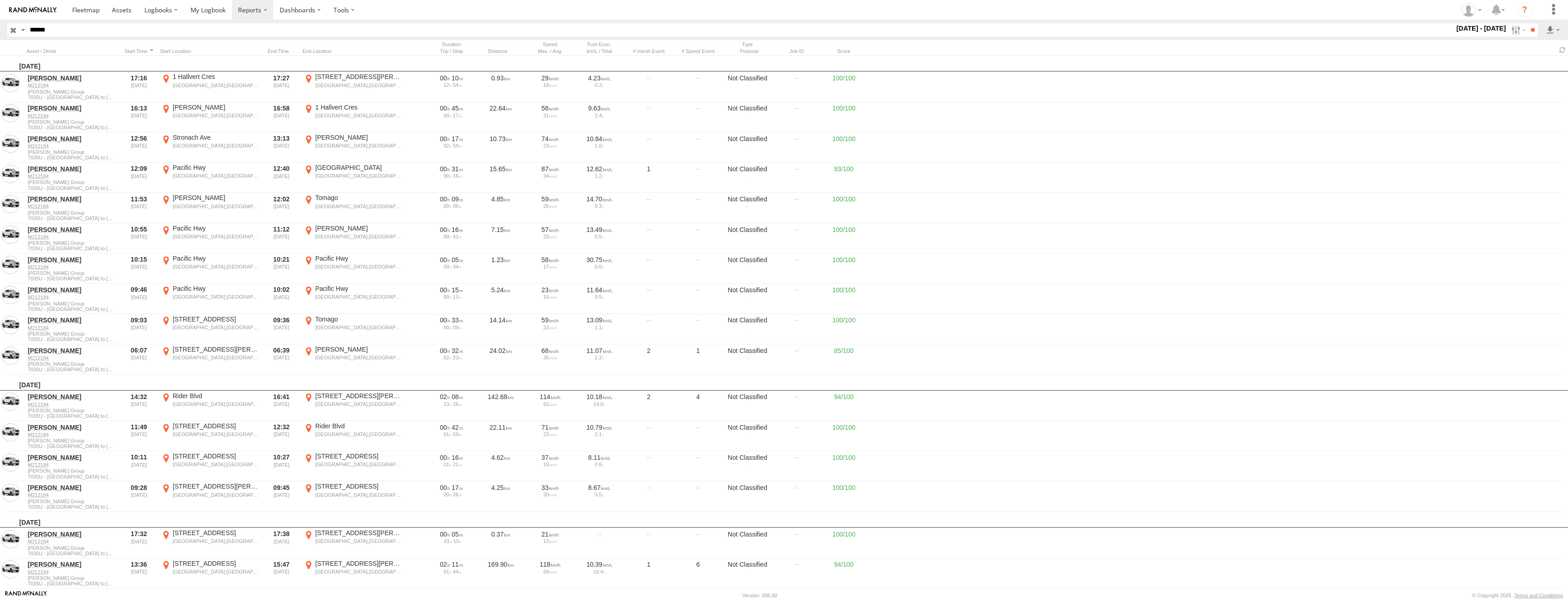
click at [0, 0] on label "×" at bounding box center [0, 0] width 0 height 0
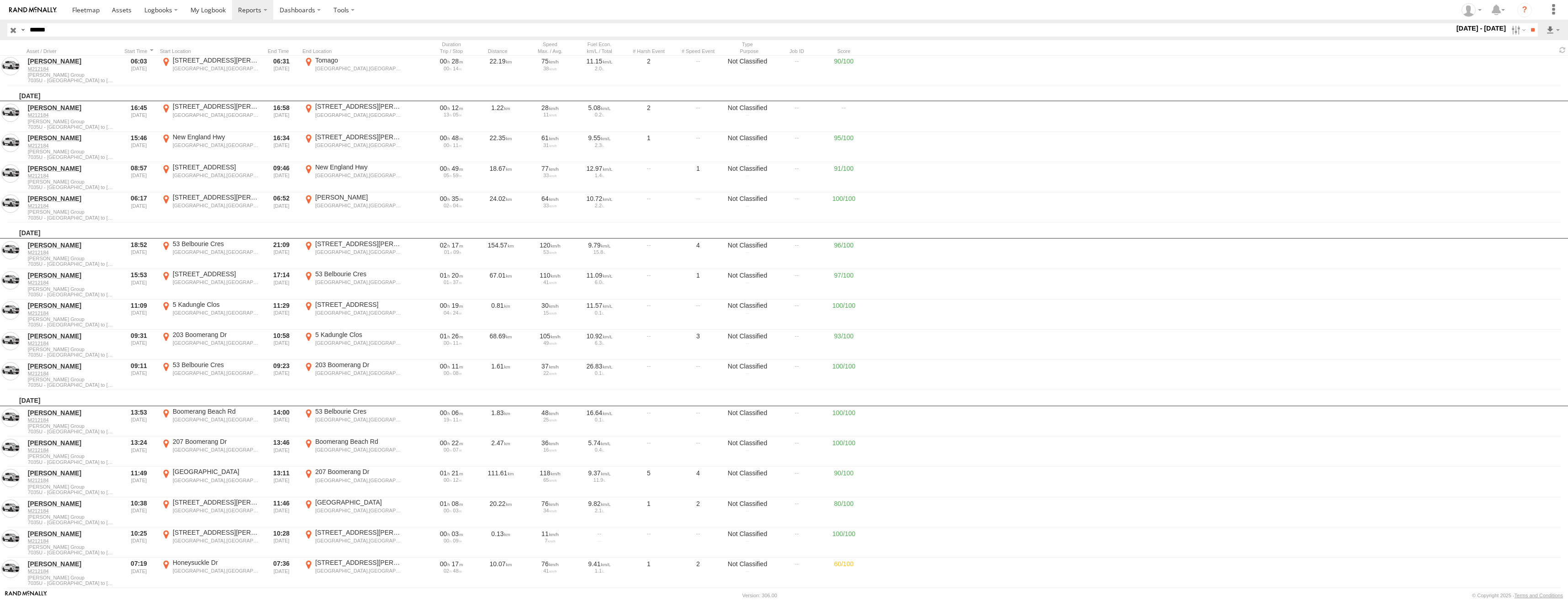
scroll to position [12287, 0]
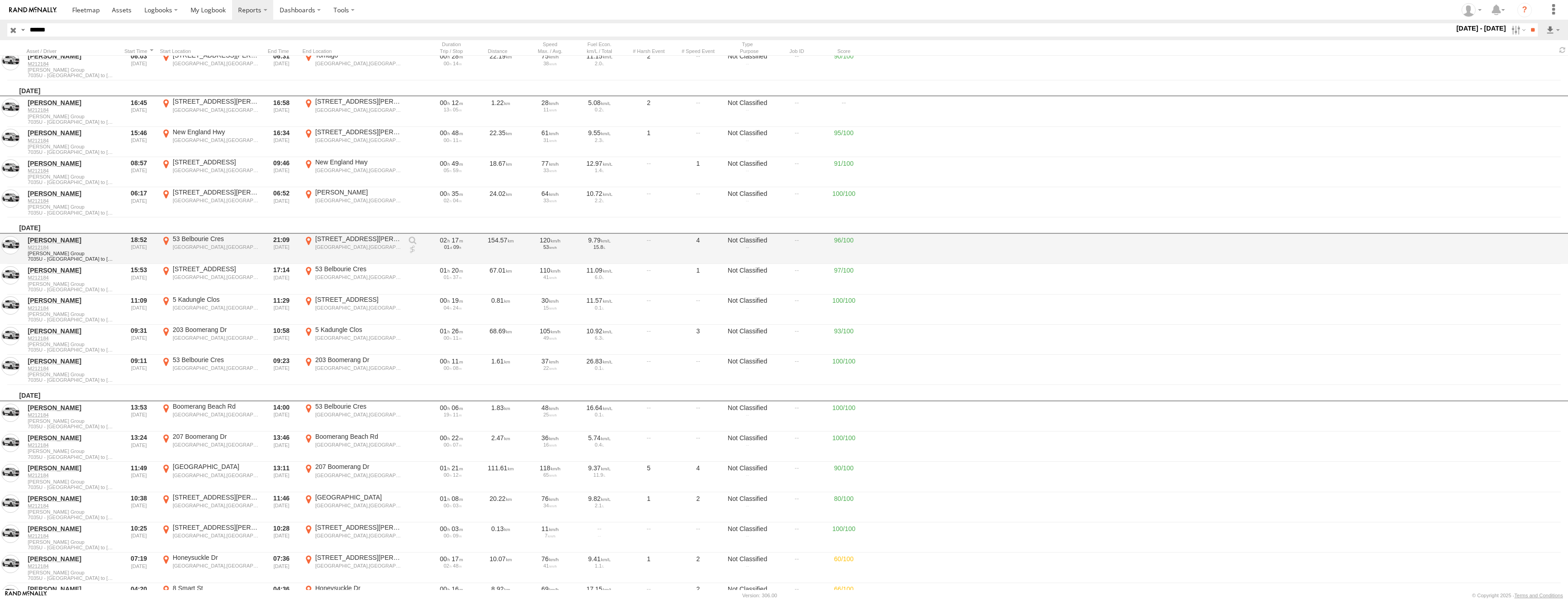
click at [340, 243] on label "45 Dickinson St Charlestown,NSW -32.96522 151.69819" at bounding box center [352, 249] width 100 height 29
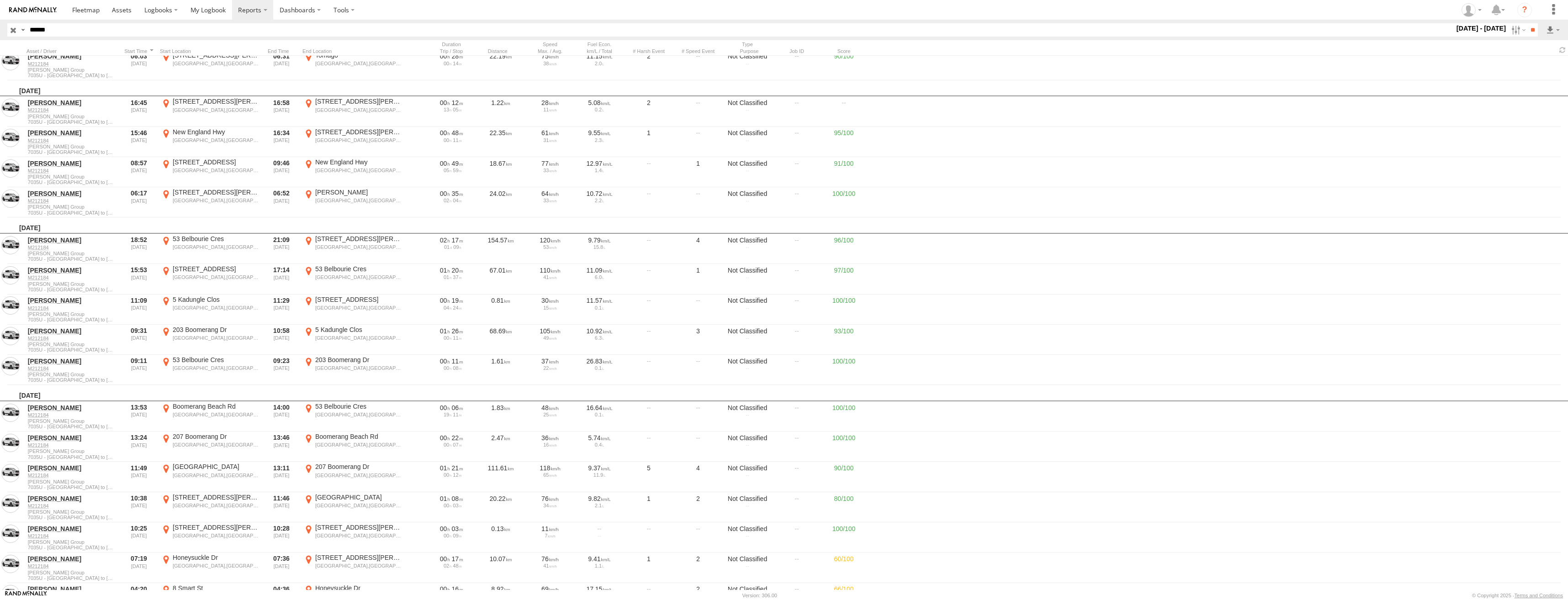
click at [0, 0] on label "×" at bounding box center [0, 0] width 0 height 0
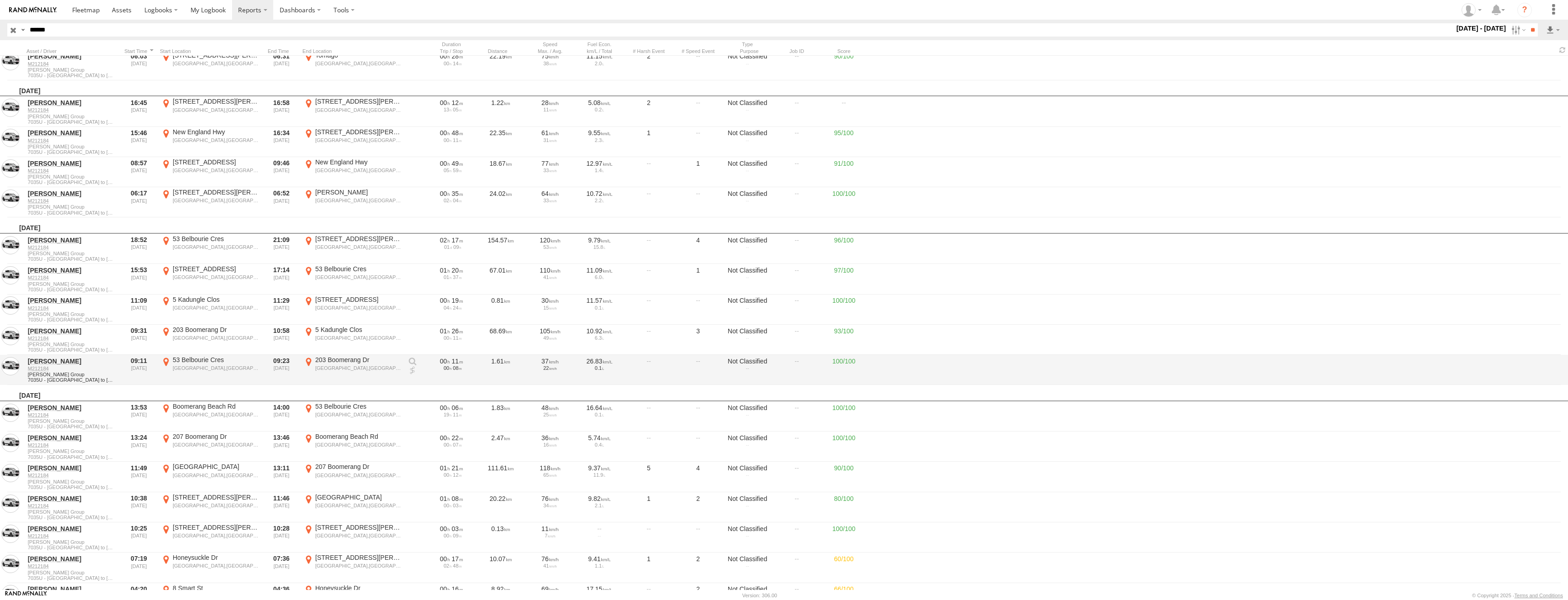
click at [223, 367] on div "Boomerang Beach,NSW" at bounding box center [216, 368] width 86 height 7
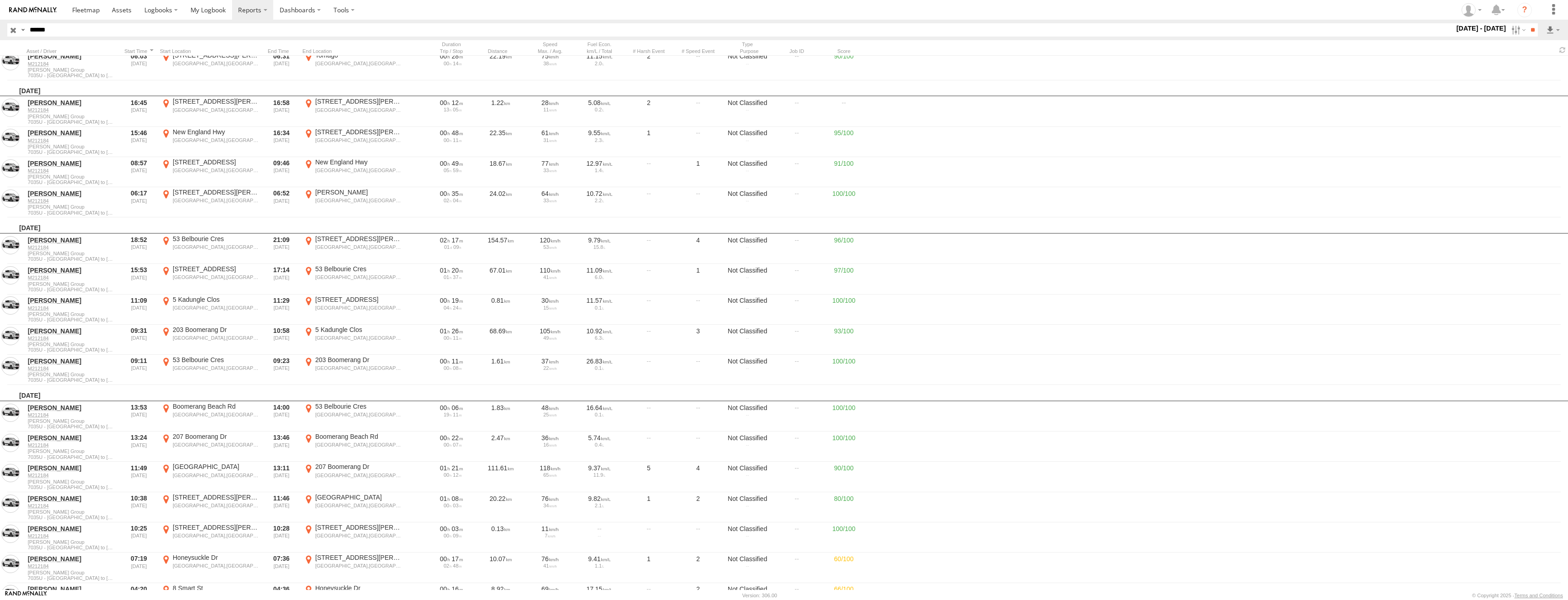
click at [0, 0] on label "×" at bounding box center [0, 0] width 0 height 0
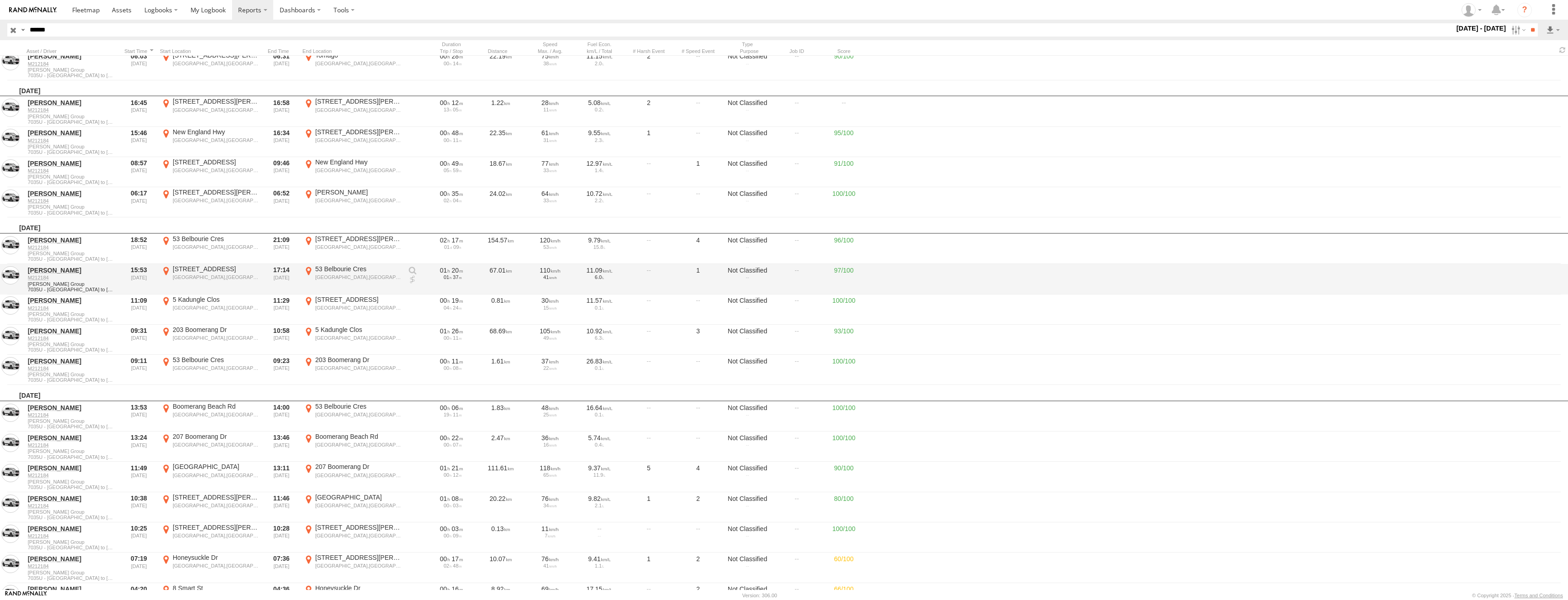
click at [207, 273] on div "331 Saltwater Rd" at bounding box center [216, 269] width 86 height 9
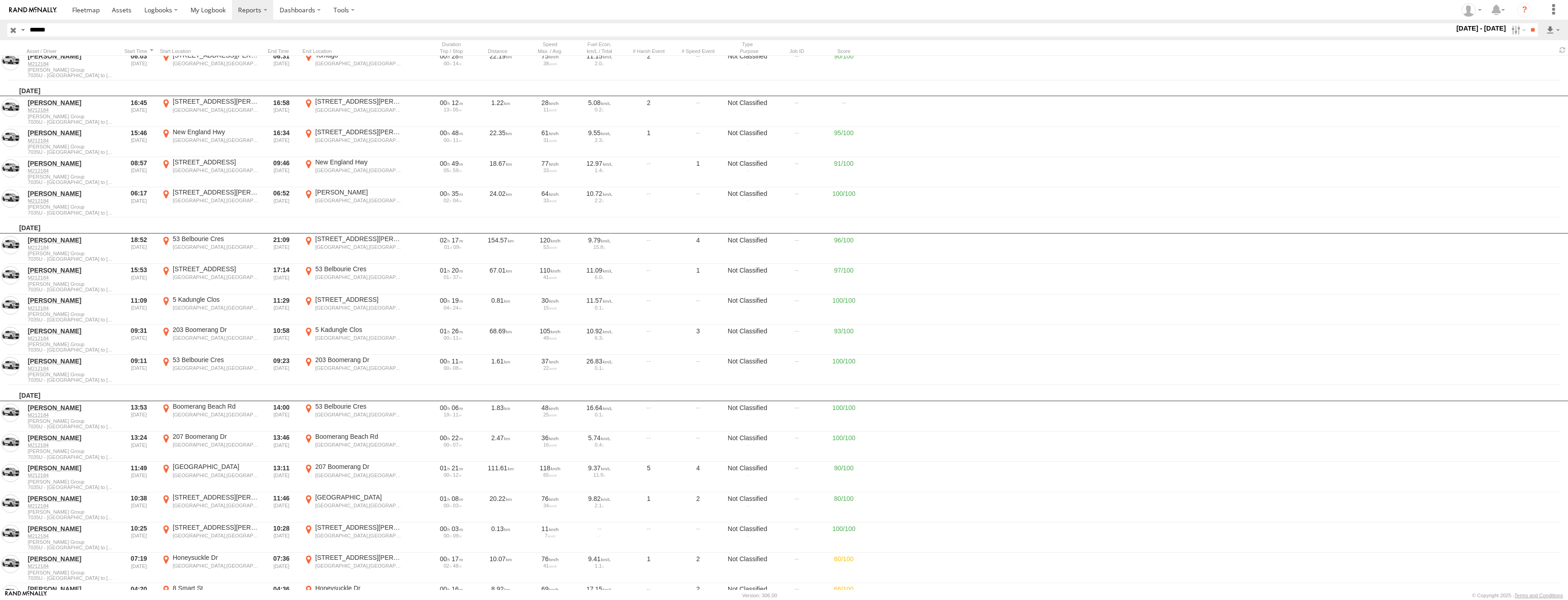
click at [0, 0] on label "×" at bounding box center [0, 0] width 0 height 0
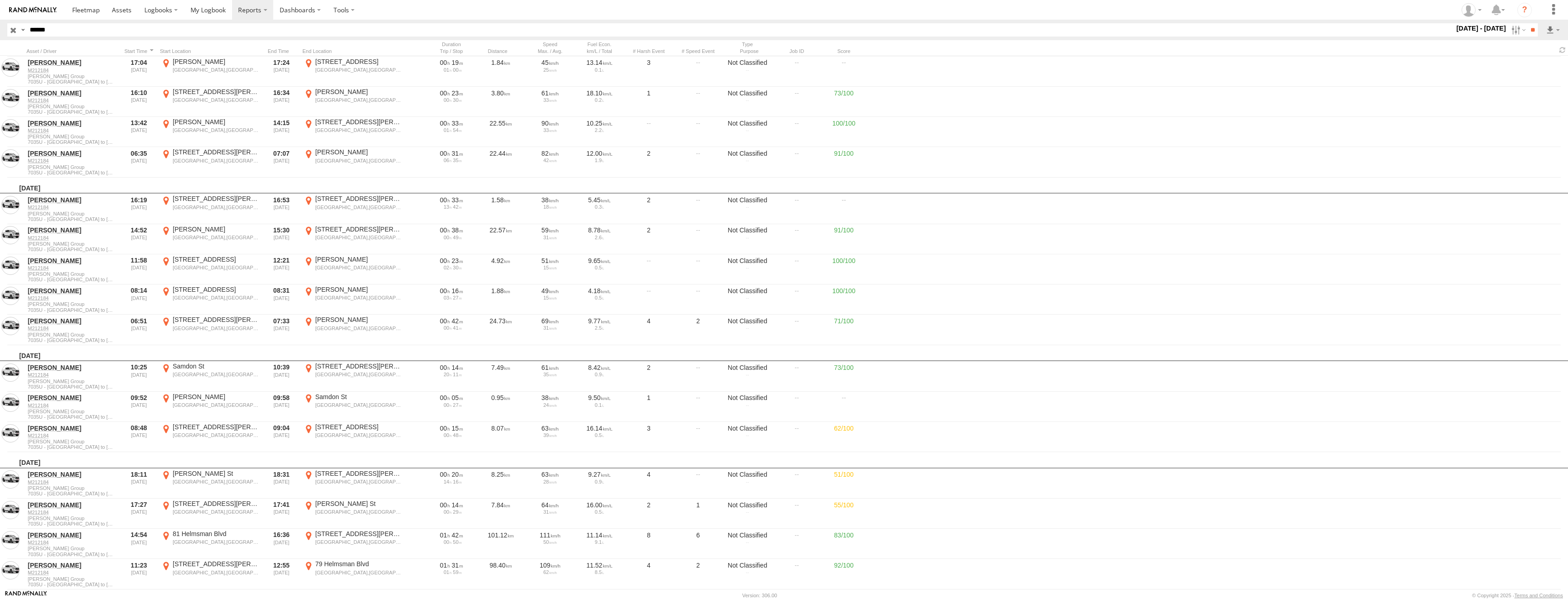
scroll to position [13109, 0]
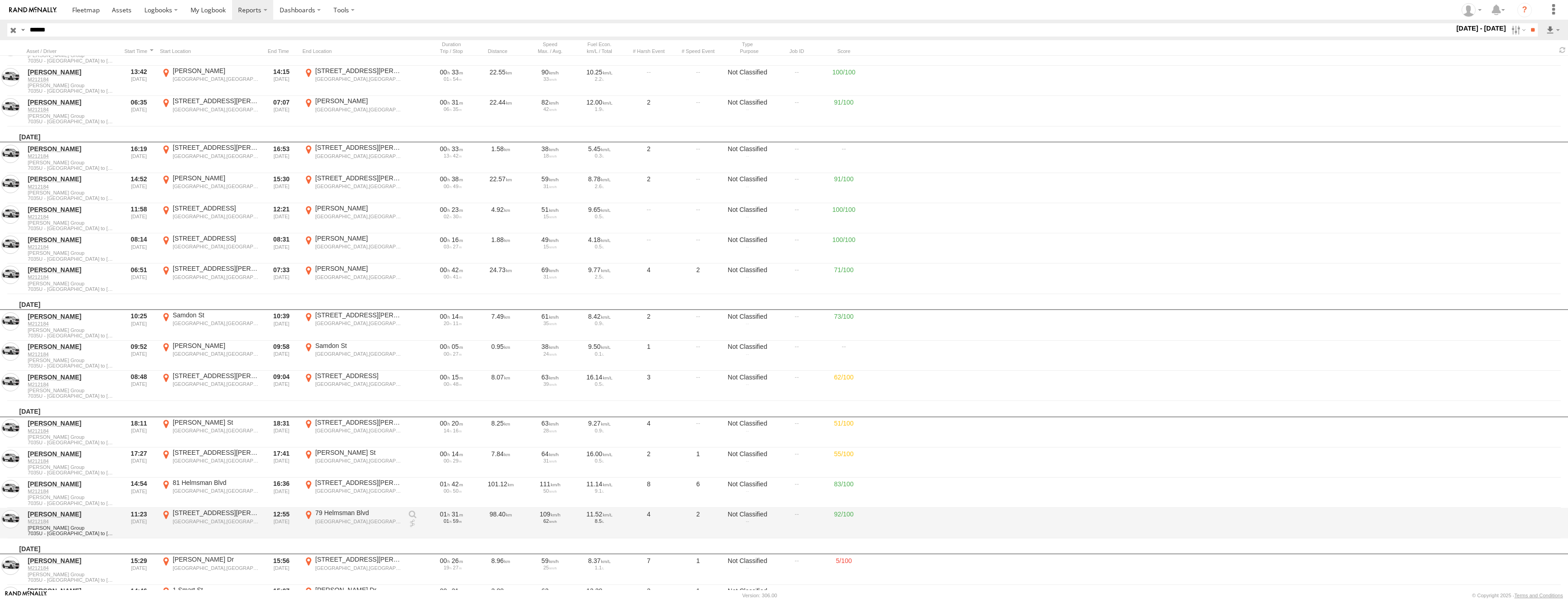
click at [362, 523] on div "St Huberts Island,NSW" at bounding box center [359, 522] width 86 height 7
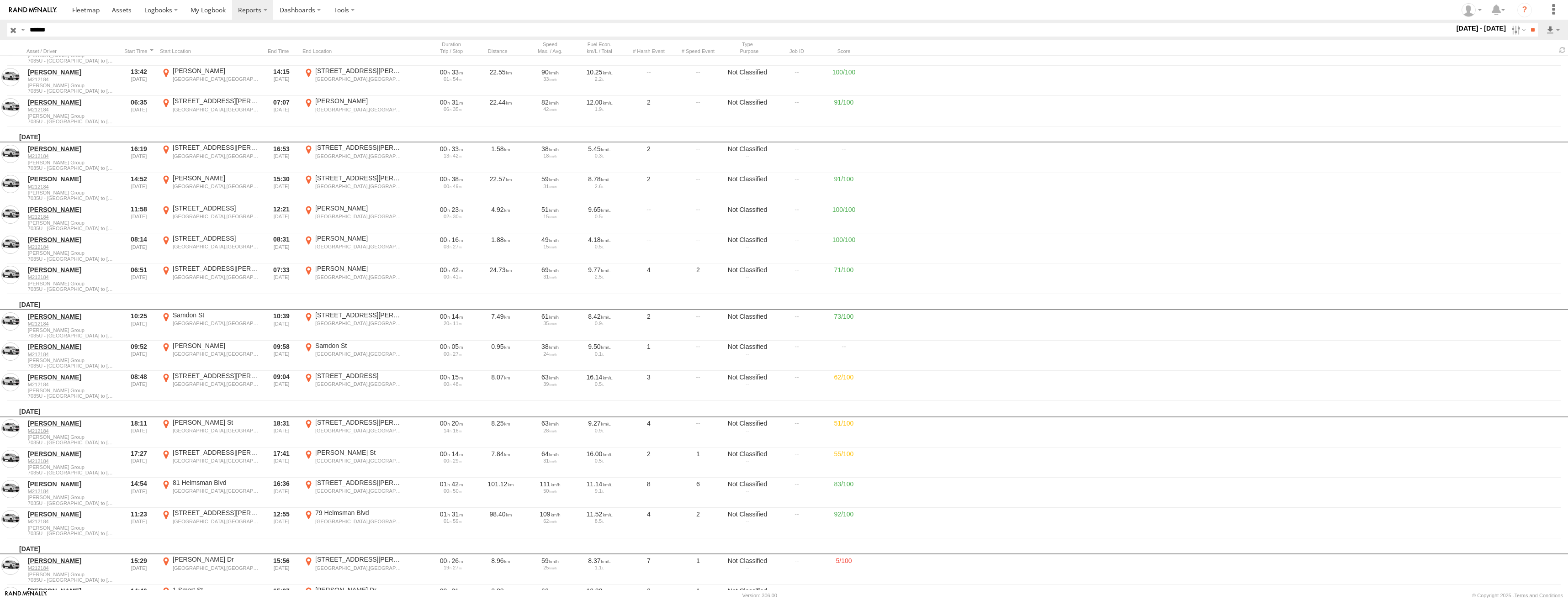
click at [0, 0] on label "×" at bounding box center [0, 0] width 0 height 0
drag, startPoint x: 91, startPoint y: 31, endPoint x: 21, endPoint y: 31, distance: 70.0
click at [21, 31] on div "Search Query Asset ID Asset Label Registration Manufacturer Model VIN Job ID Dr…" at bounding box center [767, 30] width 1520 height 13
paste input "text"
type input "******"
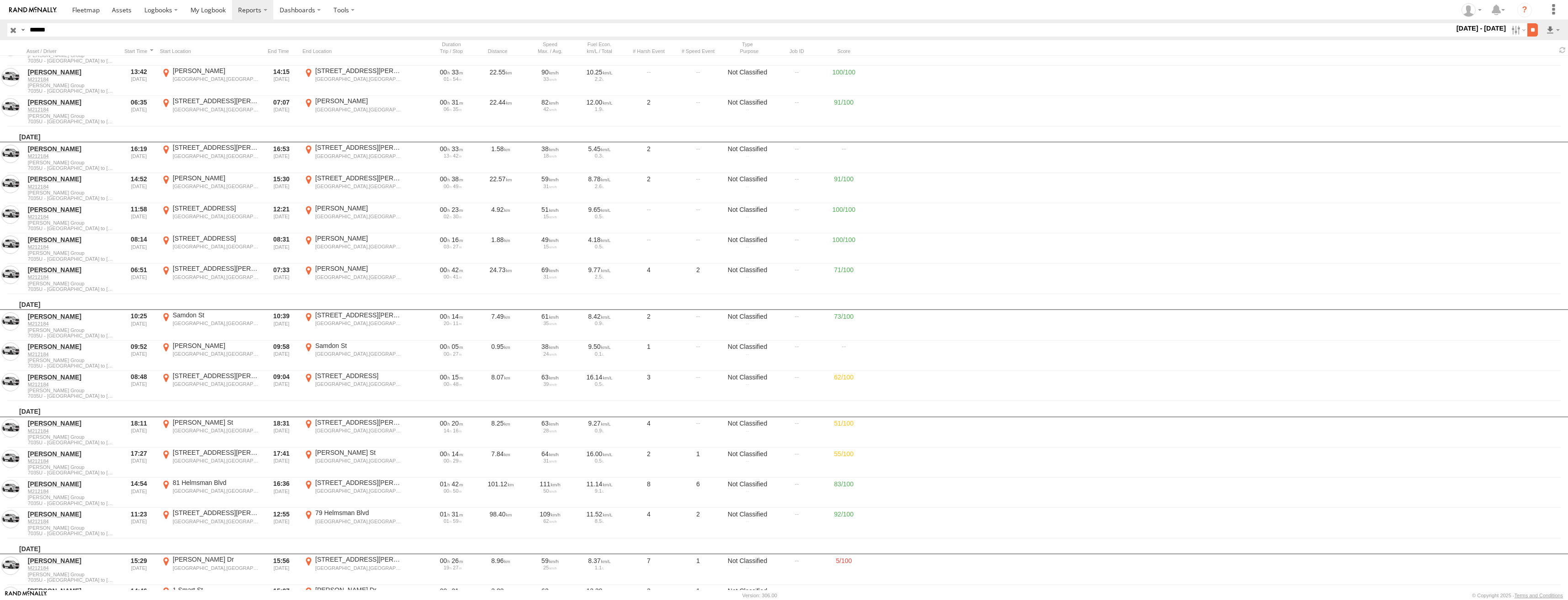
click at [1527, 27] on input "**" at bounding box center [1532, 30] width 10 height 13
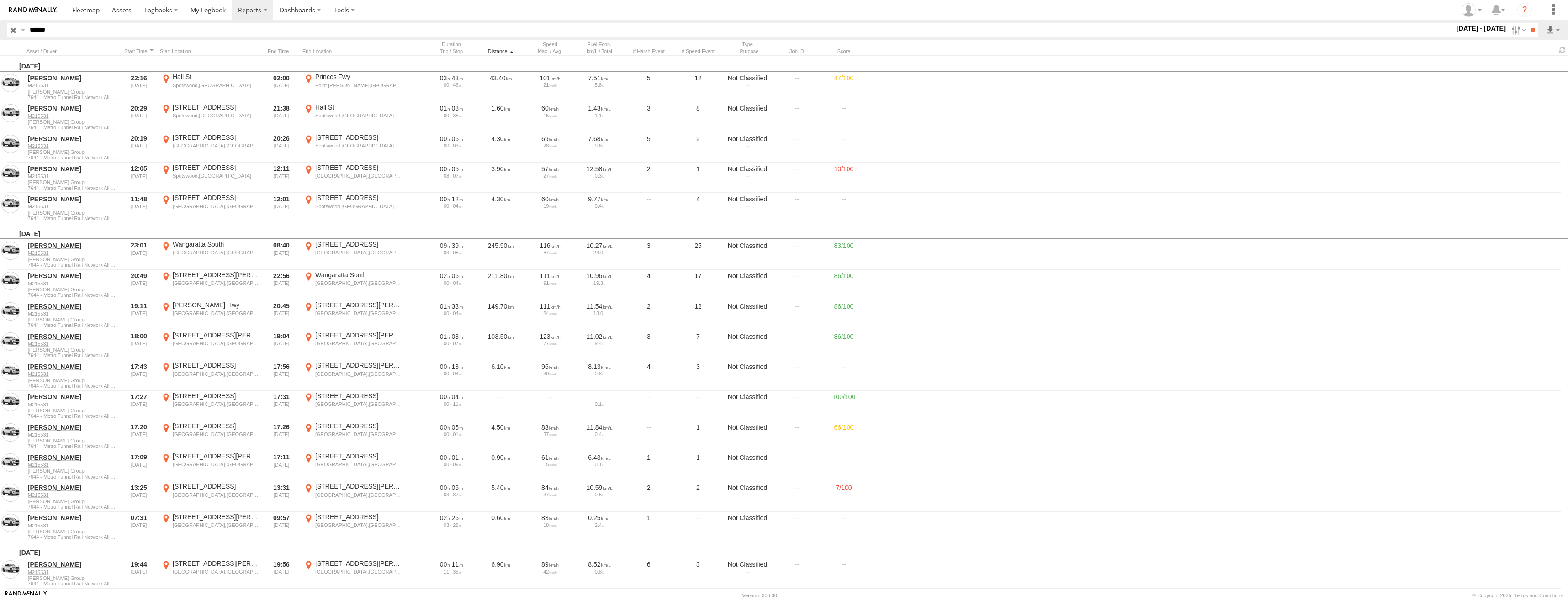
drag, startPoint x: 0, startPoint y: 0, endPoint x: 496, endPoint y: 52, distance: 498.7
click at [496, 52] on div "Distance" at bounding box center [500, 51] width 46 height 7
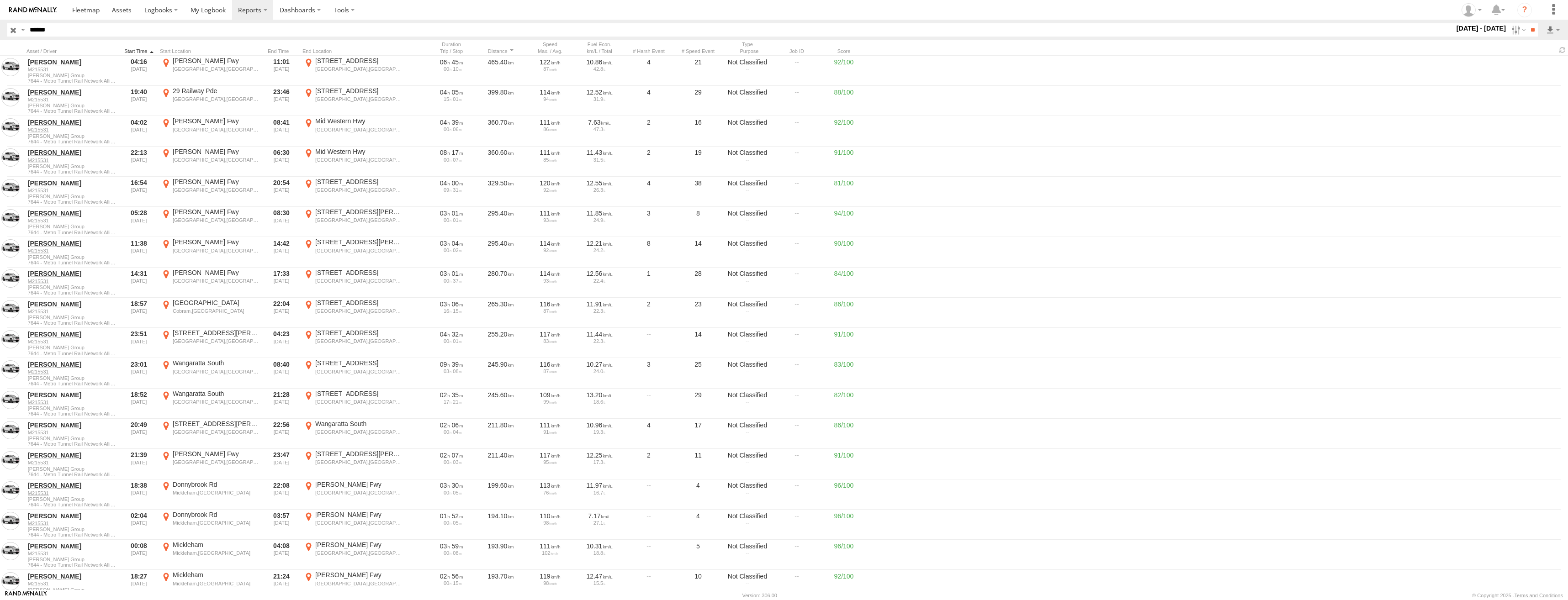
click at [134, 51] on div at bounding box center [139, 51] width 35 height 7
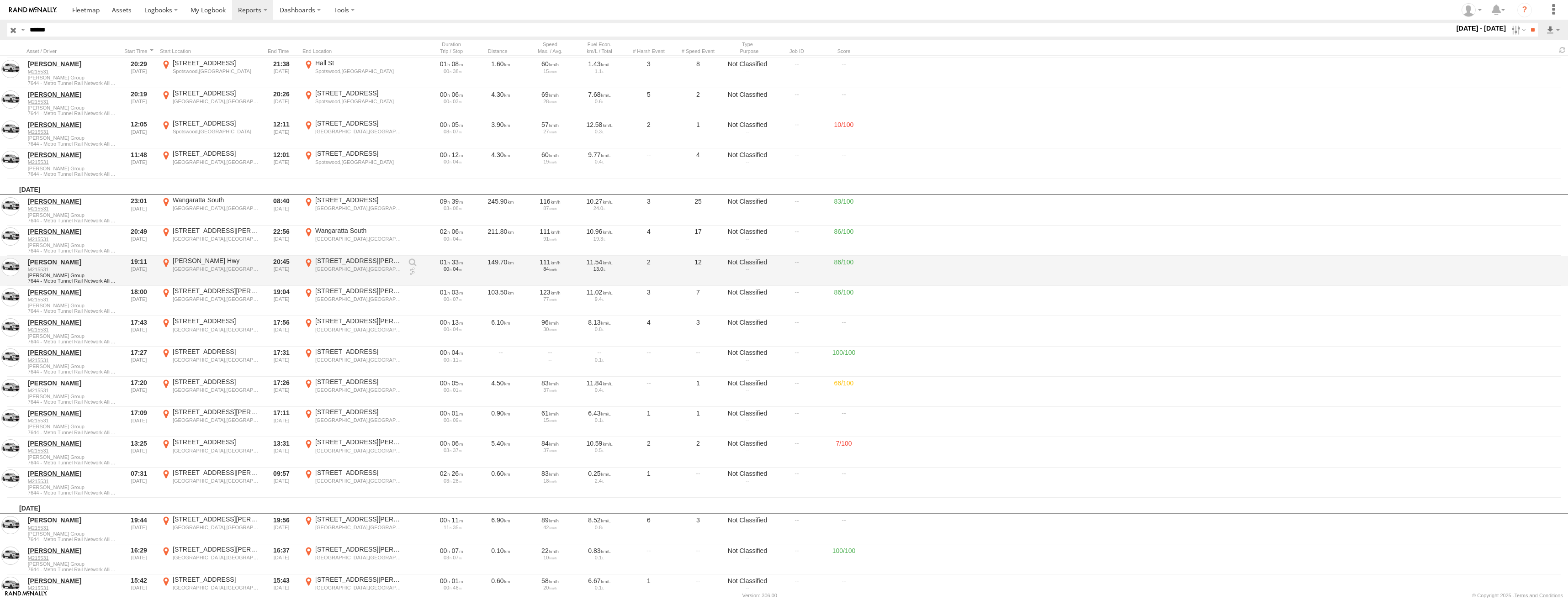
scroll to position [46, 0]
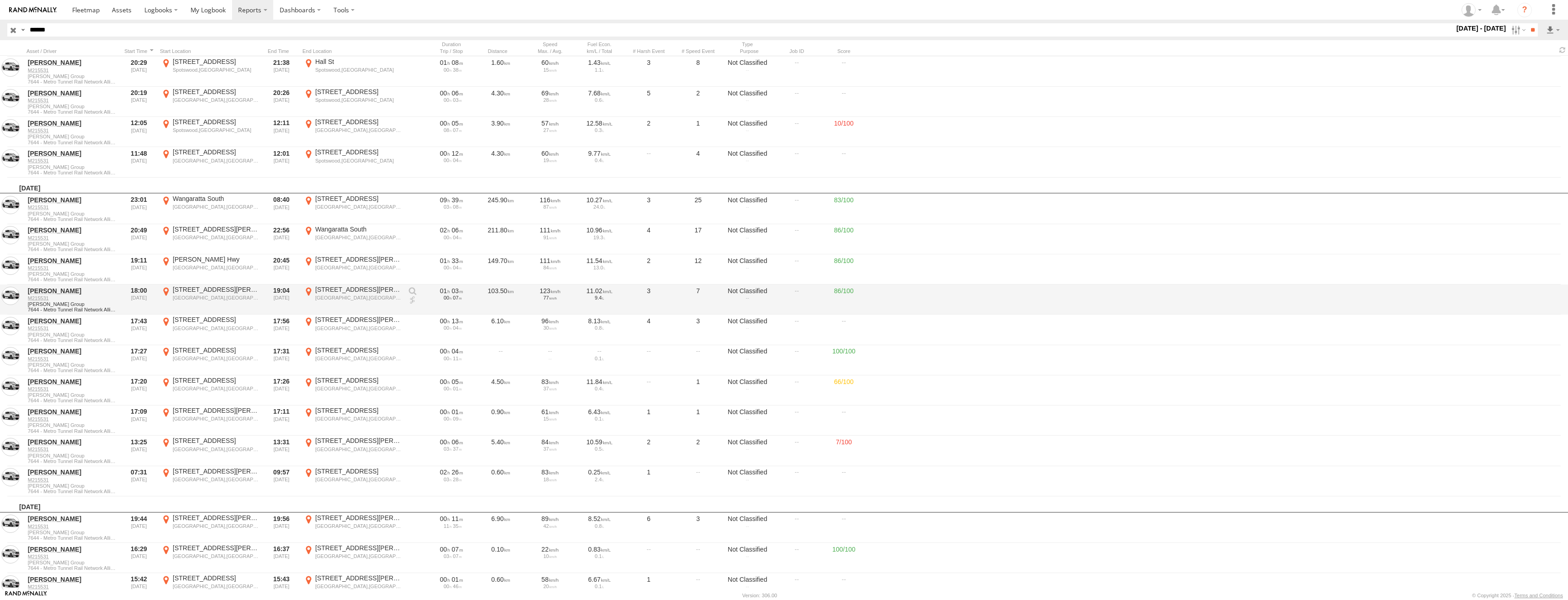
click at [209, 294] on div "[STREET_ADDRESS][PERSON_NAME]" at bounding box center [216, 290] width 86 height 9
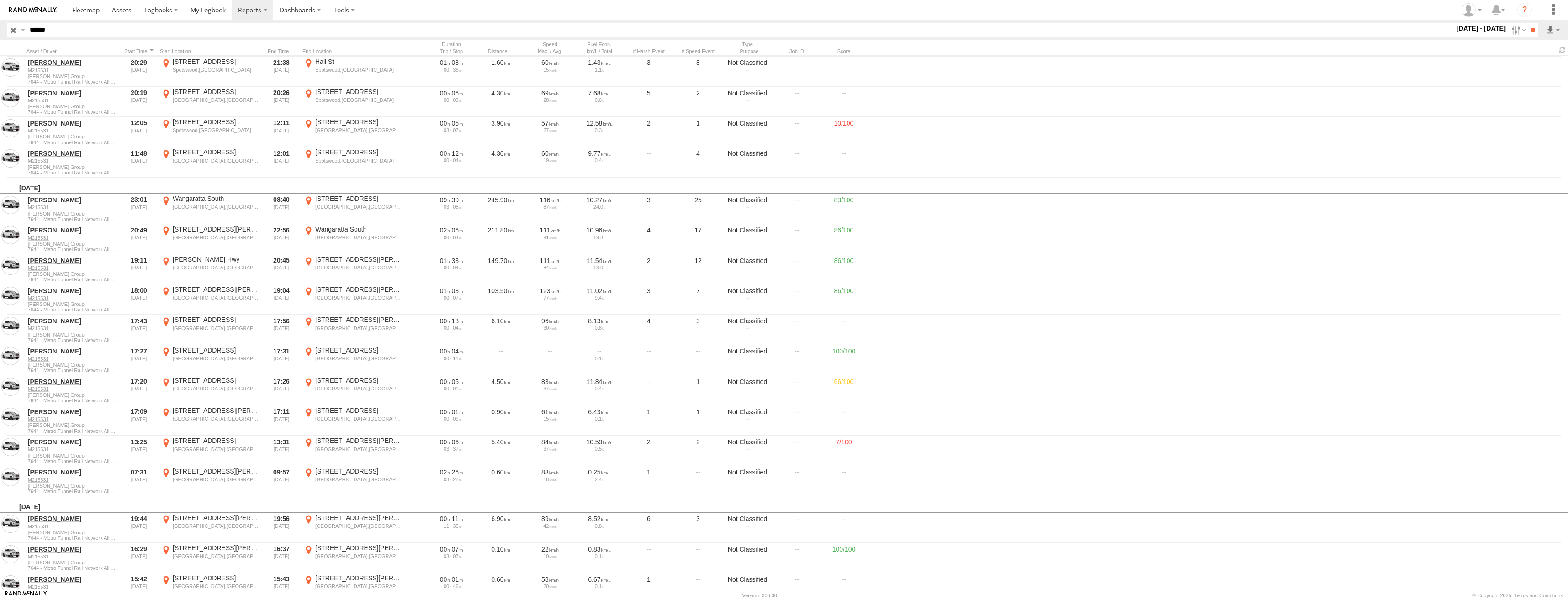
click at [0, 0] on label "×" at bounding box center [0, 0] width 0 height 0
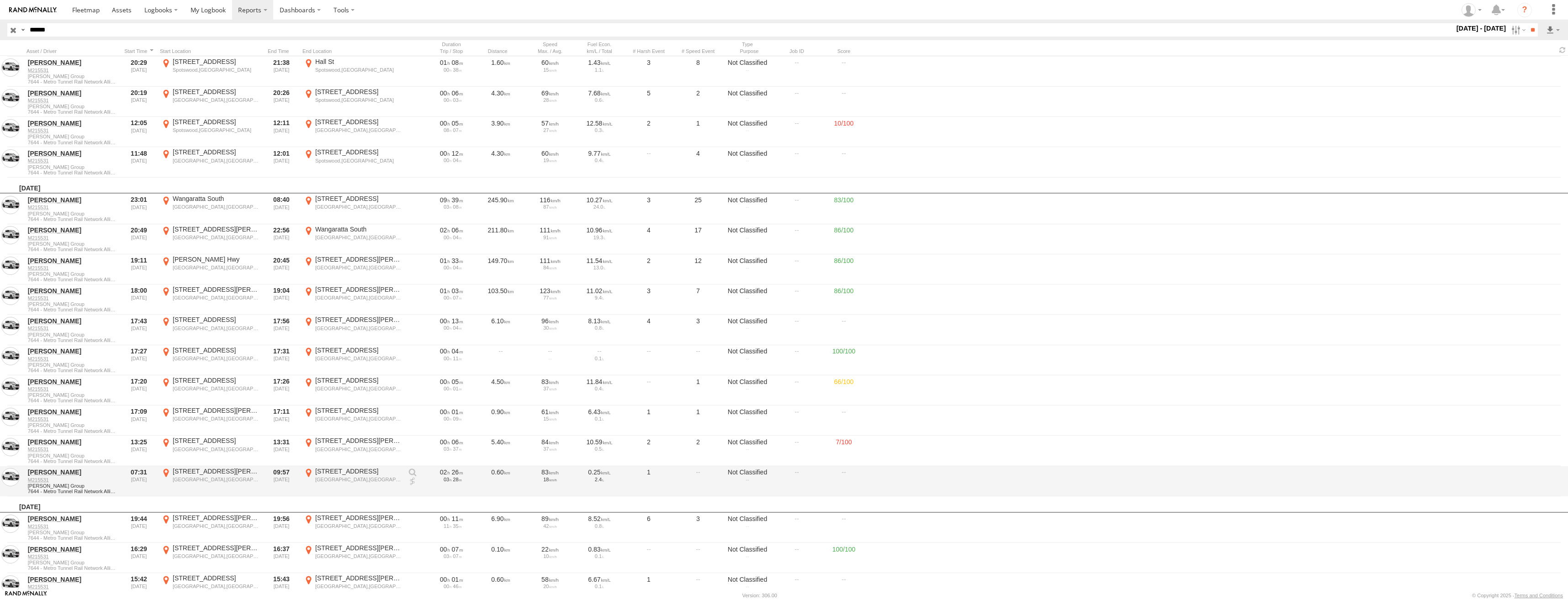
click at [201, 477] on div "[GEOGRAPHIC_DATA],[GEOGRAPHIC_DATA]" at bounding box center [216, 480] width 86 height 7
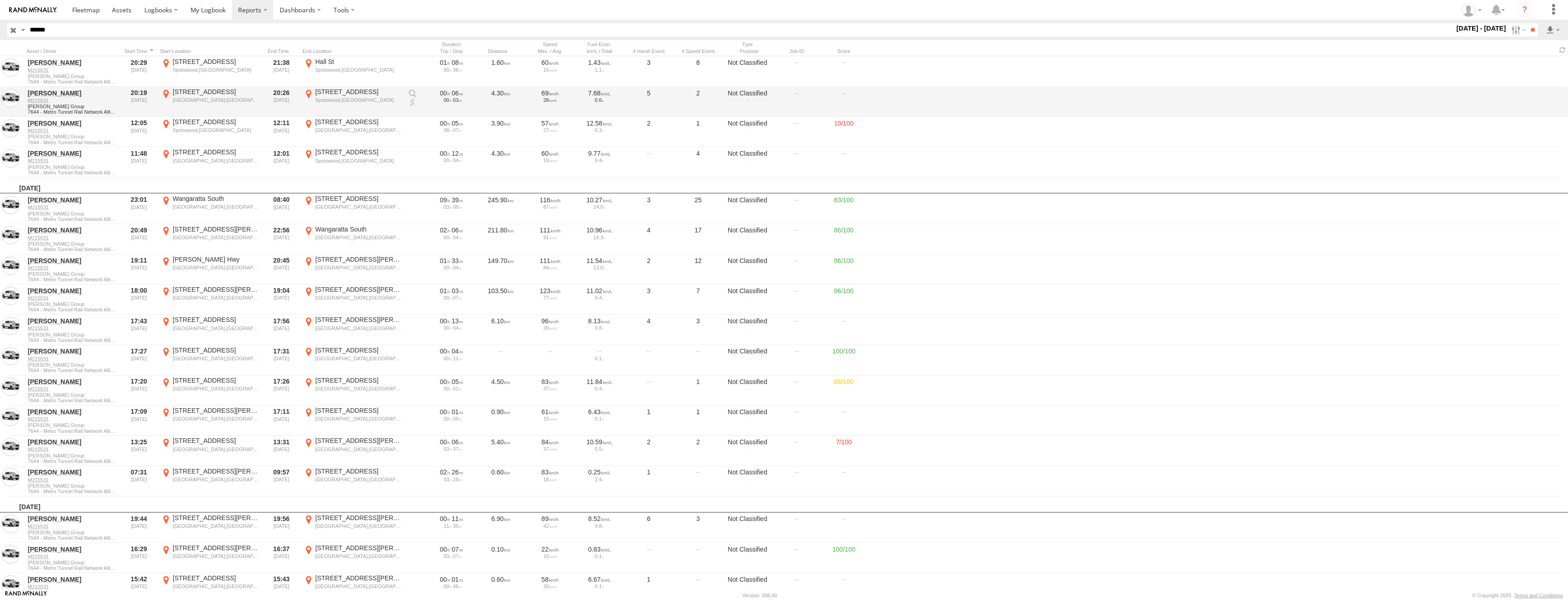
click at [0, 0] on label "×" at bounding box center [0, 0] width 0 height 0
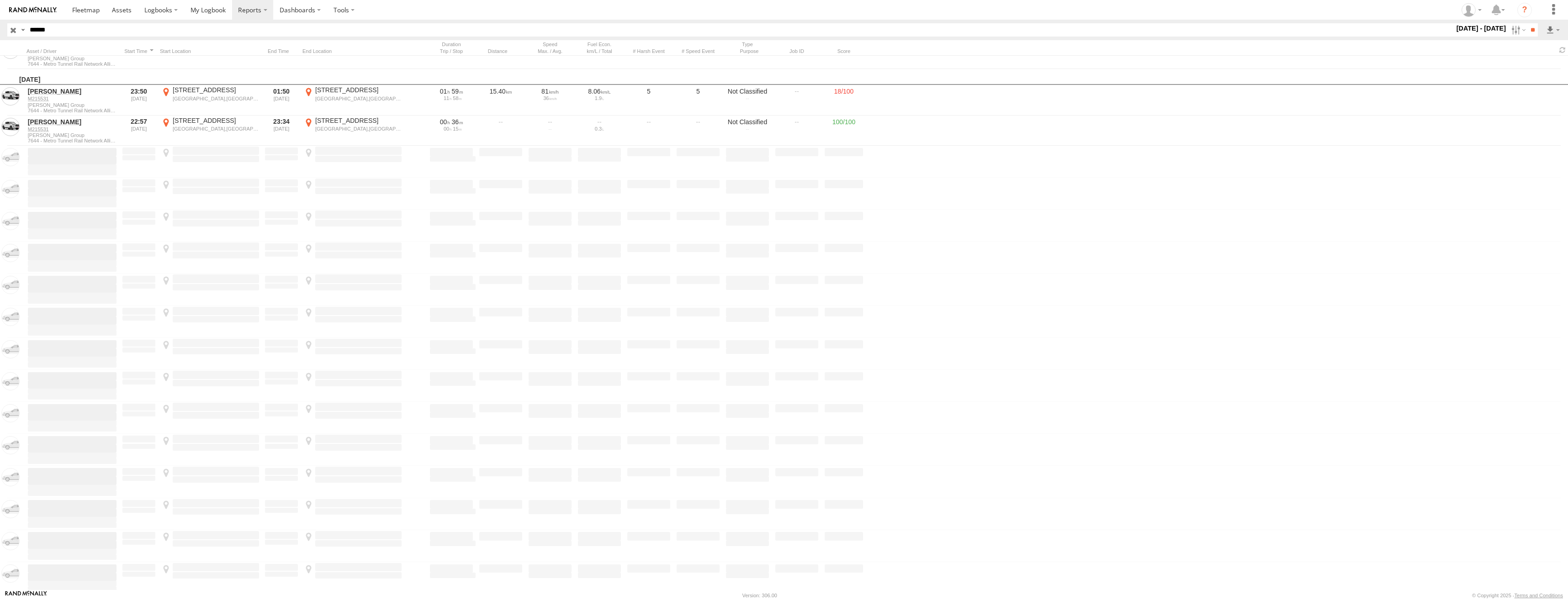
scroll to position [12834, 0]
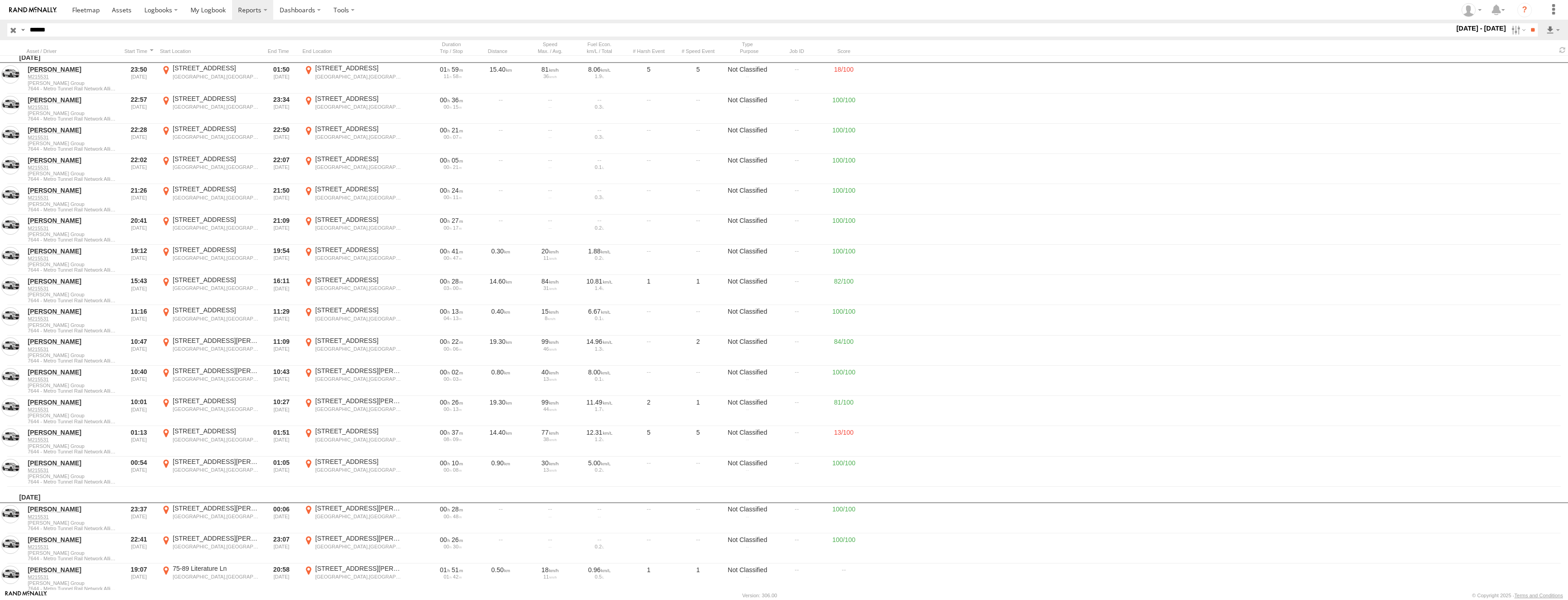
drag, startPoint x: 74, startPoint y: 31, endPoint x: 30, endPoint y: 32, distance: 44.0
click at [30, 32] on input "******" at bounding box center [740, 30] width 1428 height 13
paste input "text"
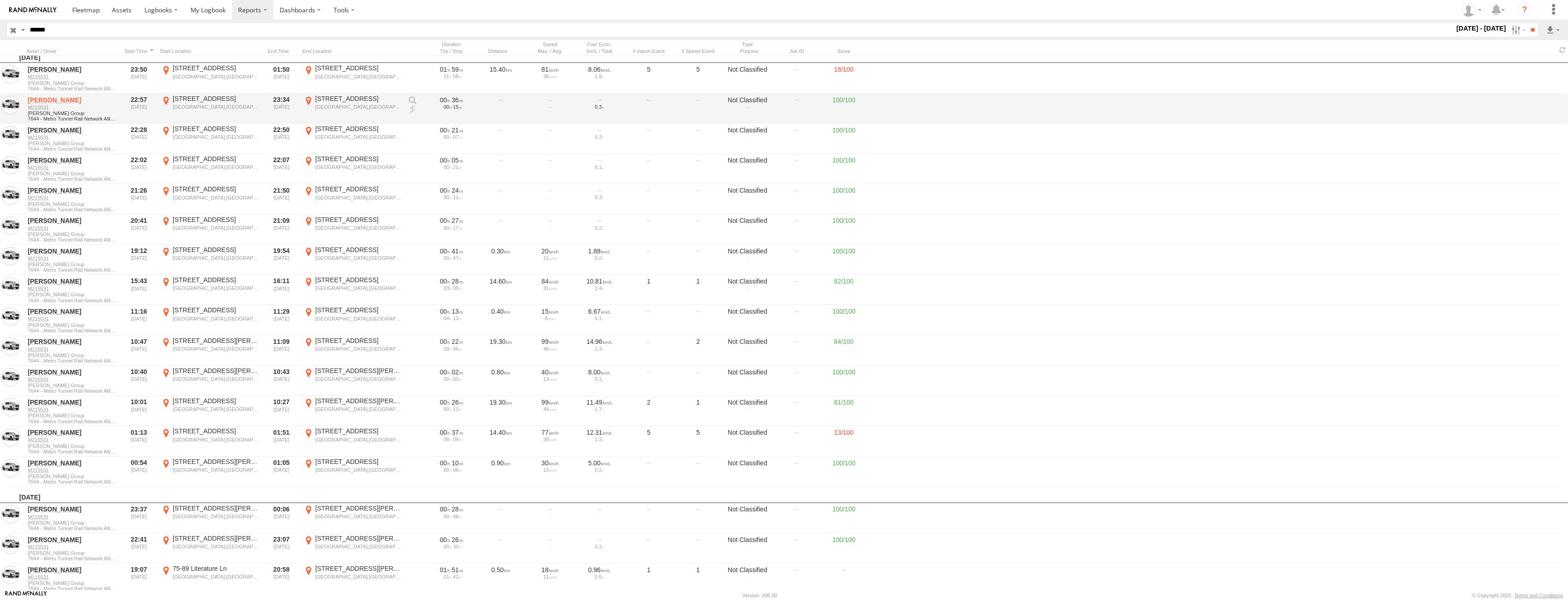
click at [1527, 23] on input "**" at bounding box center [1532, 30] width 10 height 13
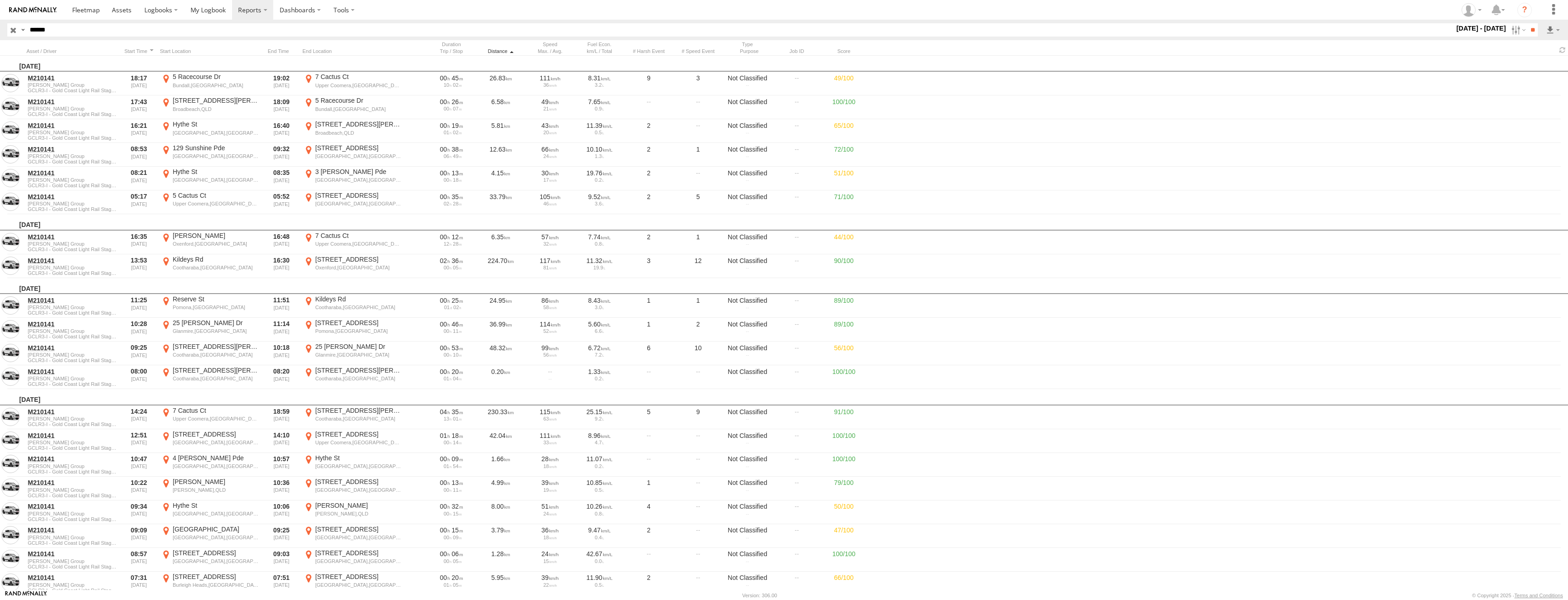
click at [503, 52] on div "Distance" at bounding box center [500, 51] width 46 height 7
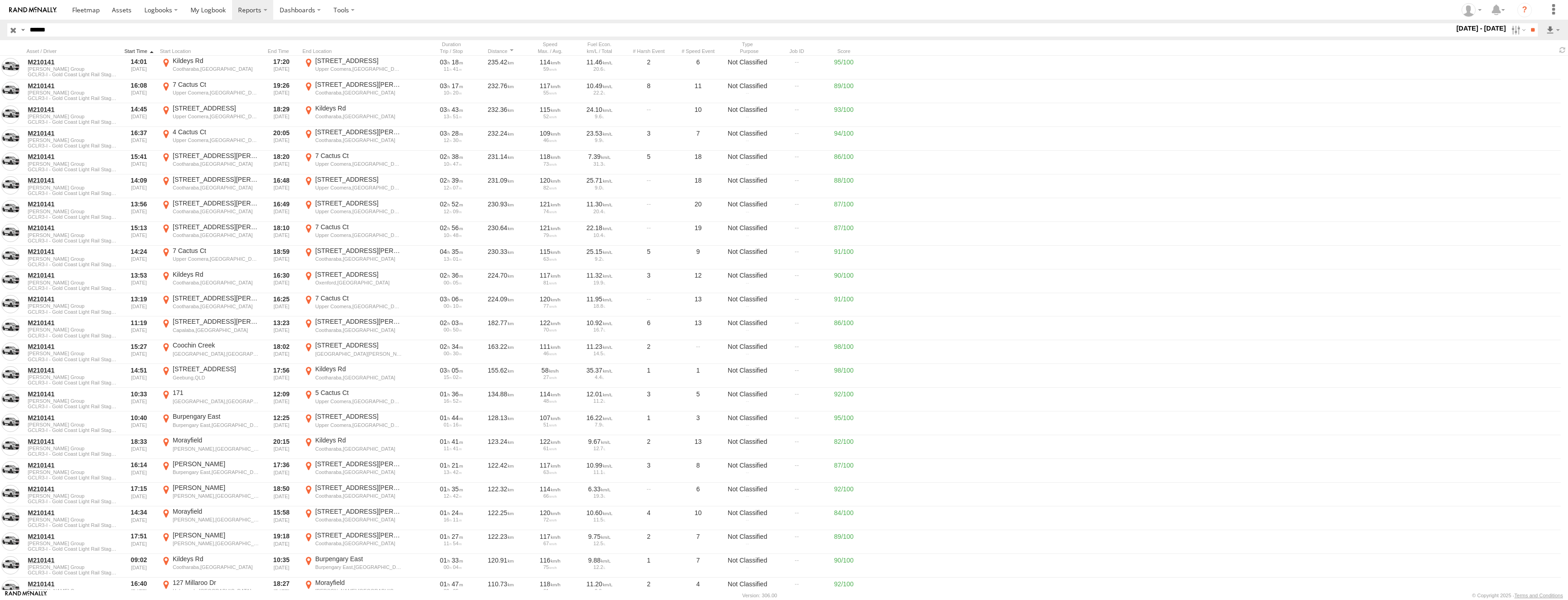
click at [140, 49] on div at bounding box center [139, 51] width 35 height 7
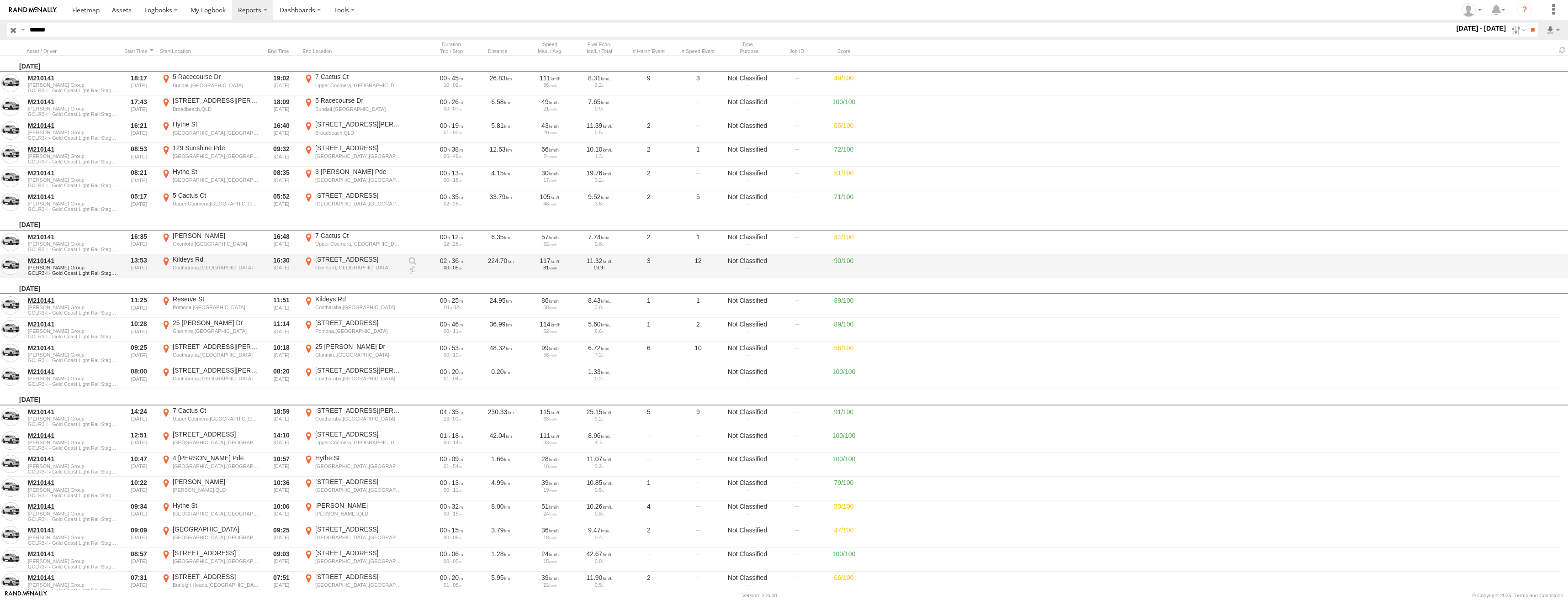
click at [194, 268] on div "Cootharaba,[GEOGRAPHIC_DATA]" at bounding box center [216, 268] width 86 height 7
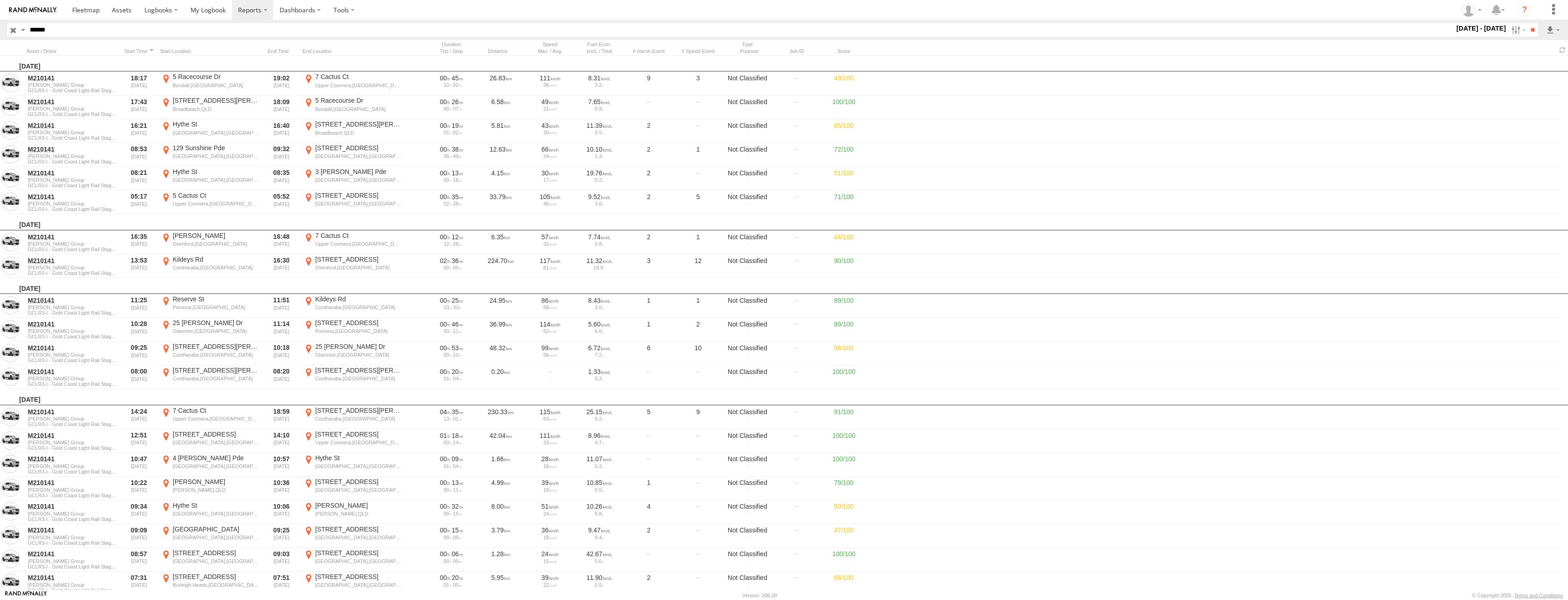
click at [0, 0] on label "×" at bounding box center [0, 0] width 0 height 0
click at [347, 411] on div "[STREET_ADDRESS][PERSON_NAME]" at bounding box center [359, 411] width 86 height 9
click at [0, 0] on label "×" at bounding box center [0, 0] width 0 height 0
click at [206, 413] on div "7 Cactus Ct" at bounding box center [216, 411] width 86 height 9
click at [0, 0] on label "×" at bounding box center [0, 0] width 0 height 0
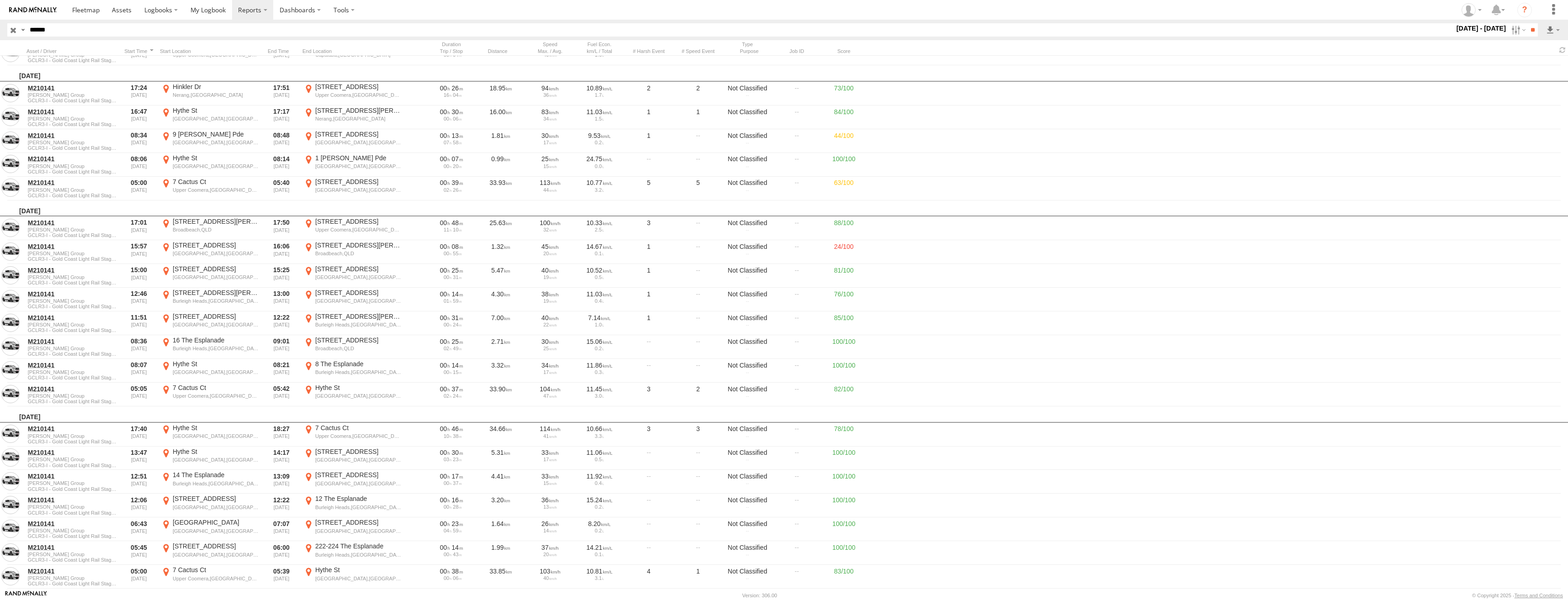
scroll to position [1690, 0]
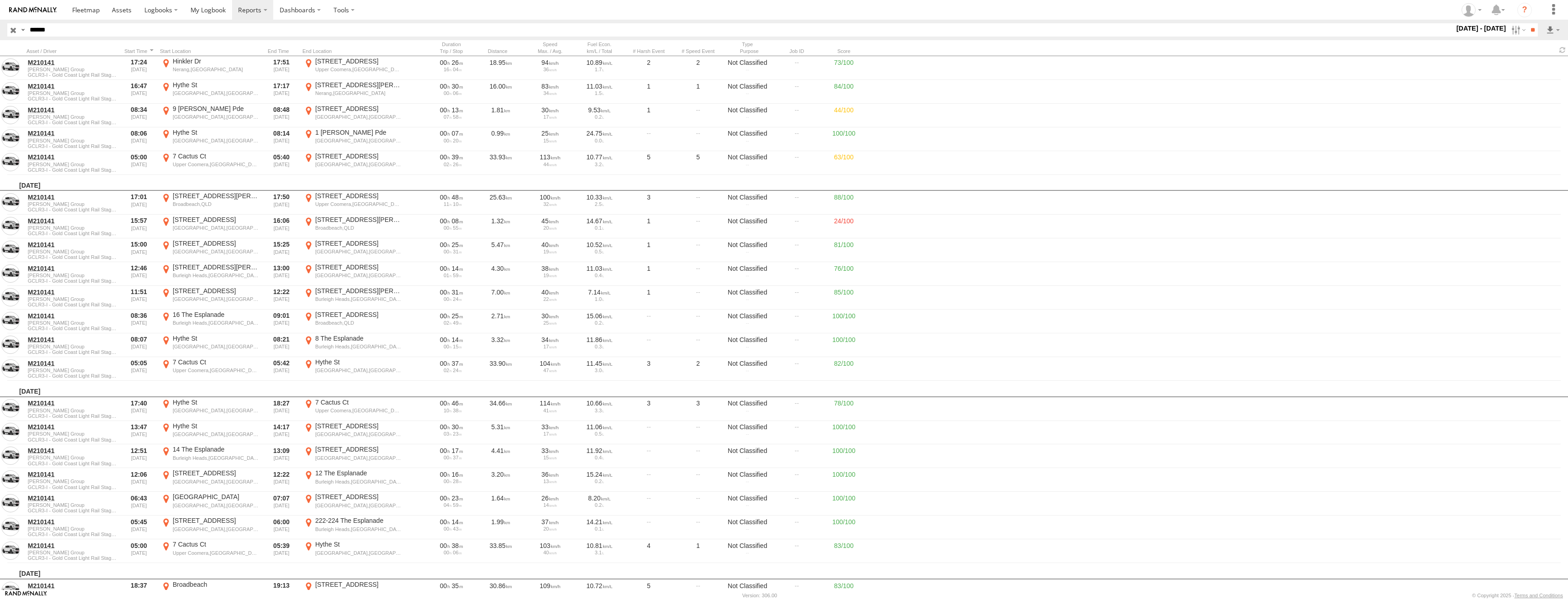
drag, startPoint x: 67, startPoint y: 31, endPoint x: 25, endPoint y: 28, distance: 42.1
click at [25, 28] on div "Search Query Asset ID Asset Label Registration Manufacturer Model VIN Job ID Dr…" at bounding box center [767, 30] width 1520 height 13
paste input "text"
click at [1527, 32] on input "**" at bounding box center [1532, 30] width 10 height 13
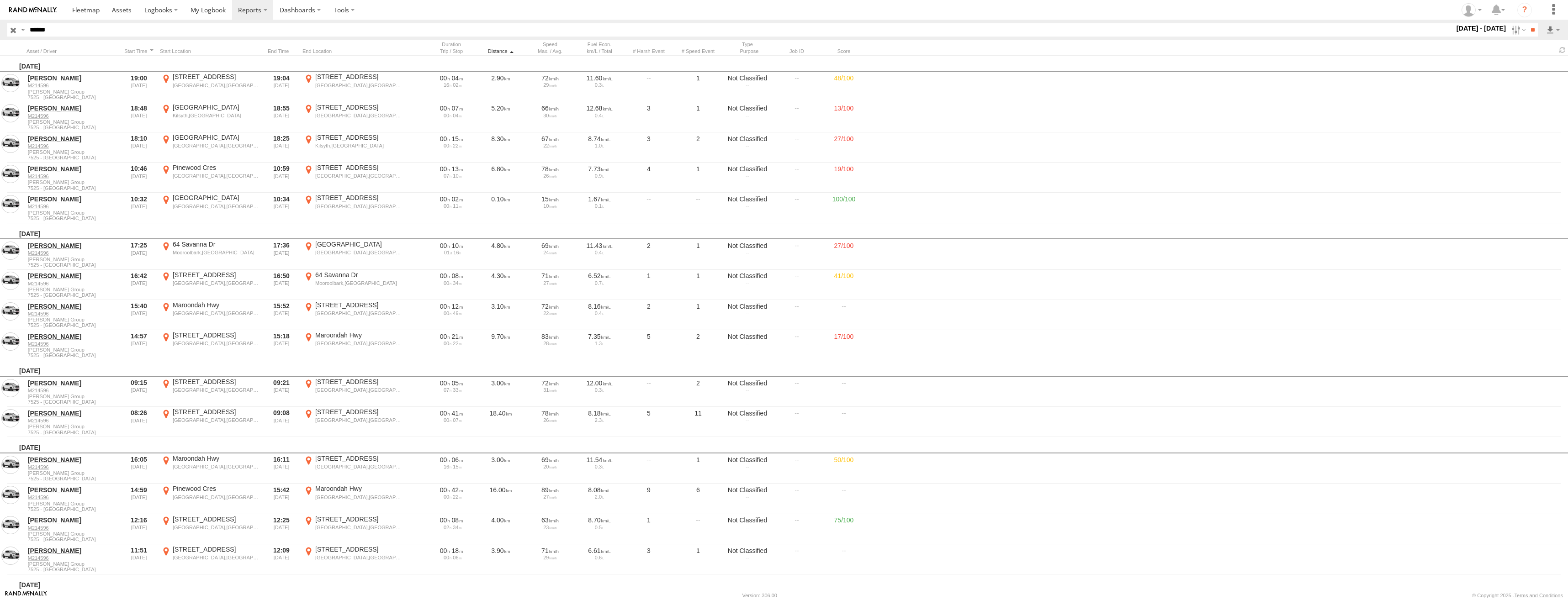
click at [501, 52] on div "Distance" at bounding box center [500, 51] width 46 height 7
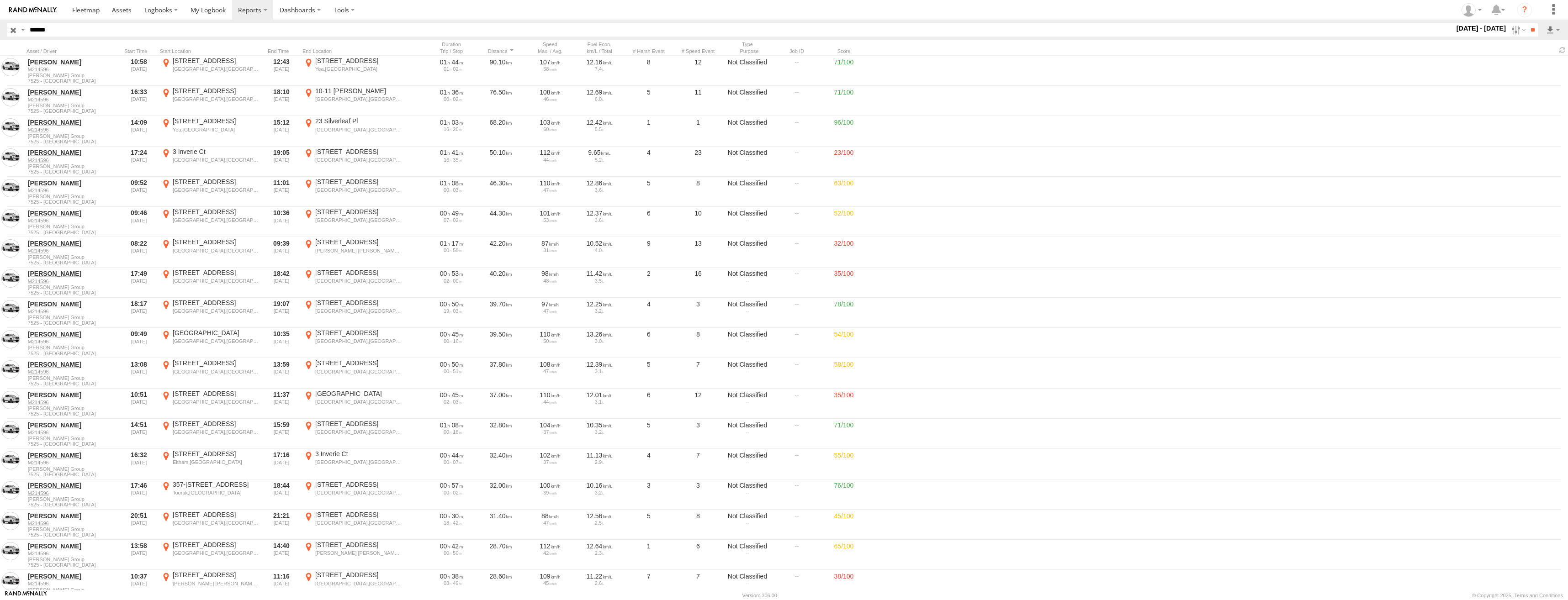
drag, startPoint x: 58, startPoint y: 27, endPoint x: 30, endPoint y: 30, distance: 28.2
click at [30, 30] on input "******" at bounding box center [740, 30] width 1428 height 13
paste input "text"
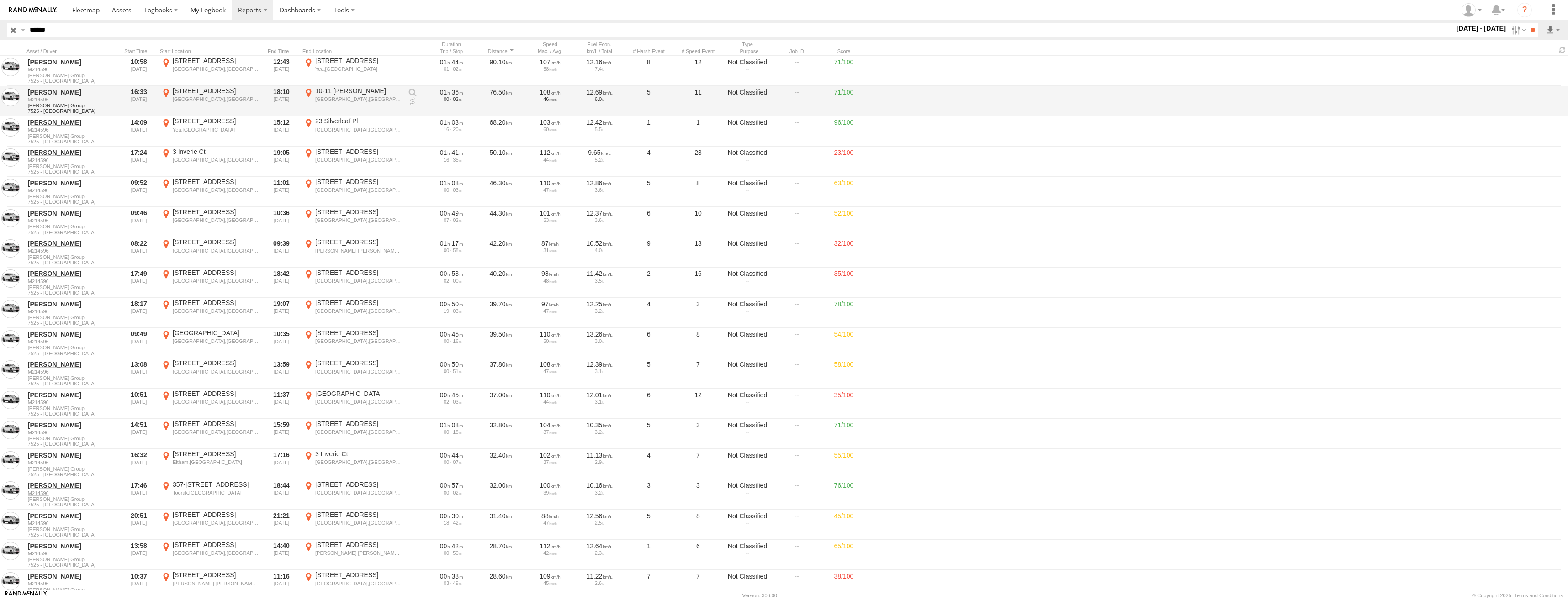
click at [1527, 23] on input "**" at bounding box center [1532, 30] width 10 height 13
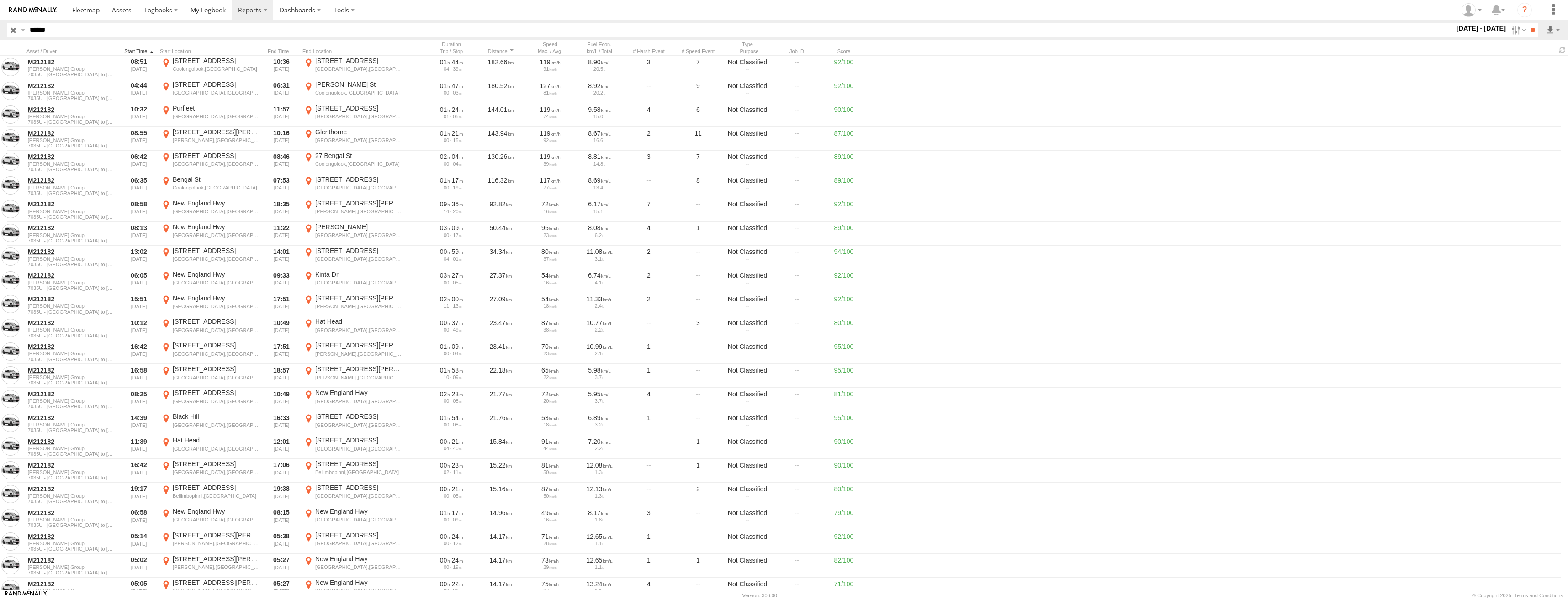
click at [131, 51] on div at bounding box center [139, 51] width 35 height 7
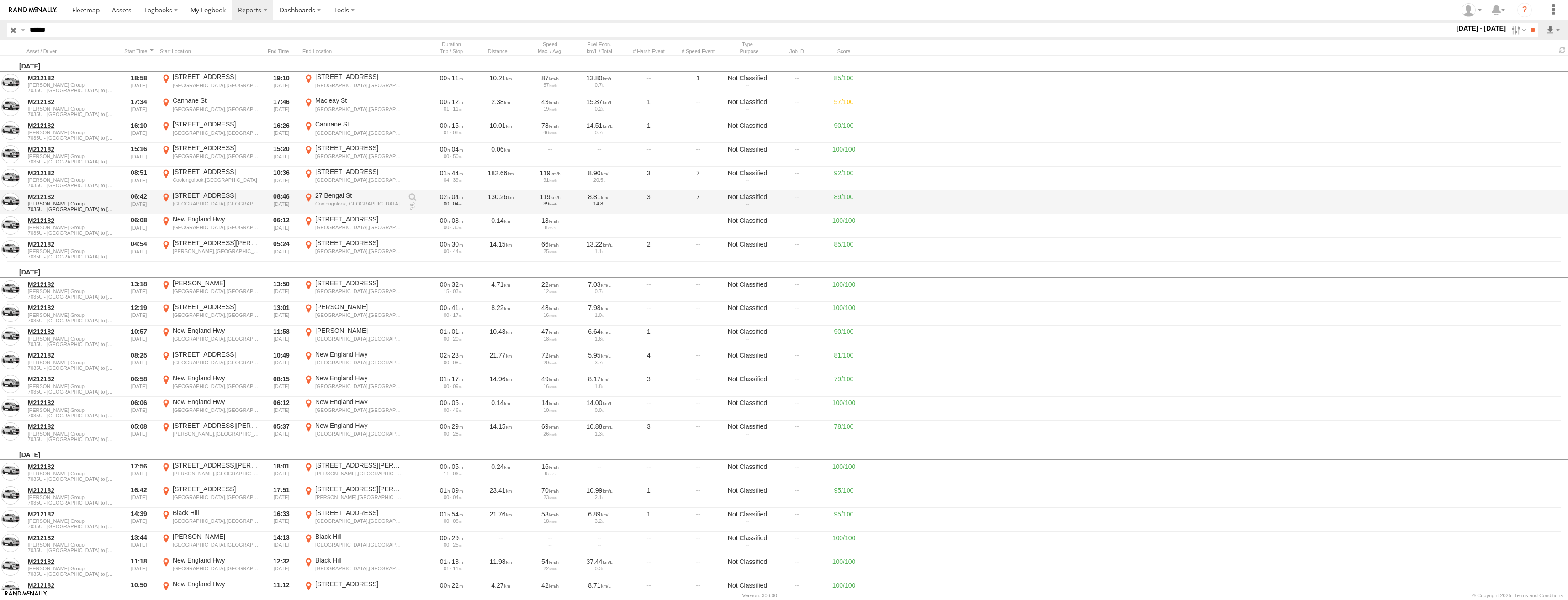
click at [328, 201] on div "Coolongolook,[GEOGRAPHIC_DATA]" at bounding box center [359, 204] width 86 height 7
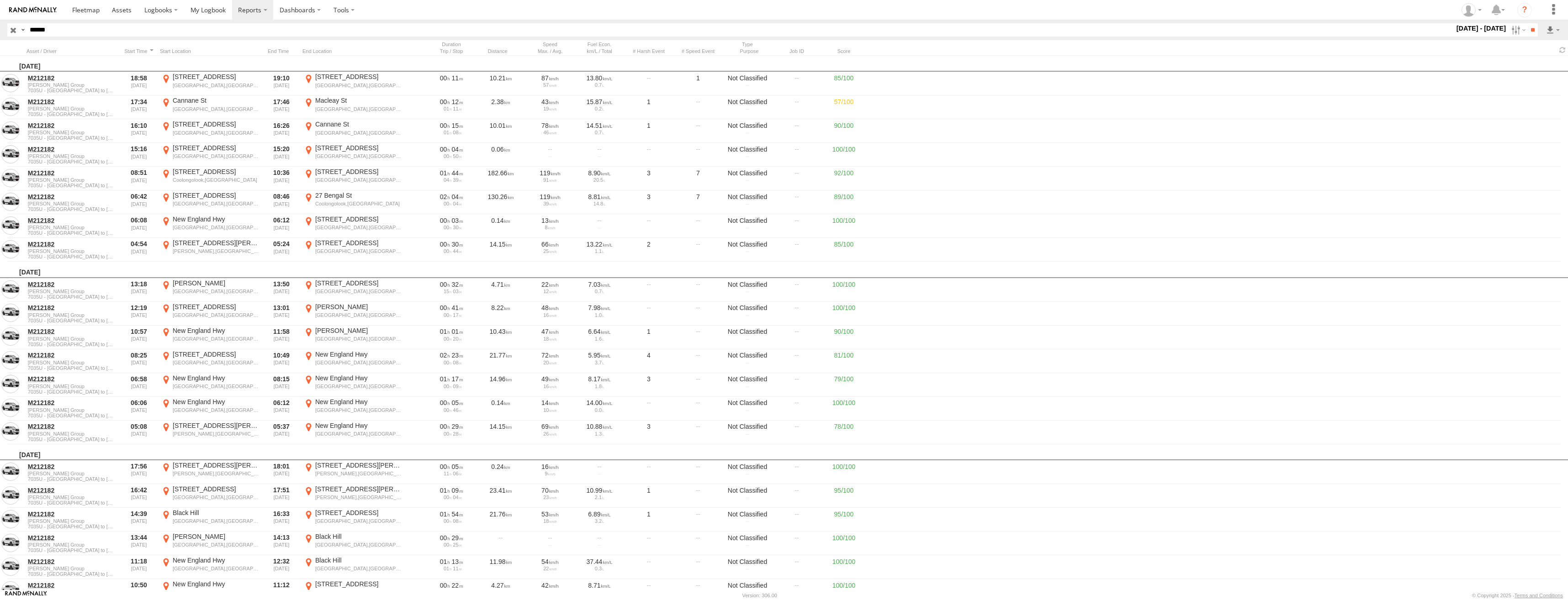
click at [0, 0] on label "×" at bounding box center [0, 0] width 0 height 0
click at [347, 172] on div "[STREET_ADDRESS]" at bounding box center [359, 172] width 86 height 9
drag, startPoint x: 802, startPoint y: 240, endPoint x: 772, endPoint y: 440, distance: 202.2
click at [0, 0] on div at bounding box center [0, 0] width 0 height 0
click at [0, 0] on label "×" at bounding box center [0, 0] width 0 height 0
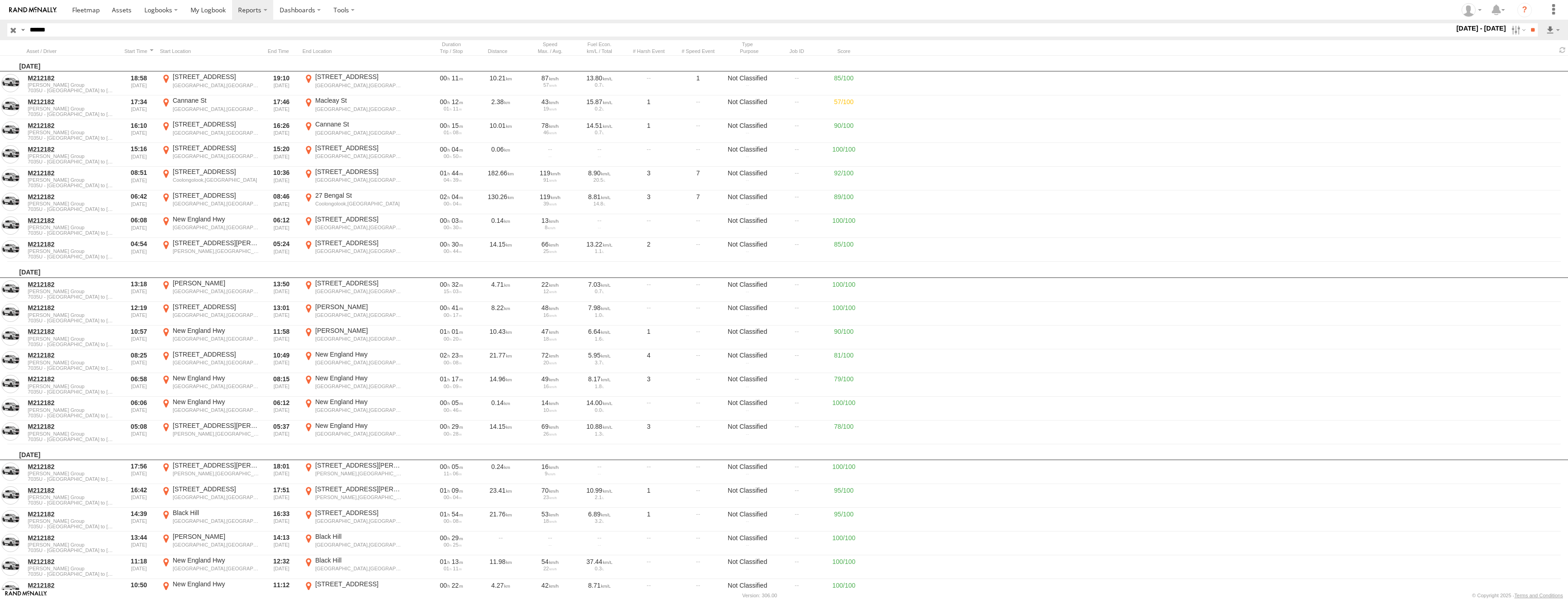
drag, startPoint x: 72, startPoint y: 30, endPoint x: 27, endPoint y: 30, distance: 45.0
click at [27, 30] on input "******" at bounding box center [740, 30] width 1428 height 13
paste input "*"
click at [45, 28] on input "*******" at bounding box center [740, 30] width 1428 height 13
click at [81, 29] on input "******" at bounding box center [740, 30] width 1428 height 13
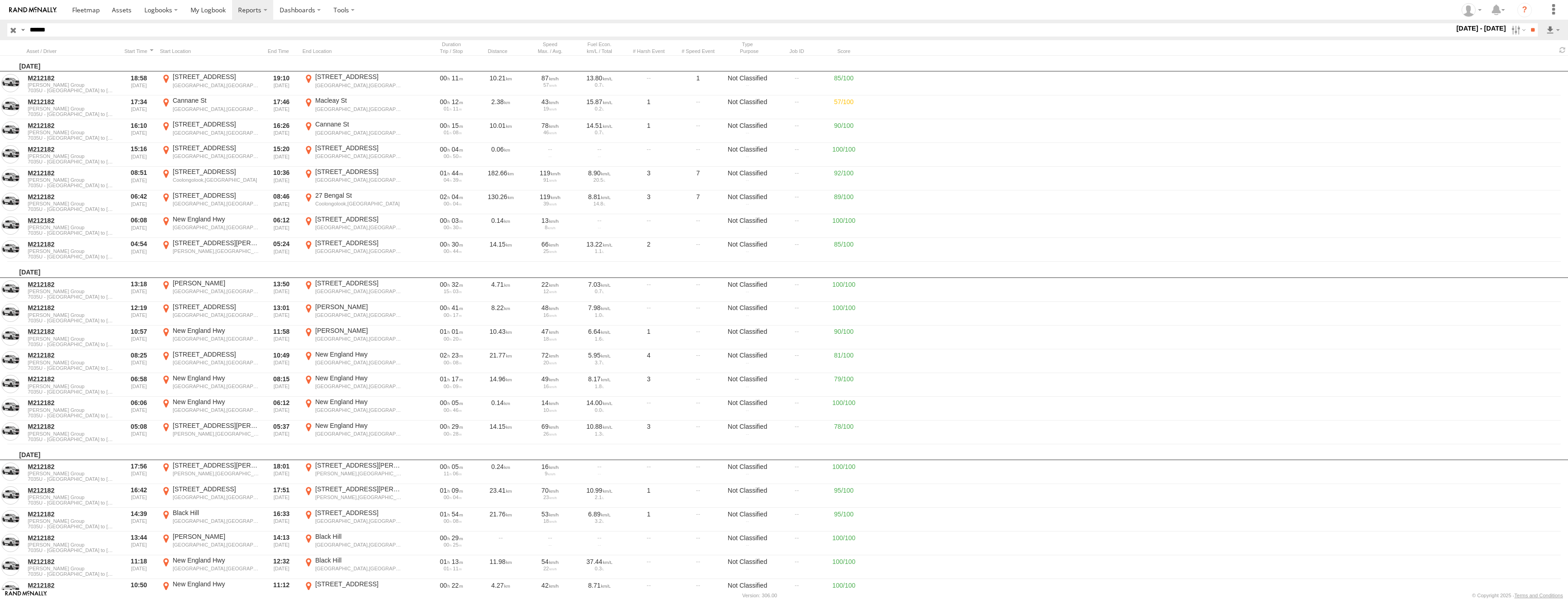
click at [1527, 23] on input "**" at bounding box center [1532, 30] width 10 height 13
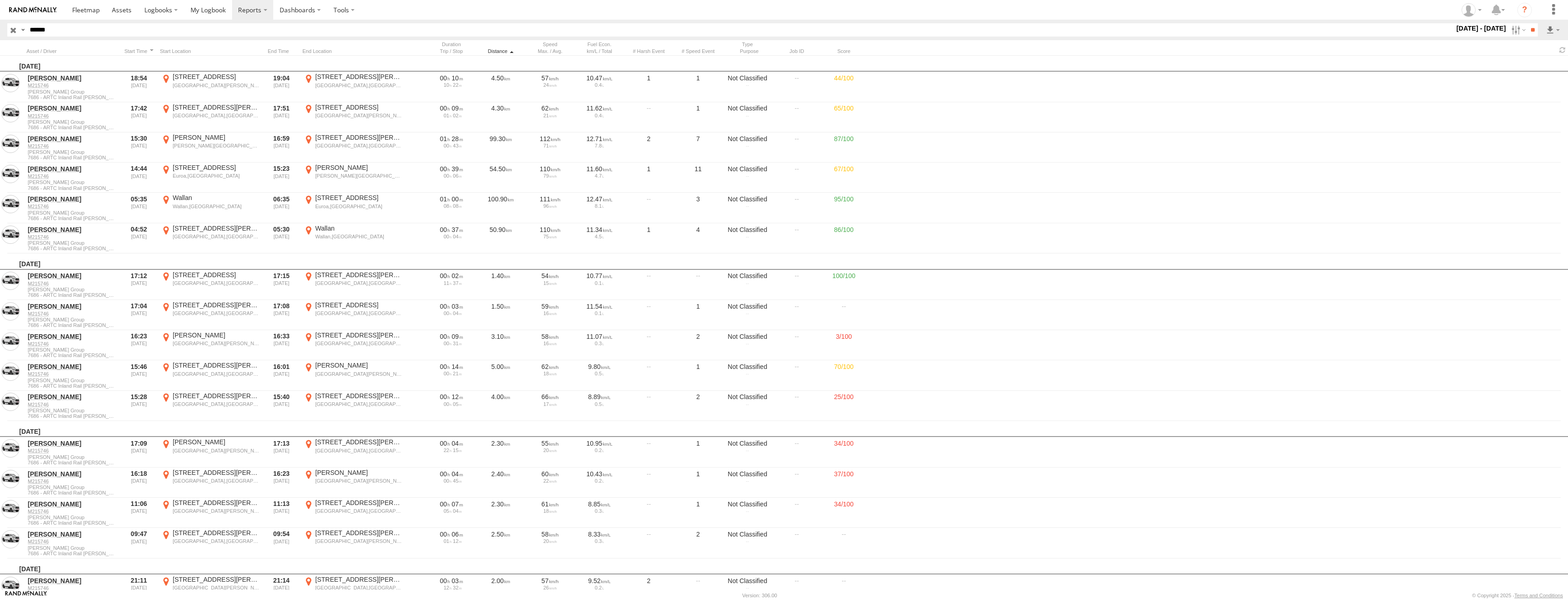
click at [492, 52] on div "Distance" at bounding box center [500, 51] width 46 height 7
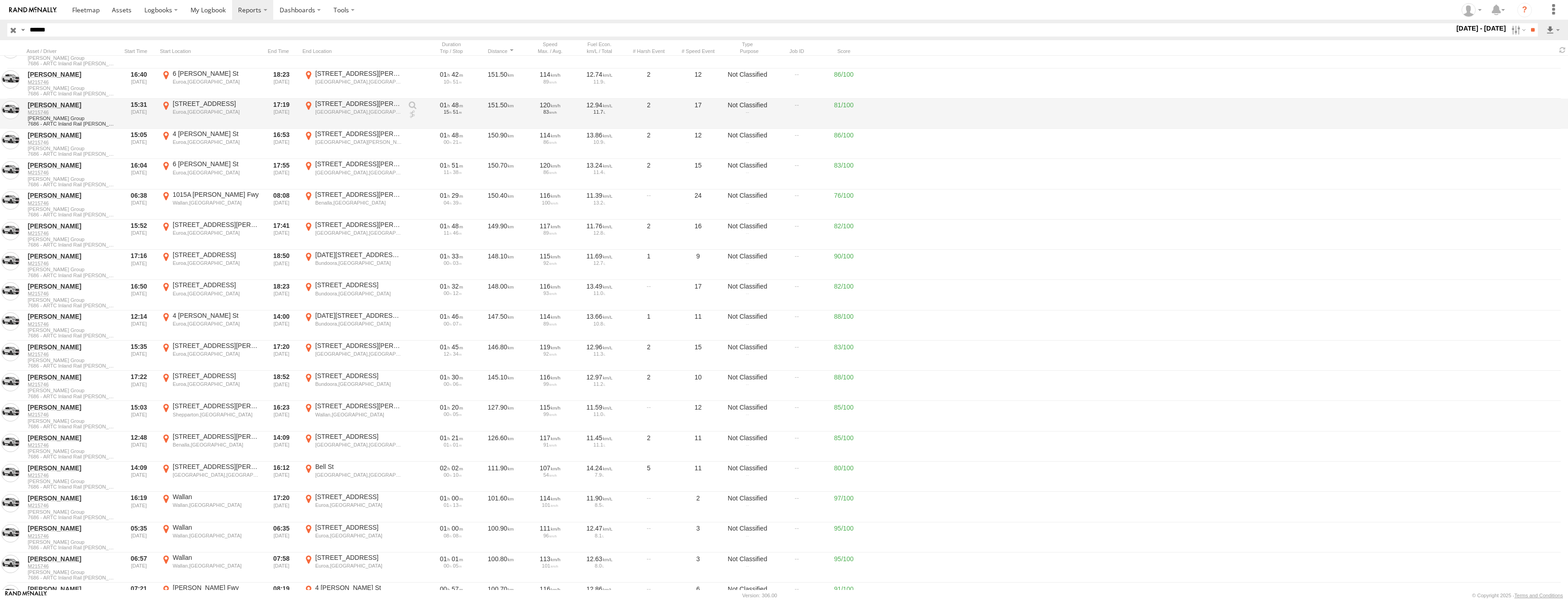
scroll to position [457, 0]
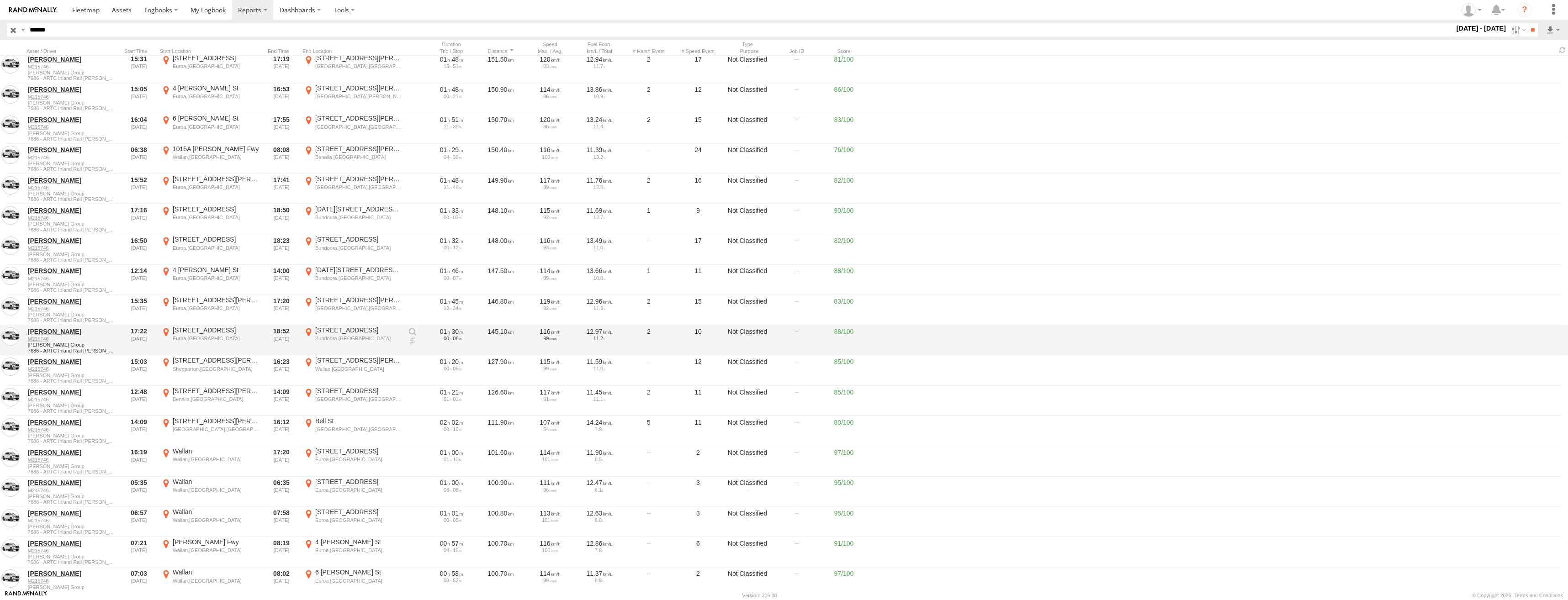
click at [354, 336] on div "Bundoora,[GEOGRAPHIC_DATA]" at bounding box center [359, 338] width 86 height 7
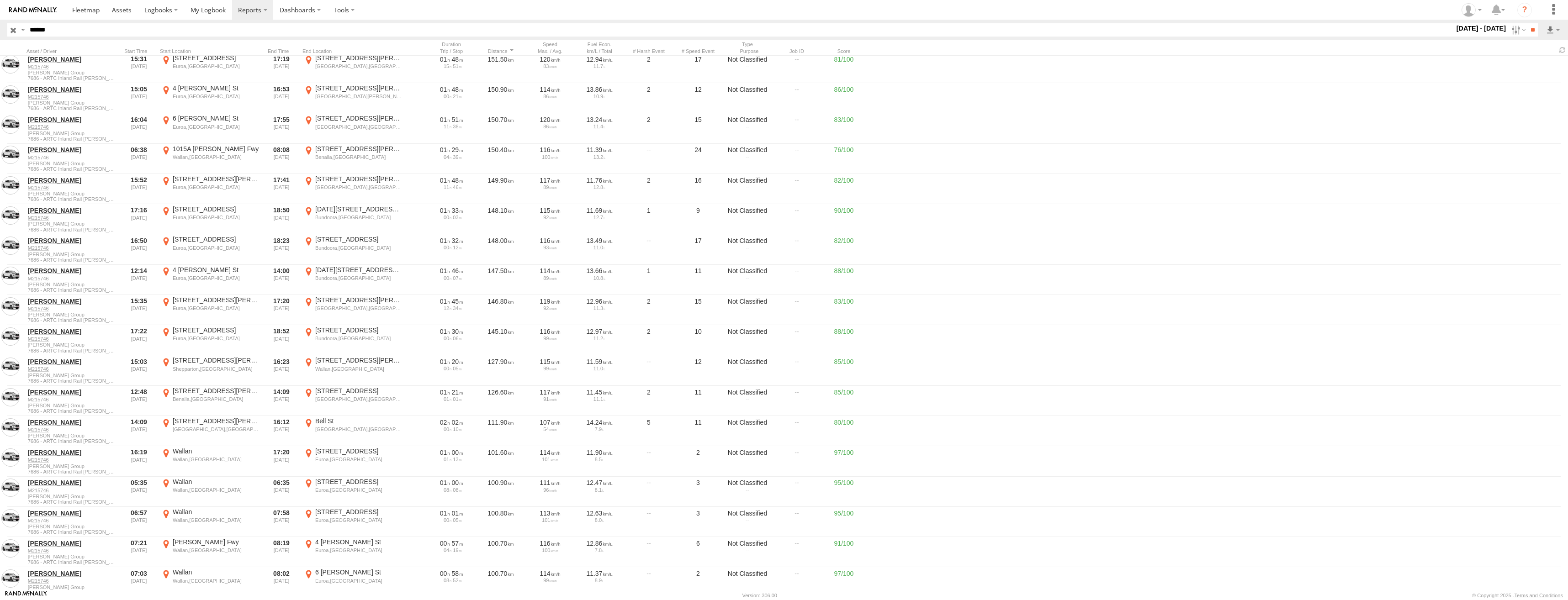
click at [0, 0] on label "×" at bounding box center [0, 0] width 0 height 0
drag, startPoint x: 51, startPoint y: 30, endPoint x: 29, endPoint y: 28, distance: 22.1
click at [29, 28] on input "******" at bounding box center [740, 30] width 1428 height 13
paste input "text"
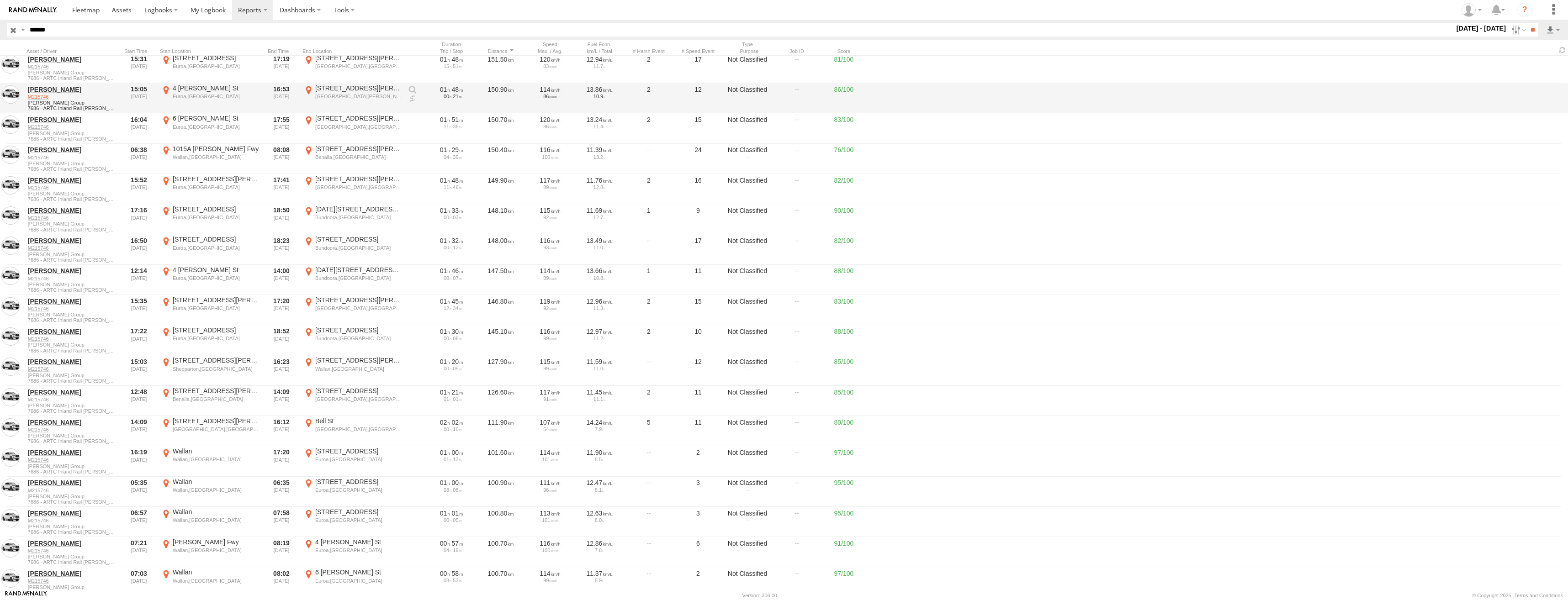
type input "******"
click at [1527, 23] on input "**" at bounding box center [1532, 30] width 10 height 13
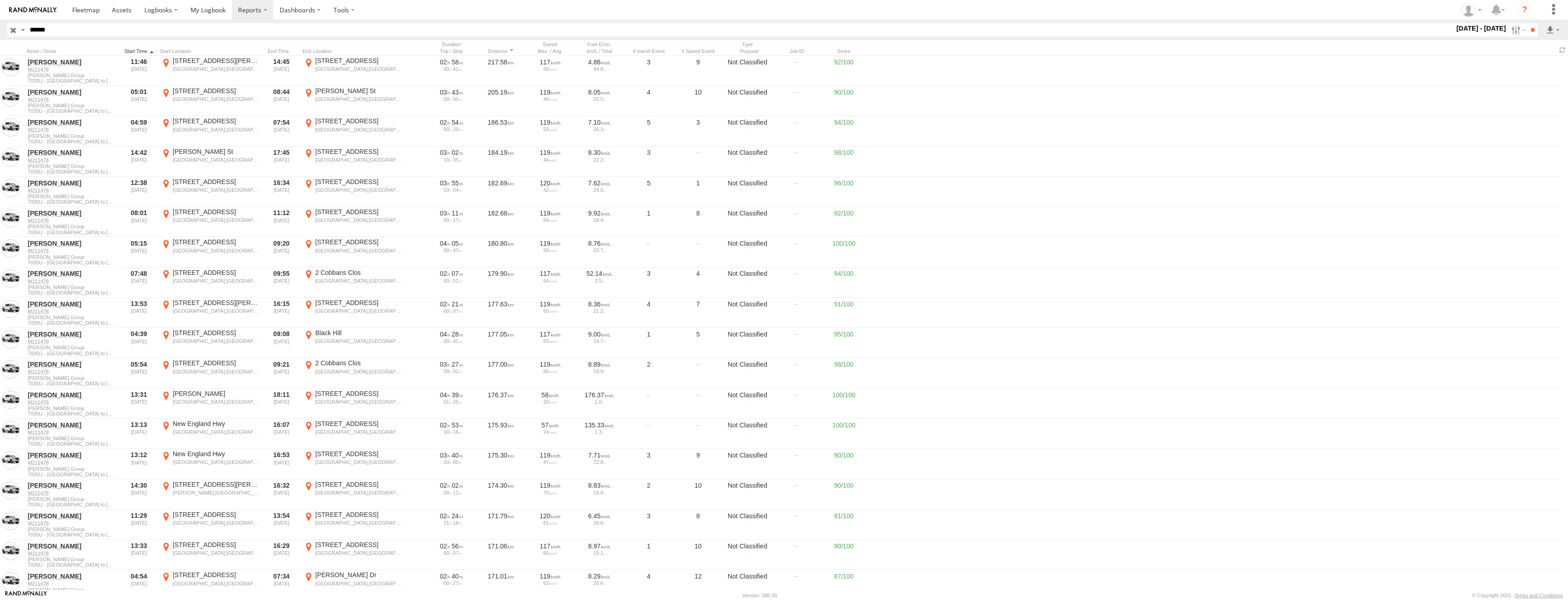
click at [136, 50] on div at bounding box center [139, 51] width 35 height 7
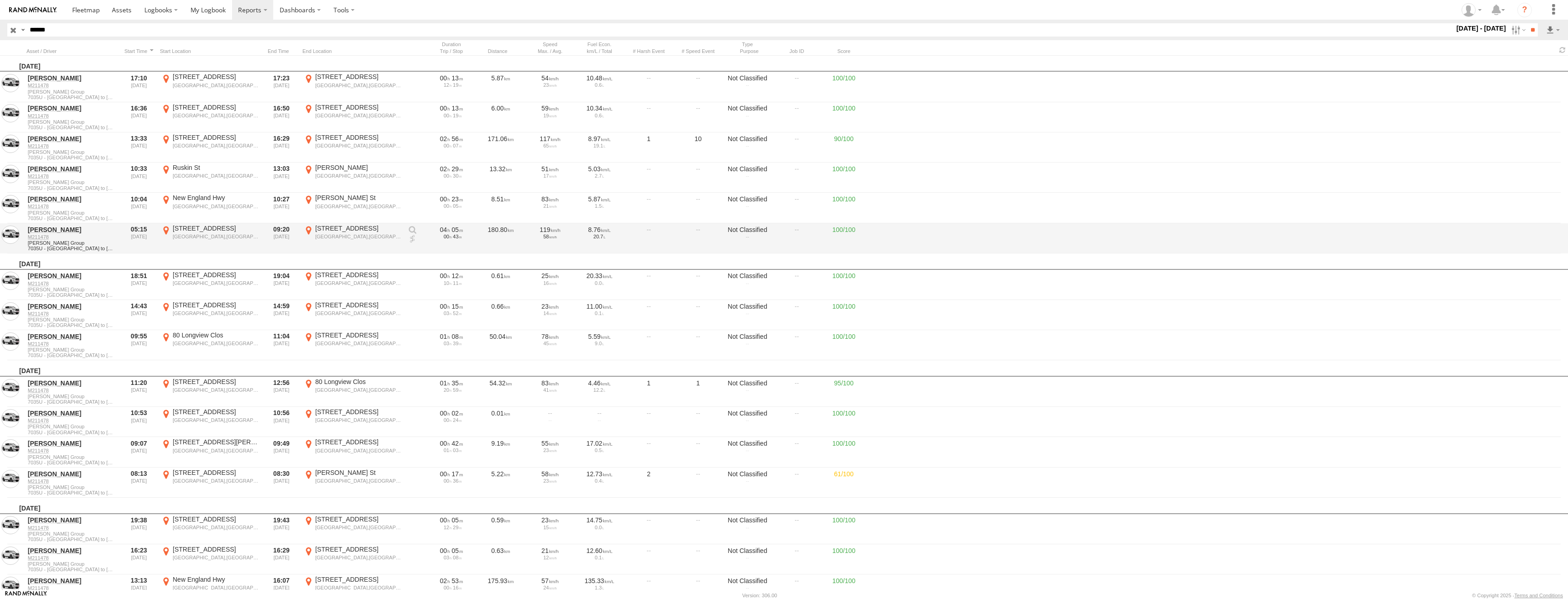
click at [196, 236] on div "[GEOGRAPHIC_DATA],[GEOGRAPHIC_DATA]" at bounding box center [216, 237] width 86 height 7
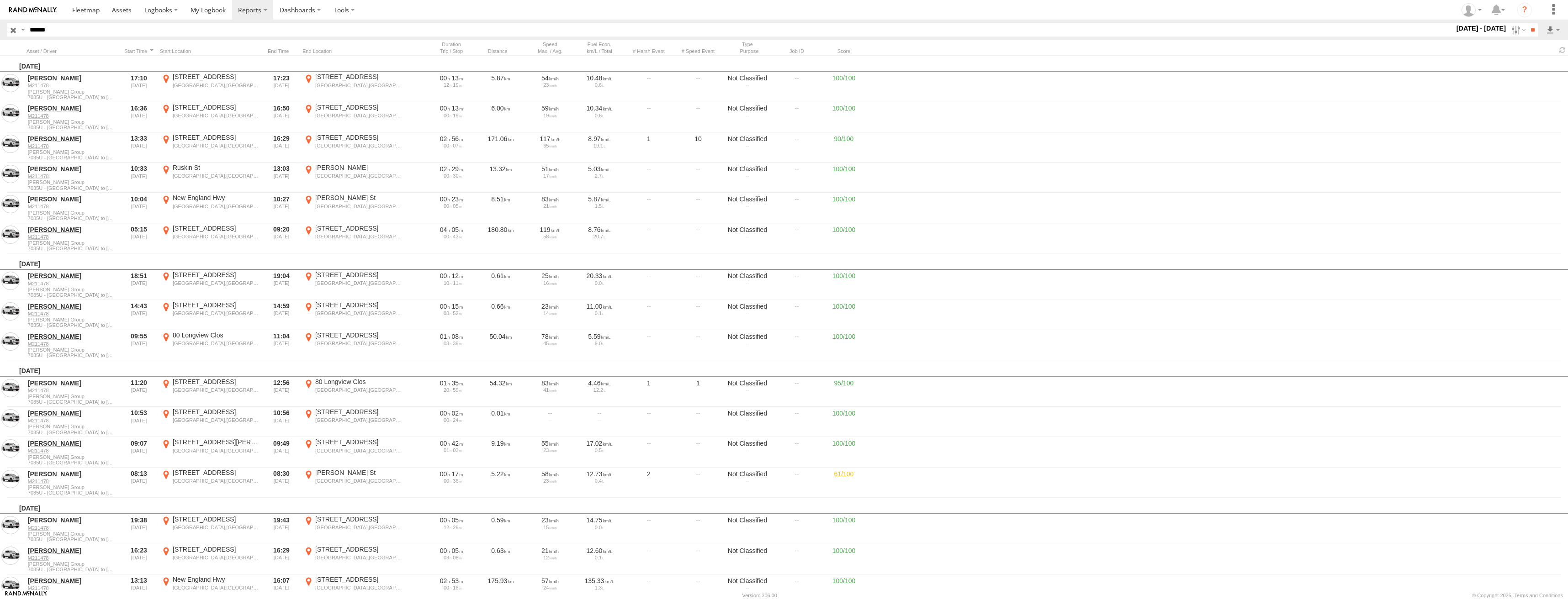
click at [0, 0] on label "×" at bounding box center [0, 0] width 0 height 0
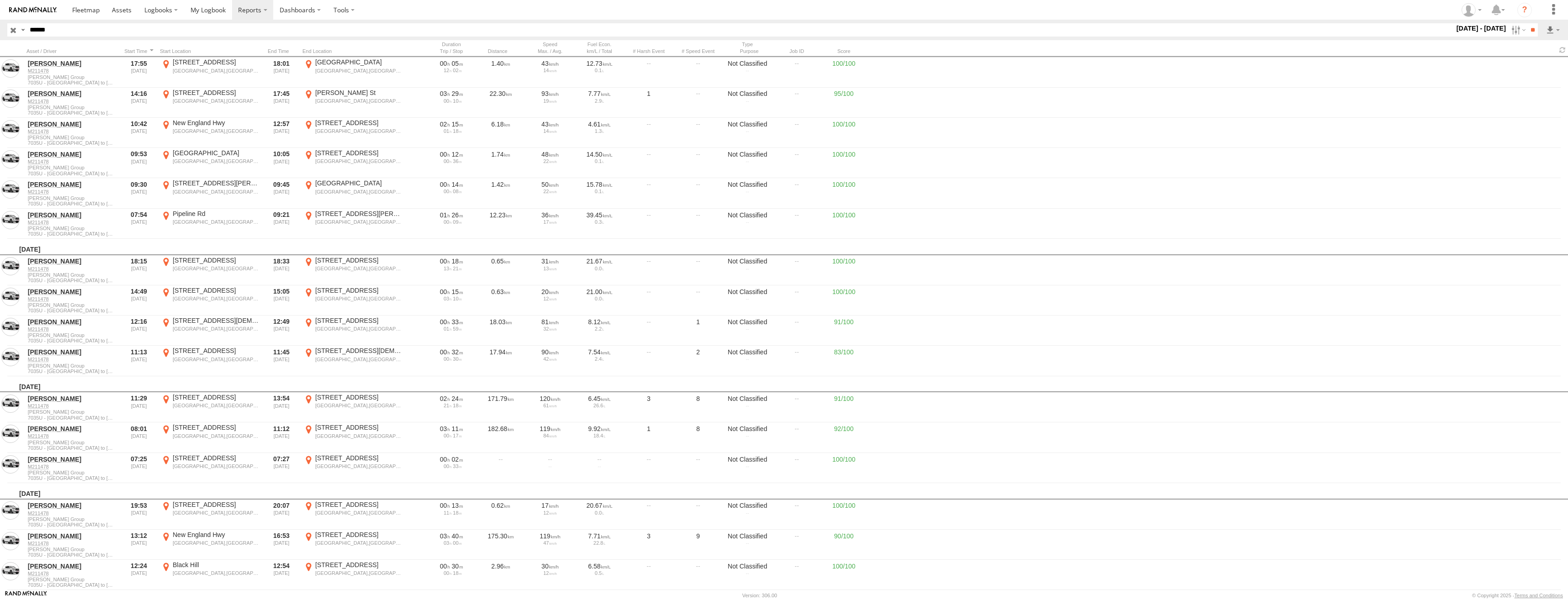
scroll to position [6531, 0]
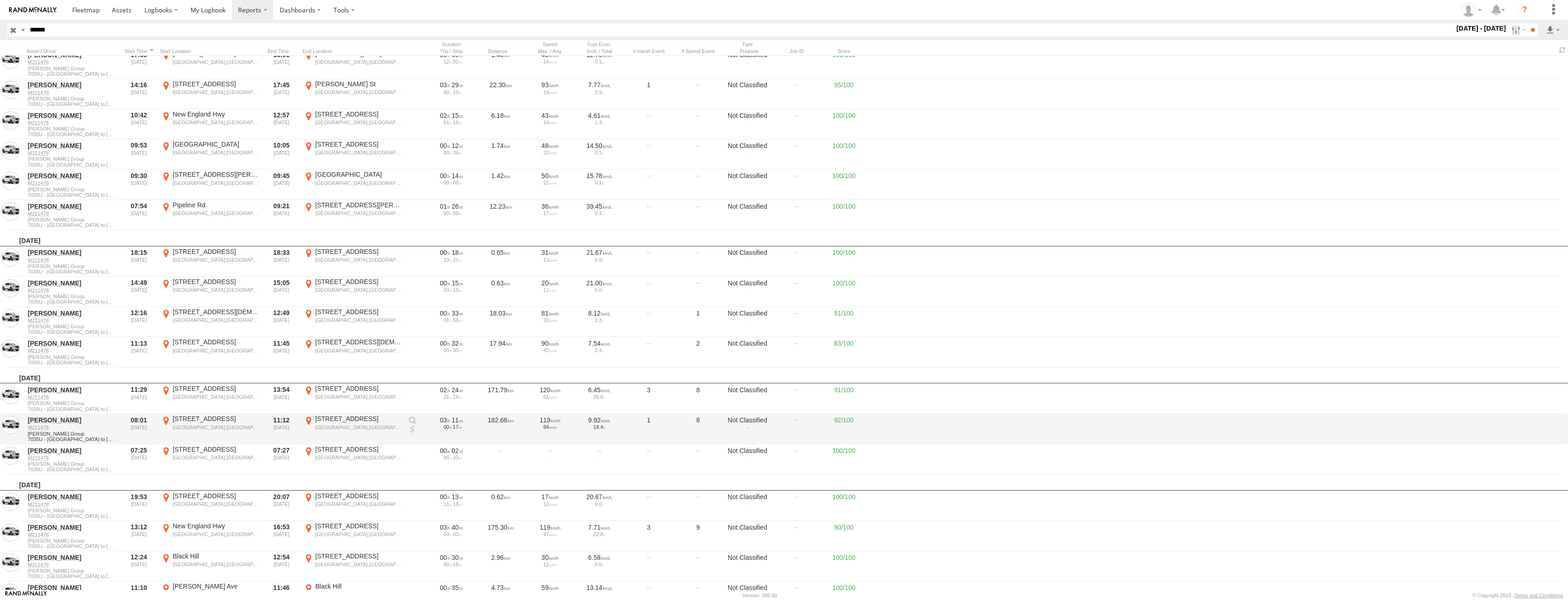
click at [356, 426] on div "[GEOGRAPHIC_DATA],[GEOGRAPHIC_DATA]" at bounding box center [359, 427] width 86 height 7
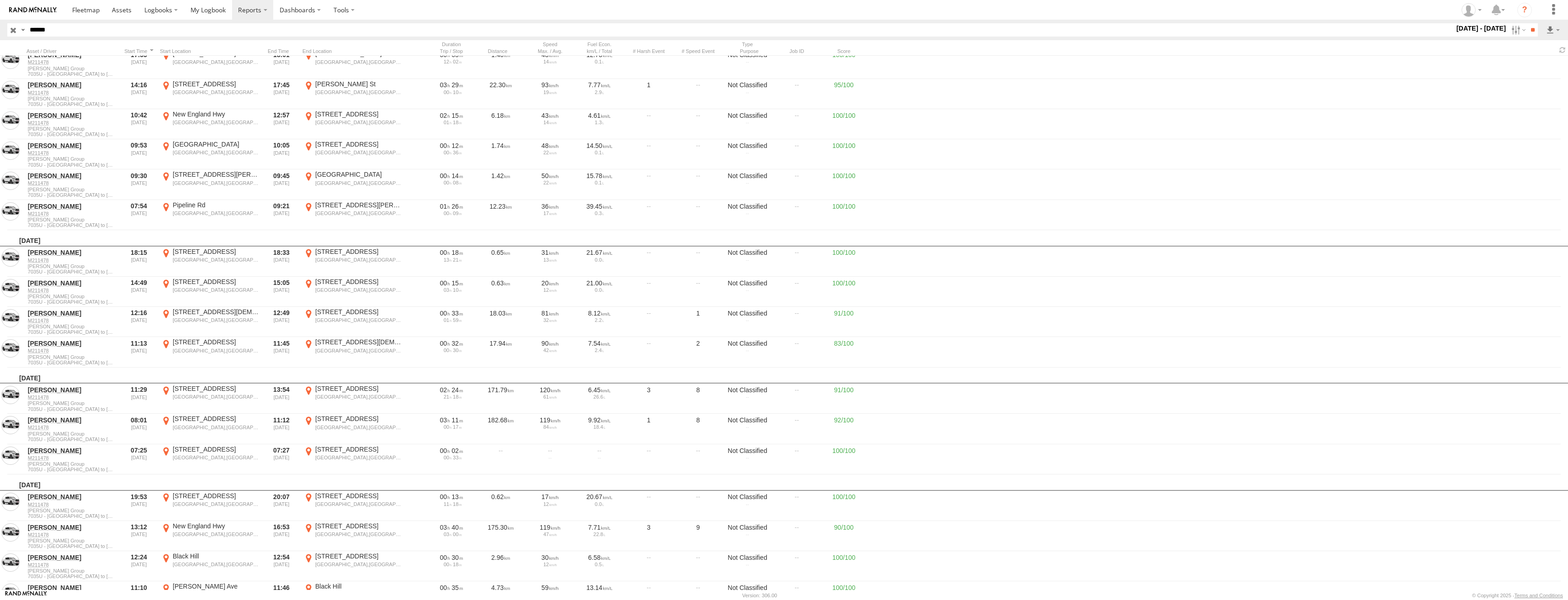
click at [0, 0] on label "×" at bounding box center [0, 0] width 0 height 0
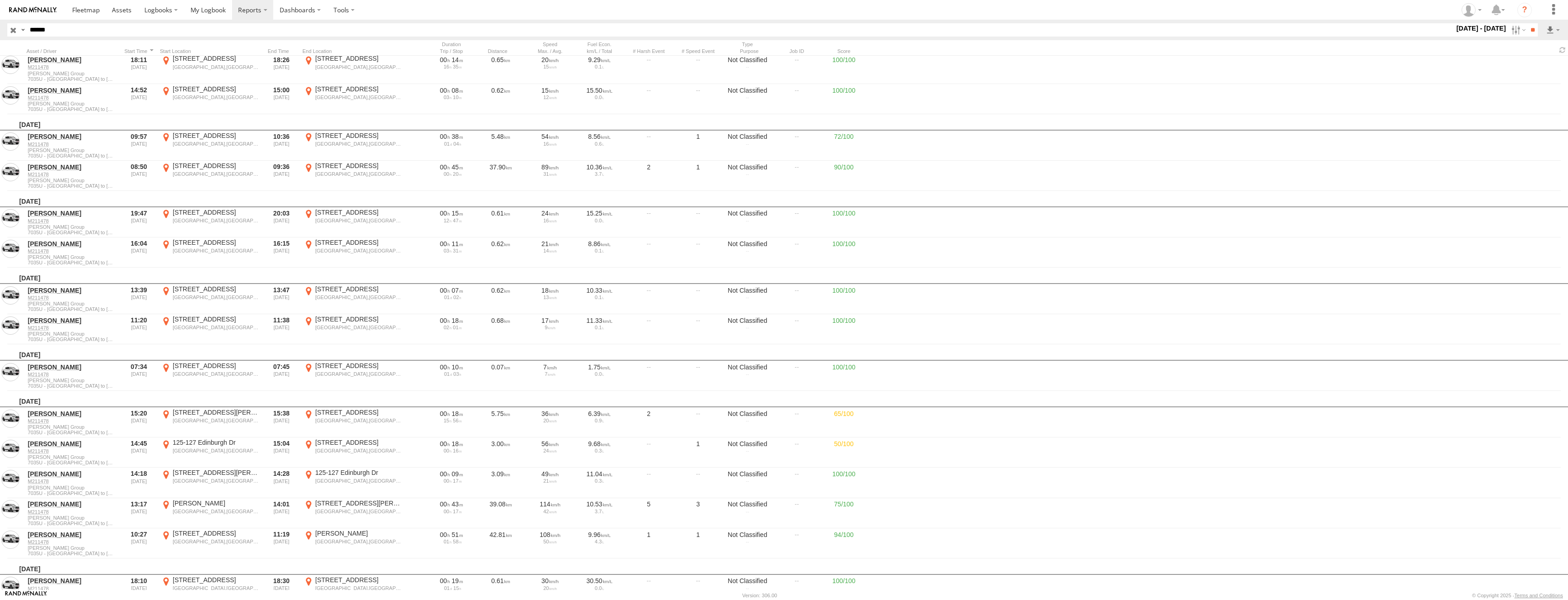
scroll to position [9820, 0]
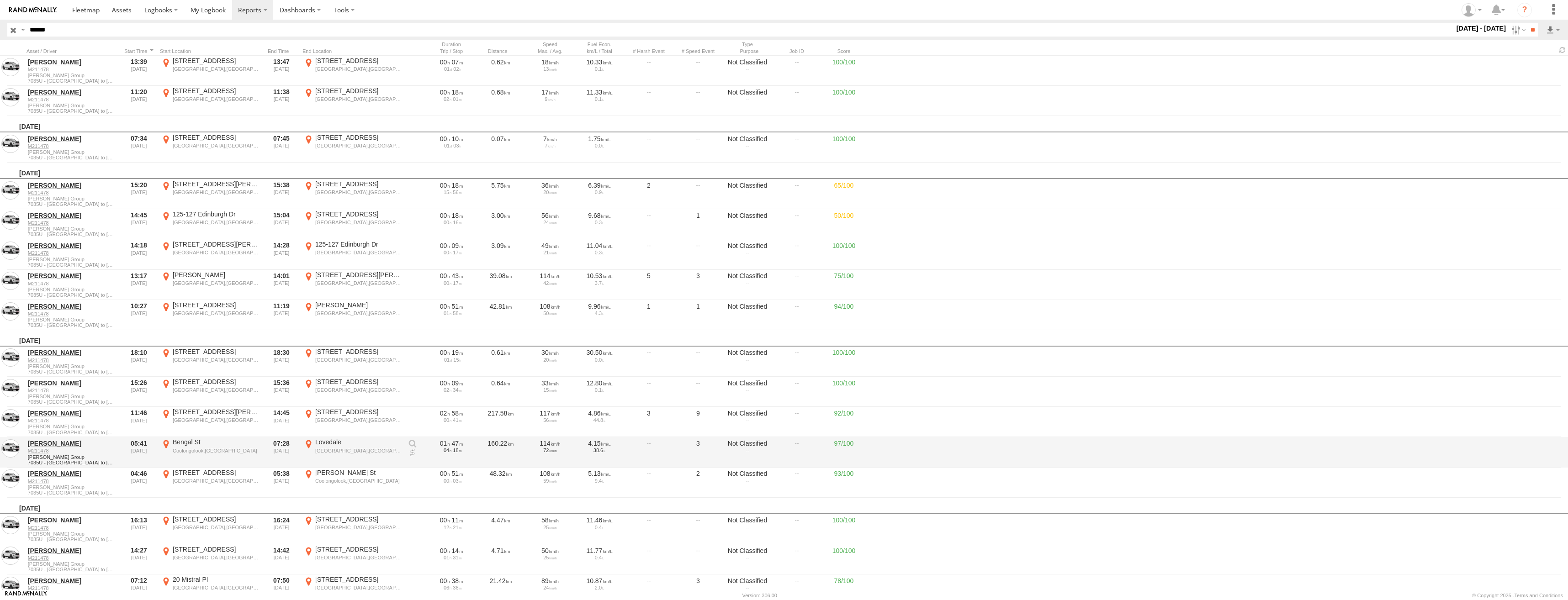
click at [341, 449] on div "[GEOGRAPHIC_DATA],[GEOGRAPHIC_DATA]" at bounding box center [359, 451] width 86 height 7
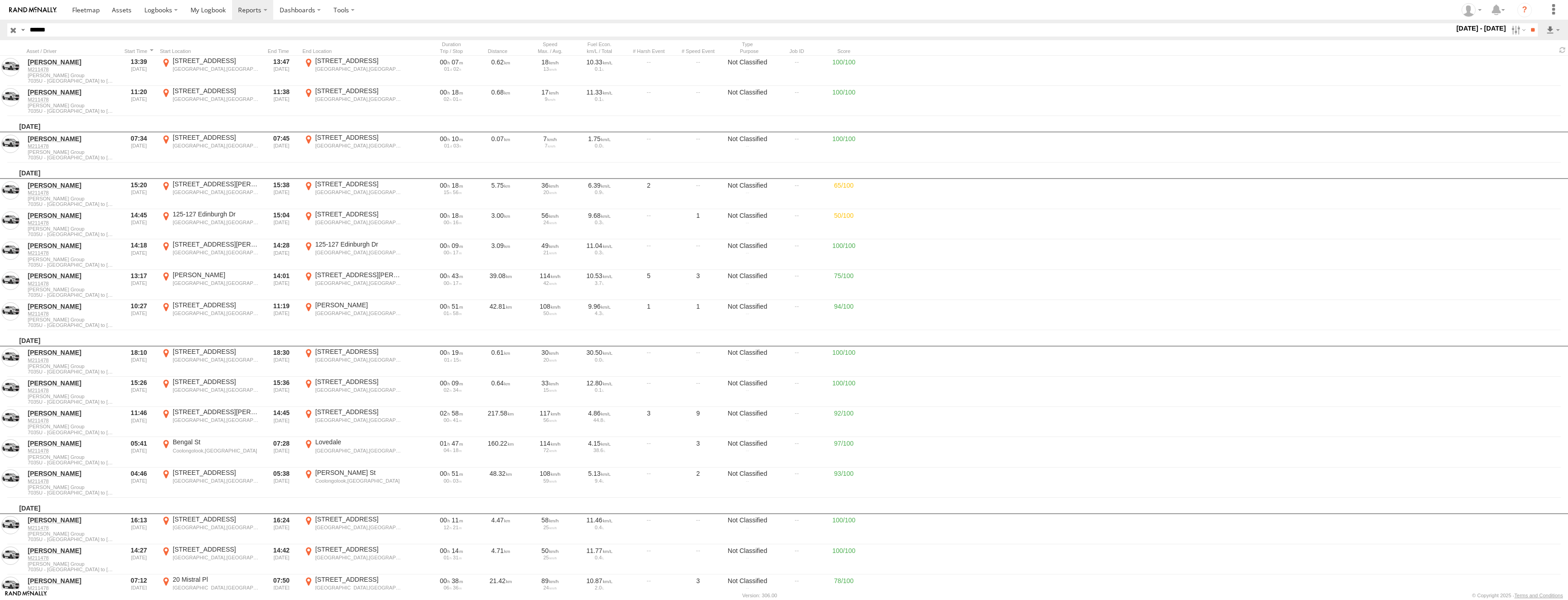
click at [0, 0] on label "×" at bounding box center [0, 0] width 0 height 0
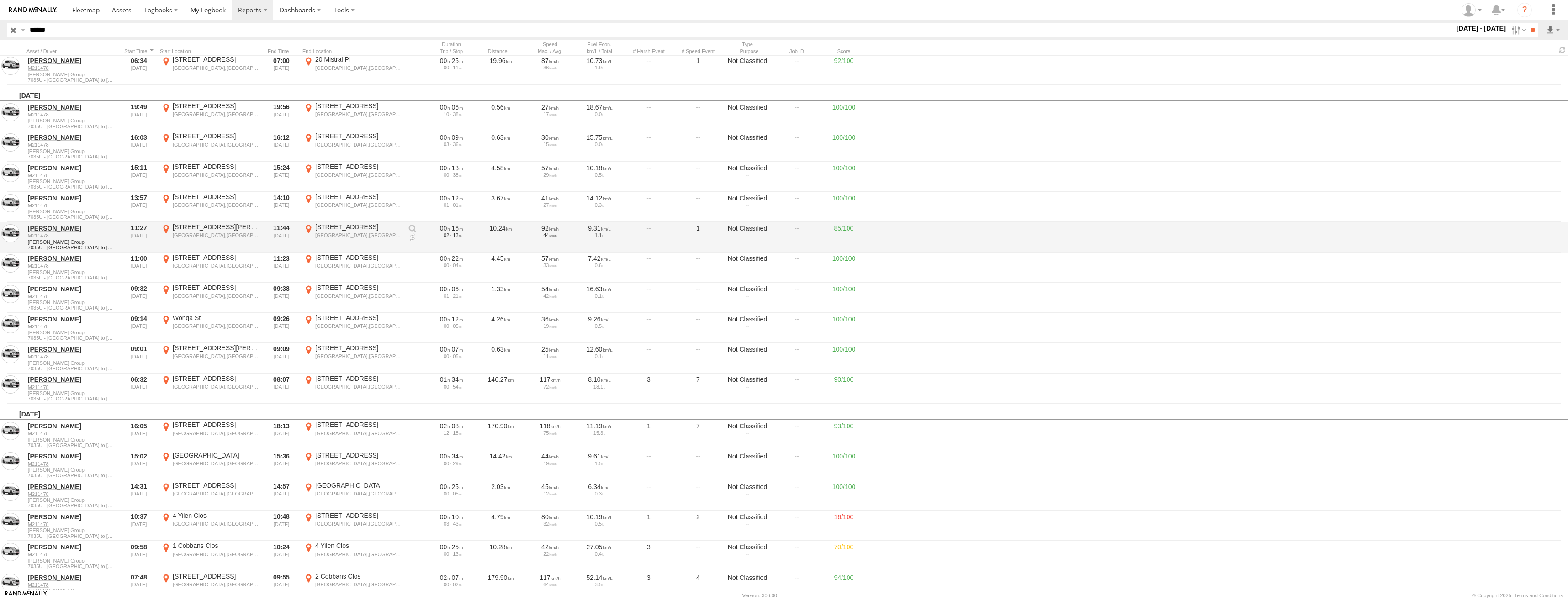
scroll to position [10459, 0]
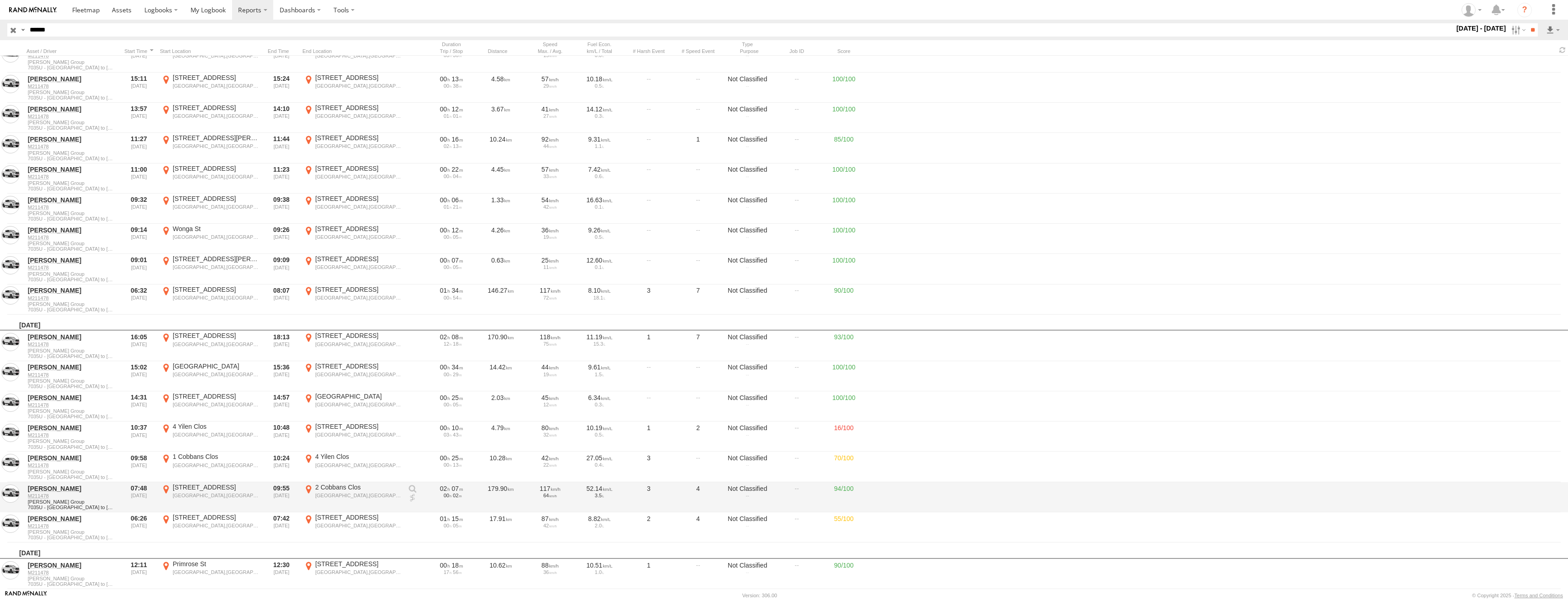
click at [342, 492] on div "[GEOGRAPHIC_DATA],[GEOGRAPHIC_DATA]" at bounding box center [359, 495] width 86 height 7
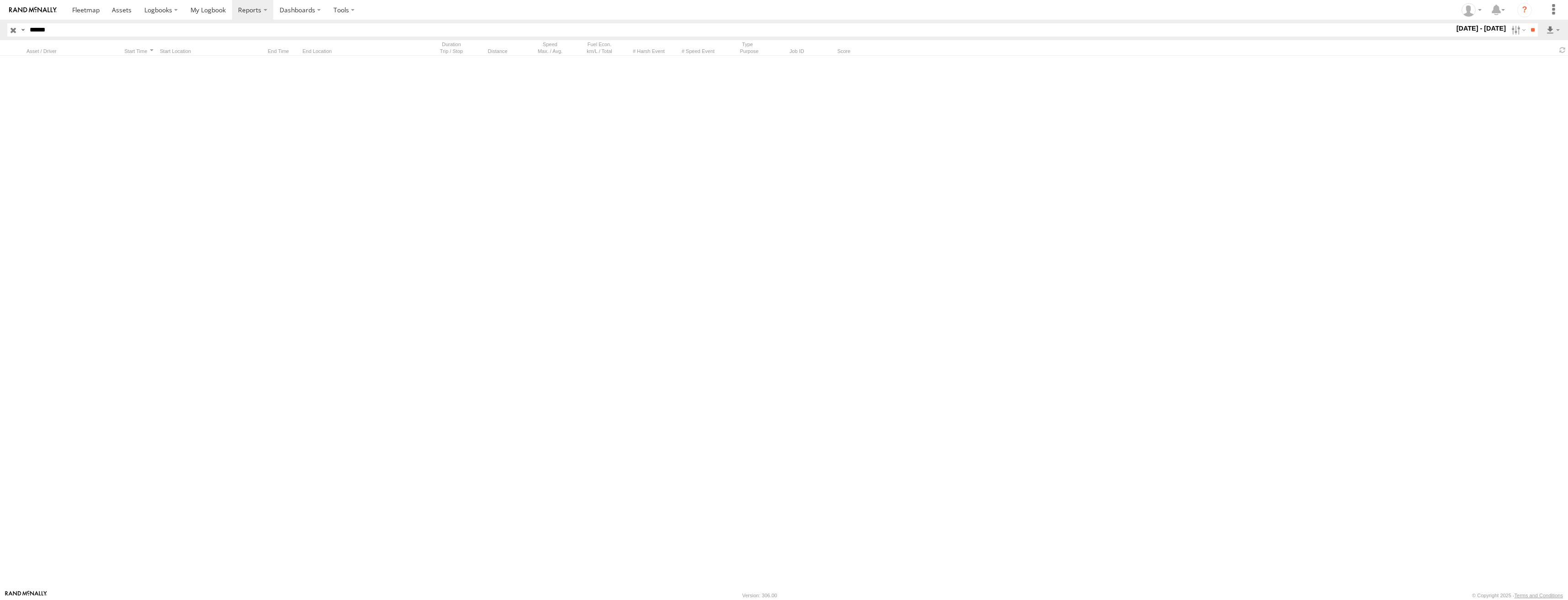
scroll to position [10459, 0]
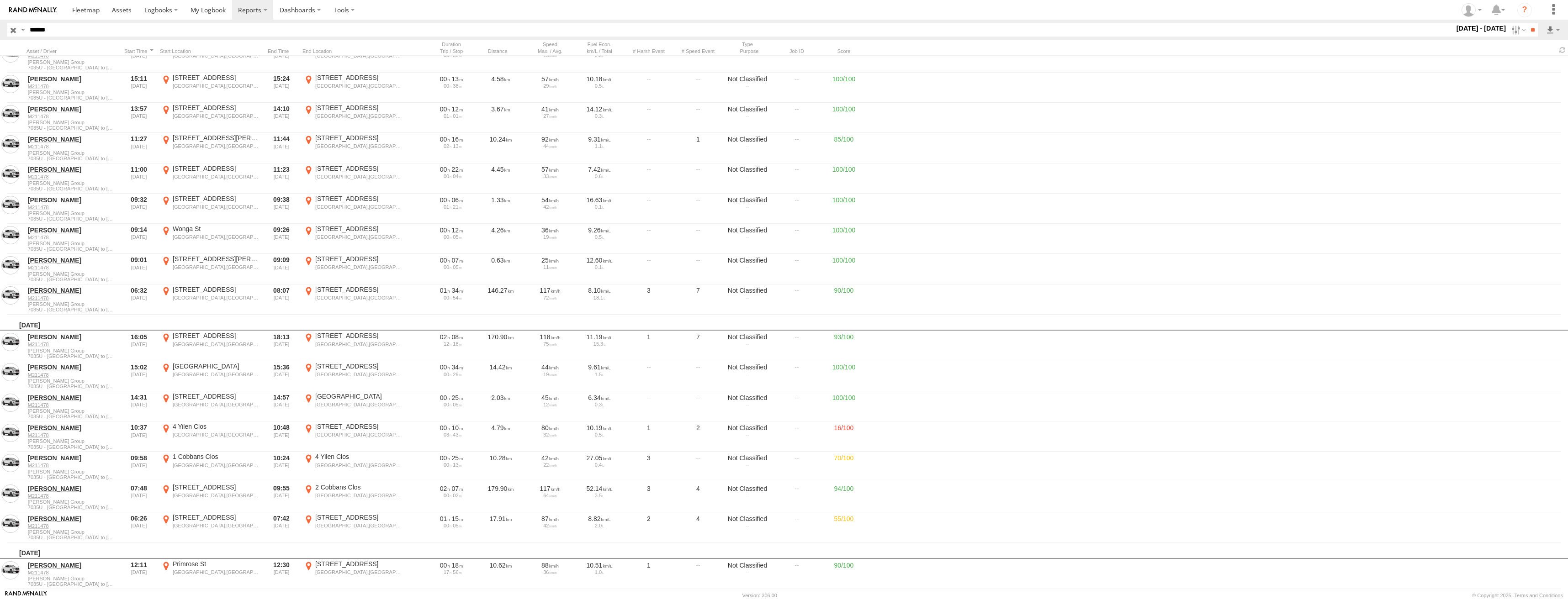
click at [0, 0] on label "×" at bounding box center [0, 0] width 0 height 0
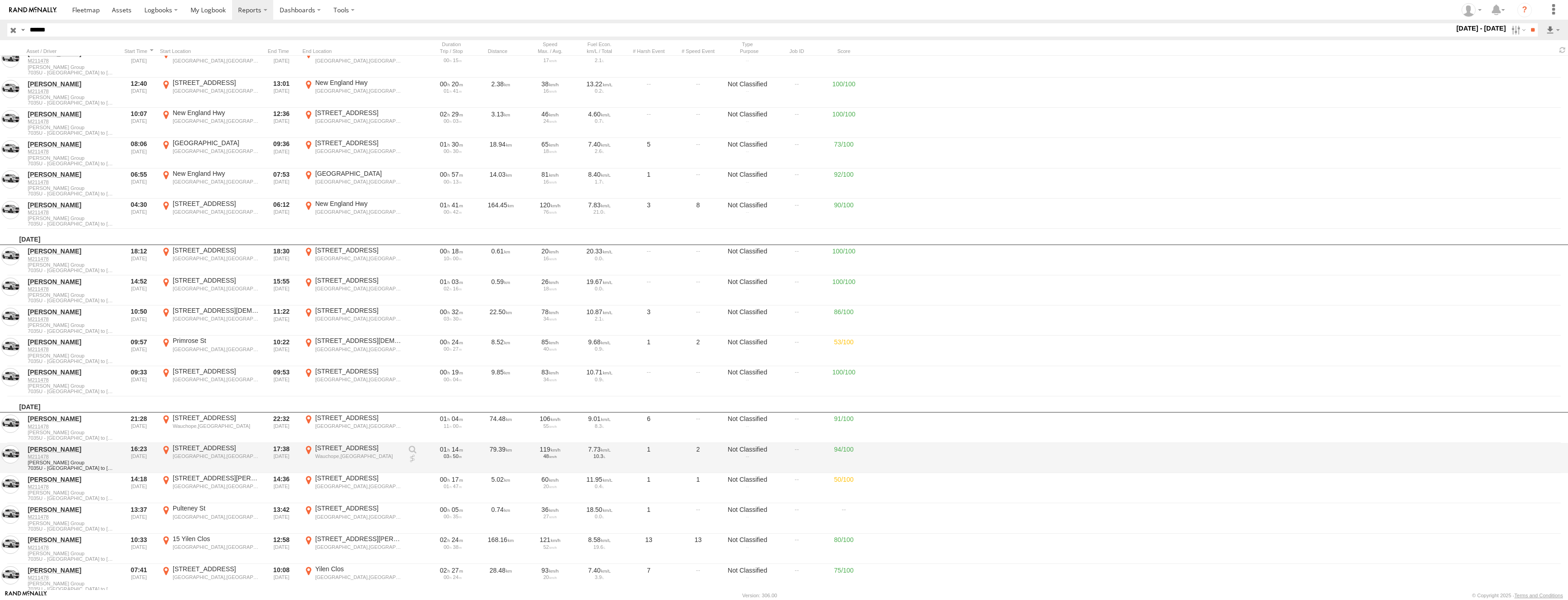
scroll to position [13565, 0]
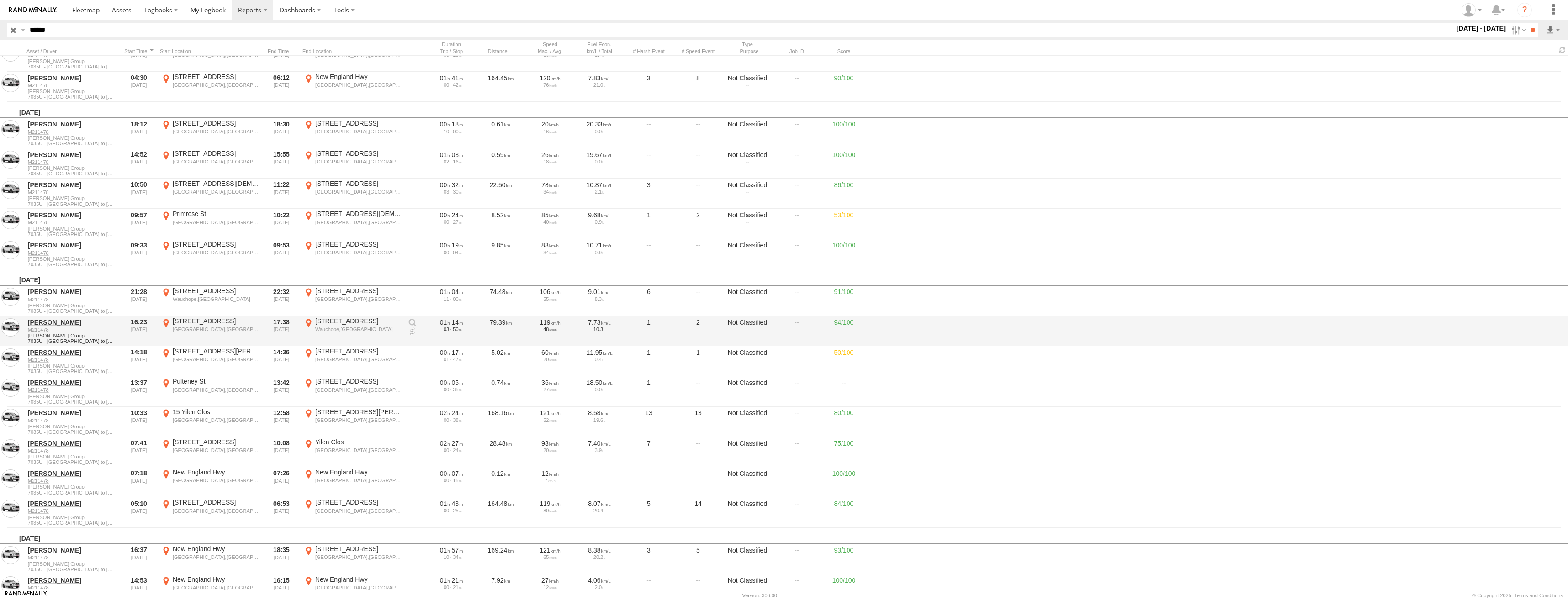
click at [358, 326] on div "Wauchope,[GEOGRAPHIC_DATA]" at bounding box center [359, 329] width 86 height 7
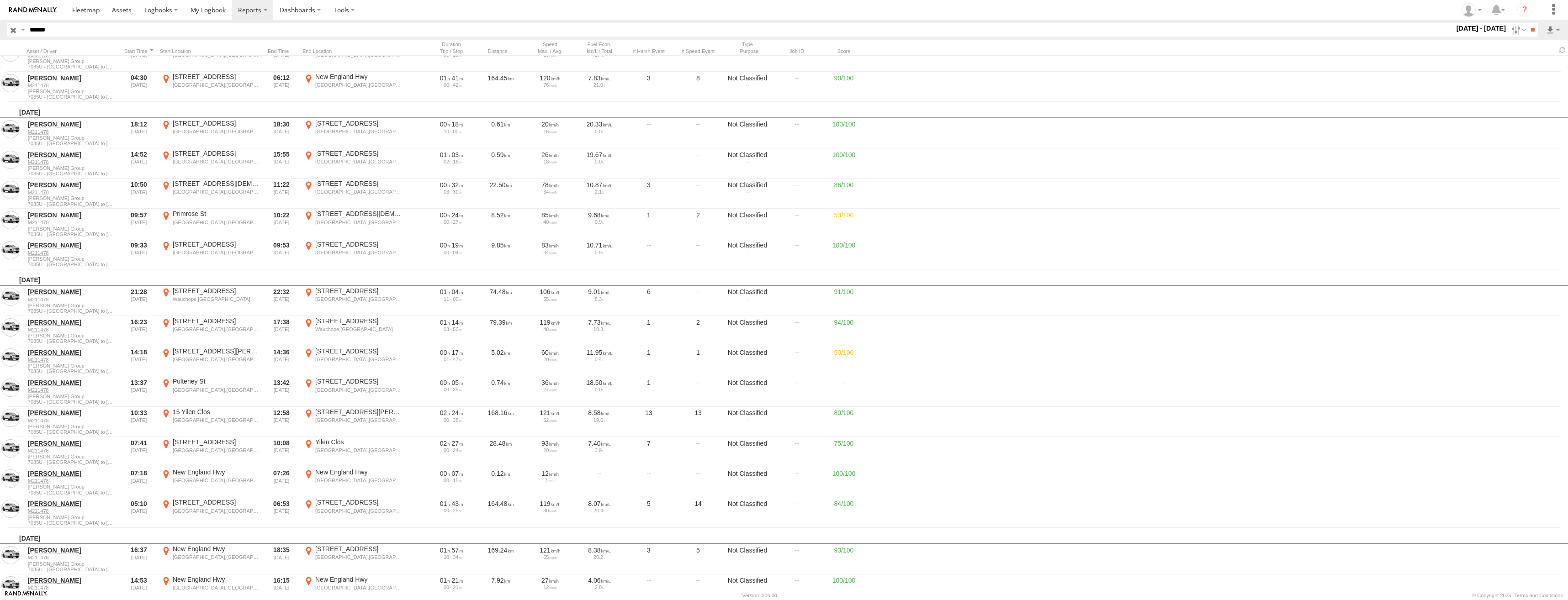
click at [0, 0] on label "×" at bounding box center [0, 0] width 0 height 0
drag, startPoint x: 71, startPoint y: 28, endPoint x: 21, endPoint y: 29, distance: 50.0
click at [21, 29] on div "Search Query Asset ID Asset Label Registration Manufacturer Model VIN Job ID Dr…" at bounding box center [767, 30] width 1520 height 13
paste input "text"
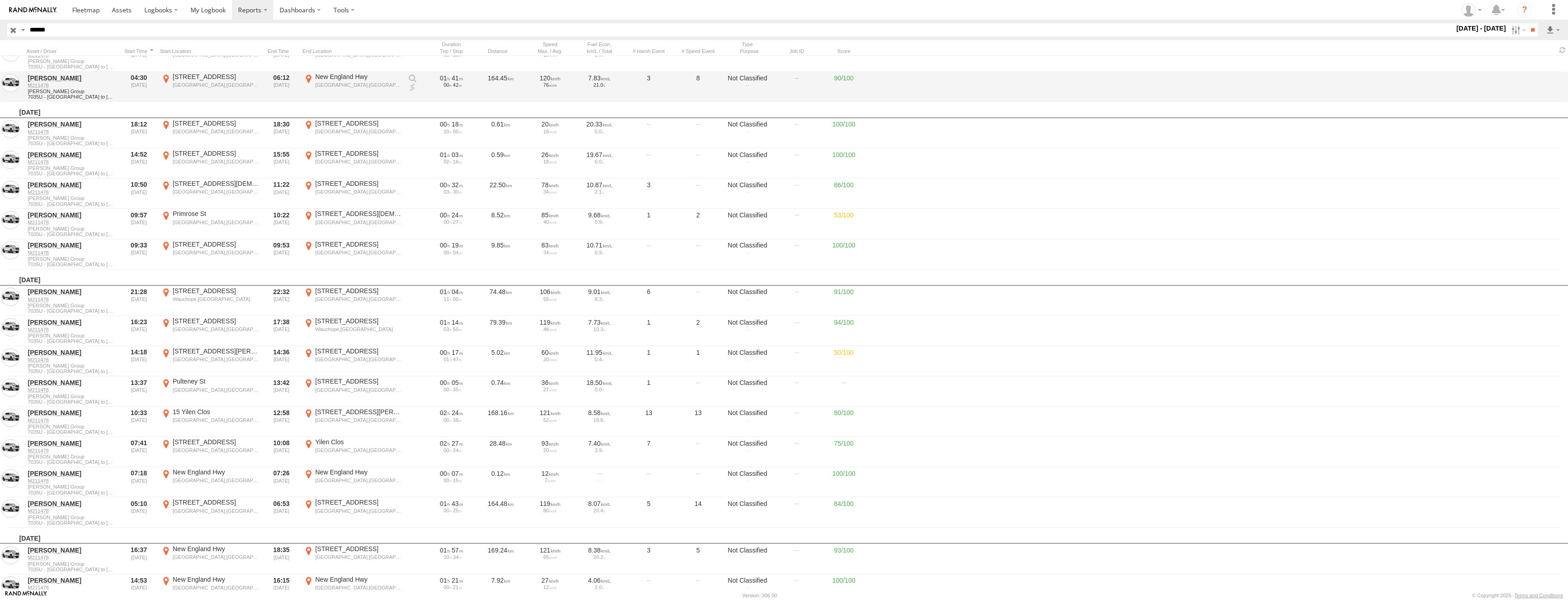
type input "******"
click at [1527, 23] on input "**" at bounding box center [1532, 30] width 10 height 13
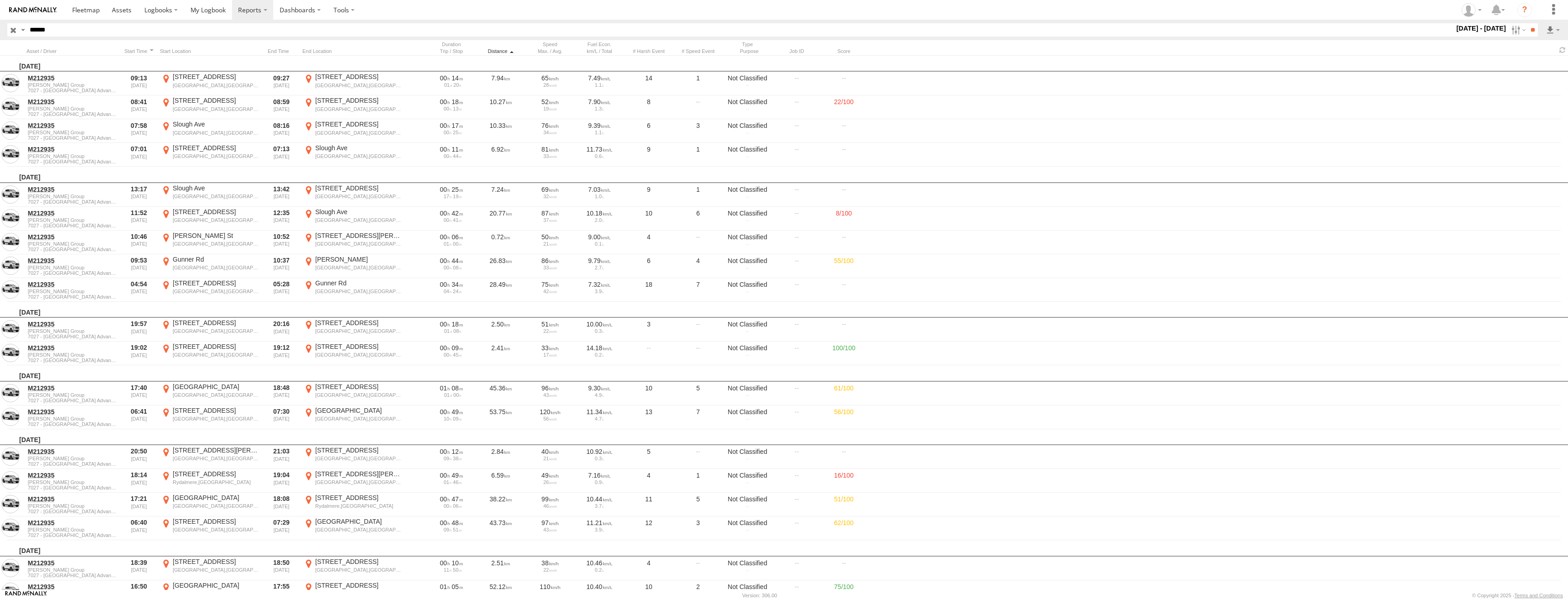
click at [506, 48] on div "Distance" at bounding box center [500, 51] width 46 height 7
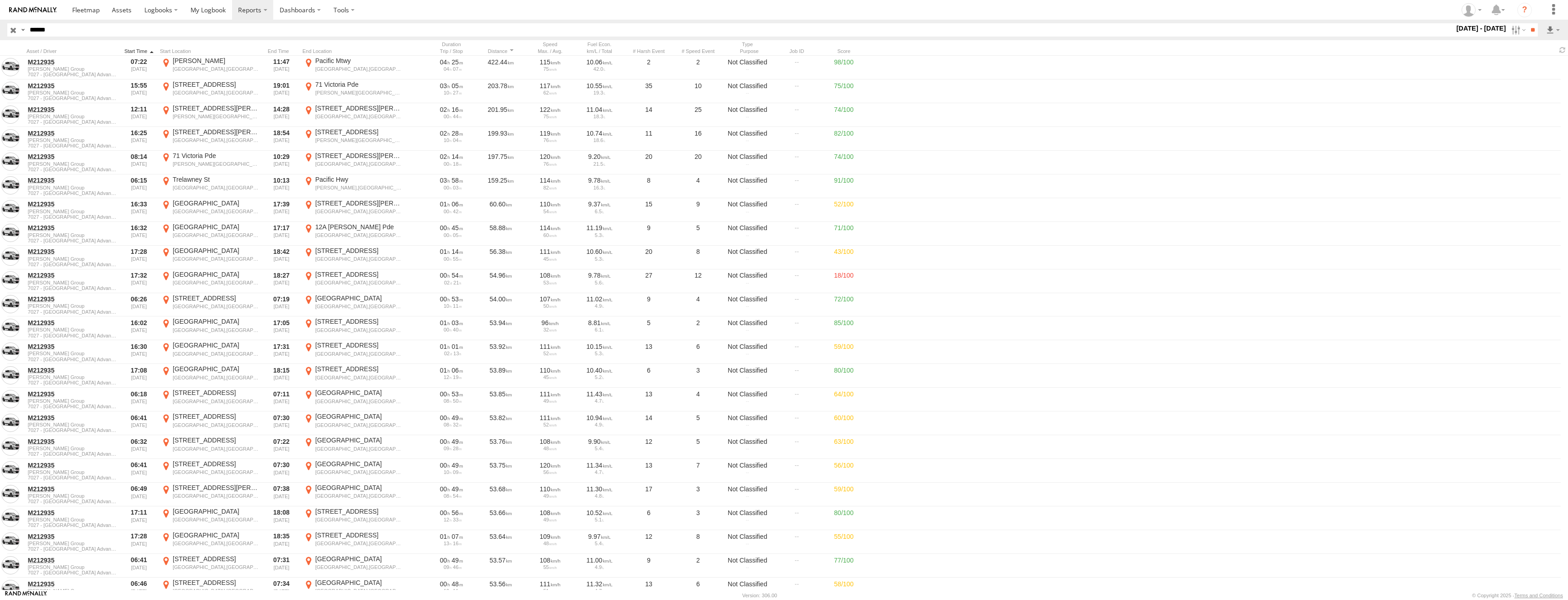
click at [141, 50] on div at bounding box center [139, 51] width 35 height 7
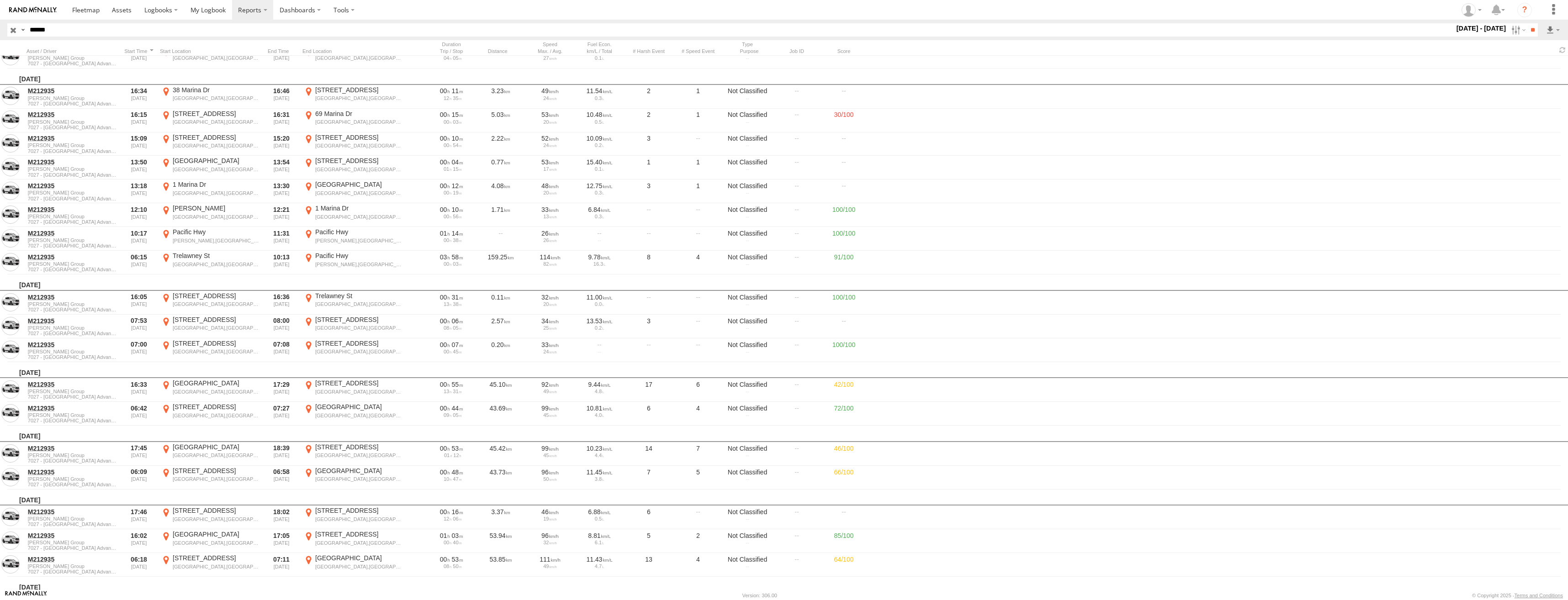
scroll to position [5298, 0]
click at [365, 271] on div "[PERSON_NAME],[GEOGRAPHIC_DATA]" at bounding box center [359, 271] width 86 height 7
click at [0, 0] on label "×" at bounding box center [0, 0] width 0 height 0
click at [413, 248] on link at bounding box center [412, 249] width 9 height 9
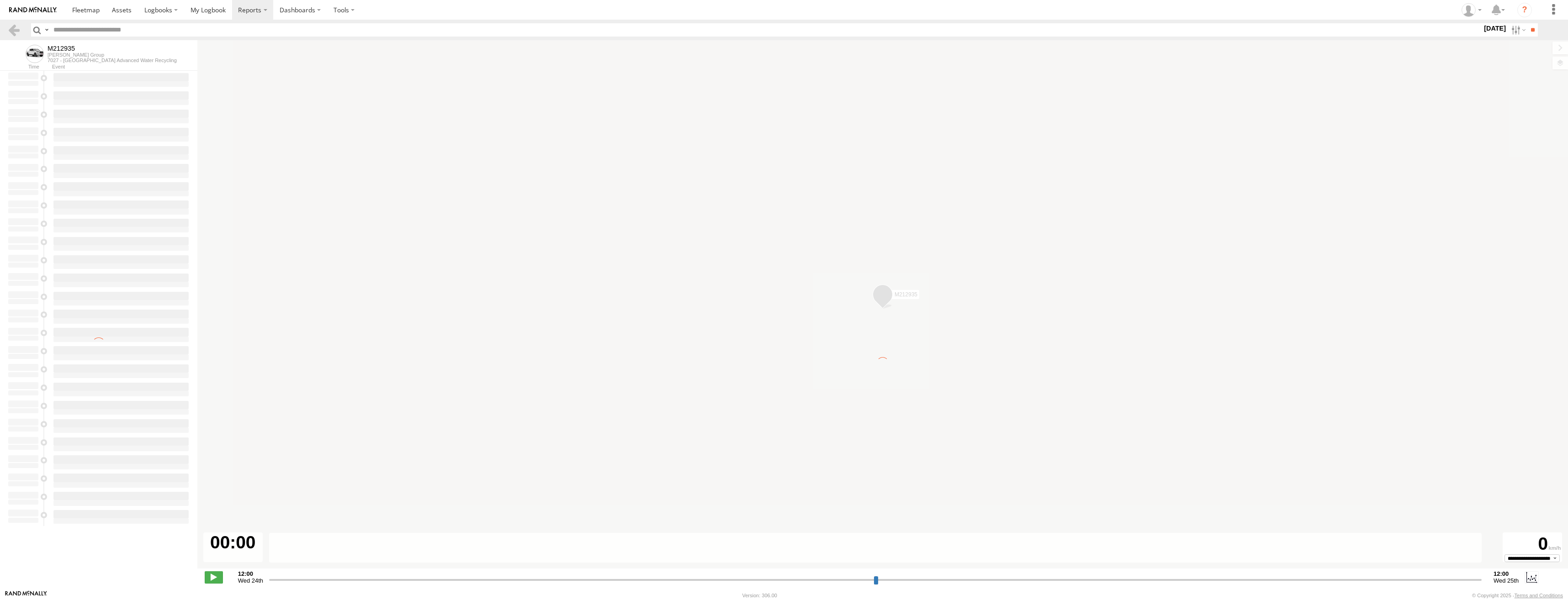
type input "**********"
